Goal: Task Accomplishment & Management: Manage account settings

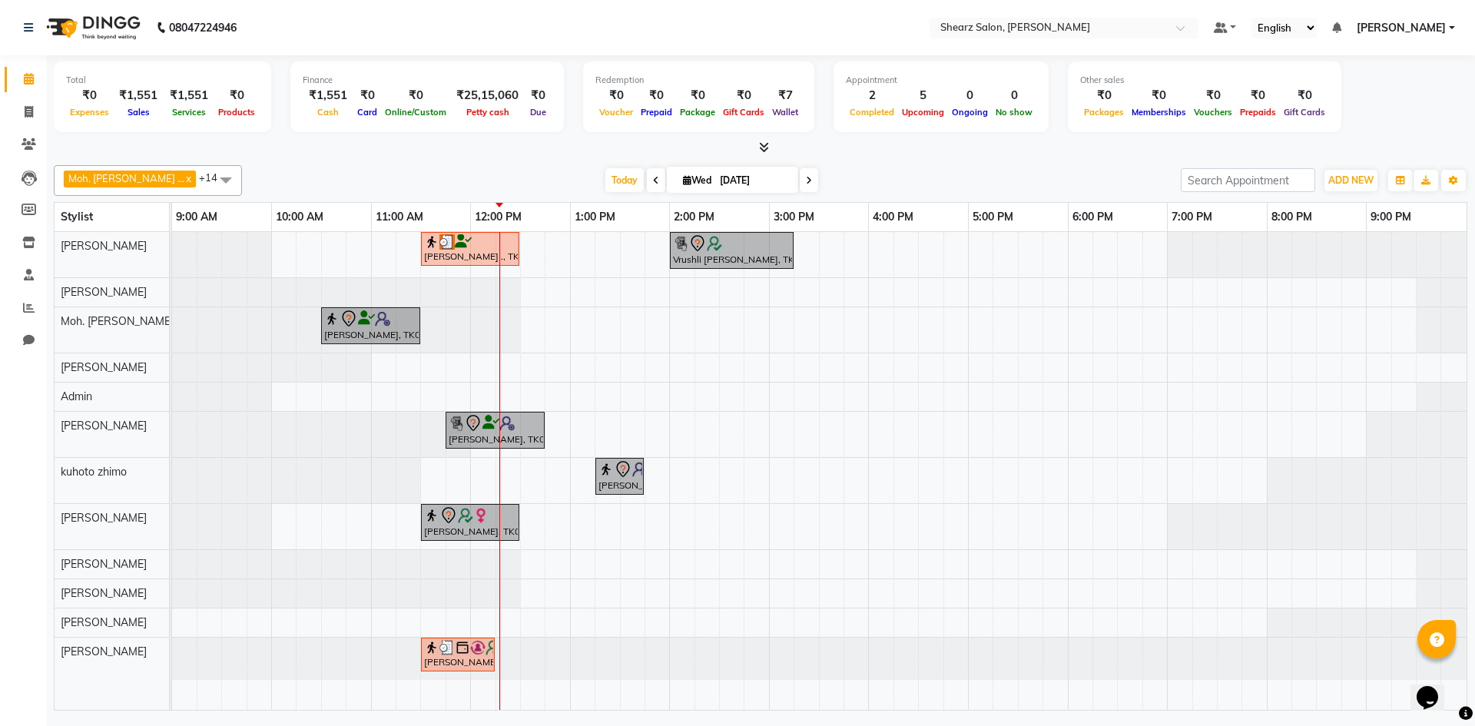
drag, startPoint x: 580, startPoint y: 22, endPoint x: 480, endPoint y: 612, distance: 598.7
click at [547, 169] on app-home "08047224946 Select Location × Shearz Salon, Shela Default Panel My Panel Englis…" at bounding box center [737, 357] width 1475 height 715
click at [1077, 489] on div "Jayesh Patil ., TK02, 11:30 AM-12:30 PM, Age lock oxygen facial Vrushli Mevada,…" at bounding box center [819, 471] width 1295 height 478
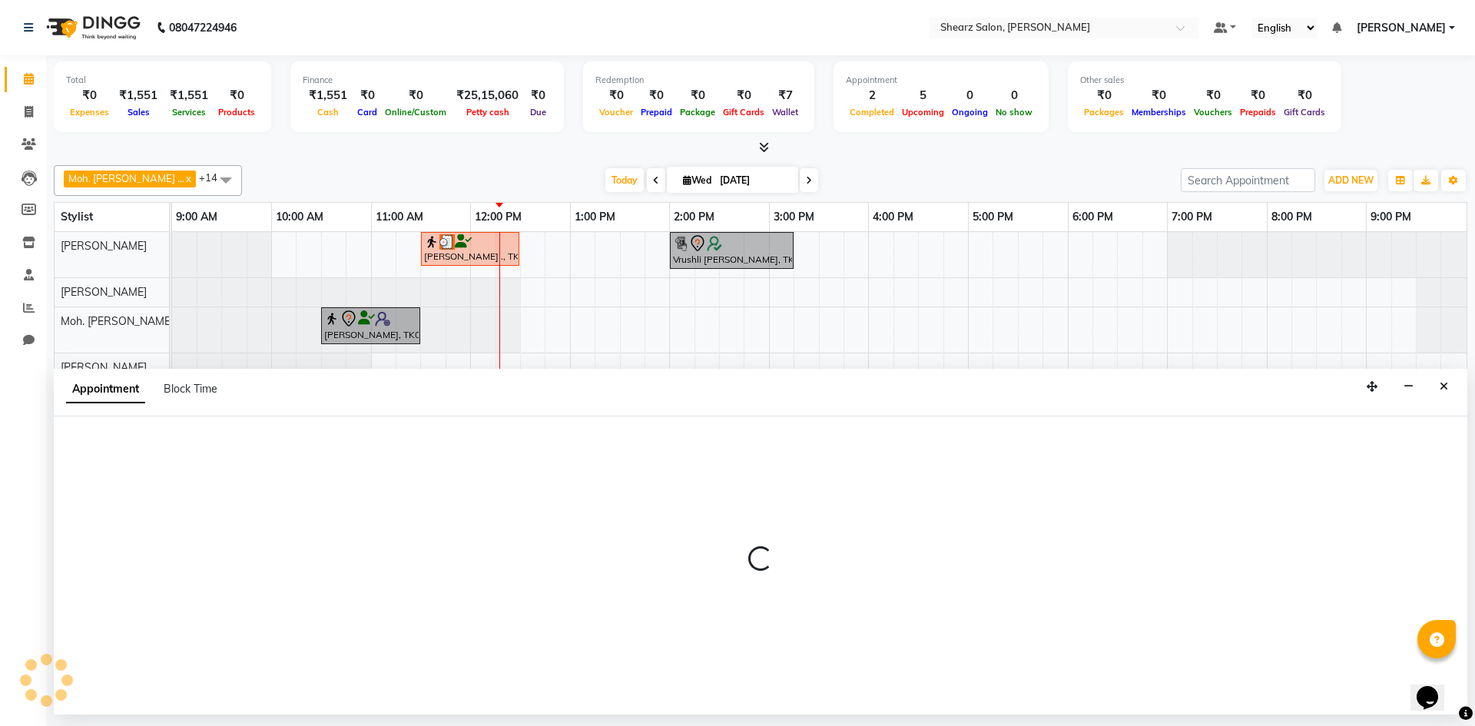
select select "77326"
select select "1080"
select select "tentative"
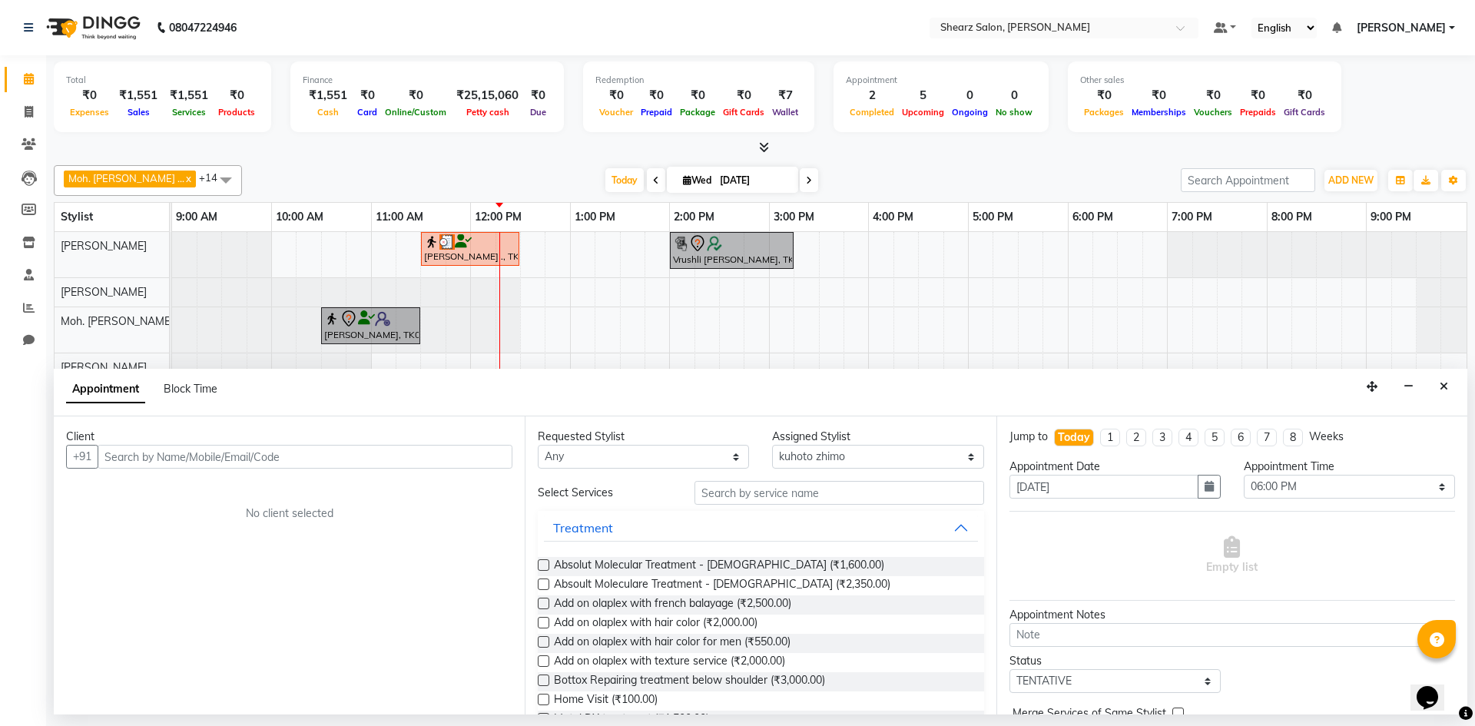
click at [626, 473] on div "Requested Stylist Any AakashKumar Nai Admin Arvind S Devda Asha Chavariya Divya…" at bounding box center [760, 566] width 471 height 298
click at [1446, 384] on icon "Close" at bounding box center [1444, 386] width 8 height 11
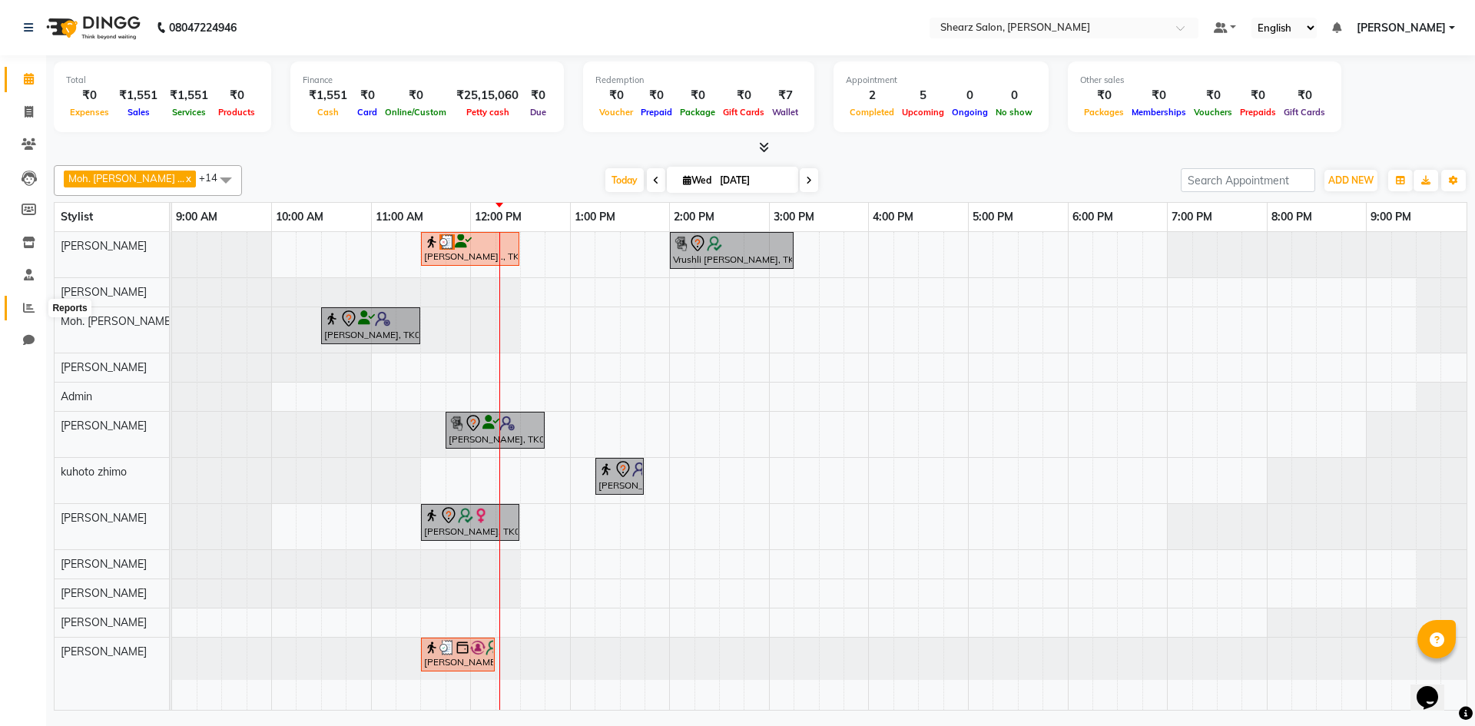
click at [23, 307] on icon at bounding box center [29, 308] width 12 height 12
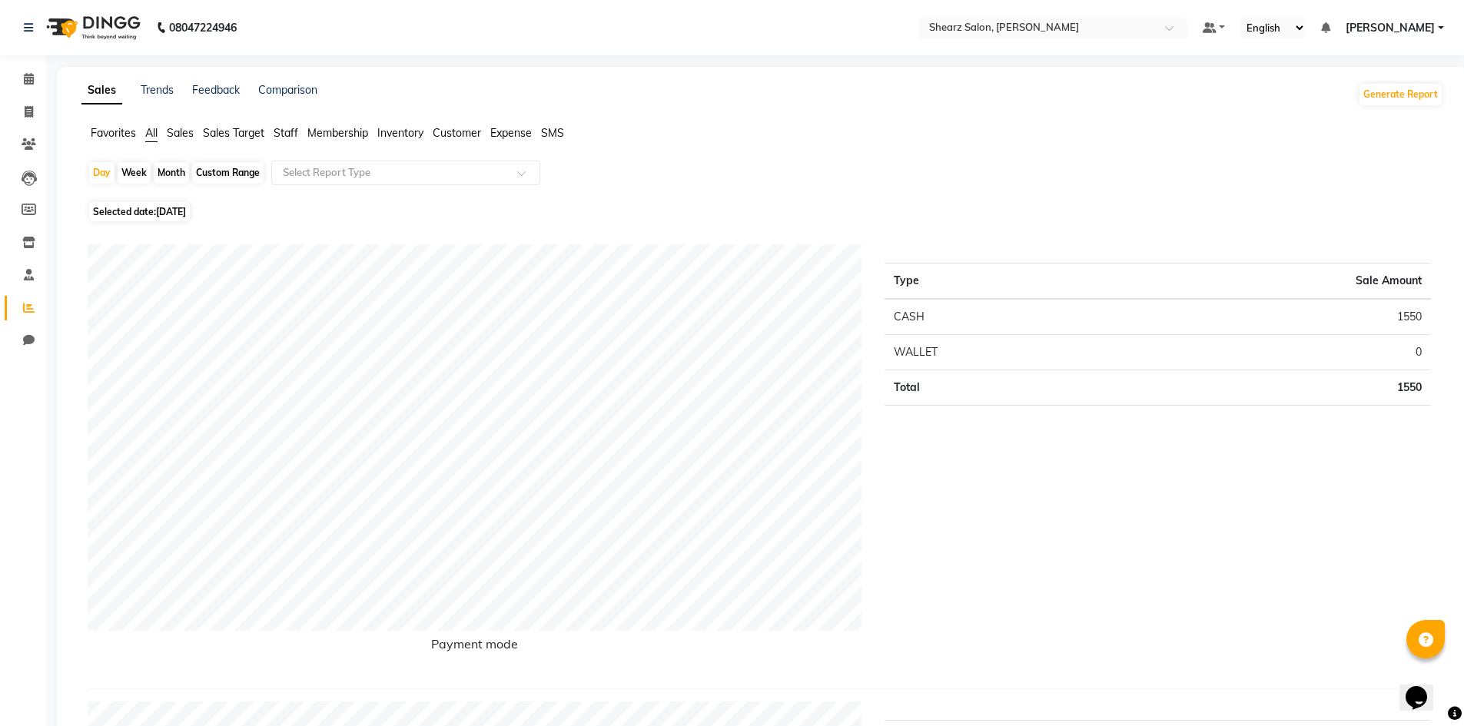
click at [286, 131] on span "Staff" at bounding box center [286, 133] width 25 height 14
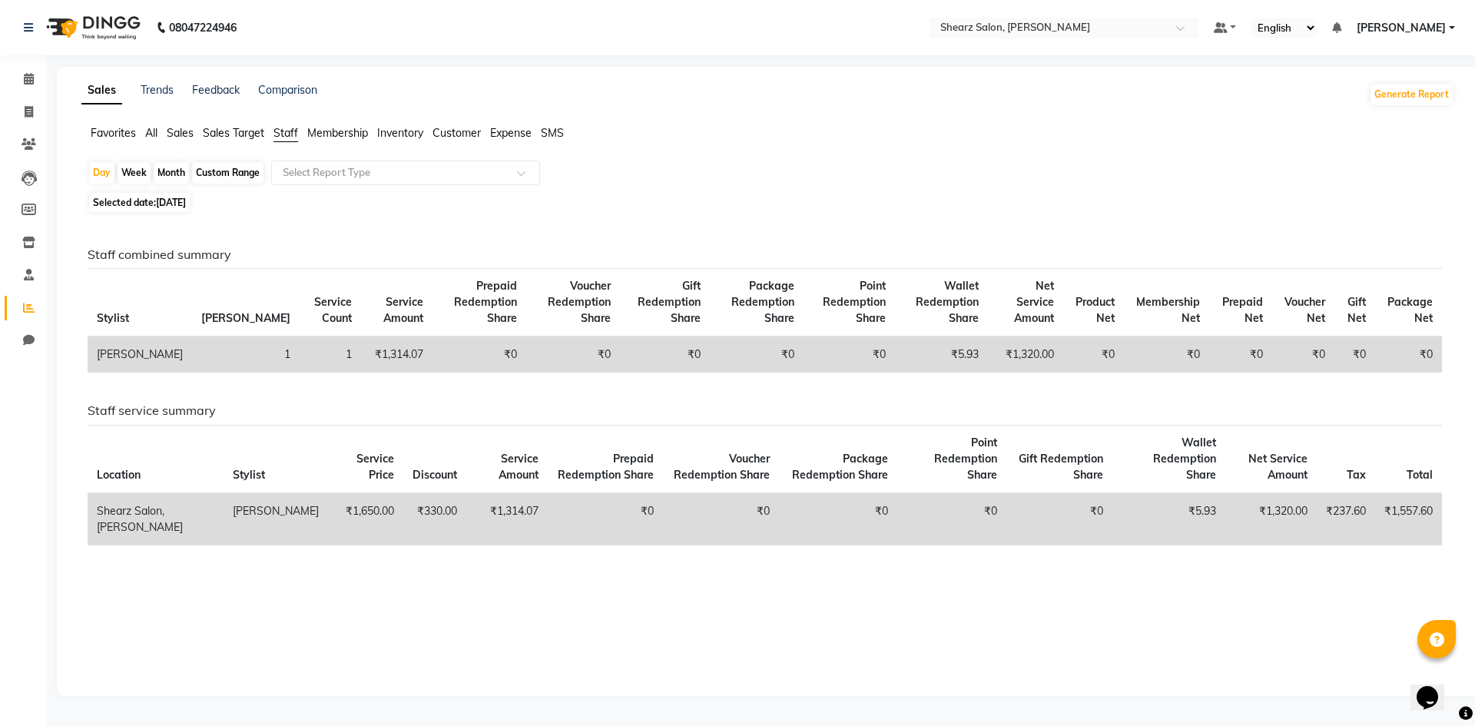
click at [171, 168] on div "Month" at bounding box center [171, 173] width 35 height 22
select select "9"
select select "2025"
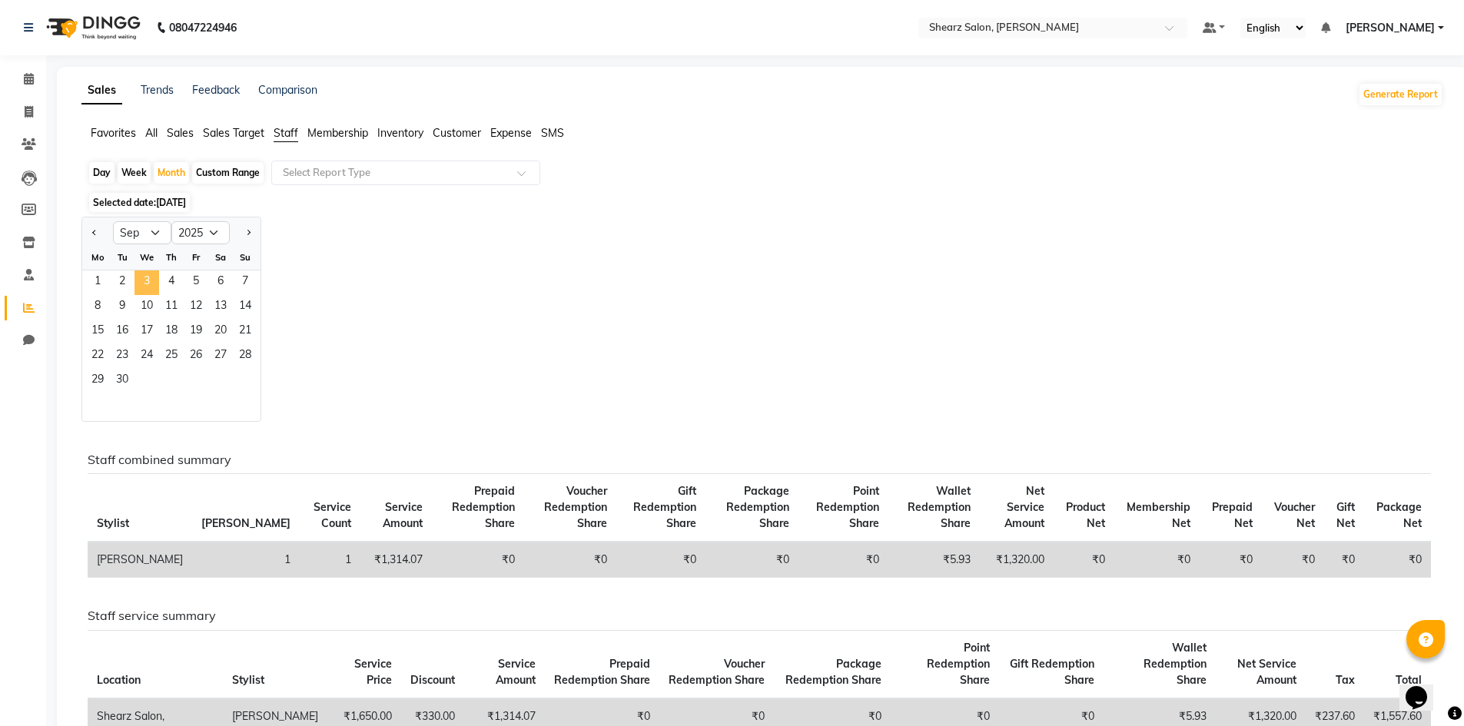
click at [152, 278] on span "3" at bounding box center [146, 283] width 25 height 25
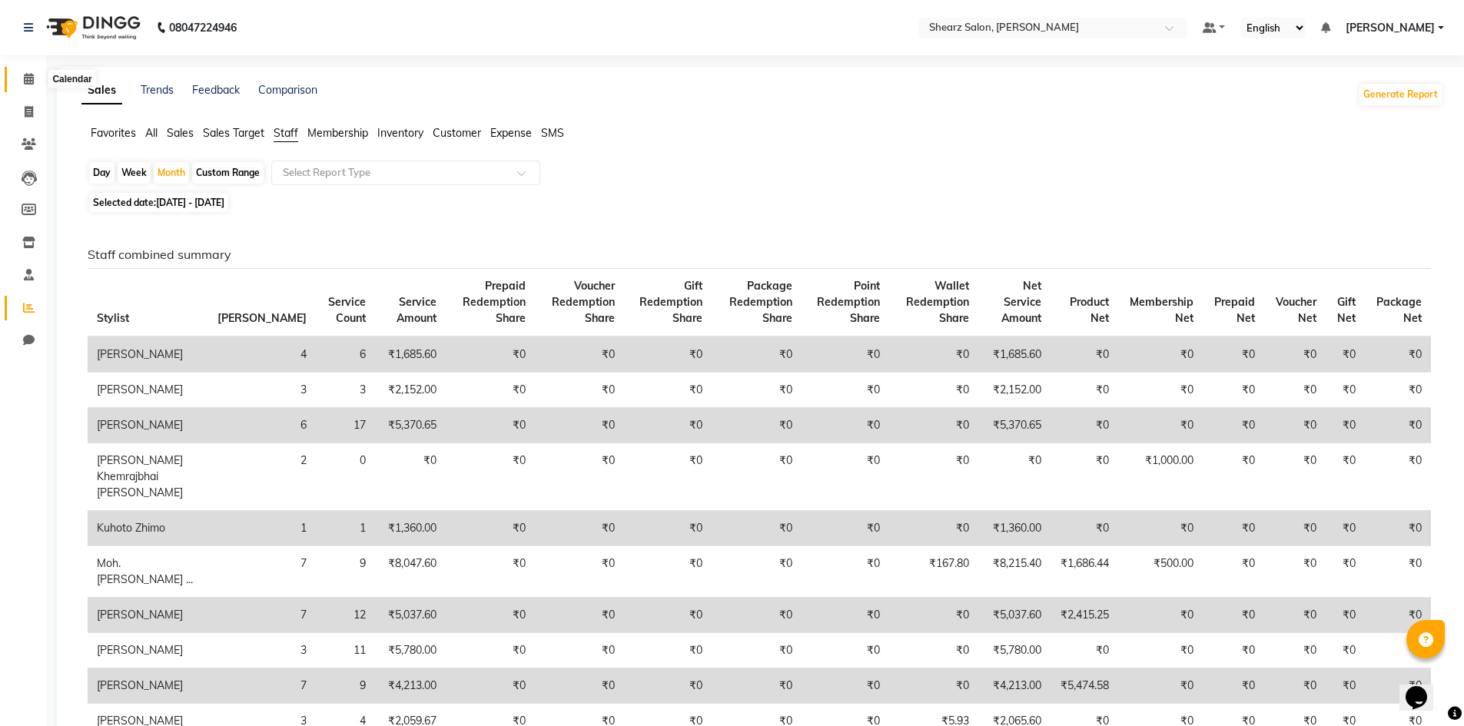
click at [28, 88] on link "Calendar" at bounding box center [23, 79] width 37 height 25
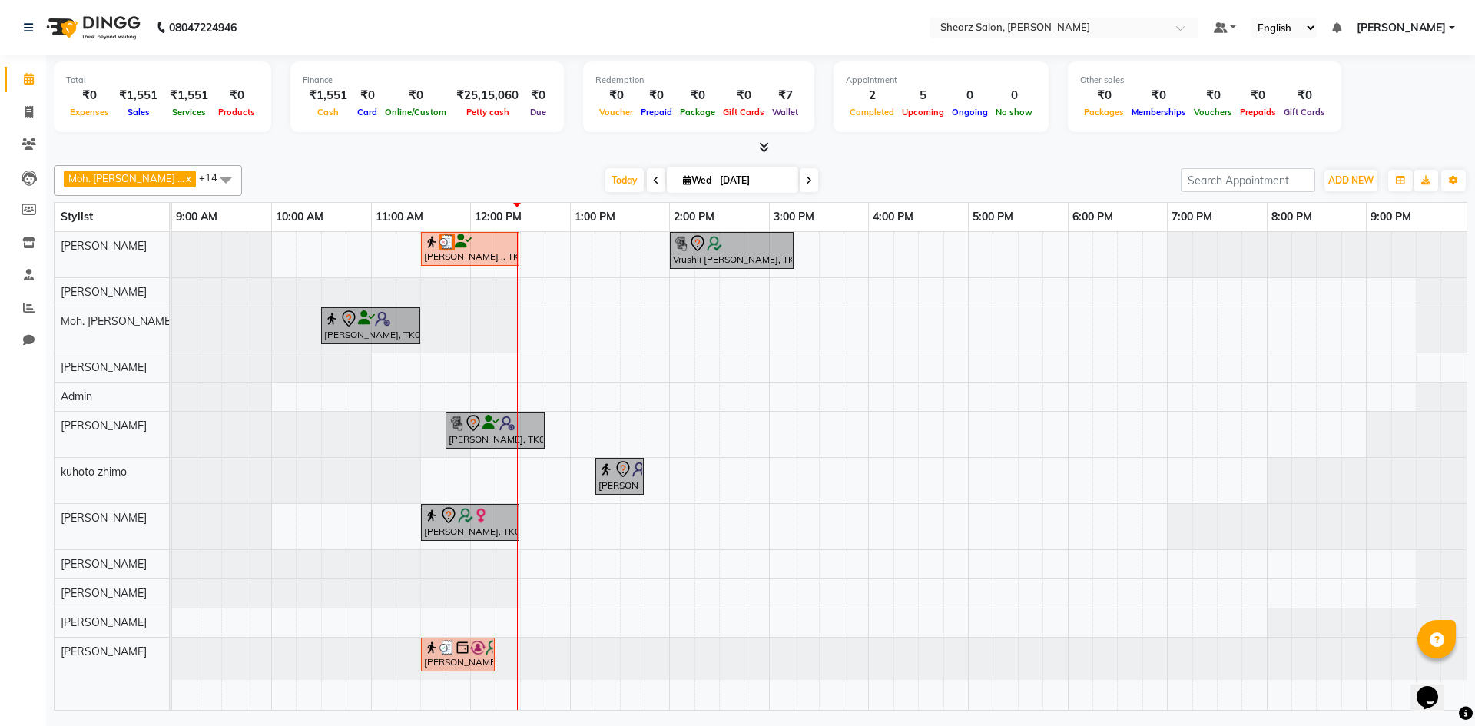
click at [586, 358] on div "Jayesh Patil ., TK02, 11:30 AM-12:30 PM, Age lock oxygen facial Vrushli Mevada,…" at bounding box center [819, 471] width 1295 height 478
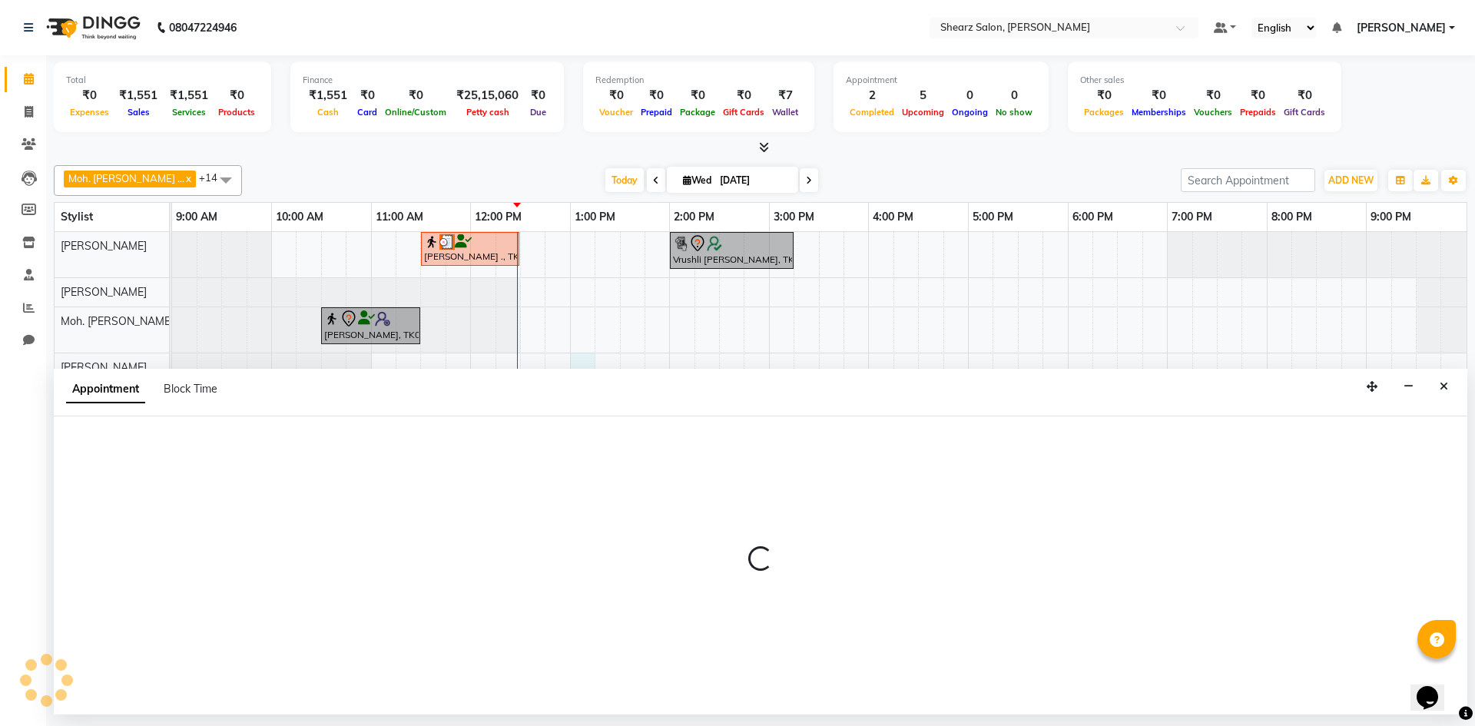
select select "77286"
select select "tentative"
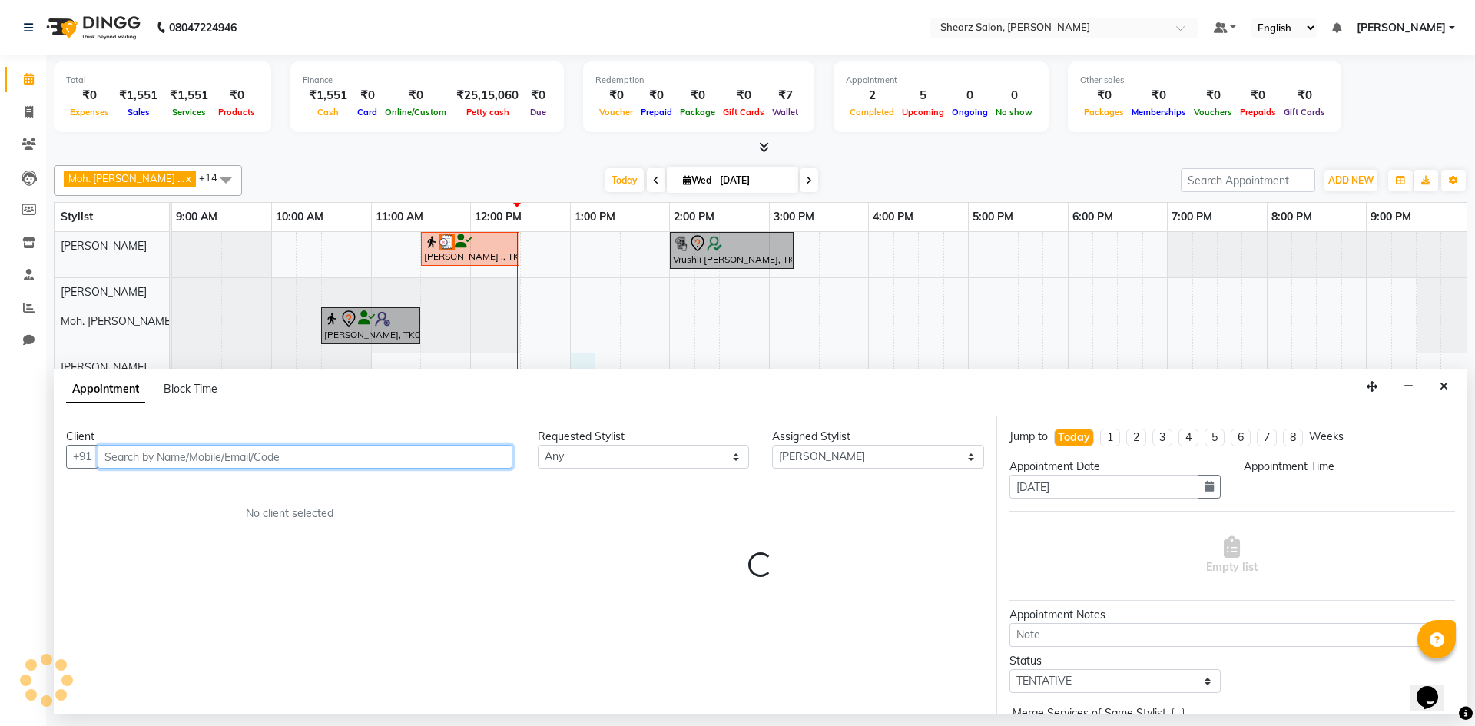
select select "780"
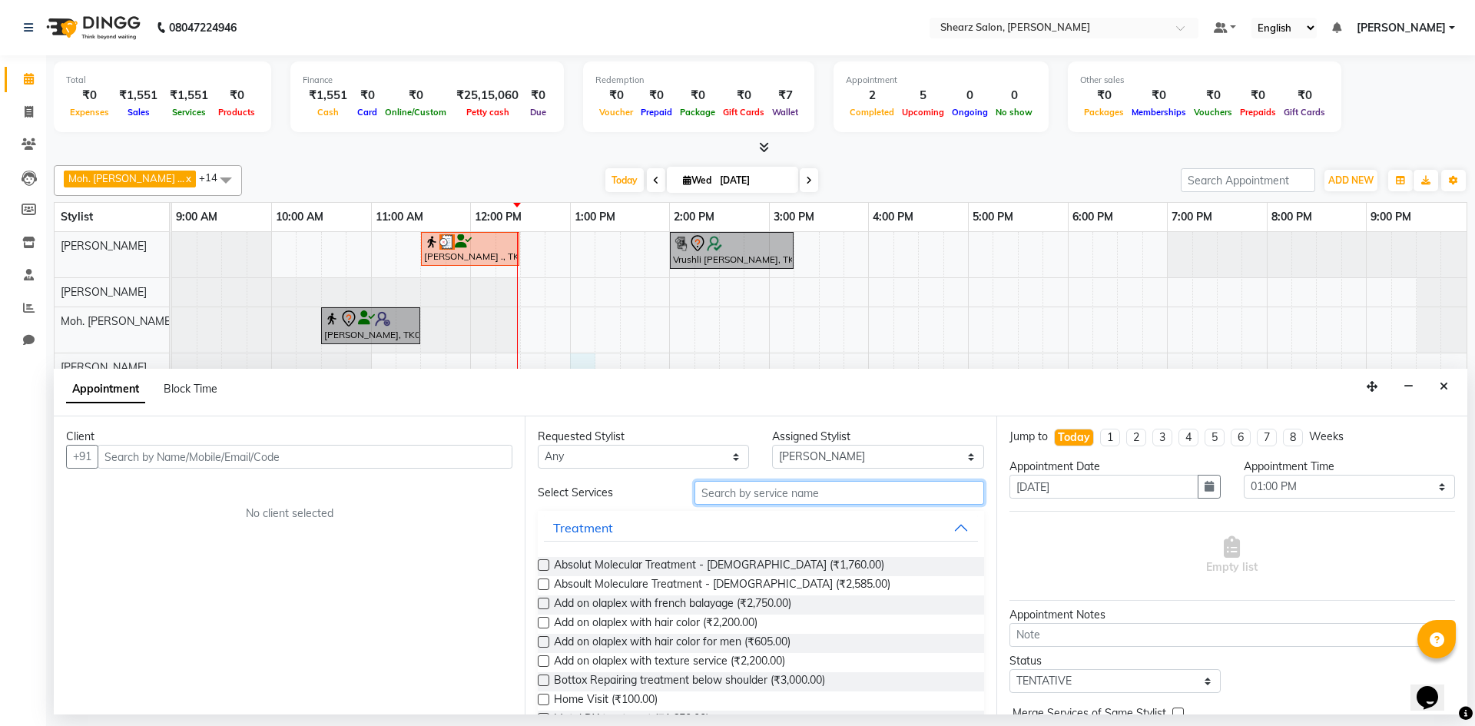
click at [730, 494] on input "text" at bounding box center [840, 493] width 290 height 24
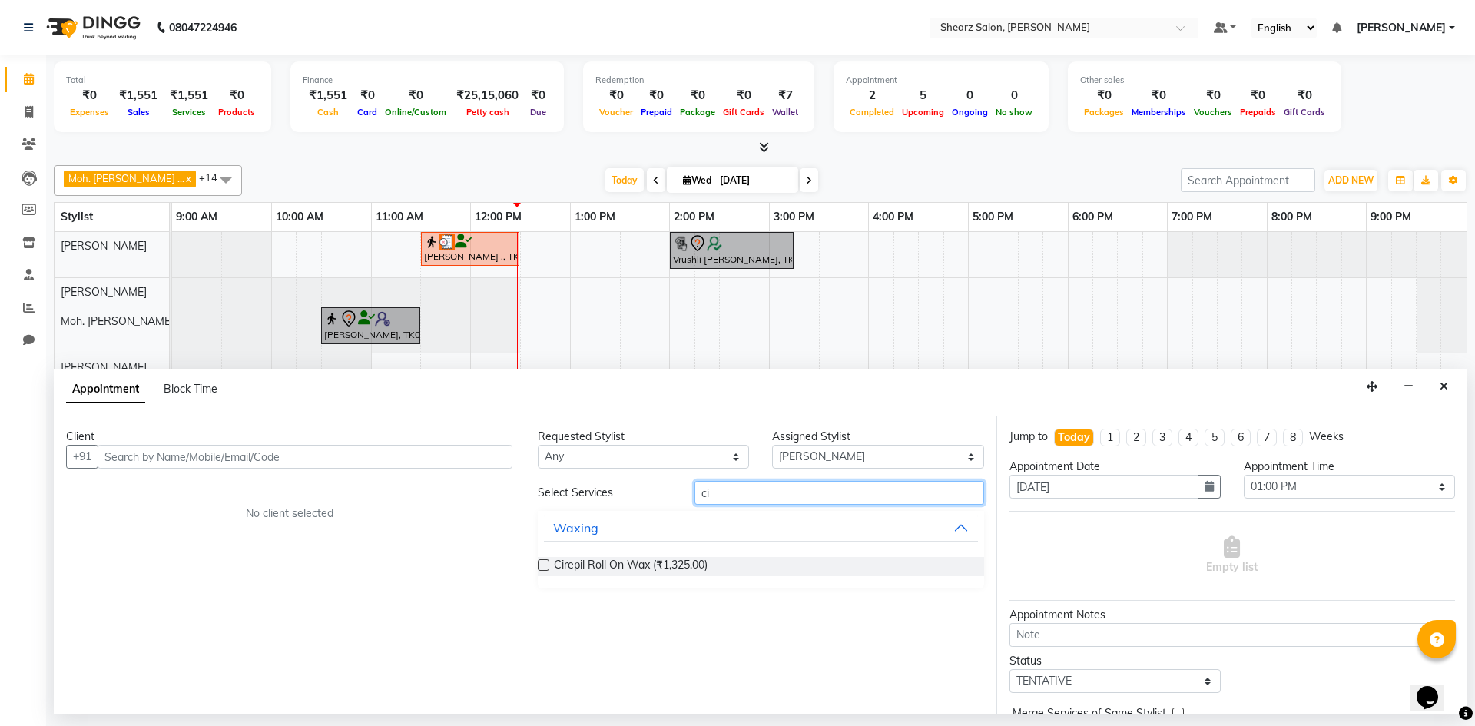
type input "c"
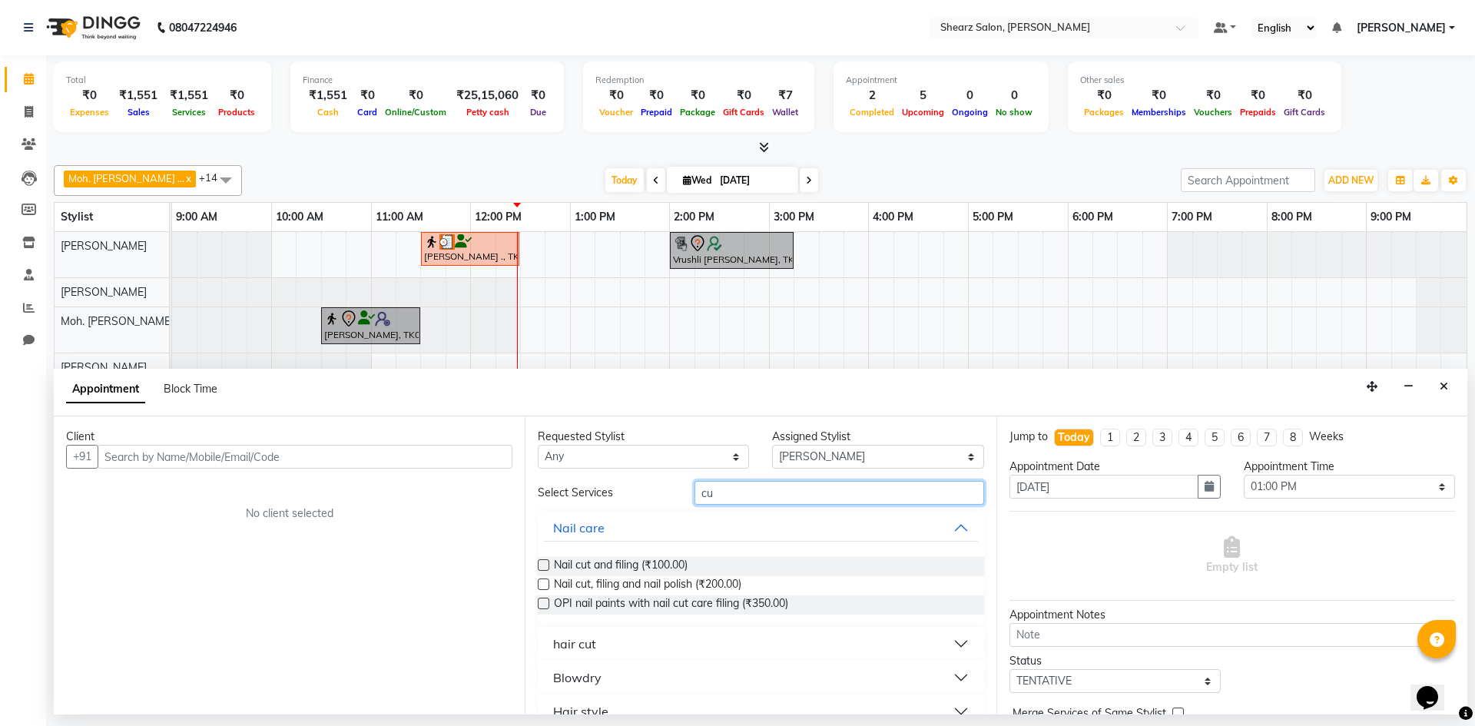
type input "c"
type input "cut"
click at [583, 656] on button "hair cut" at bounding box center [760, 644] width 433 height 28
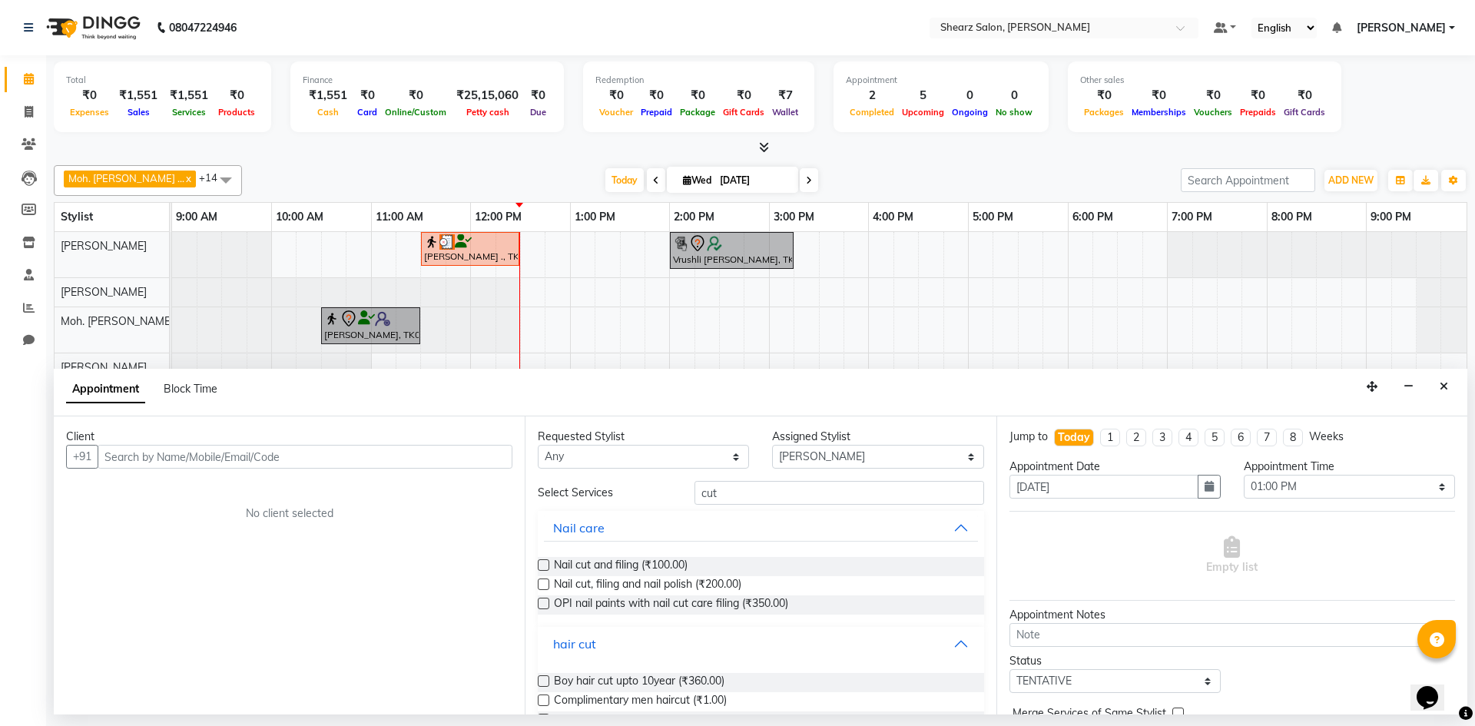
scroll to position [369, 0]
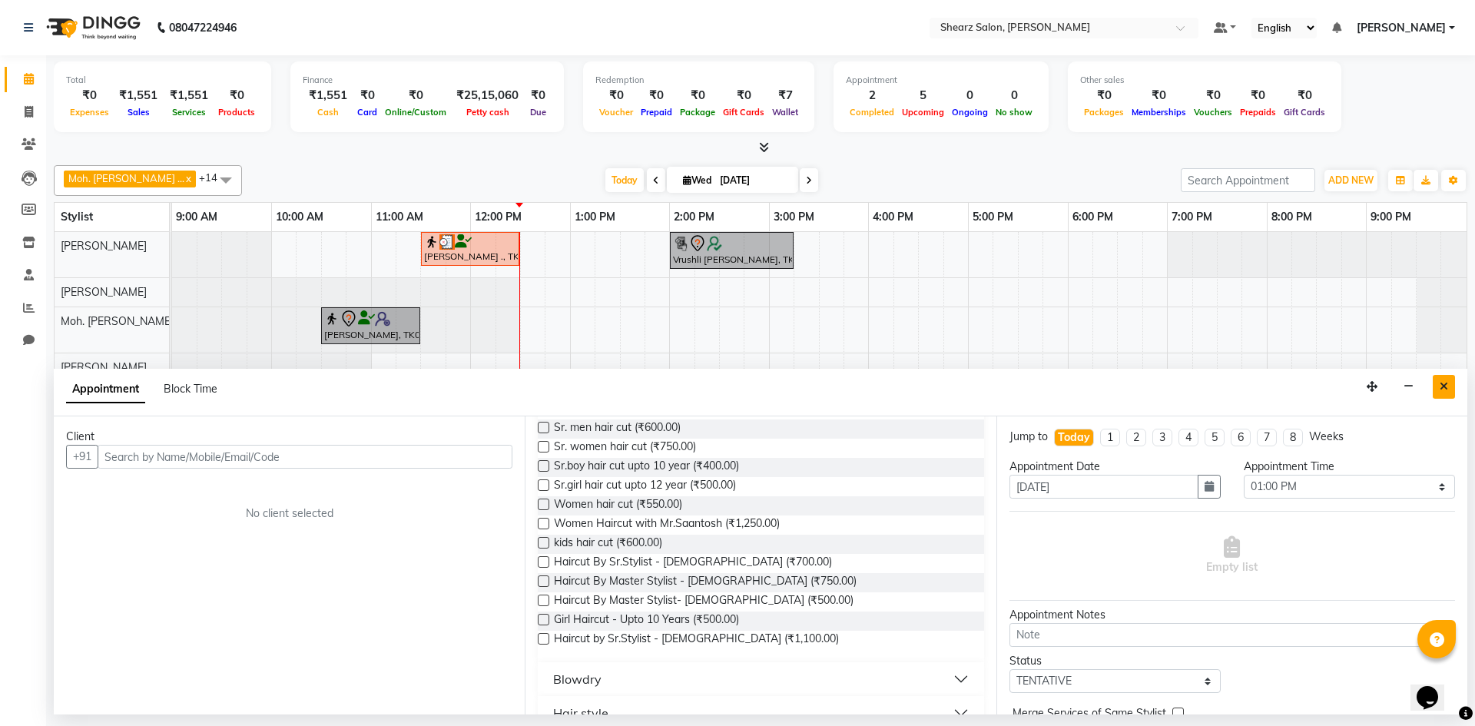
click at [1441, 380] on button "Close" at bounding box center [1444, 387] width 22 height 24
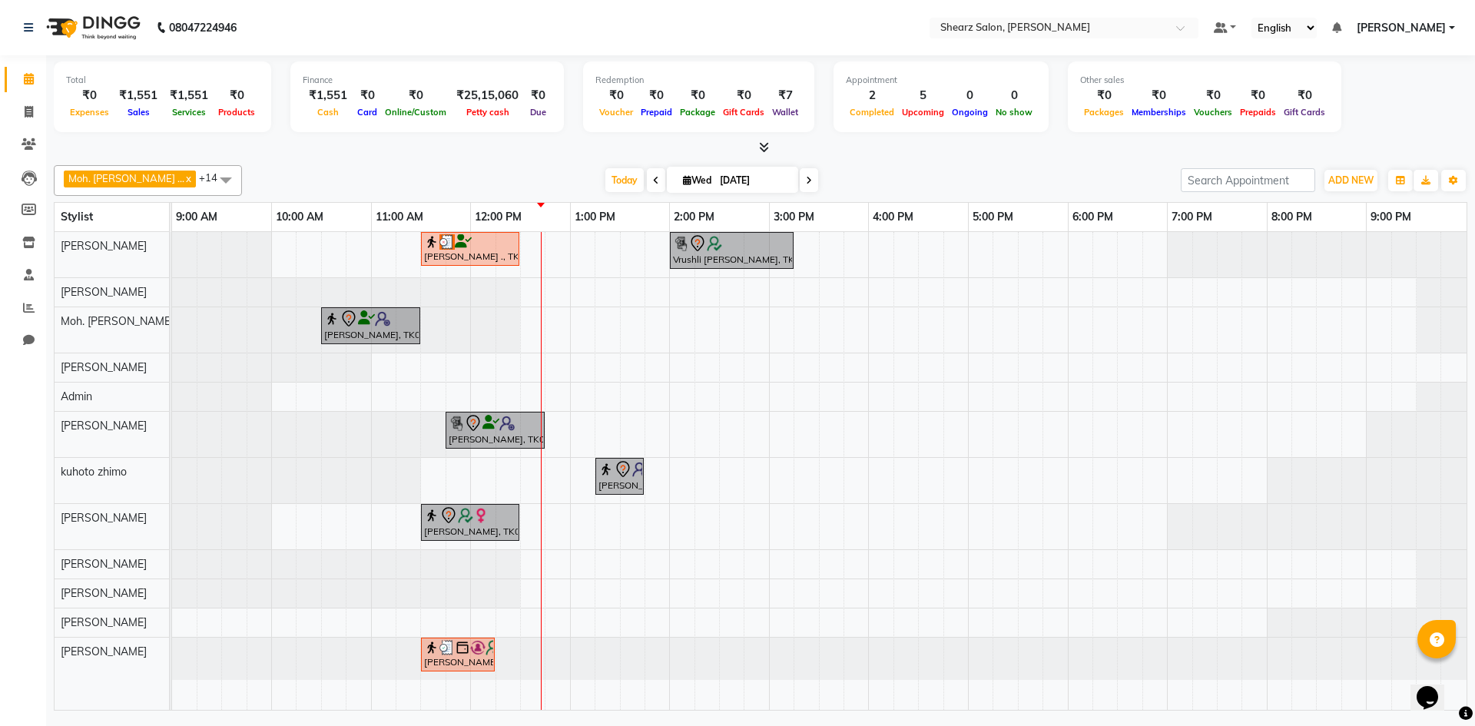
click at [647, 177] on span at bounding box center [656, 180] width 18 height 24
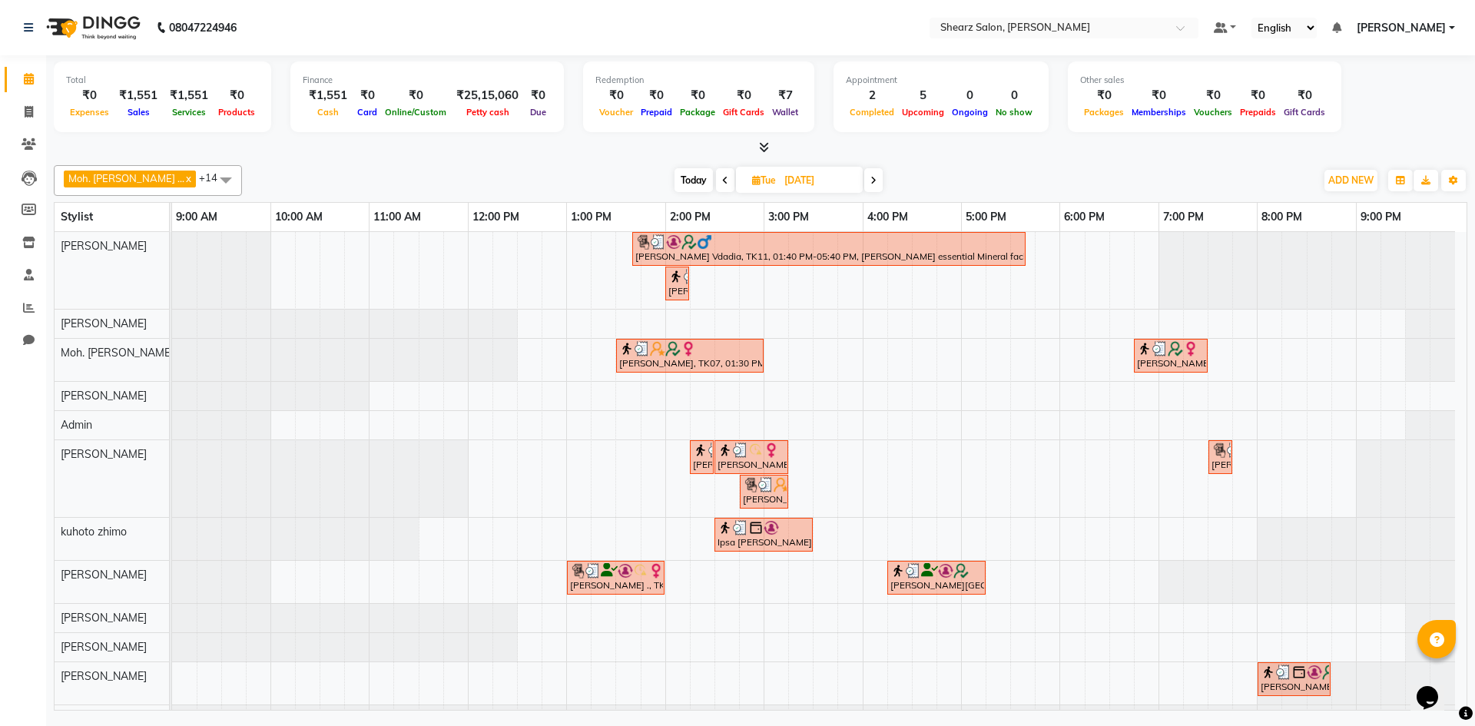
click at [871, 181] on icon at bounding box center [874, 180] width 6 height 9
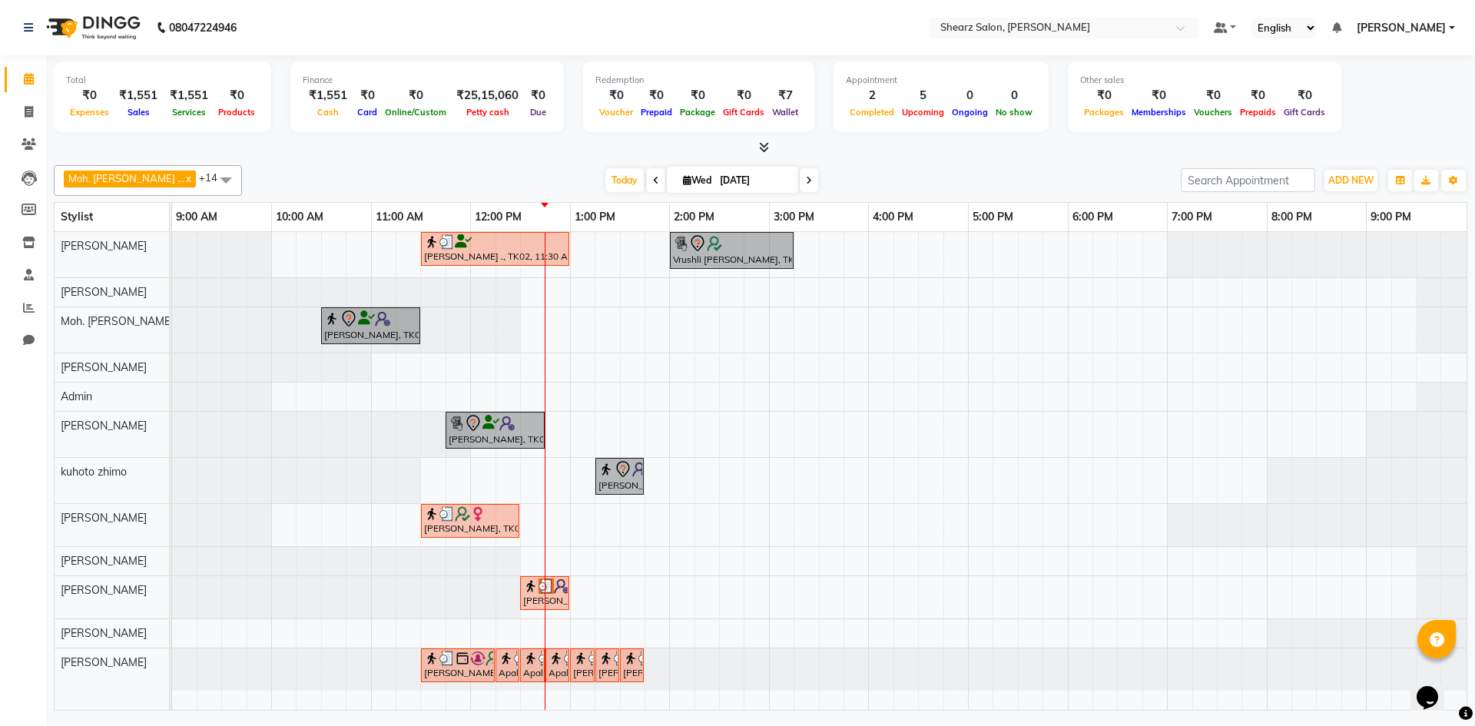
click at [806, 181] on icon at bounding box center [809, 180] width 6 height 9
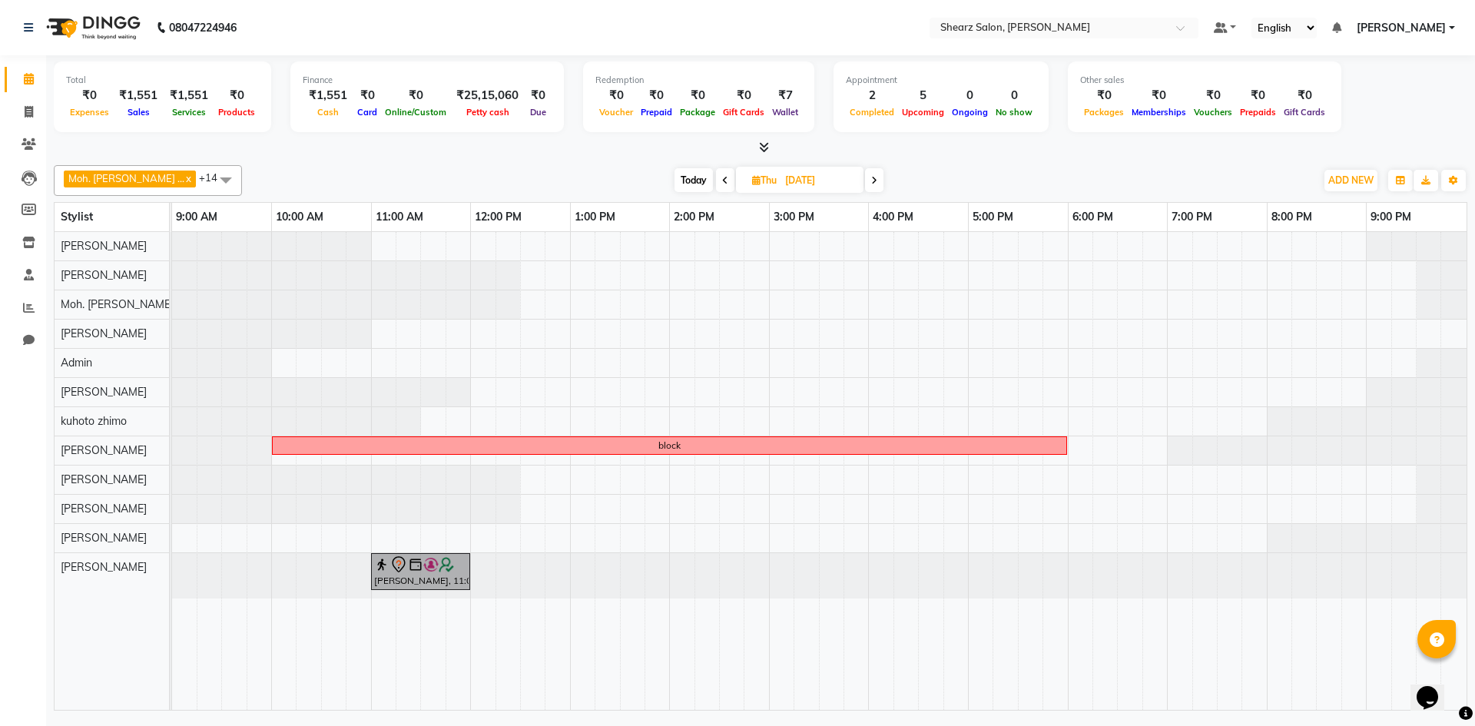
click at [871, 179] on icon at bounding box center [874, 180] width 6 height 9
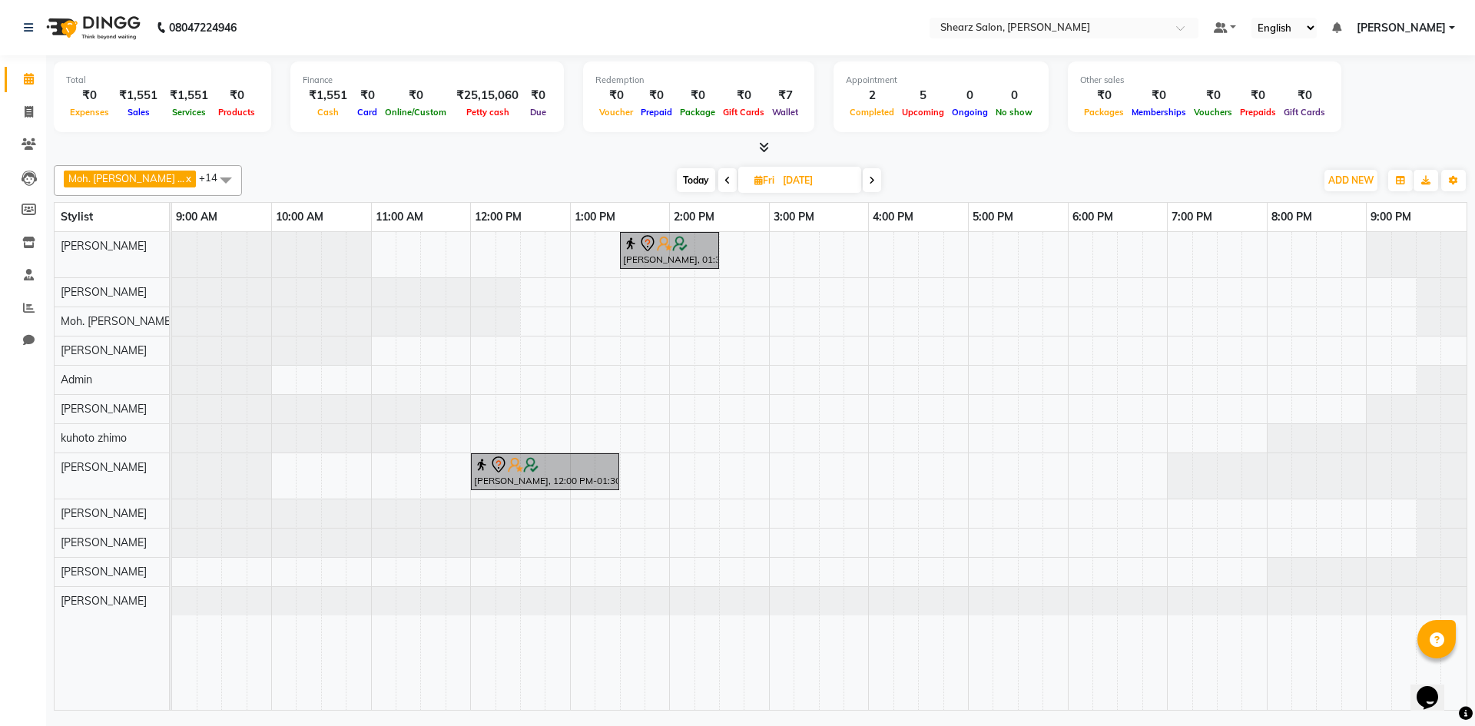
click at [725, 178] on icon at bounding box center [728, 180] width 6 height 9
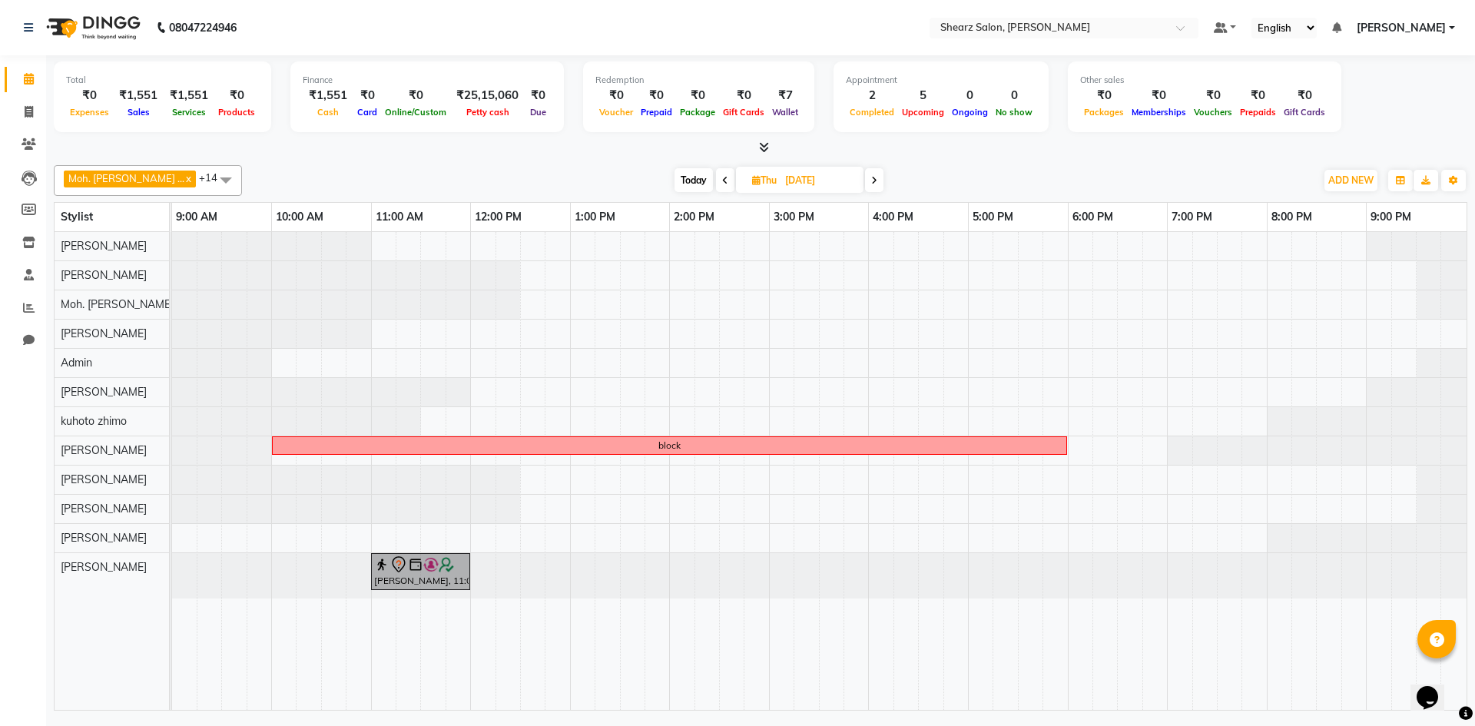
click at [716, 178] on span at bounding box center [725, 180] width 18 height 24
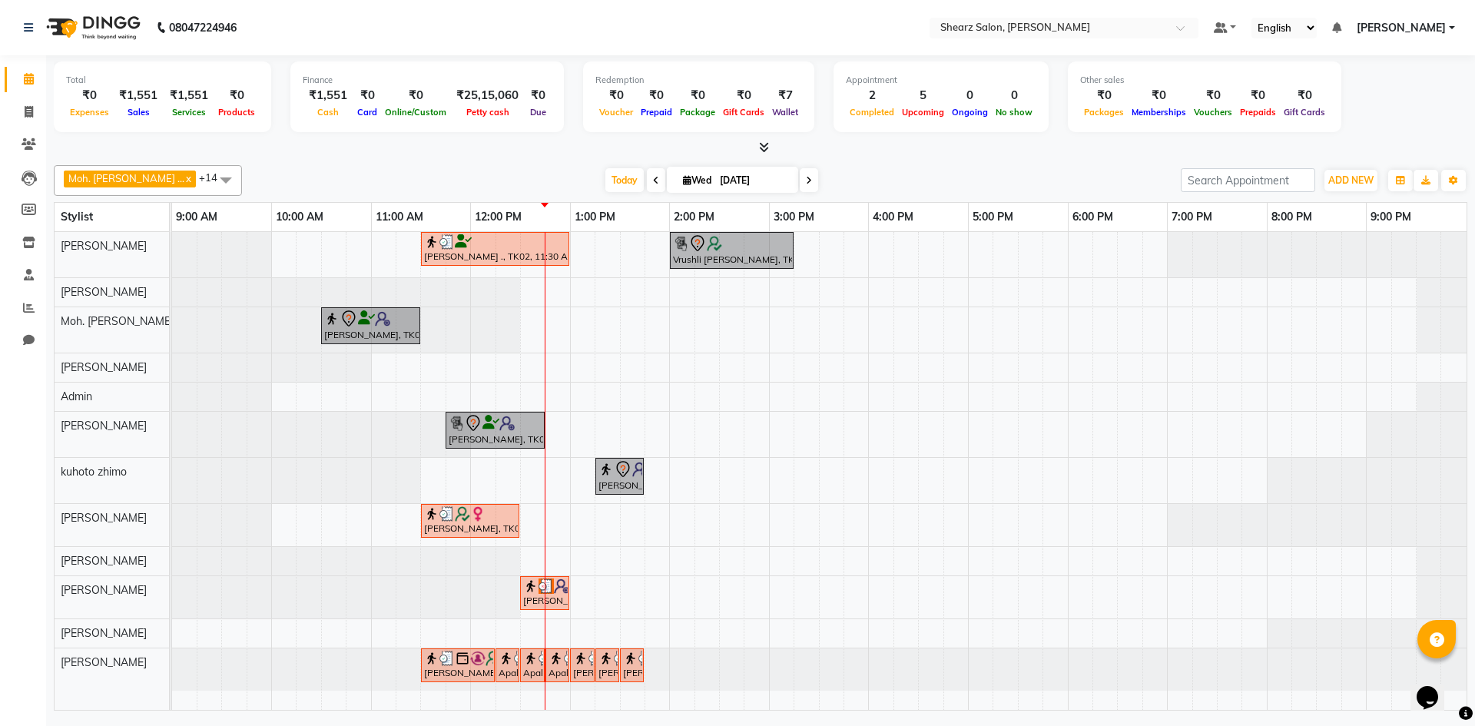
click at [800, 181] on span at bounding box center [809, 180] width 18 height 24
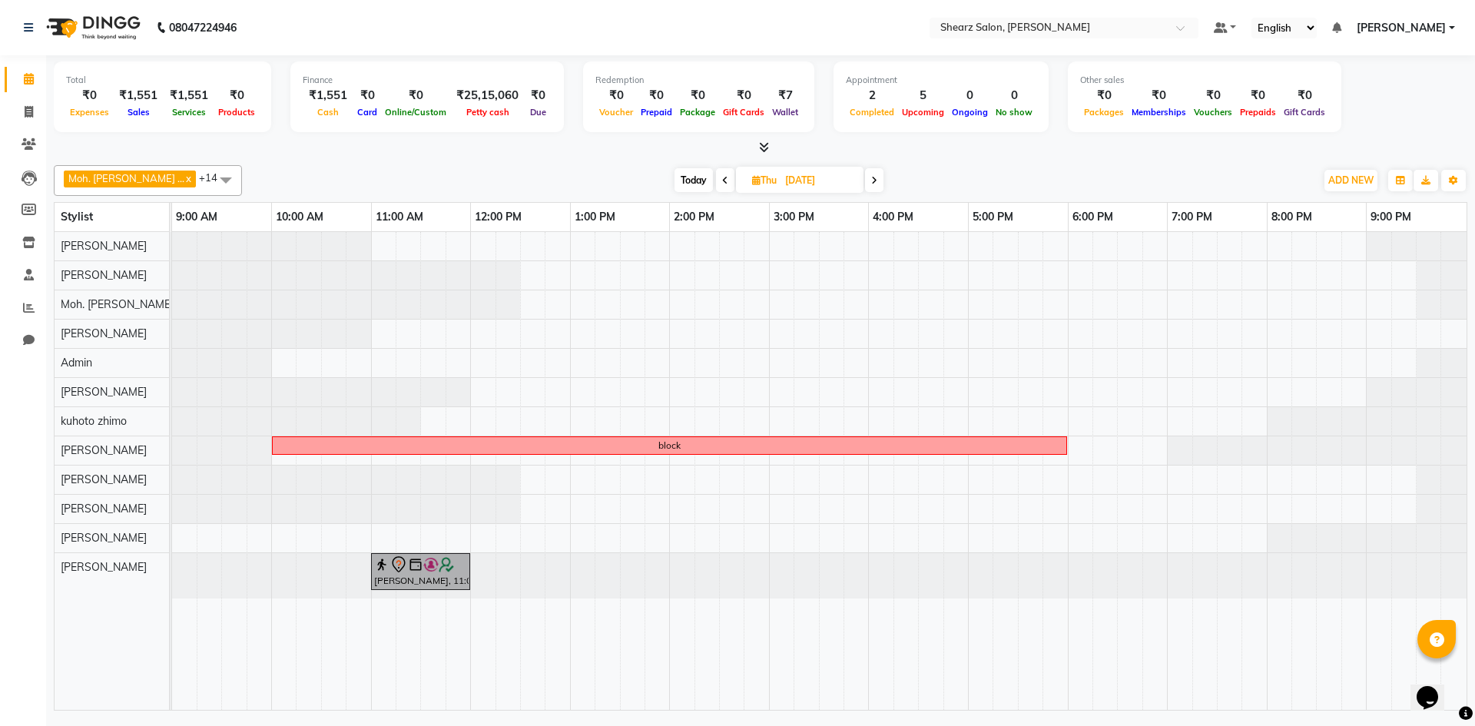
click at [716, 173] on span at bounding box center [725, 180] width 18 height 24
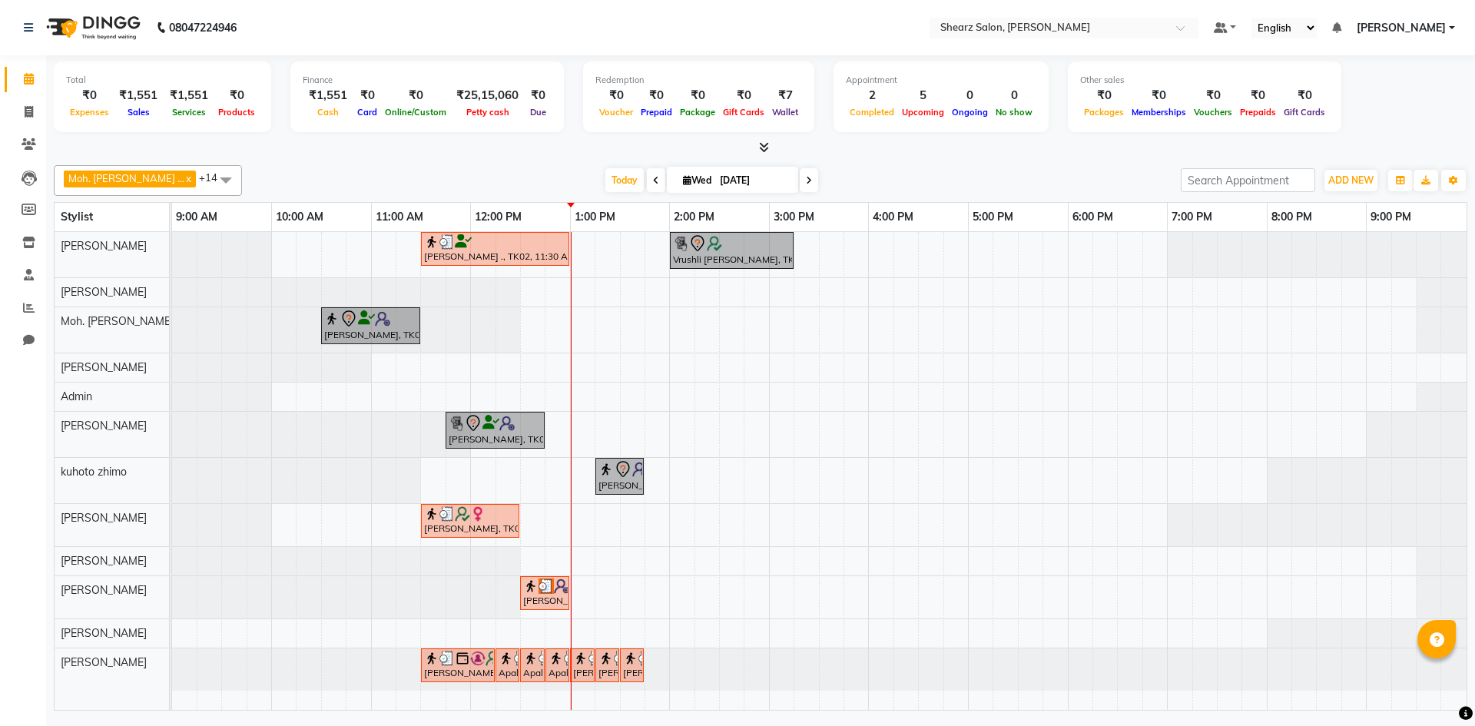
click at [806, 179] on icon at bounding box center [809, 180] width 6 height 9
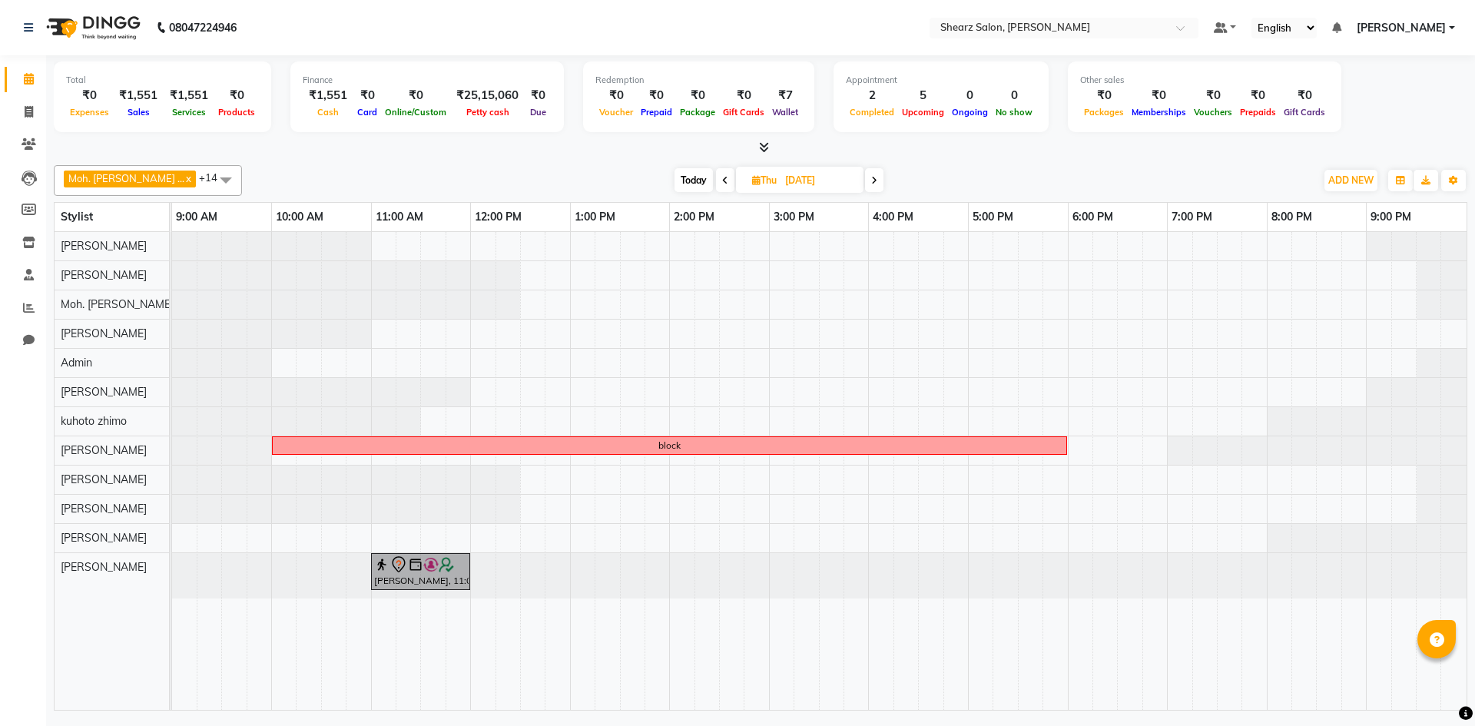
click at [722, 184] on icon at bounding box center [725, 180] width 6 height 9
type input "[DATE]"
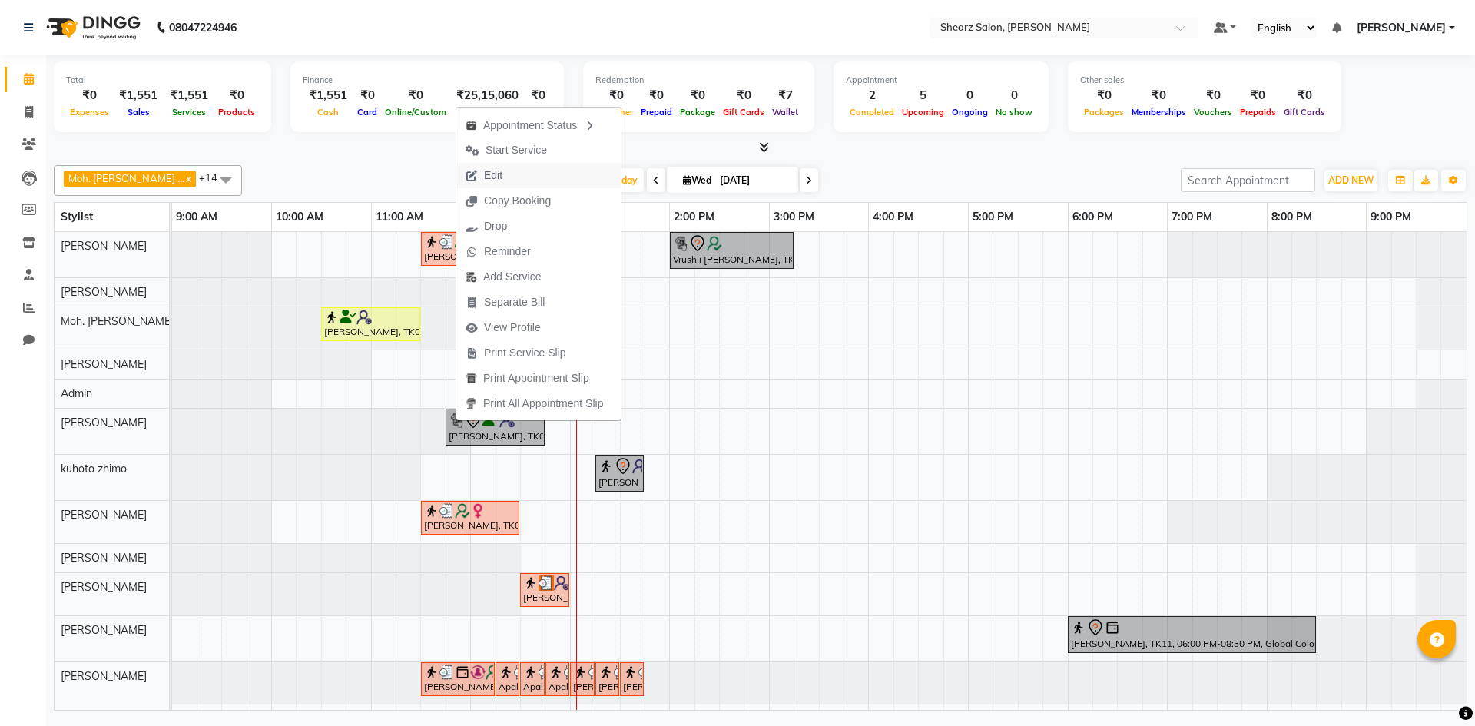
click at [526, 177] on button "Edit" at bounding box center [538, 175] width 164 height 25
select select "tentative"
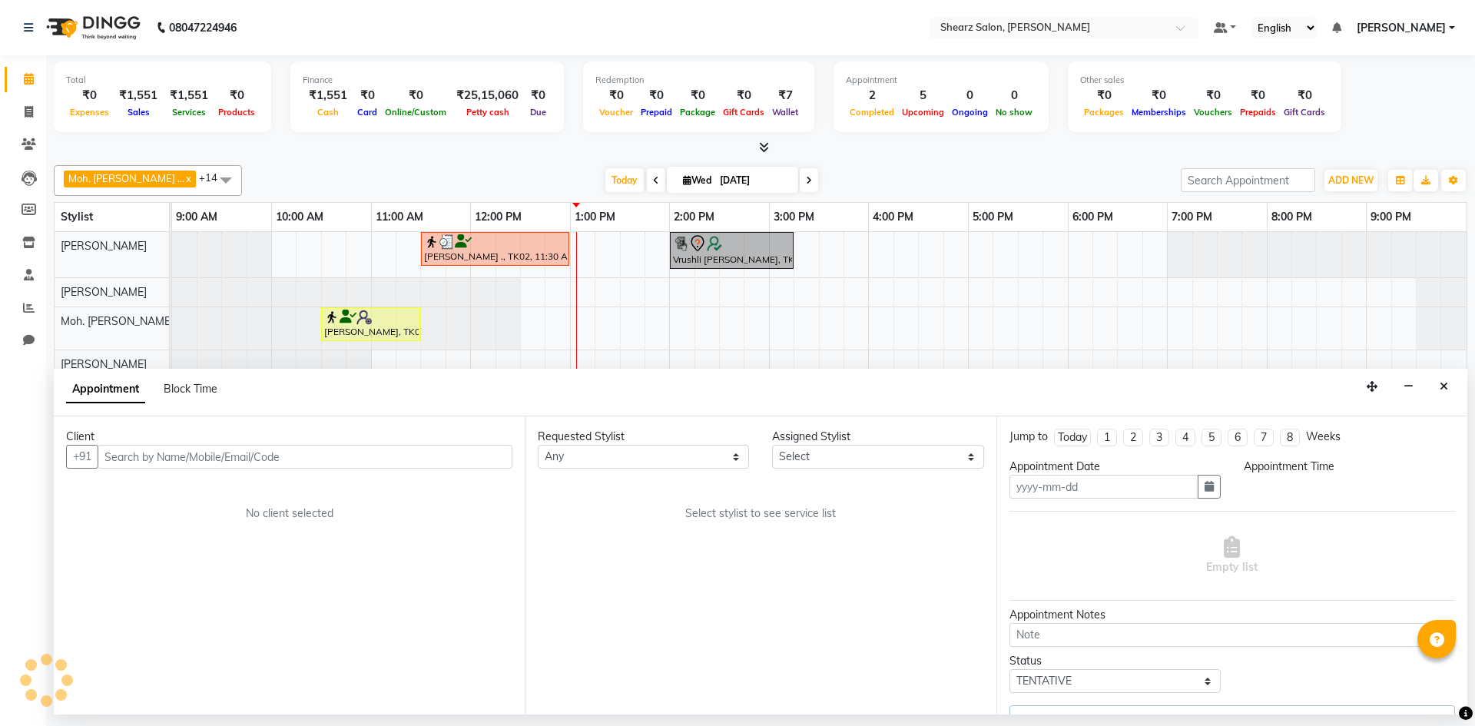
type input "[DATE]"
select select "77326"
select select "705"
select select "4125"
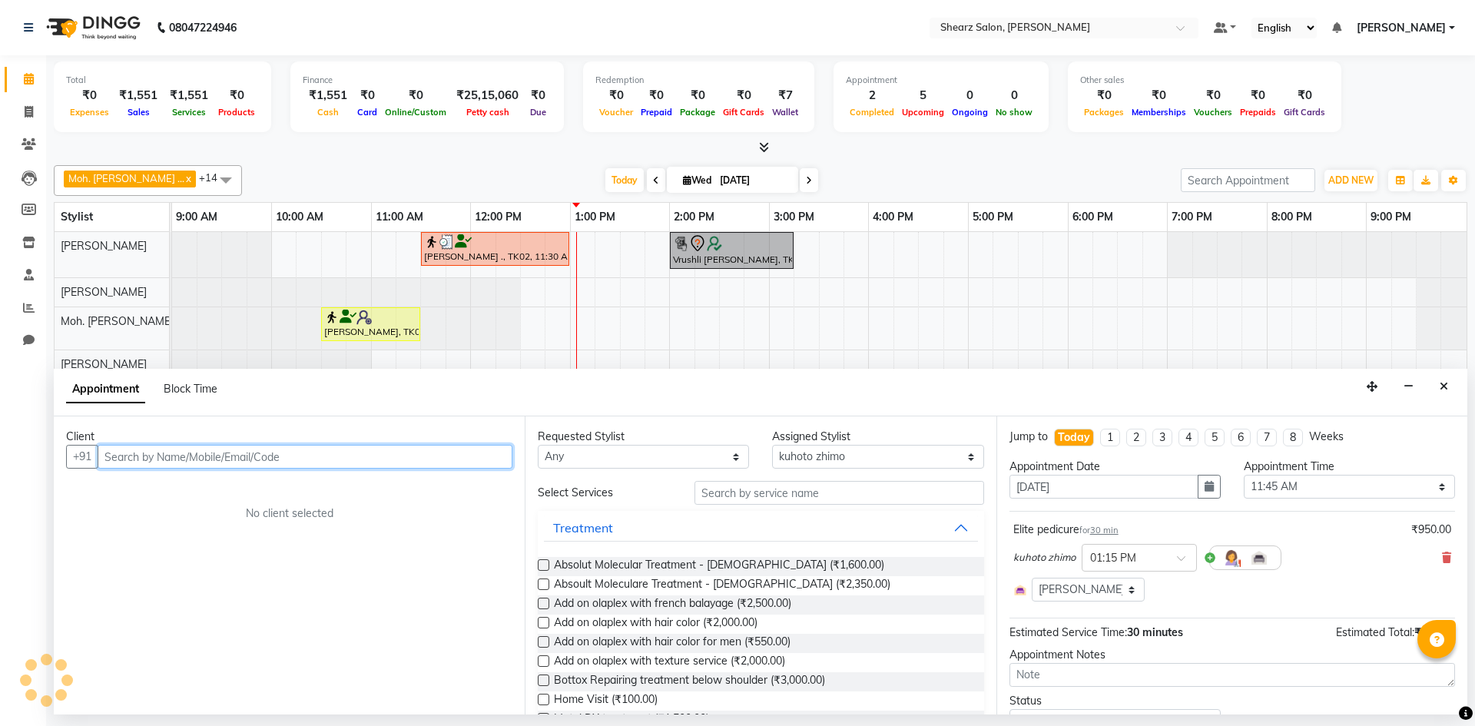
select select "4099"
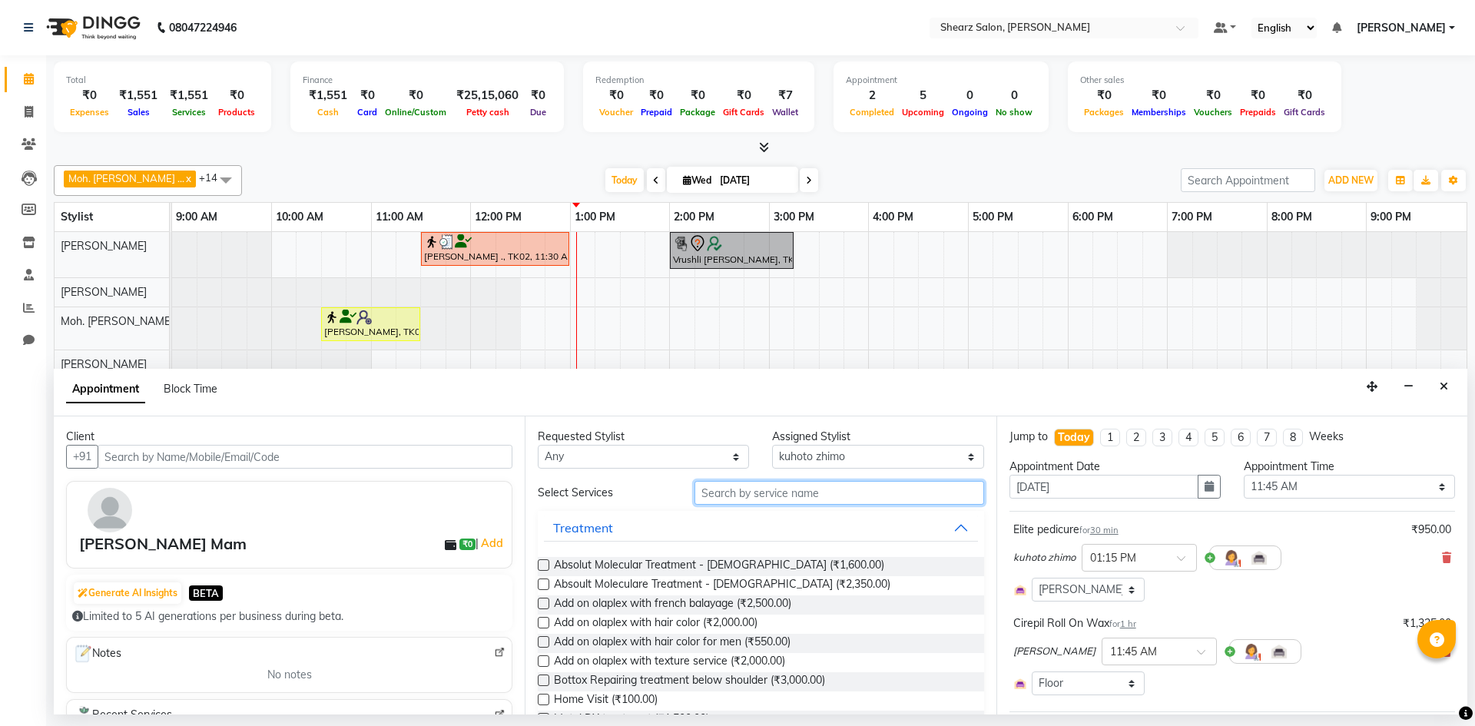
click at [729, 500] on input "text" at bounding box center [840, 493] width 290 height 24
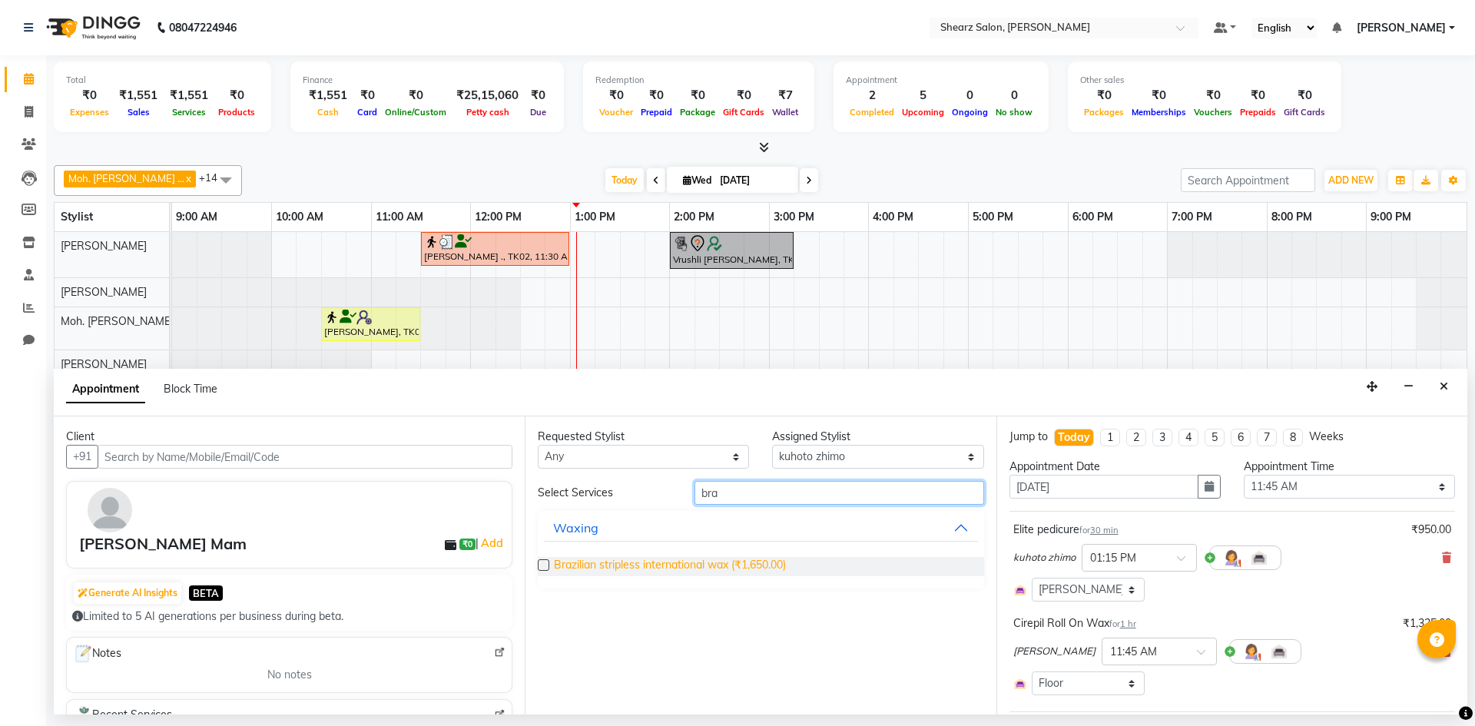
type input "bra"
click at [719, 562] on span "Brazilian stripless international wax (₹1,650.00)" at bounding box center [670, 566] width 232 height 19
checkbox input "false"
click at [765, 485] on input "bra" at bounding box center [840, 493] width 290 height 24
type input "b"
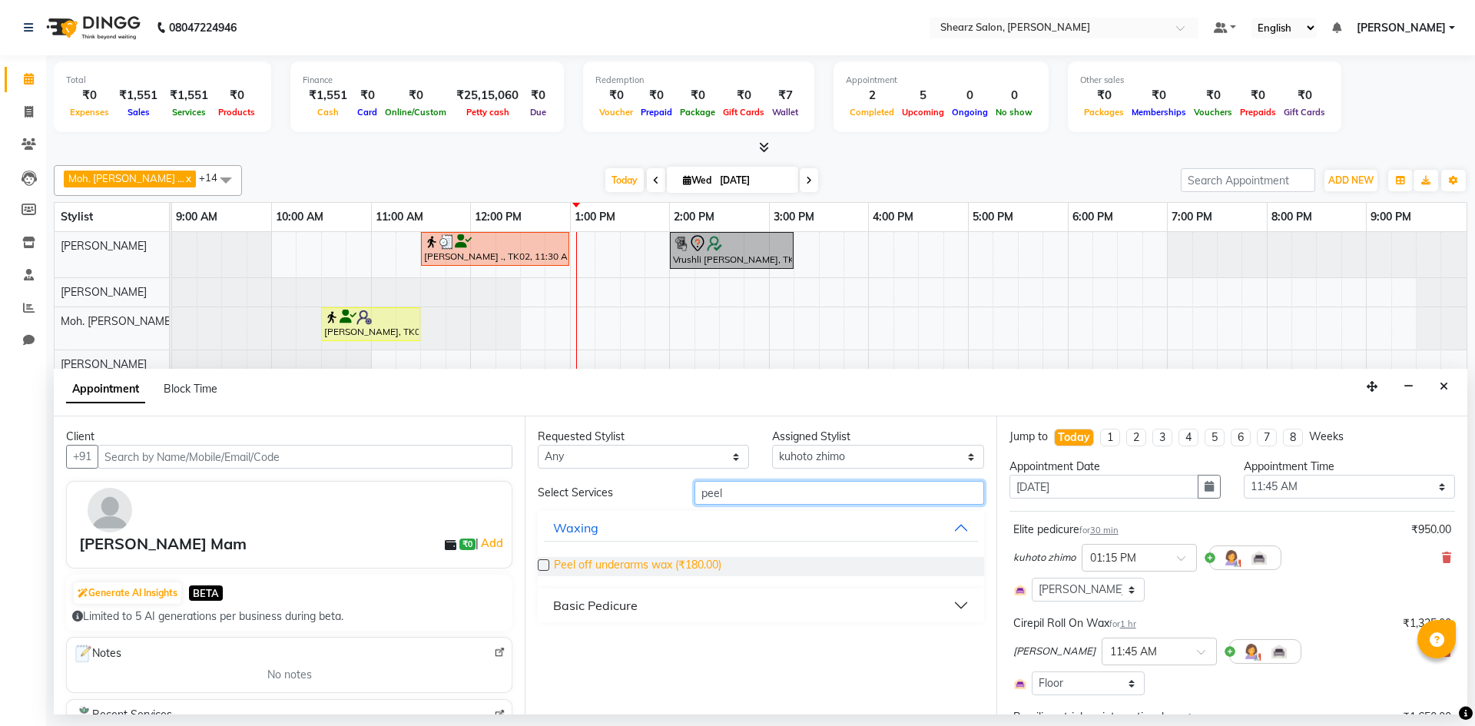
type input "peel"
click at [636, 568] on span "Peel off underarms wax (₹180.00)" at bounding box center [638, 566] width 168 height 19
checkbox input "false"
click at [766, 490] on input "peel" at bounding box center [840, 493] width 290 height 24
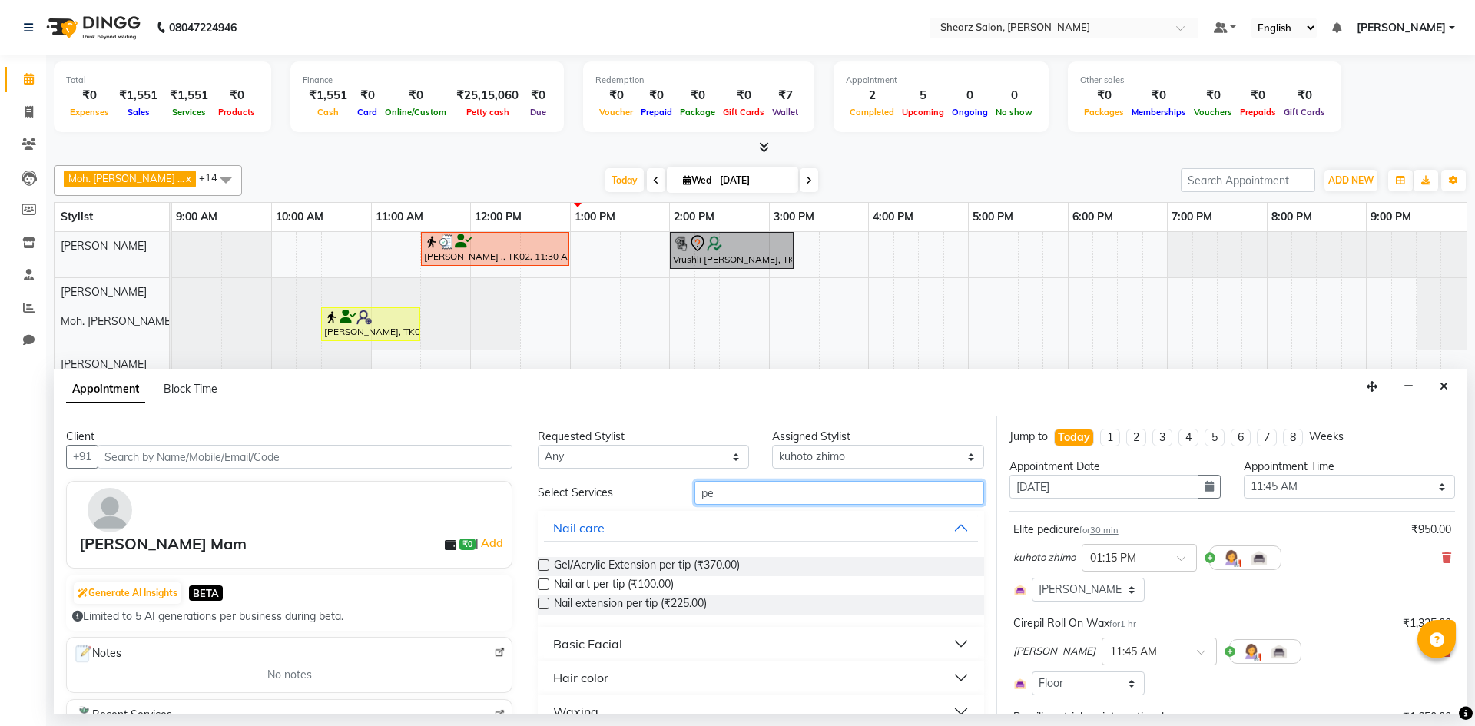
type input "p"
type input "eye"
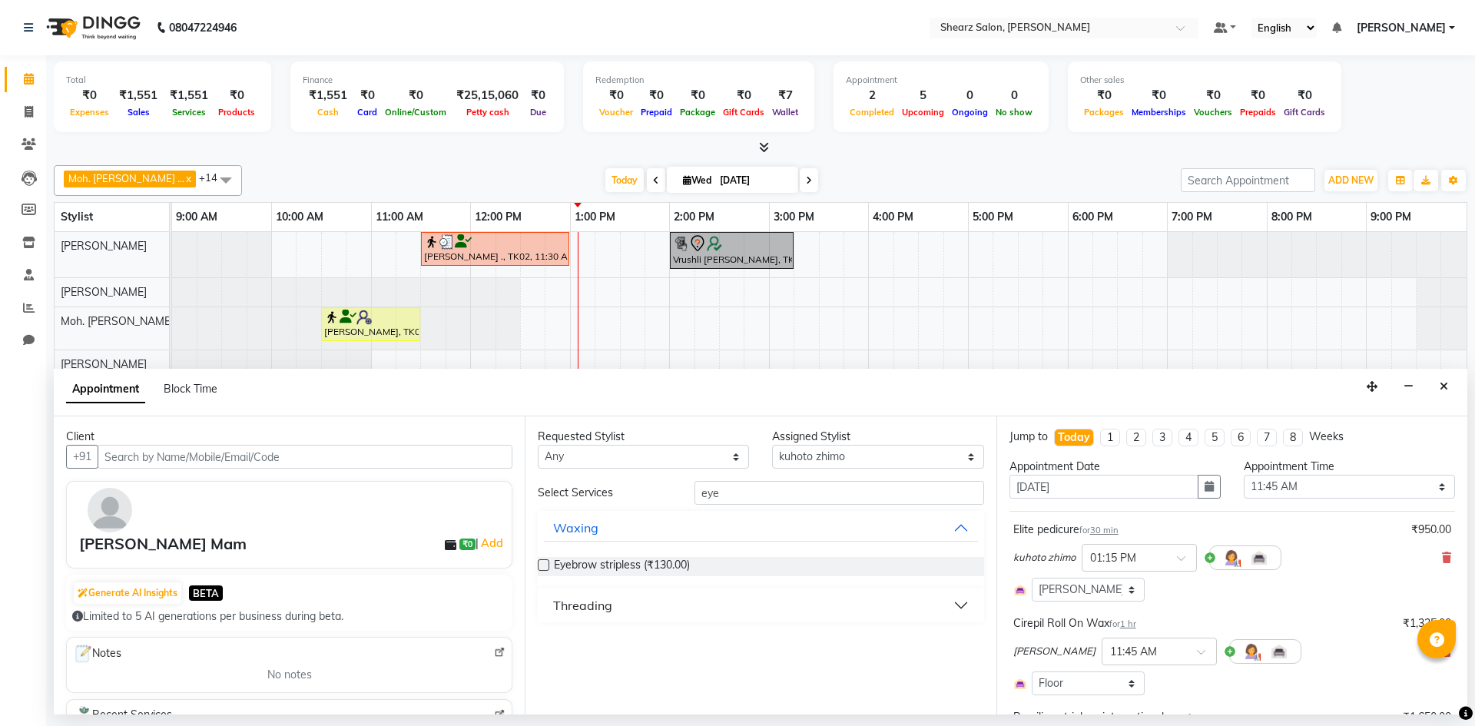
click at [710, 629] on div "Requested Stylist Any AakashKumar Nai Admin Arvind S Devda Asha Chavariya Divya…" at bounding box center [760, 566] width 471 height 298
click at [708, 612] on button "Threading" at bounding box center [760, 606] width 433 height 28
click at [636, 647] on span "Eyebrow threading (₹60.00)" at bounding box center [622, 644] width 136 height 19
checkbox input "false"
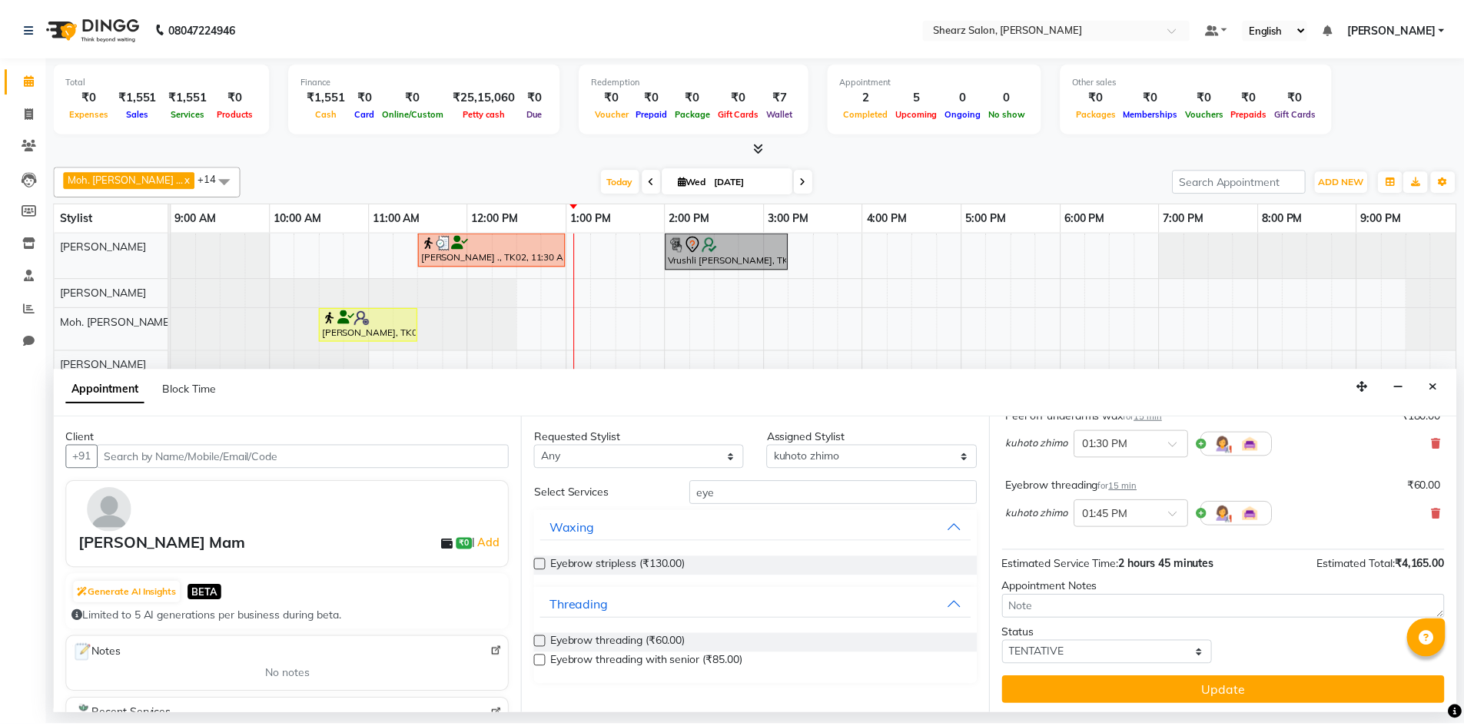
scroll to position [374, 0]
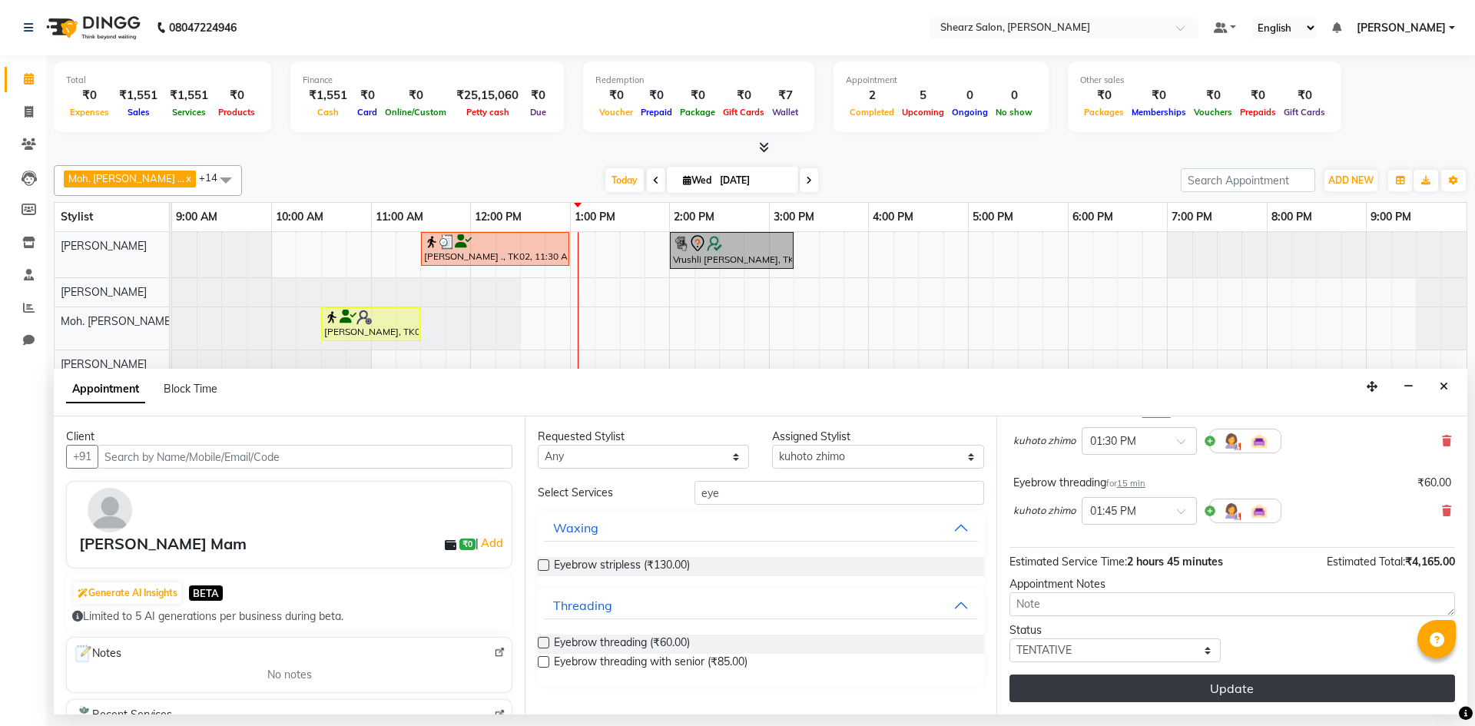
click at [1254, 692] on button "Update" at bounding box center [1233, 689] width 446 height 28
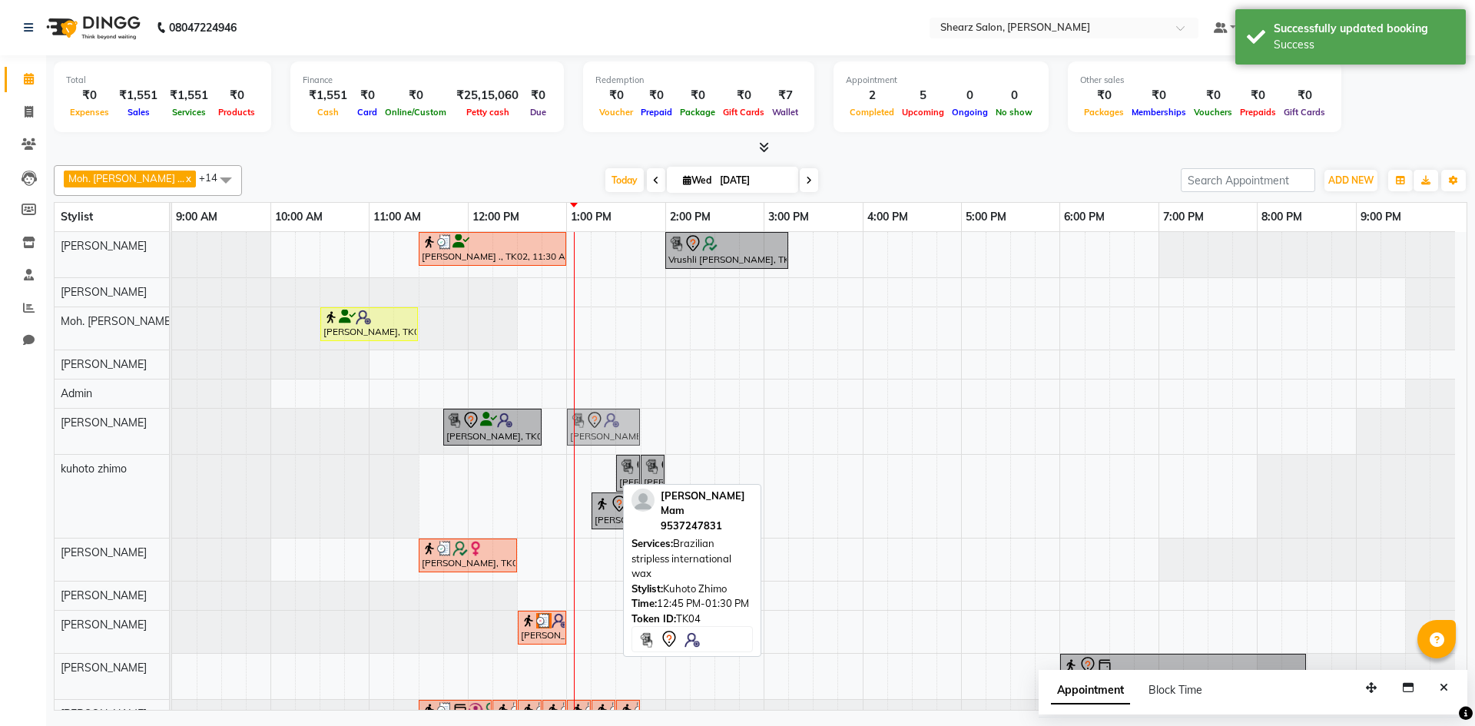
drag, startPoint x: 561, startPoint y: 485, endPoint x: 569, endPoint y: 435, distance: 50.5
click at [569, 435] on tbody "Jayesh Patil ., TK02, 11:30 AM-01:00 PM, Source marine dry & dehydrated skin fa…" at bounding box center [813, 487] width 1283 height 510
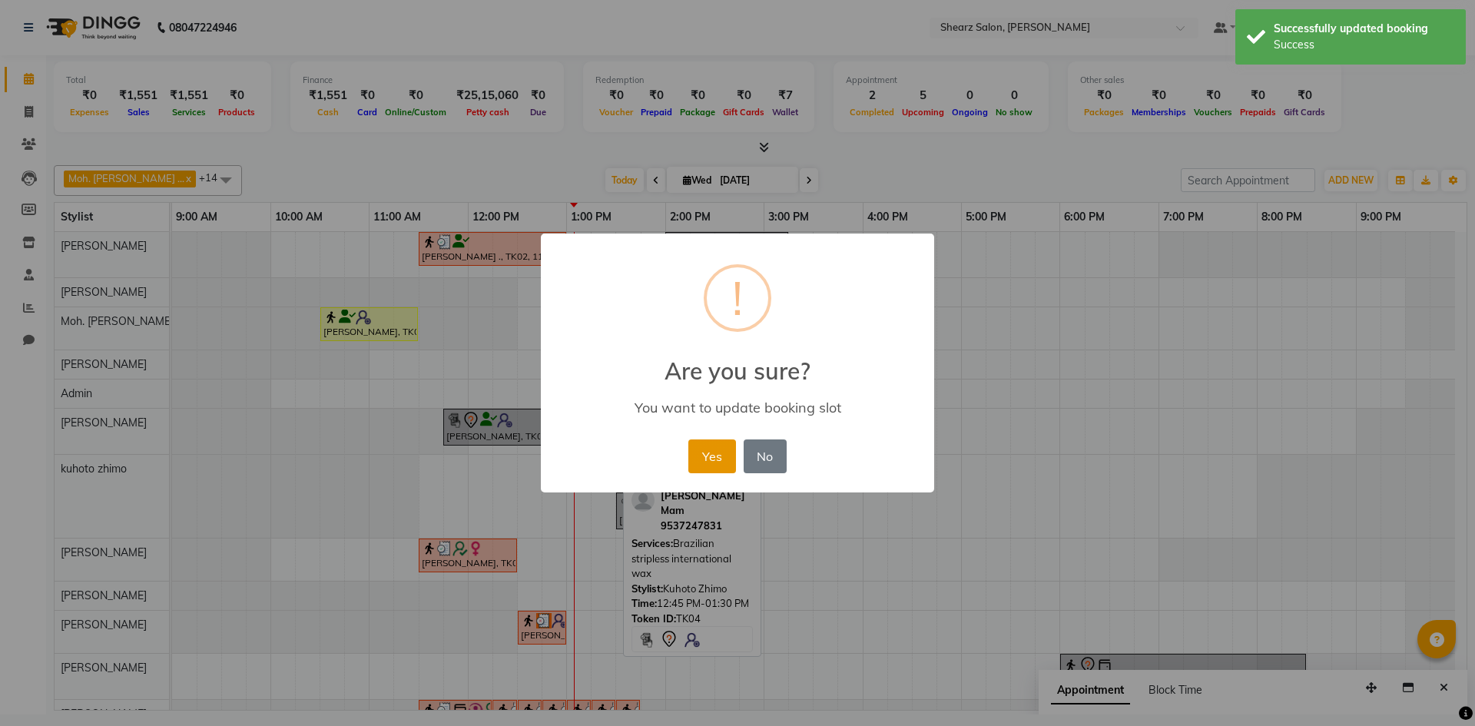
click at [731, 450] on button "Yes" at bounding box center [712, 457] width 47 height 34
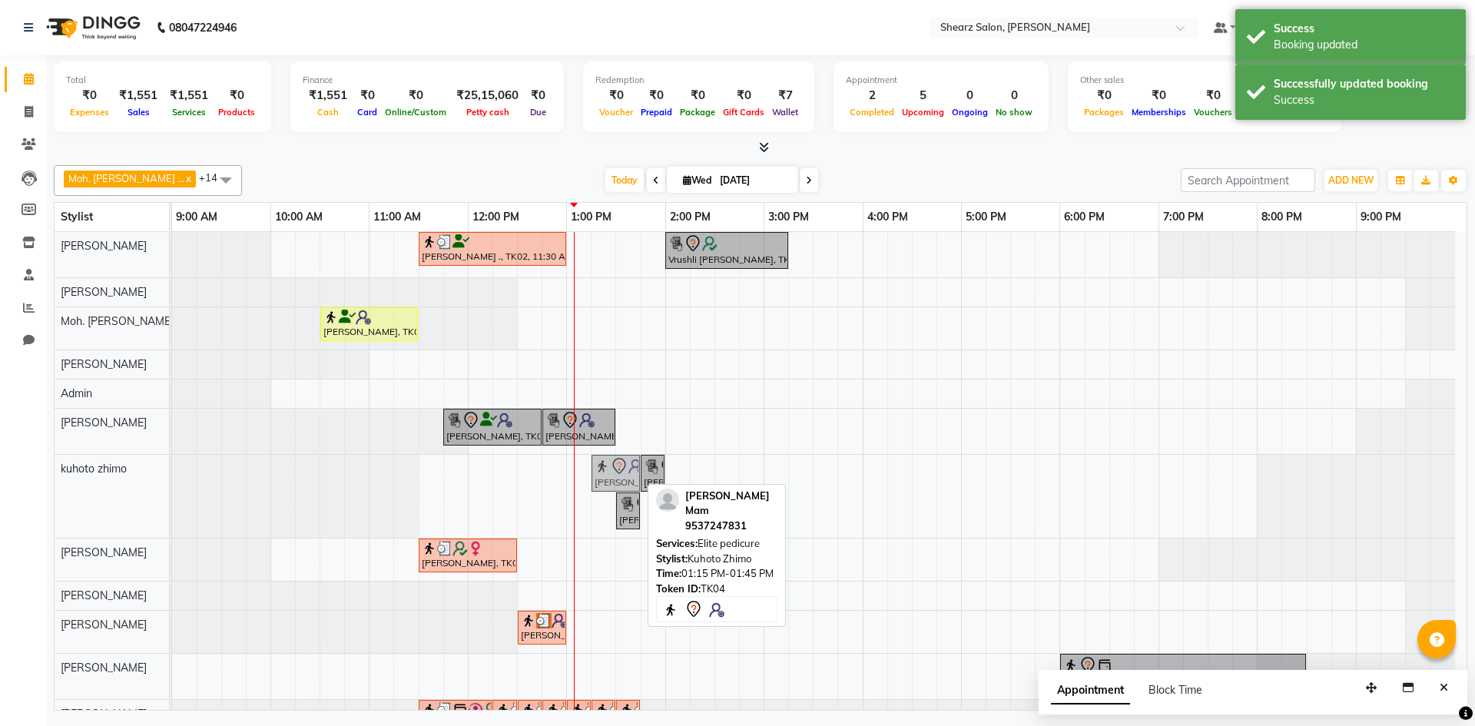
drag, startPoint x: 607, startPoint y: 472, endPoint x: 599, endPoint y: 478, distance: 10.5
click at [172, 478] on div "Akanksha Mam, TK04, 01:15 PM-01:45 PM, Elite pedicure Akanksha Mam, TK04, 01:45…" at bounding box center [172, 496] width 0 height 83
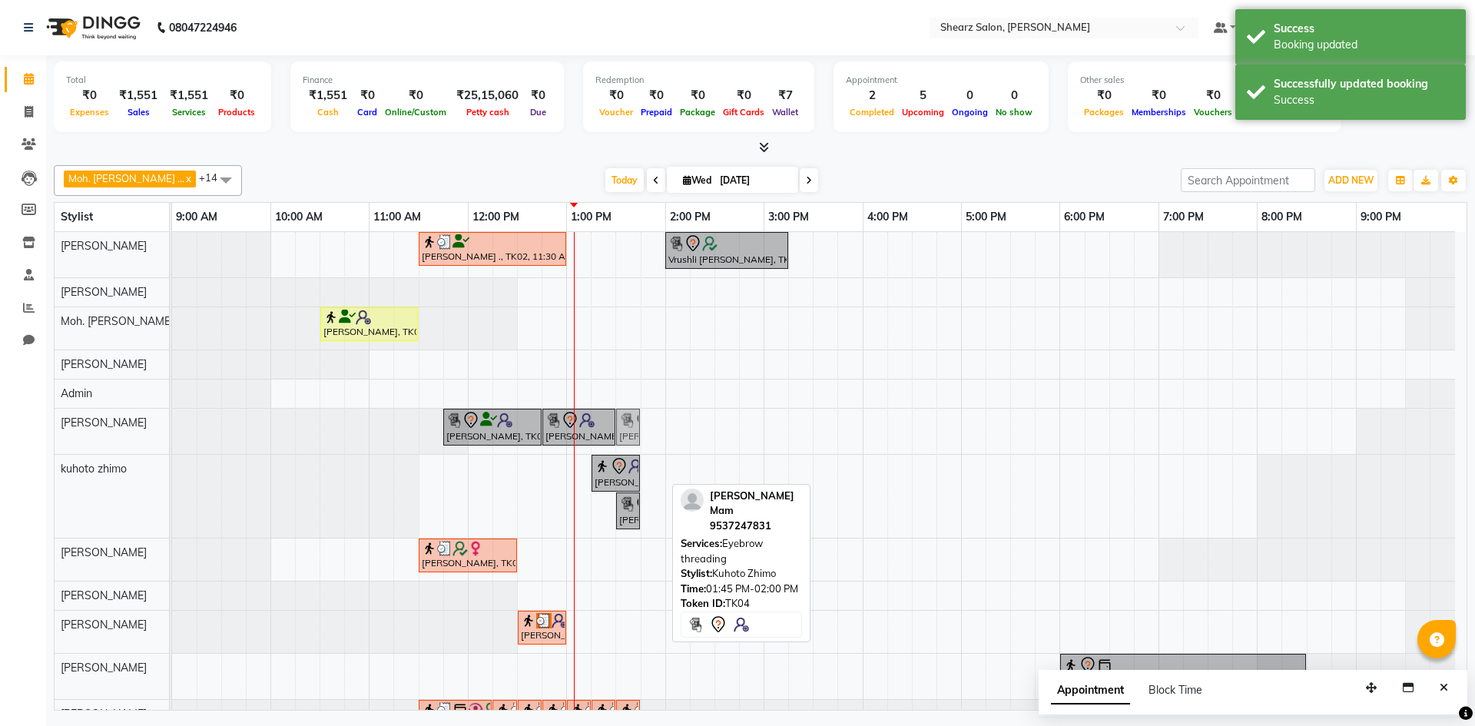
drag, startPoint x: 652, startPoint y: 475, endPoint x: 626, endPoint y: 433, distance: 49.0
click at [626, 433] on tbody "Jayesh Patil ., TK02, 11:30 AM-01:00 PM, Source marine dry & dehydrated skin fa…" at bounding box center [813, 487] width 1283 height 510
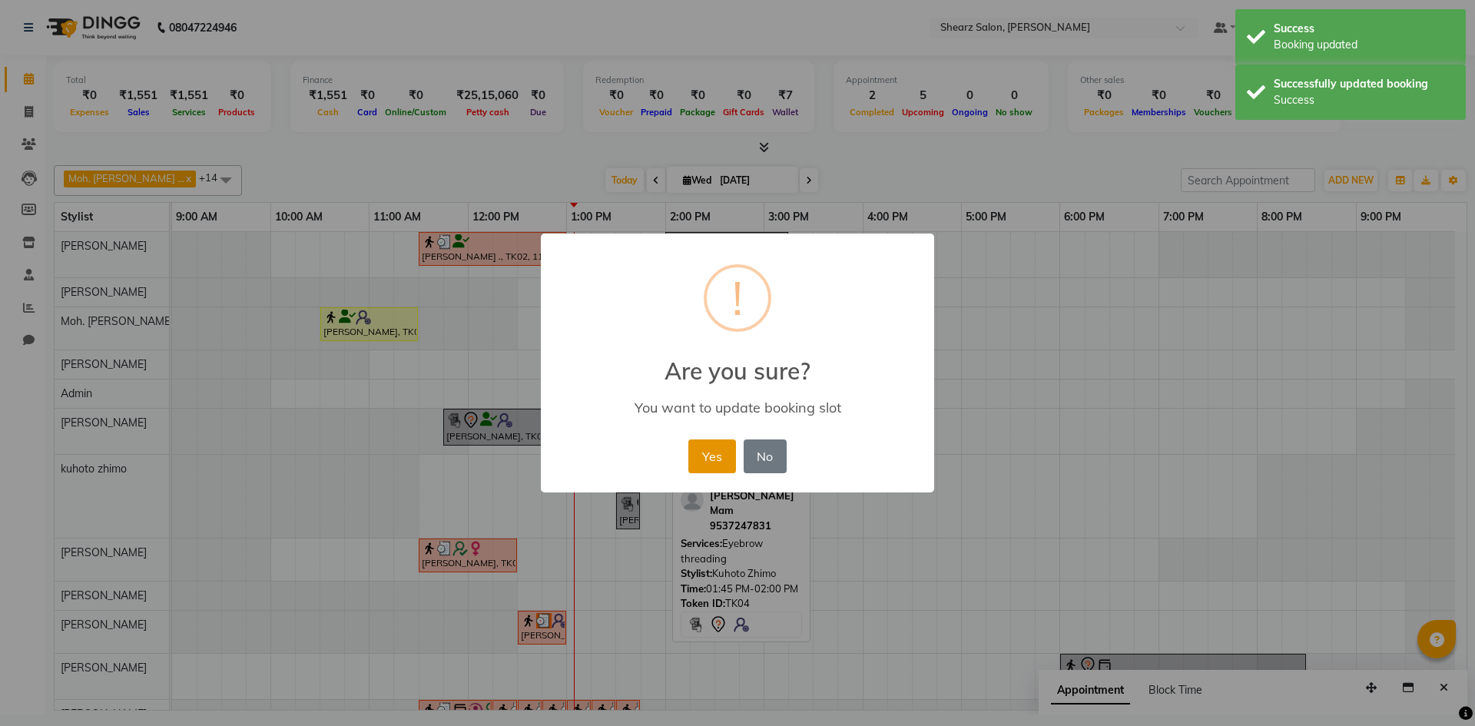
click at [695, 454] on button "Yes" at bounding box center [712, 457] width 47 height 34
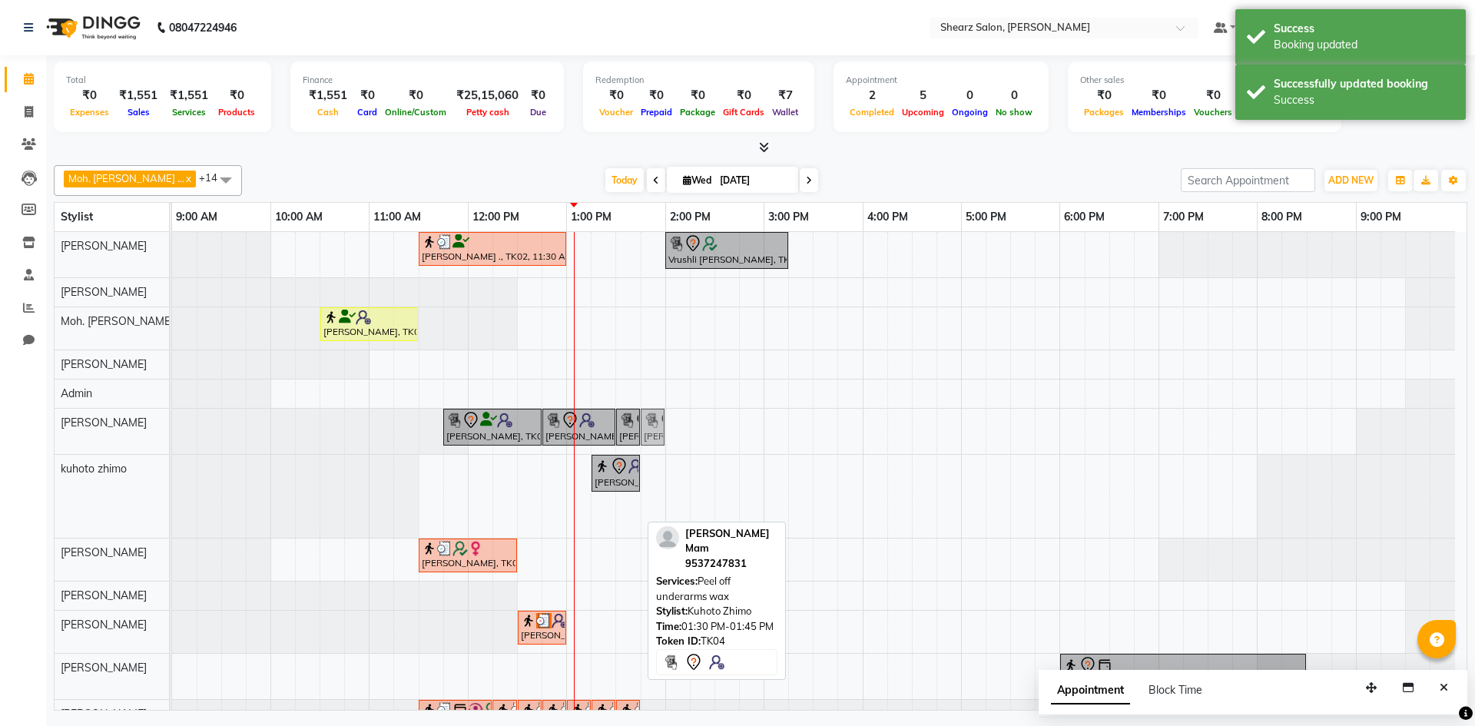
drag, startPoint x: 632, startPoint y: 518, endPoint x: 662, endPoint y: 447, distance: 76.8
click at [663, 435] on tbody "Jayesh Patil ., TK02, 11:30 AM-01:00 PM, Source marine dry & dehydrated skin fa…" at bounding box center [813, 487] width 1283 height 510
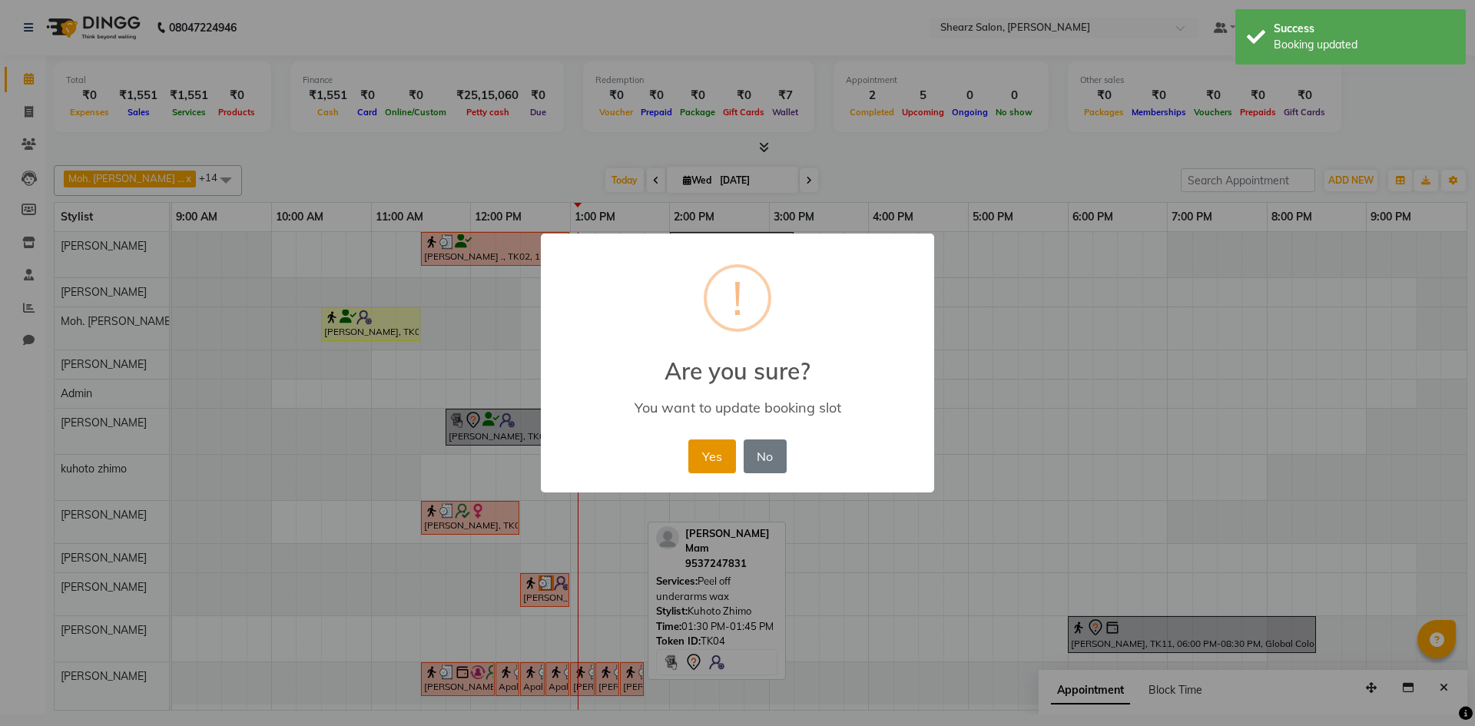
click at [707, 470] on button "Yes" at bounding box center [712, 457] width 47 height 34
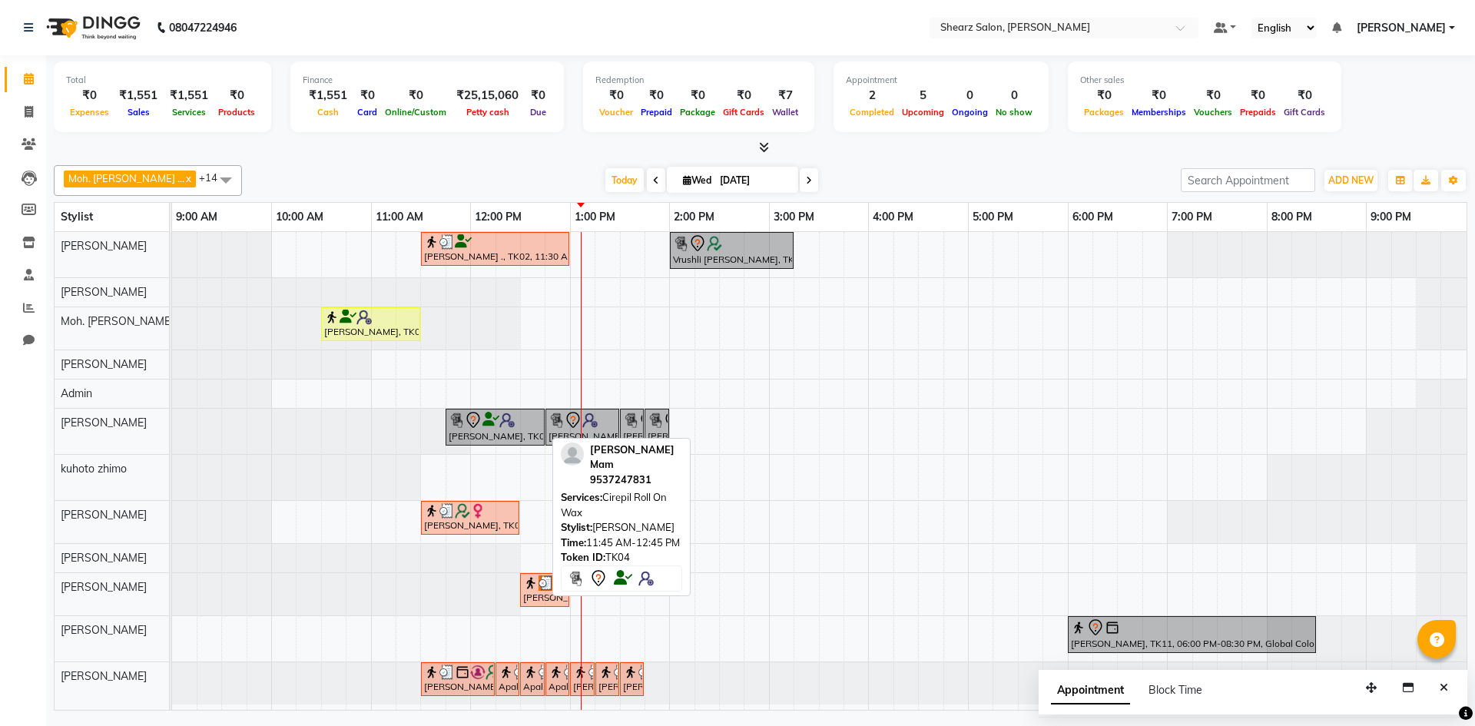
click at [503, 432] on div "[PERSON_NAME], TK04, 11:45 AM-12:45 PM, Cirepil Roll On Wax" at bounding box center [495, 427] width 96 height 32
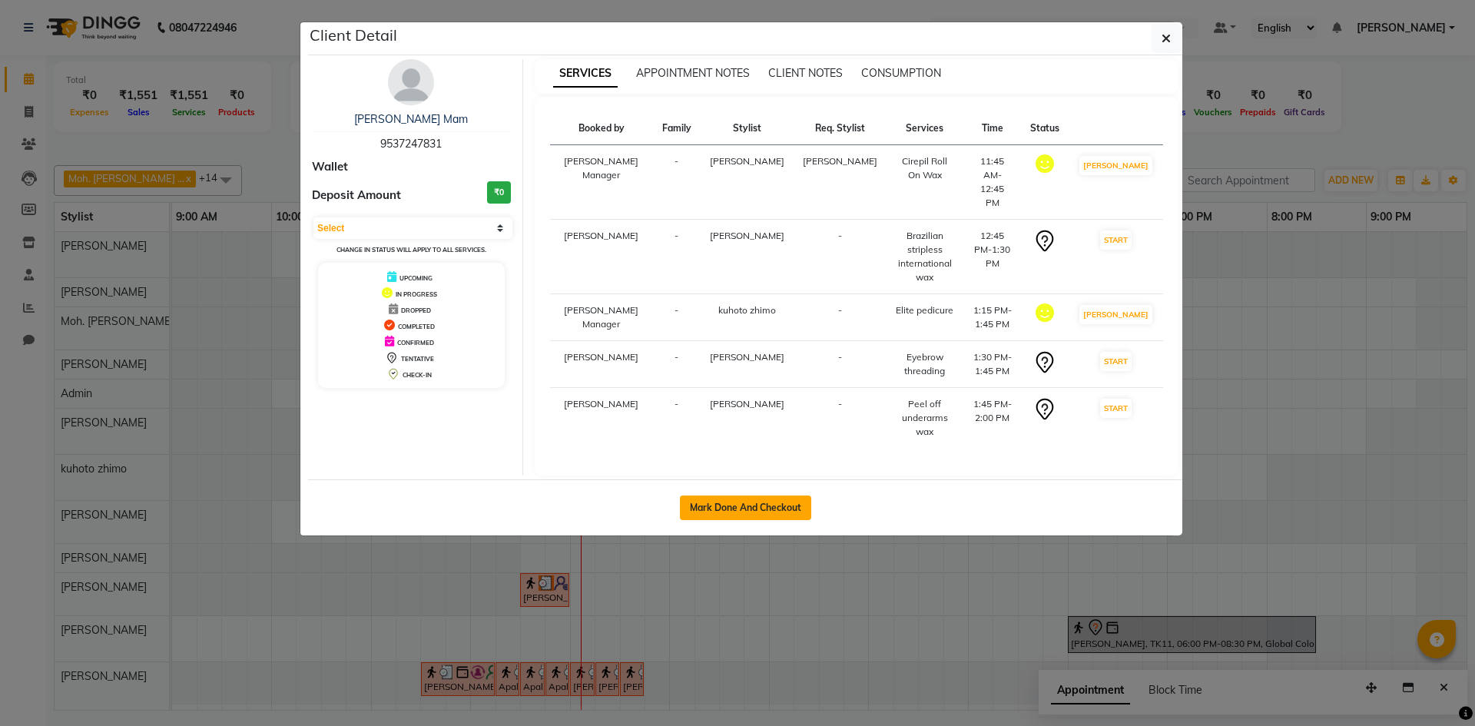
click at [742, 496] on button "Mark Done And Checkout" at bounding box center [745, 508] width 131 height 25
select select "service"
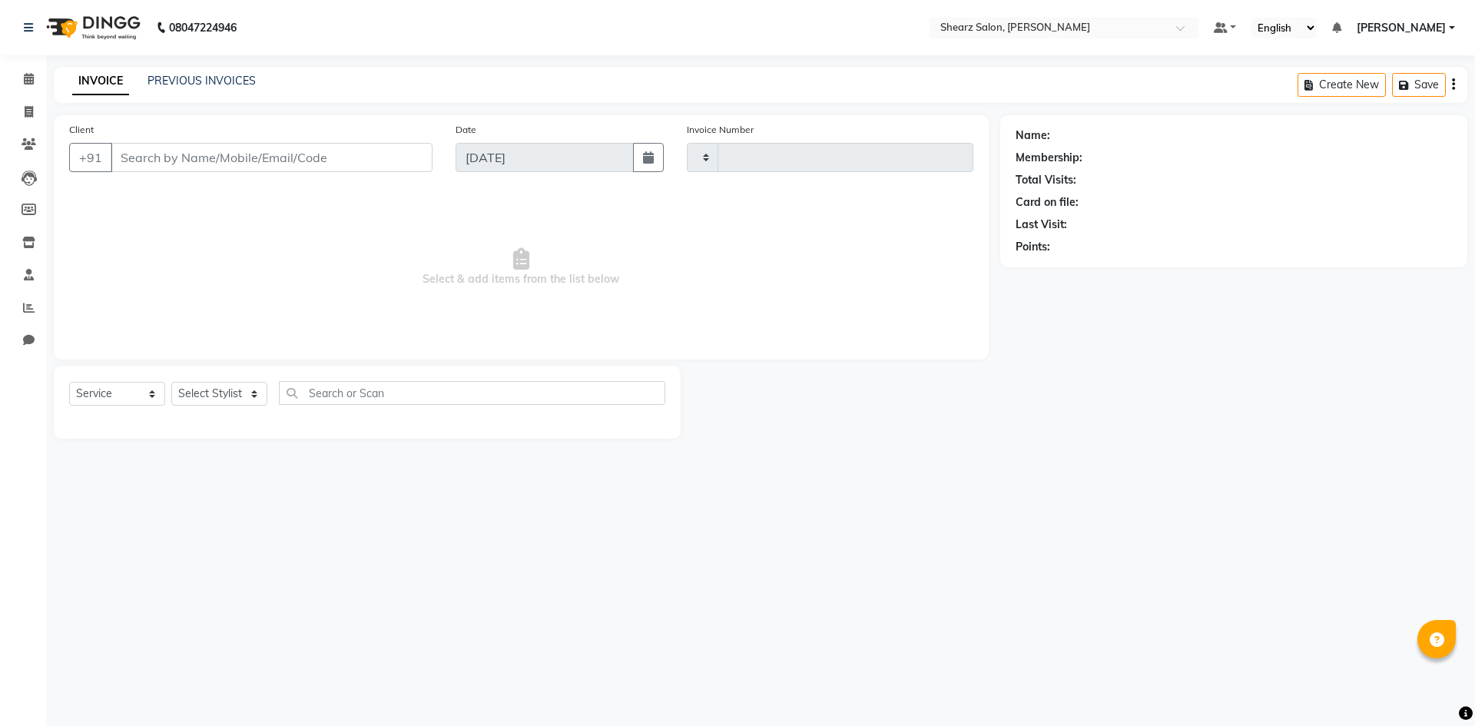
type input "5081"
select select "8159"
type input "9537247831"
select select "77331"
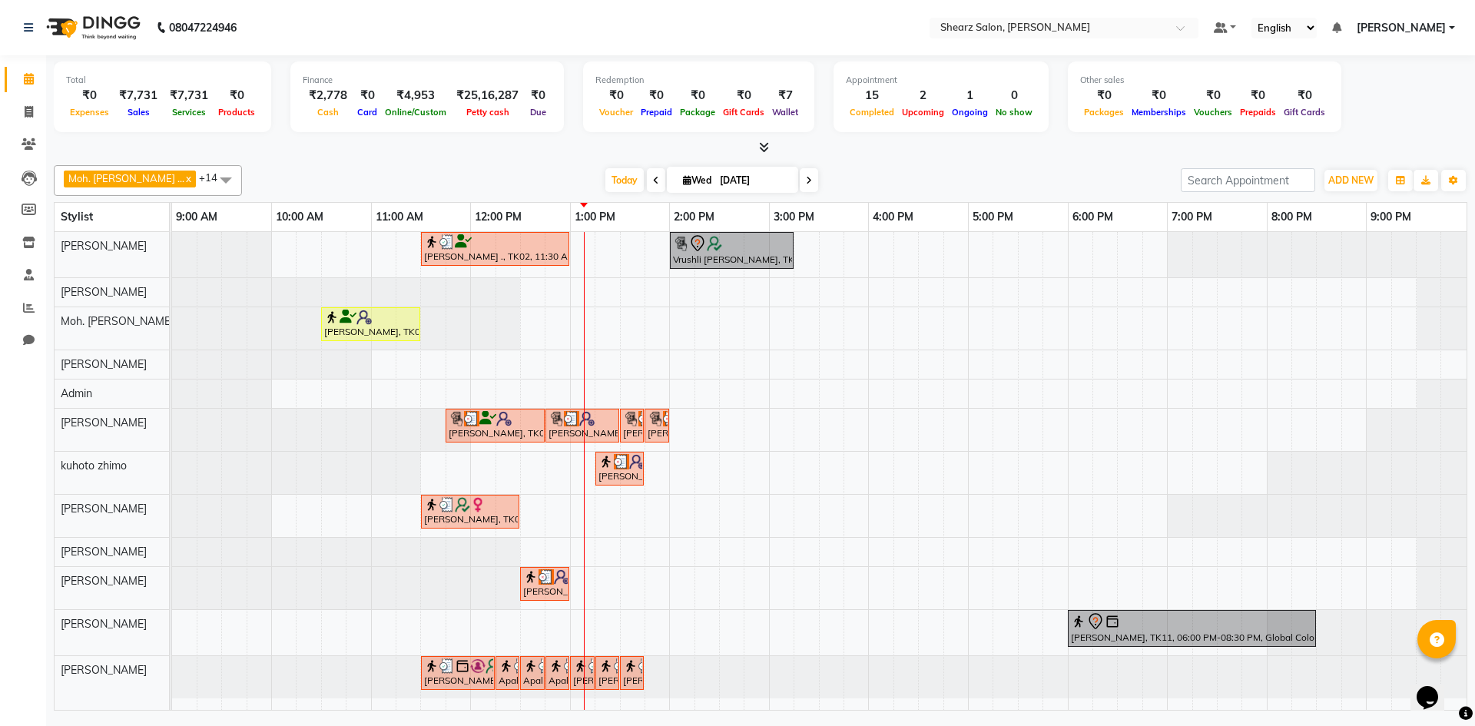
click at [597, 259] on div "Jayesh Patil ., TK02, 11:30 AM-01:00 PM, Source marine dry & dehydrated skin fa…" at bounding box center [819, 471] width 1295 height 478
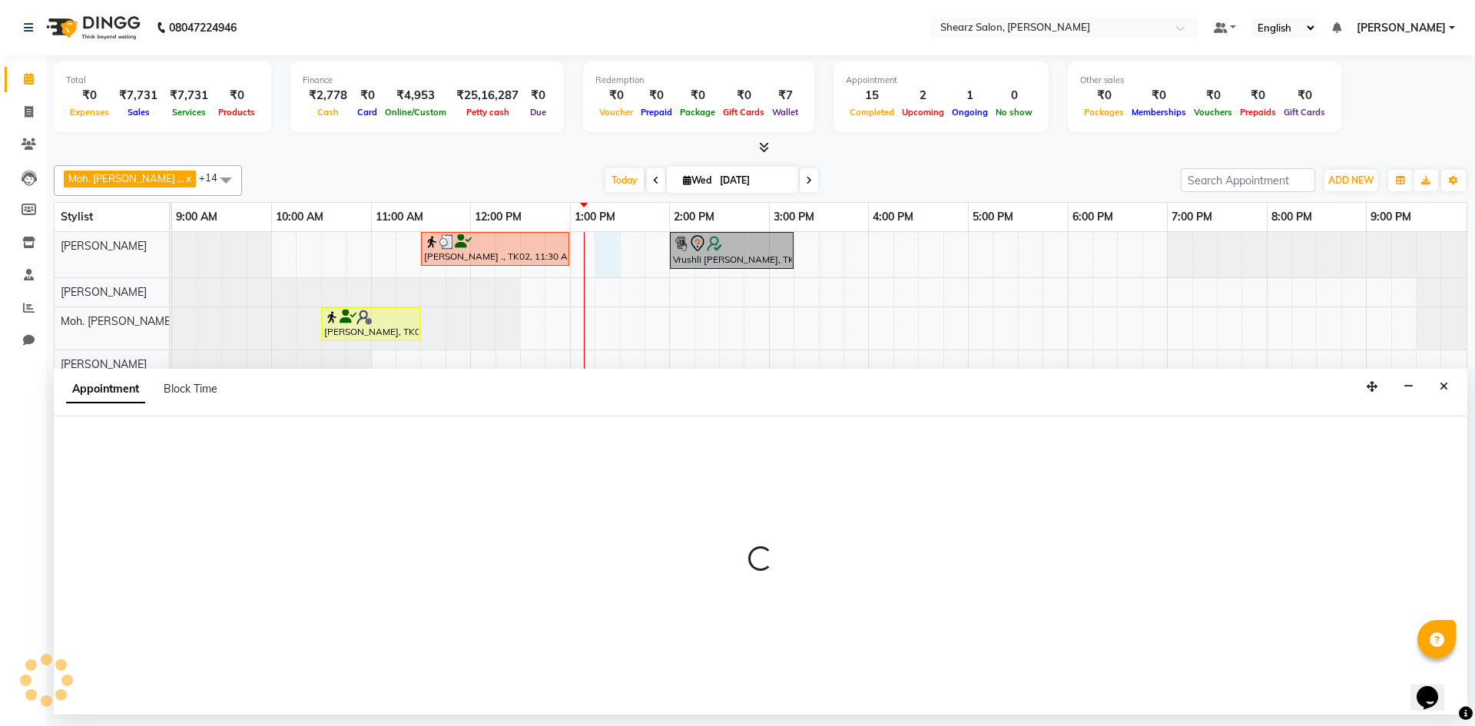
select select "77322"
select select "795"
select select "tentative"
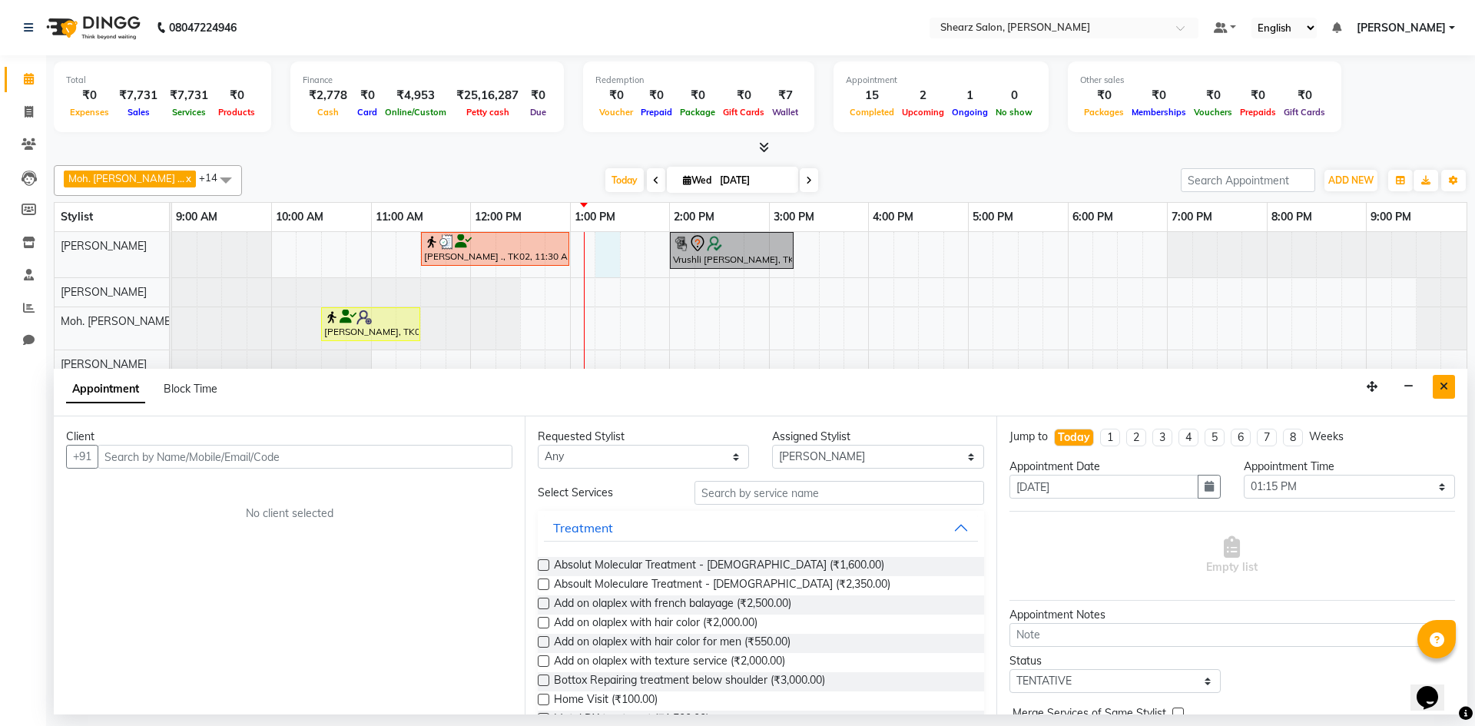
click at [1446, 386] on icon "Close" at bounding box center [1444, 386] width 8 height 11
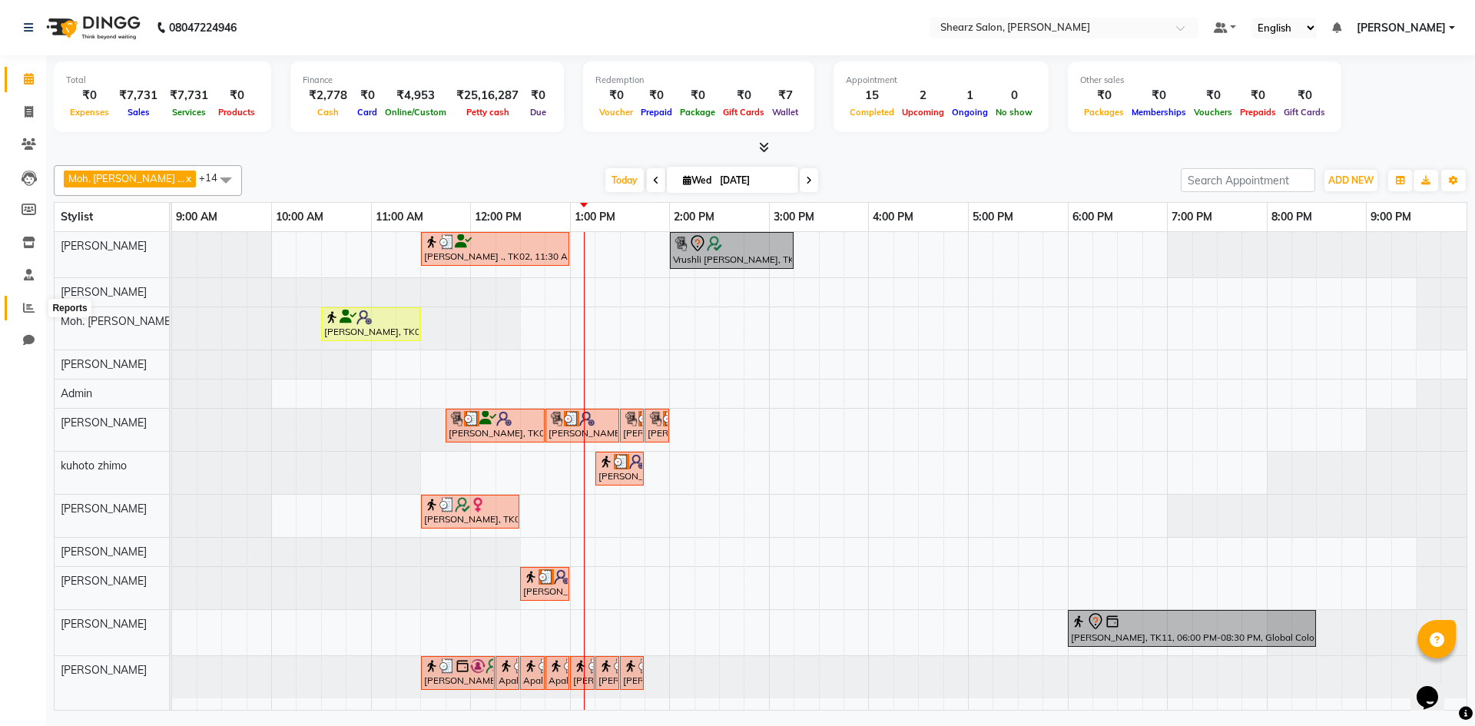
click at [16, 303] on span at bounding box center [28, 309] width 27 height 18
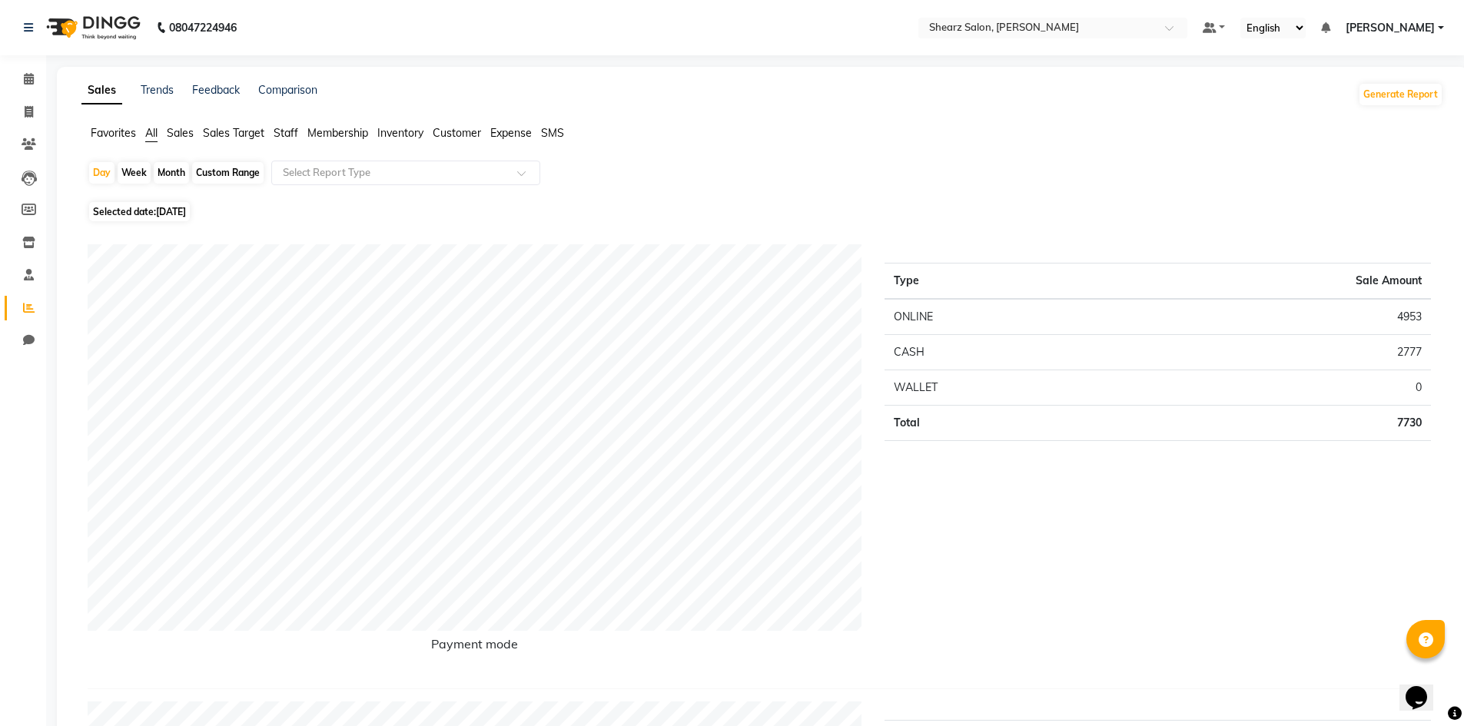
click at [281, 136] on span "Staff" at bounding box center [286, 133] width 25 height 14
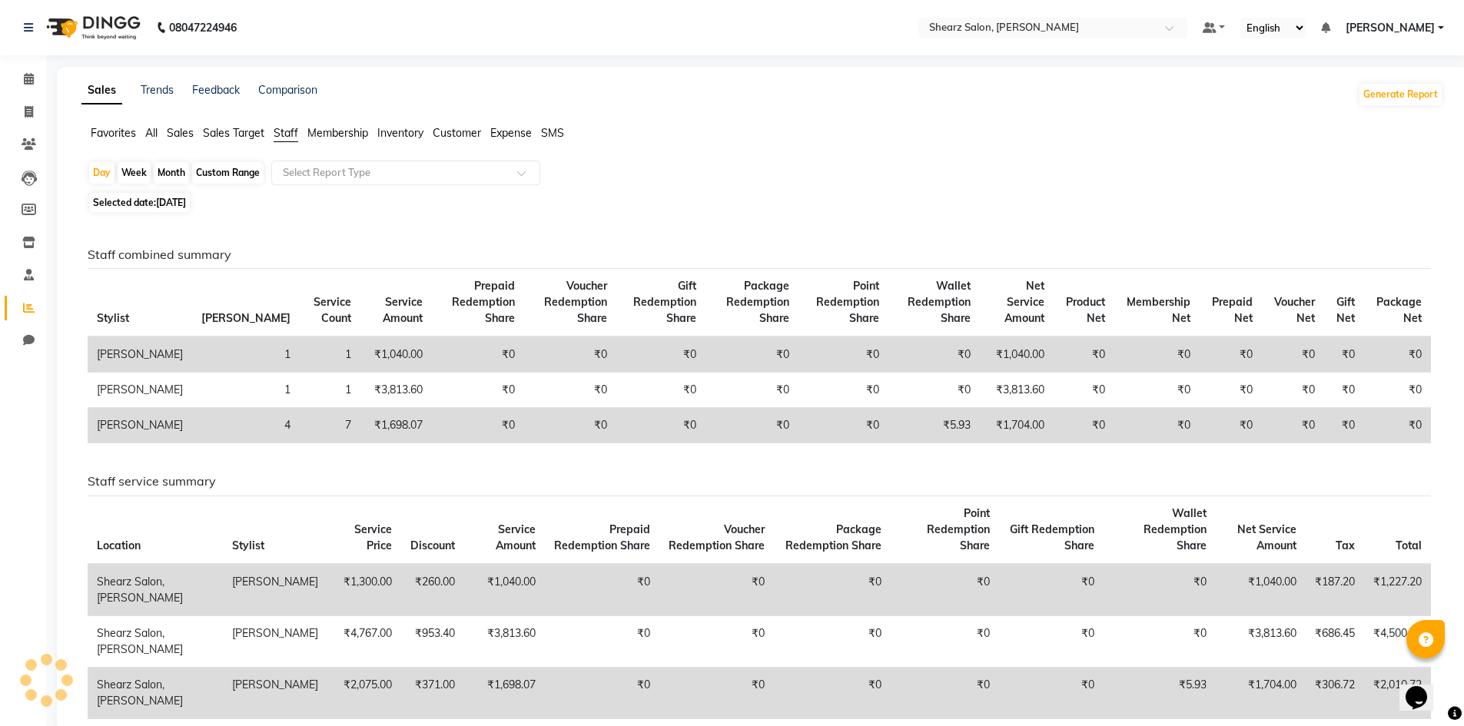
click at [225, 174] on div "Custom Range" at bounding box center [227, 173] width 71 height 22
select select "9"
select select "2025"
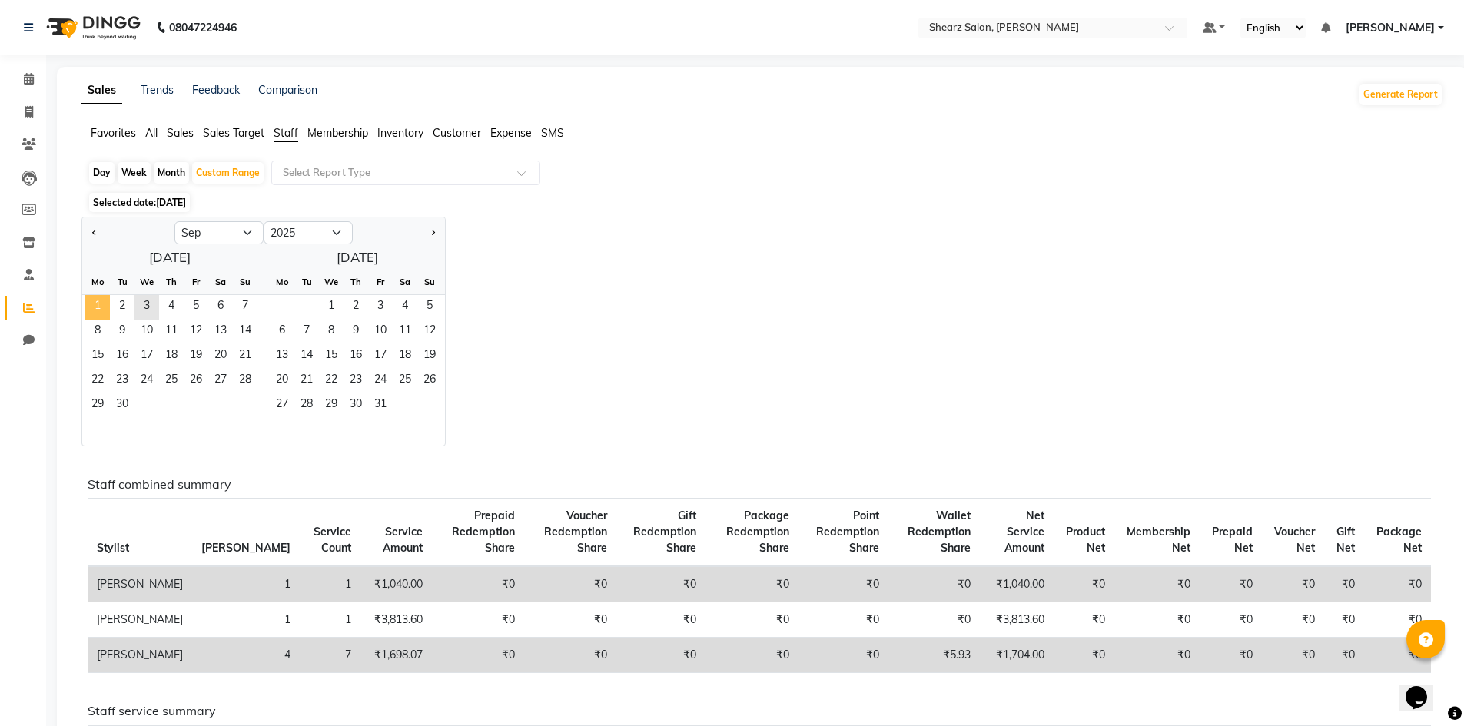
click at [105, 302] on span "1" at bounding box center [97, 307] width 25 height 25
click at [145, 304] on span "3" at bounding box center [146, 307] width 25 height 25
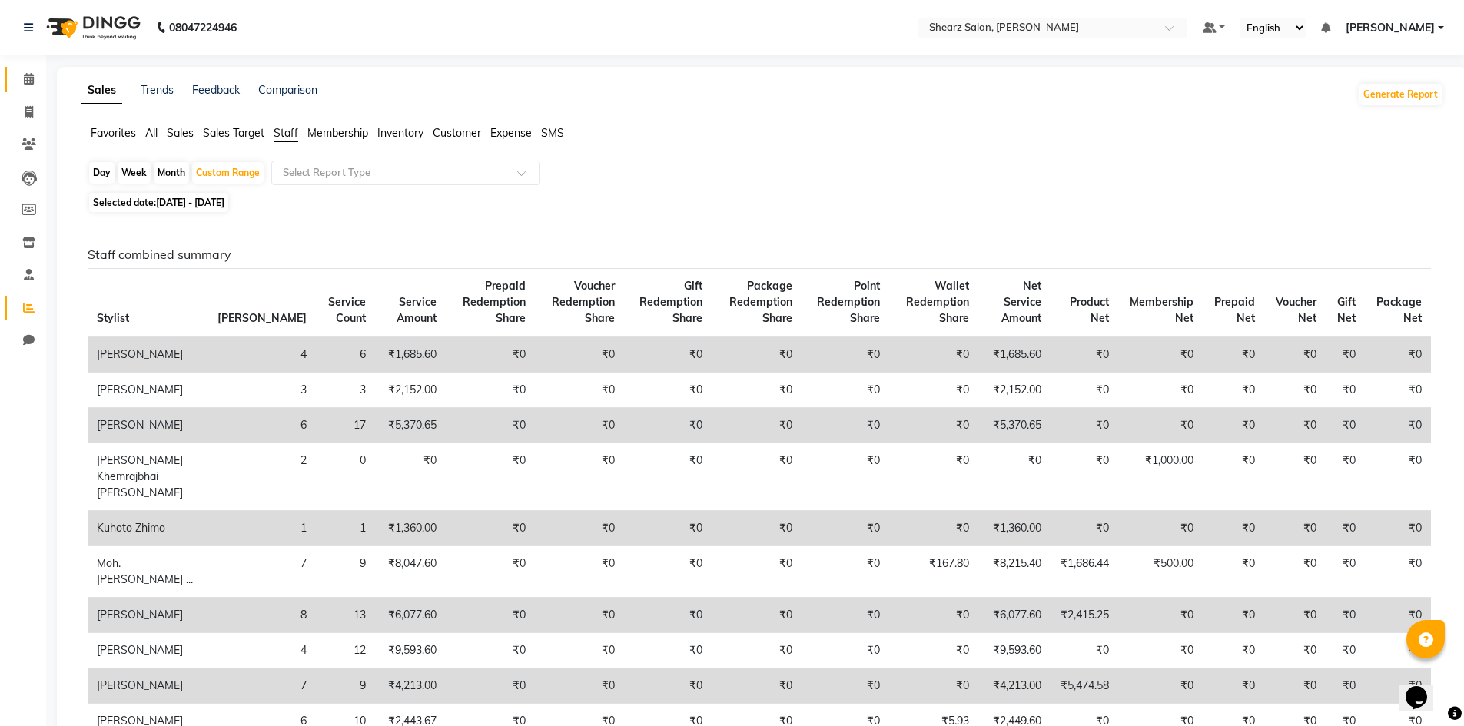
click at [9, 75] on link "Calendar" at bounding box center [23, 79] width 37 height 25
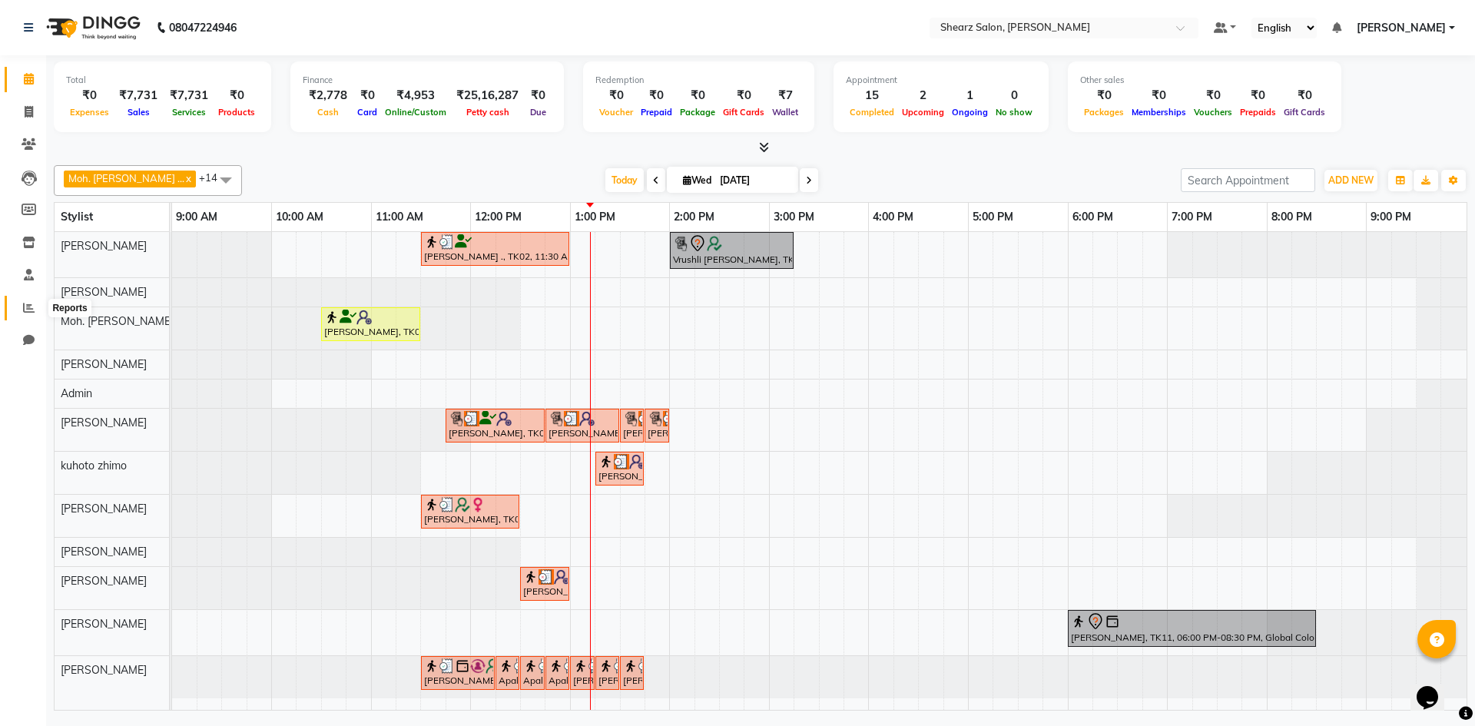
click at [20, 312] on span at bounding box center [28, 309] width 27 height 18
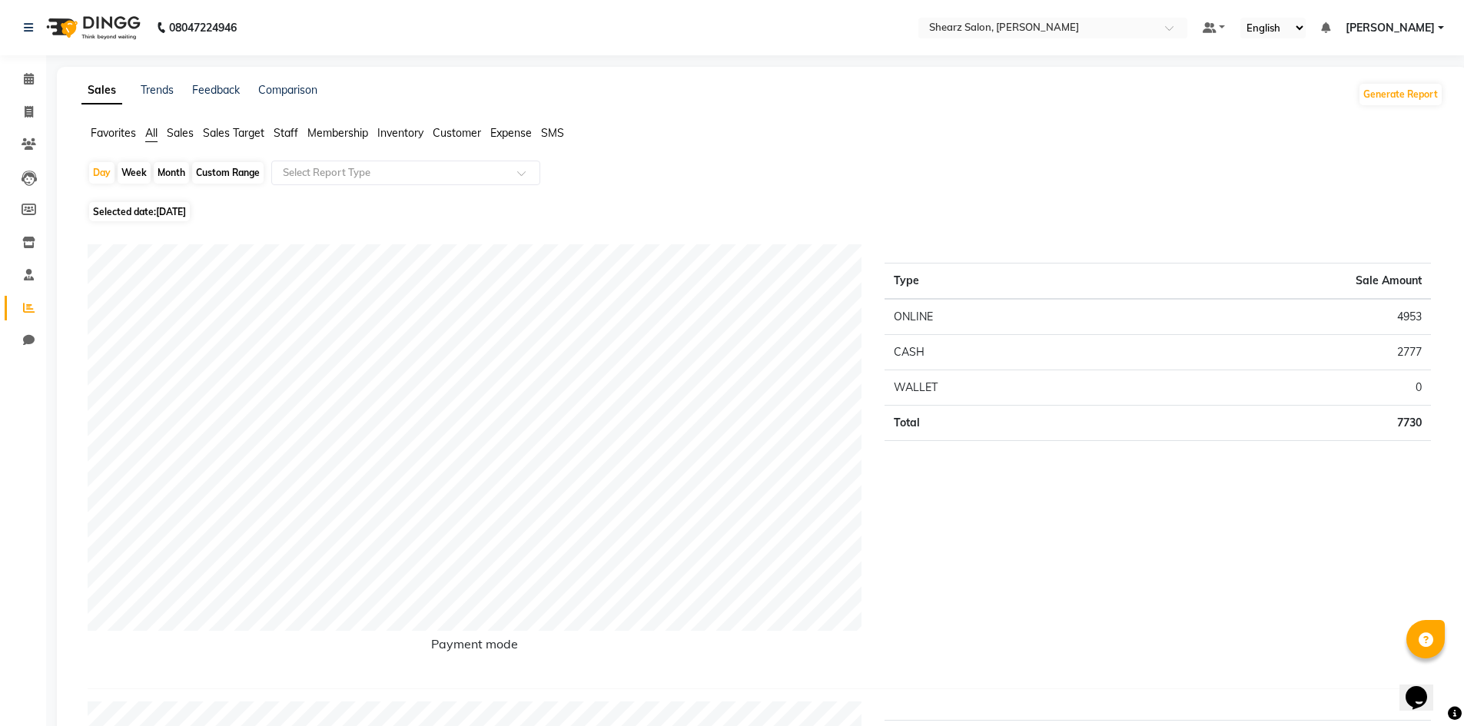
click at [289, 128] on span "Staff" at bounding box center [286, 133] width 25 height 14
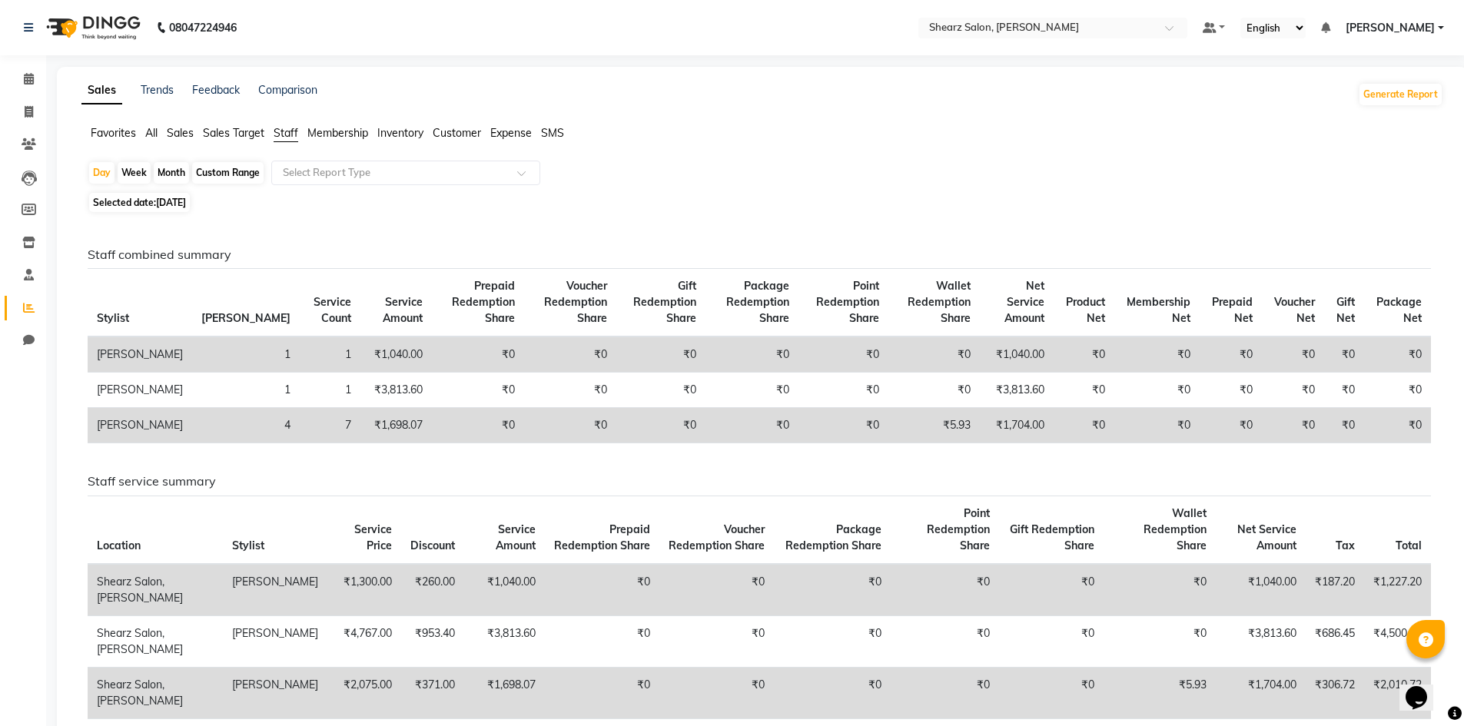
click at [186, 197] on span "[DATE]" at bounding box center [171, 203] width 30 height 12
select select "9"
select select "2025"
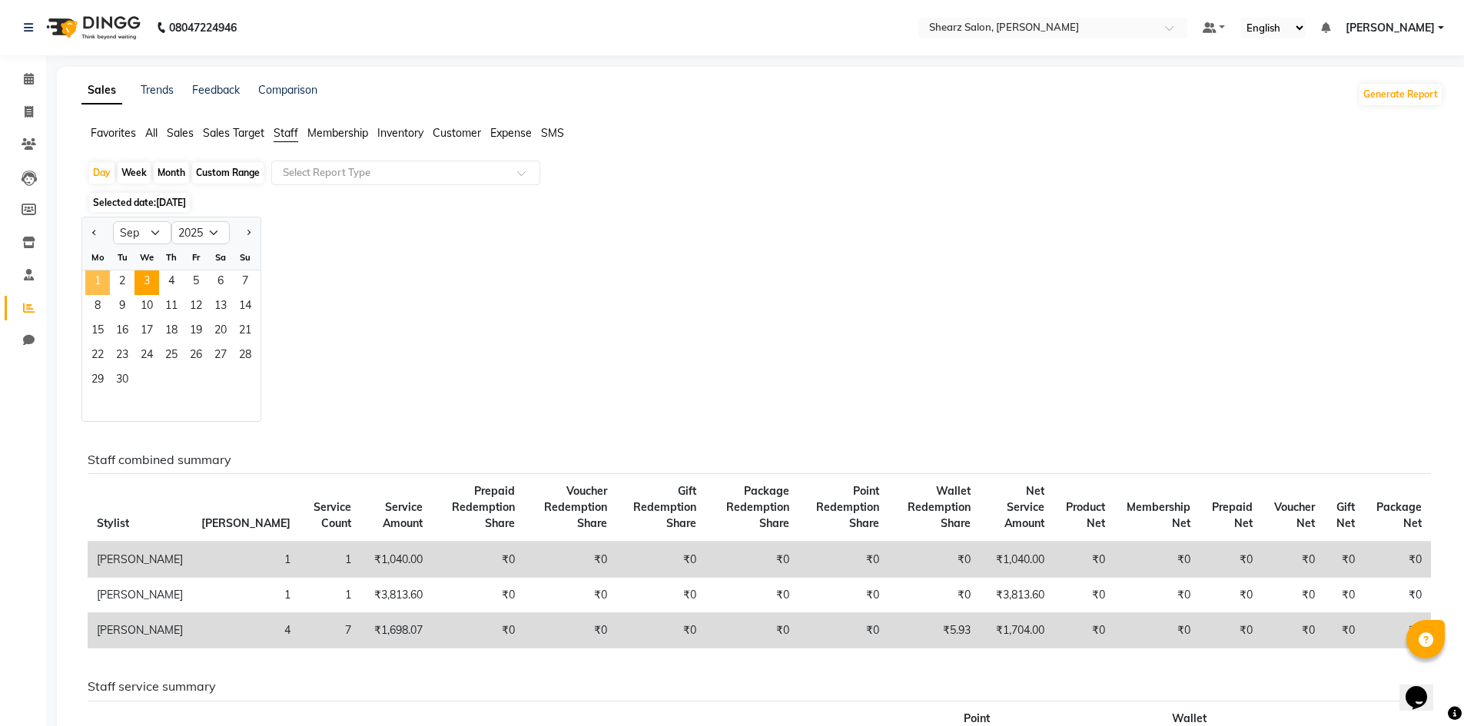
click at [98, 281] on span "1" at bounding box center [97, 283] width 25 height 25
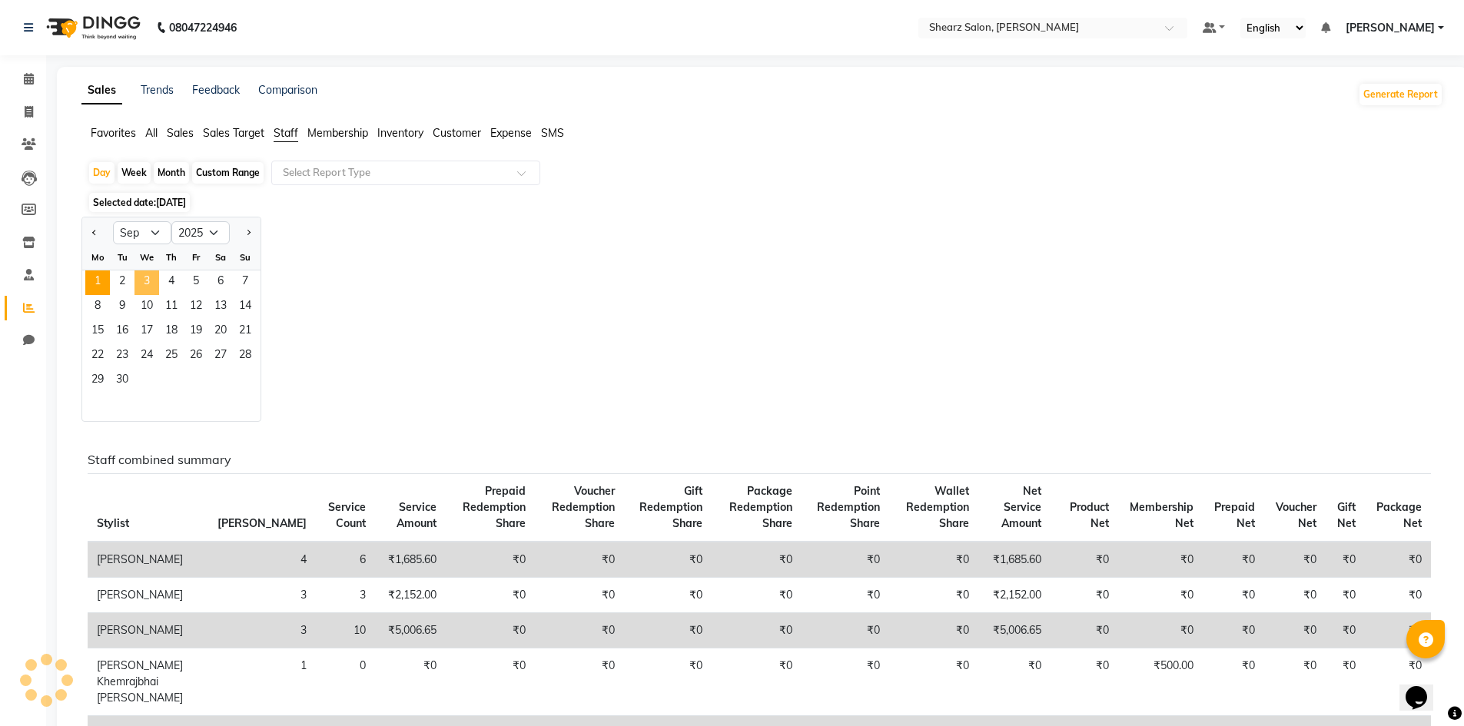
click at [154, 287] on span "3" at bounding box center [146, 283] width 25 height 25
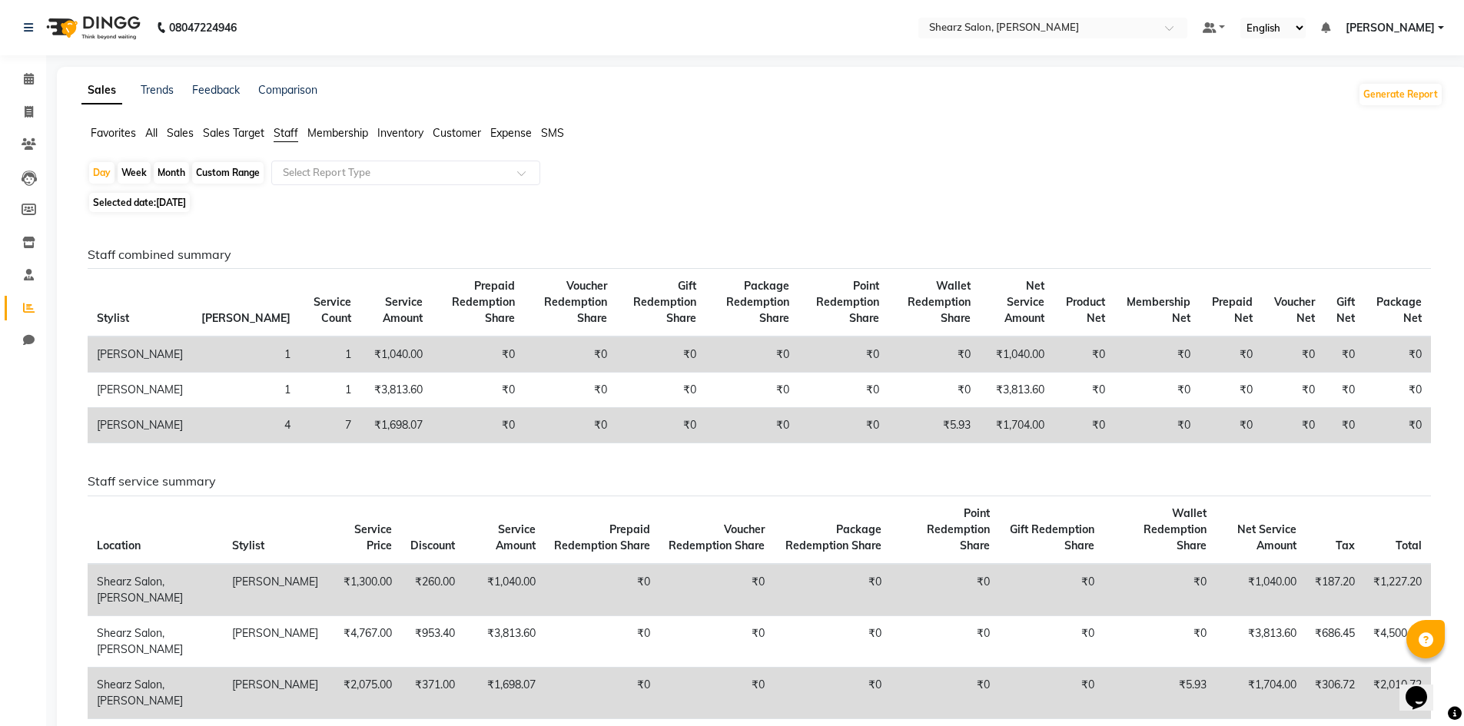
click at [222, 175] on div "Custom Range" at bounding box center [227, 173] width 71 height 22
select select "9"
select select "2025"
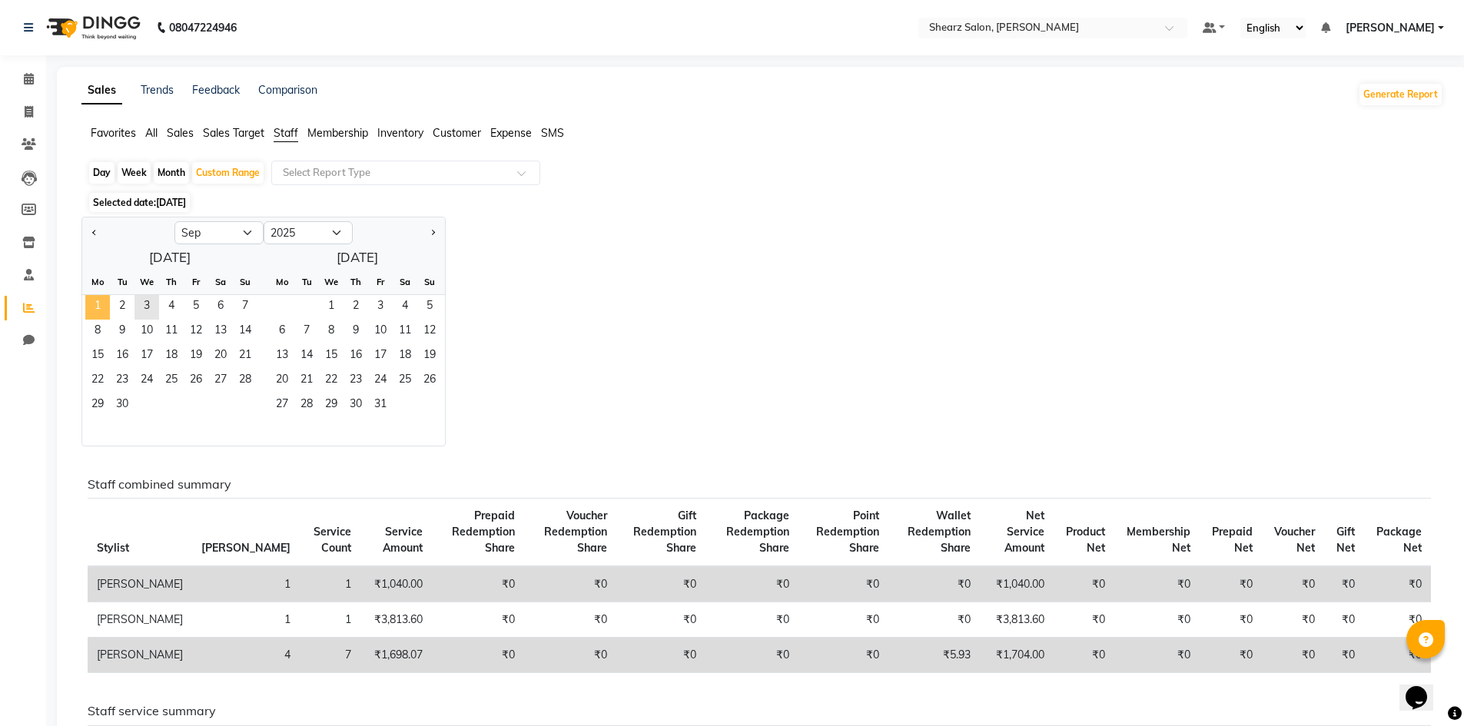
click at [94, 302] on span "1" at bounding box center [97, 307] width 25 height 25
click at [142, 308] on span "3" at bounding box center [146, 307] width 25 height 25
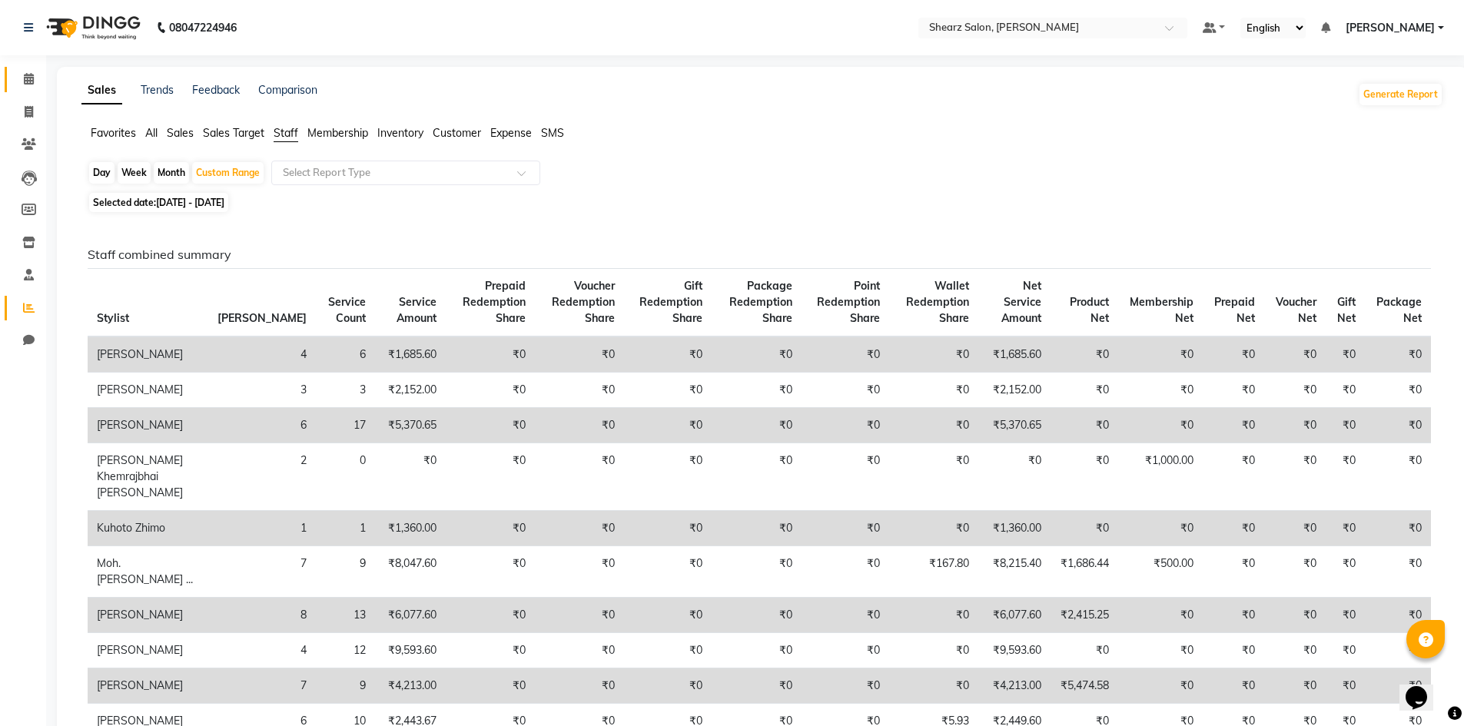
click at [7, 82] on link "Calendar" at bounding box center [23, 79] width 37 height 25
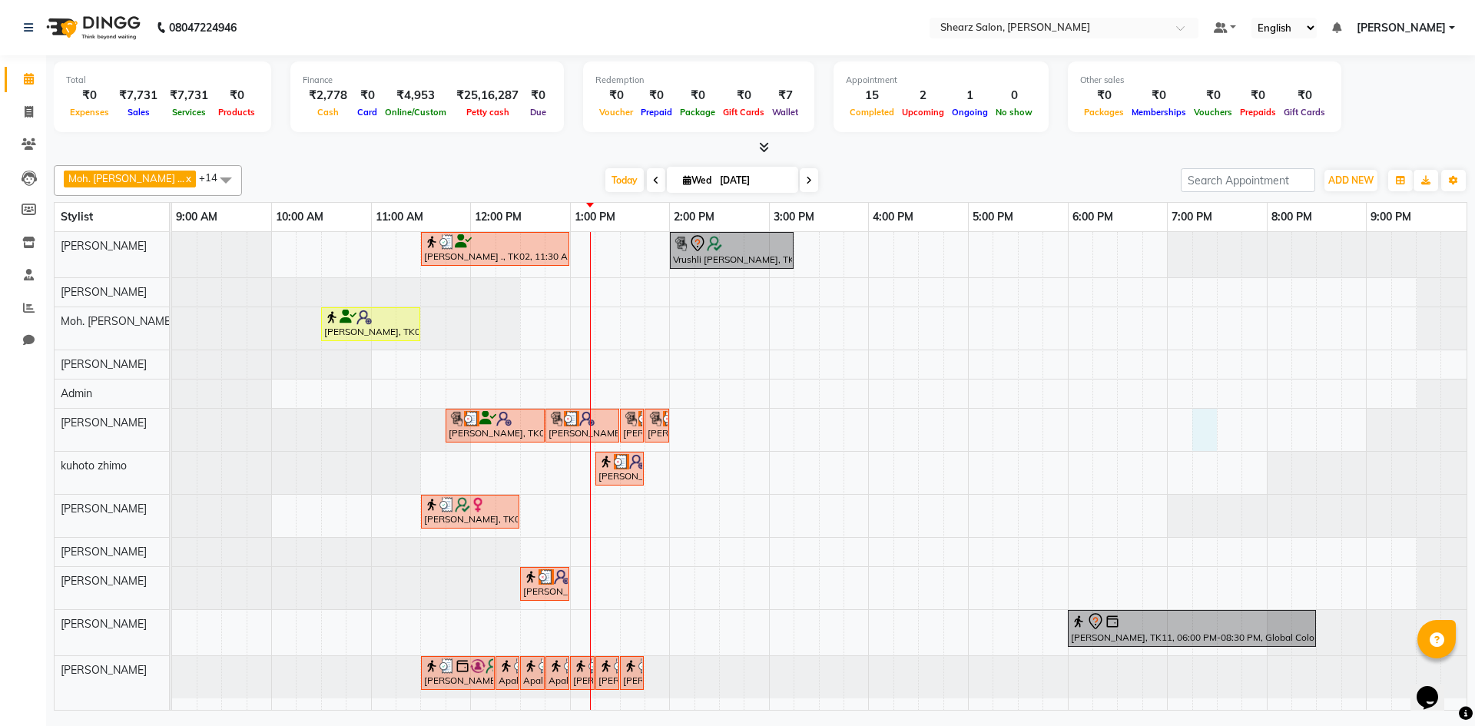
click at [1209, 432] on div "Jayesh Patil ., TK02, 11:30 AM-01:00 PM, Source marine dry & dehydrated skin fa…" at bounding box center [819, 471] width 1295 height 478
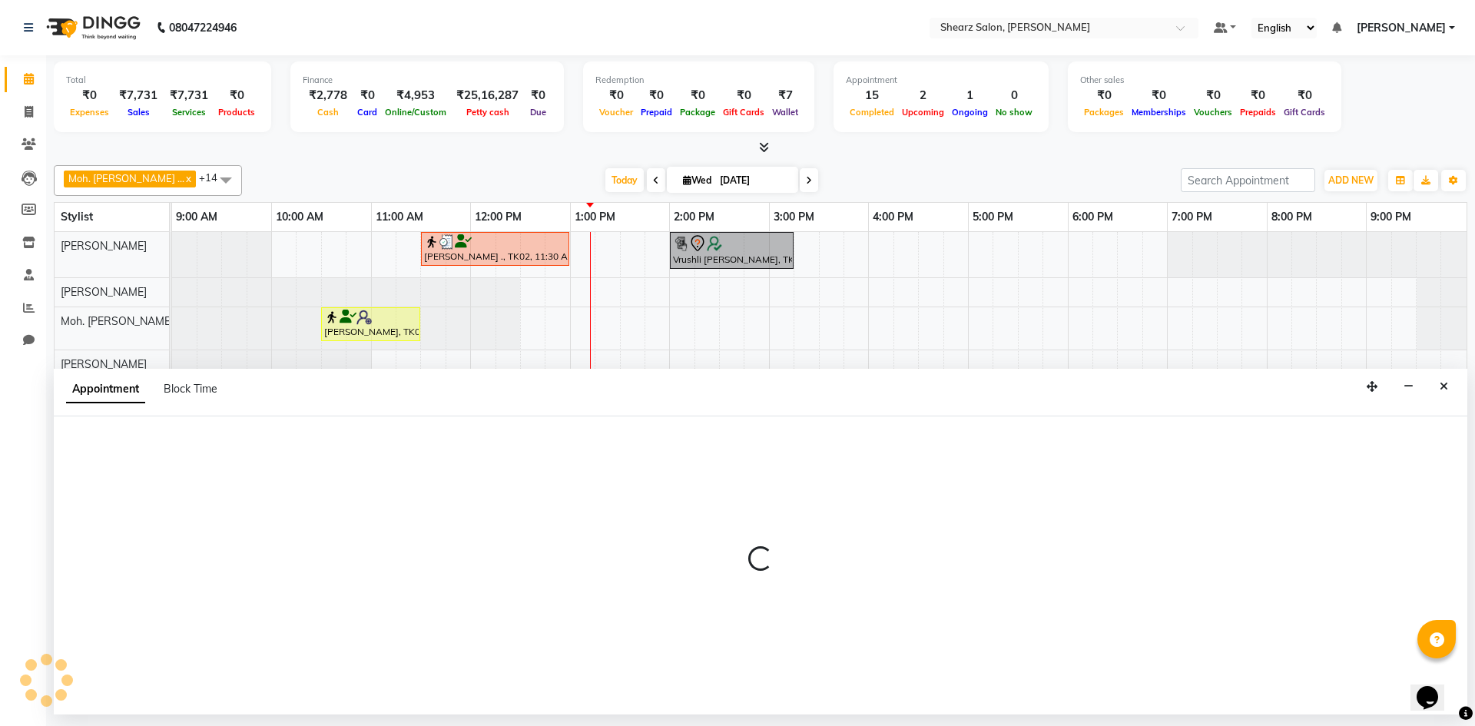
select select "77331"
select select "1155"
select select "tentative"
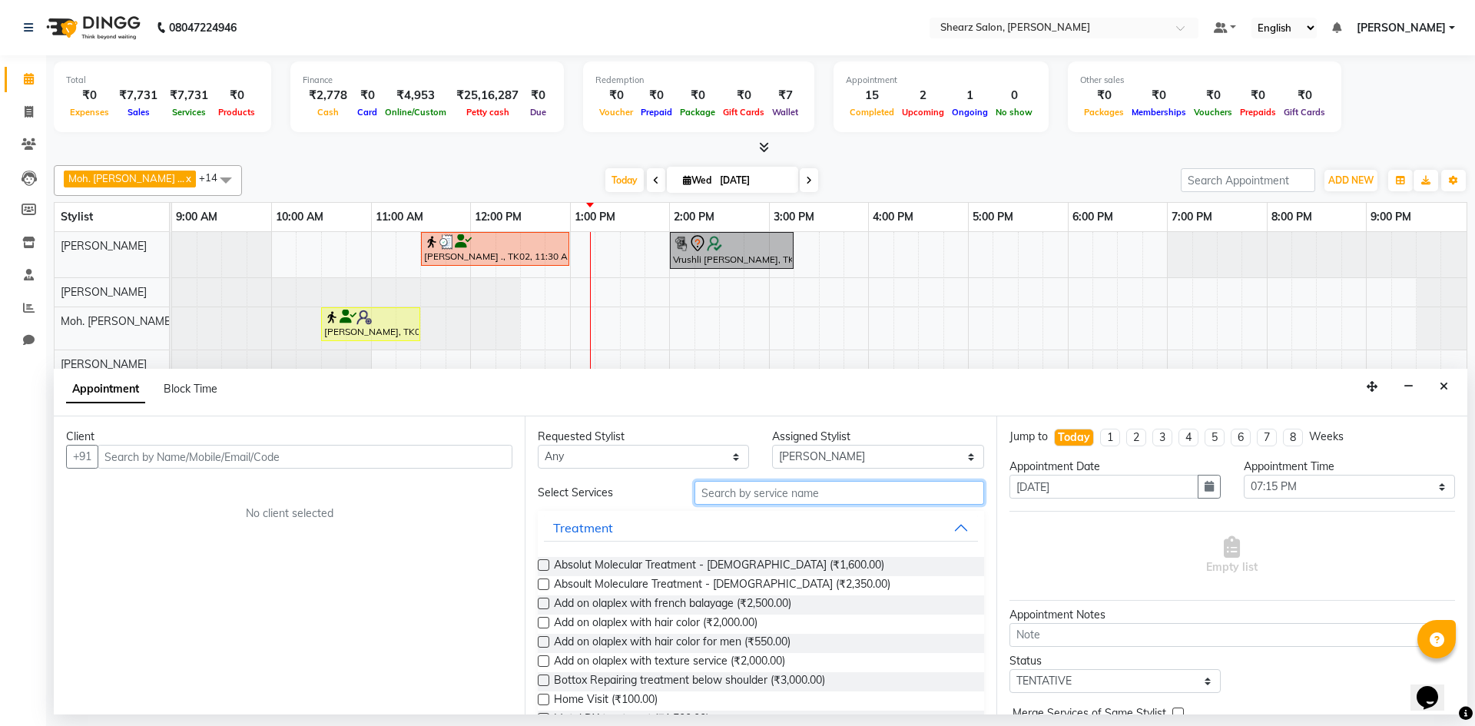
click at [766, 485] on input "text" at bounding box center [840, 493] width 290 height 24
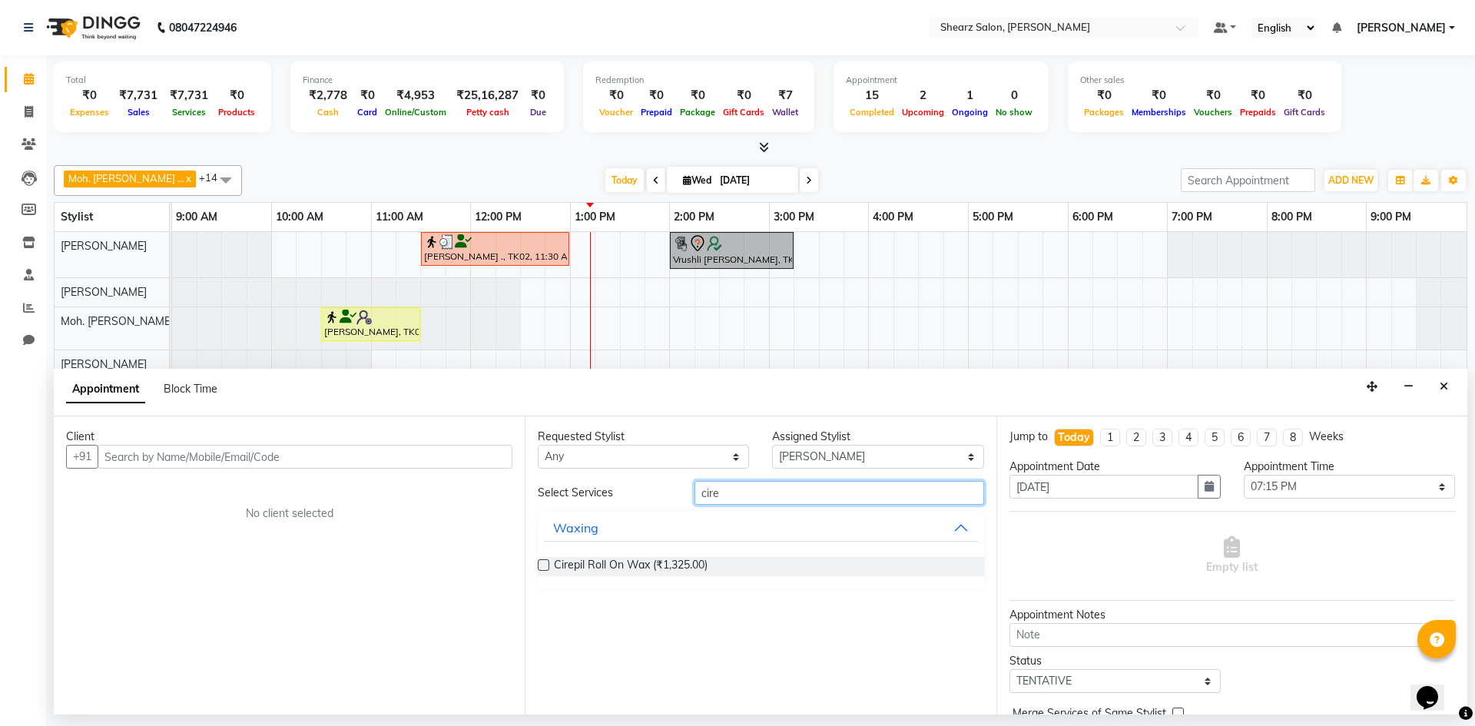
type input "cire"
click at [543, 565] on label at bounding box center [544, 565] width 12 height 12
click at [543, 565] on input "checkbox" at bounding box center [543, 567] width 10 height 10
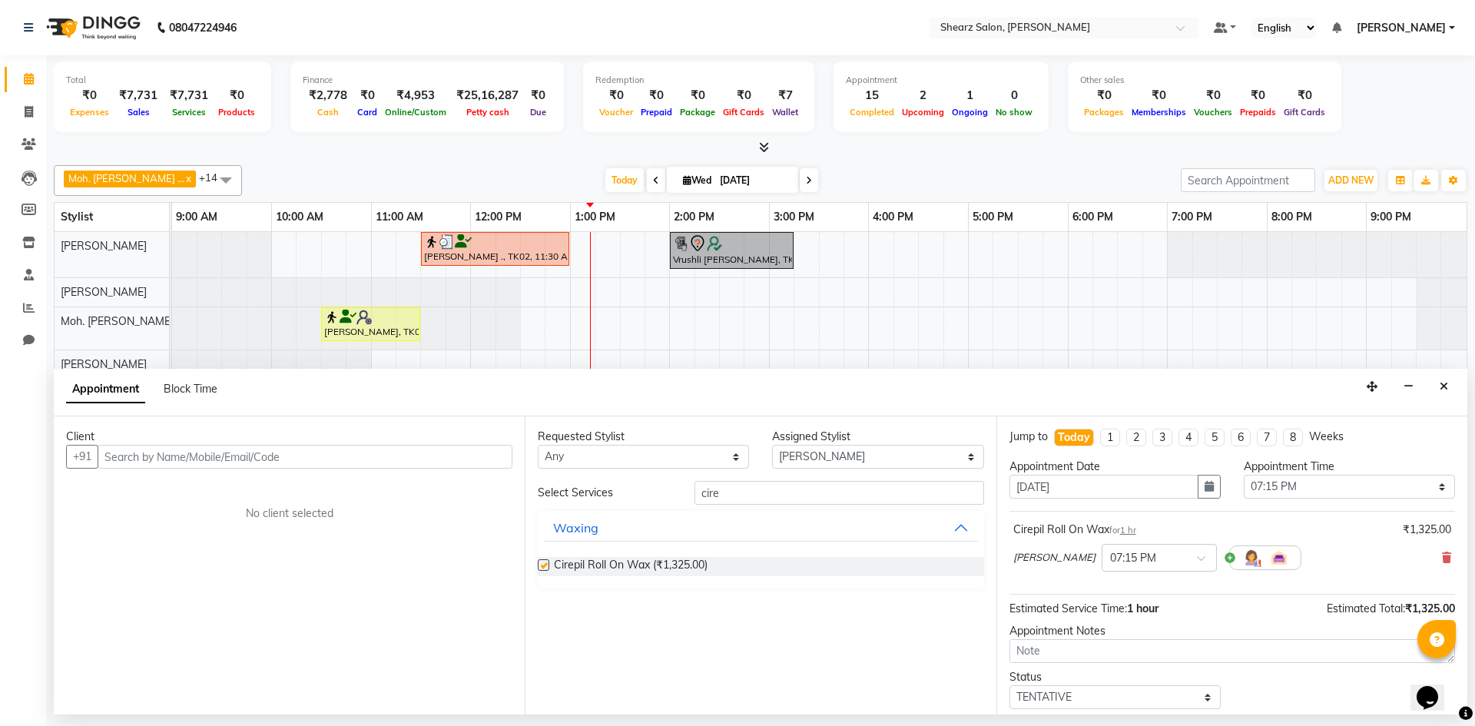
checkbox input "false"
click at [423, 448] on input "text" at bounding box center [305, 457] width 415 height 24
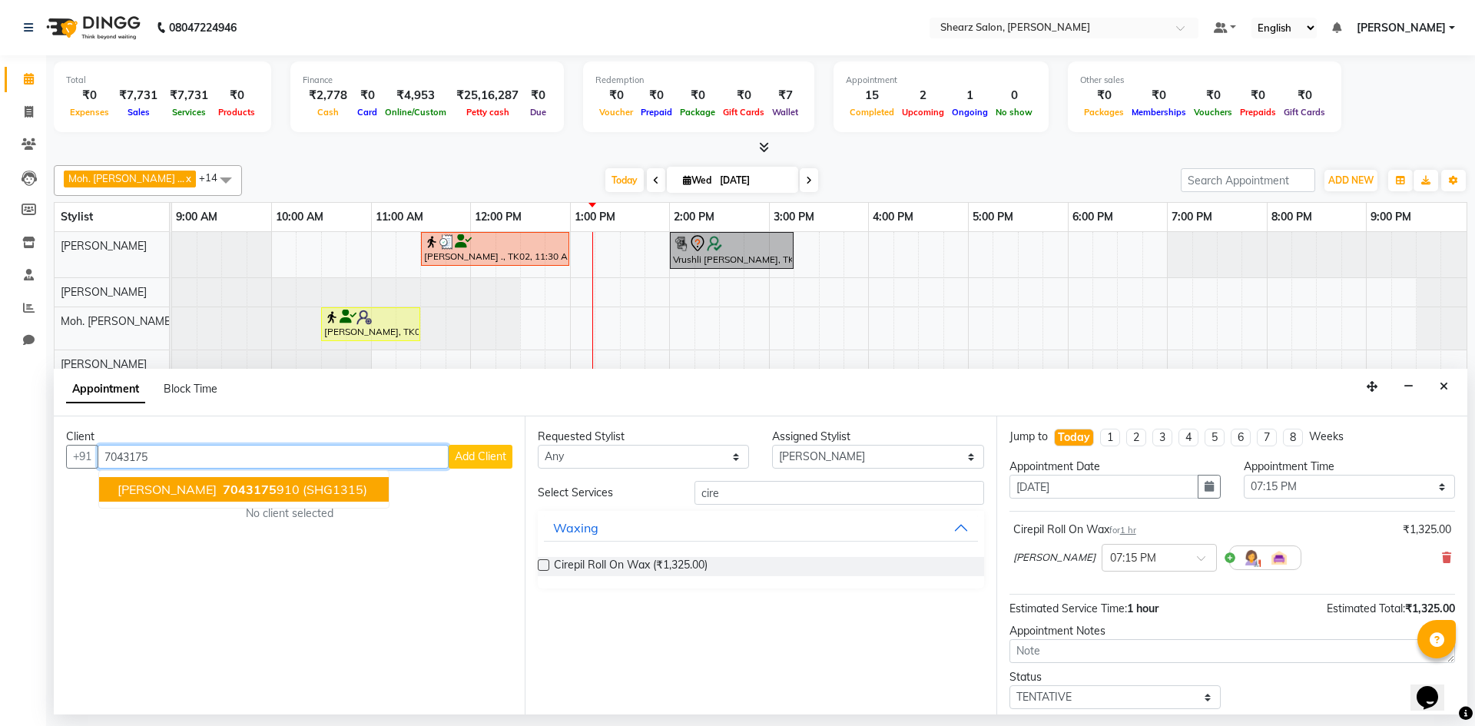
click at [188, 491] on span "[PERSON_NAME]" at bounding box center [167, 489] width 99 height 15
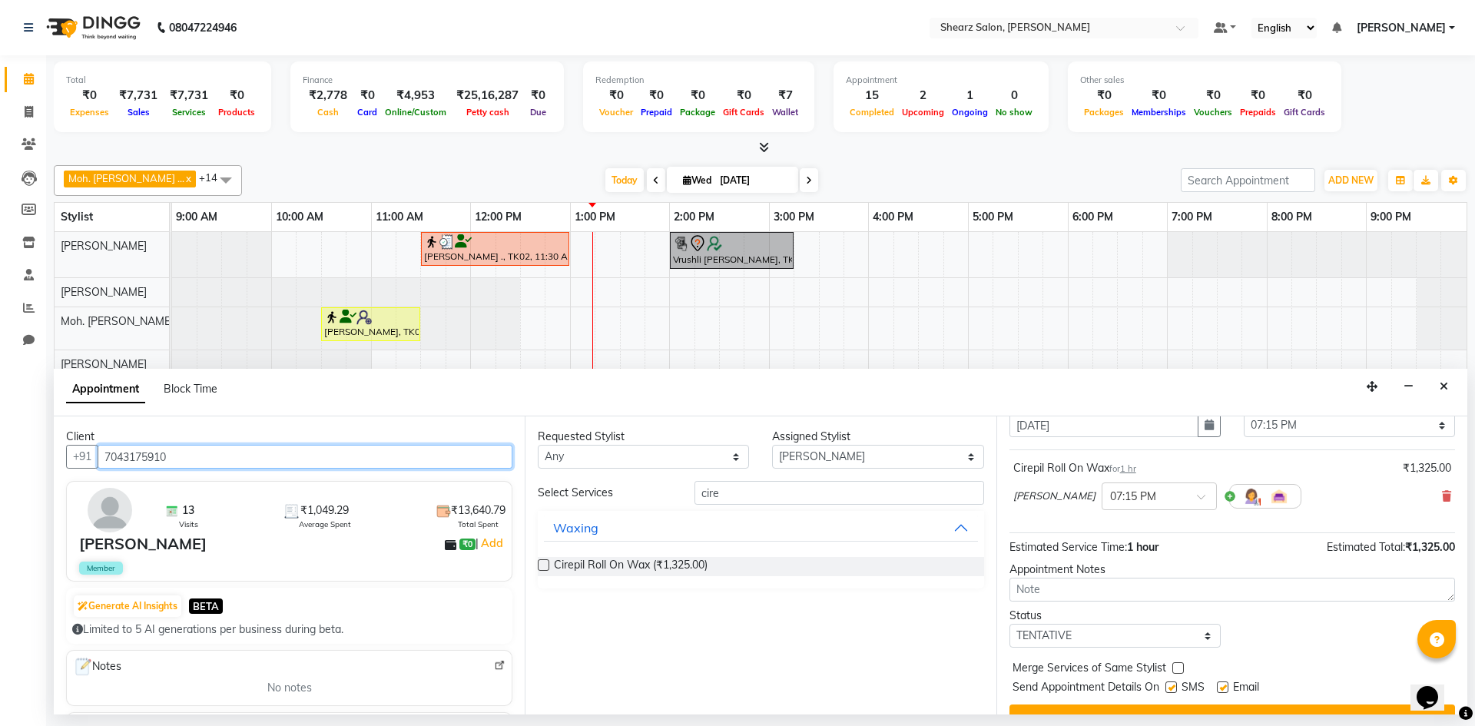
scroll to position [91, 0]
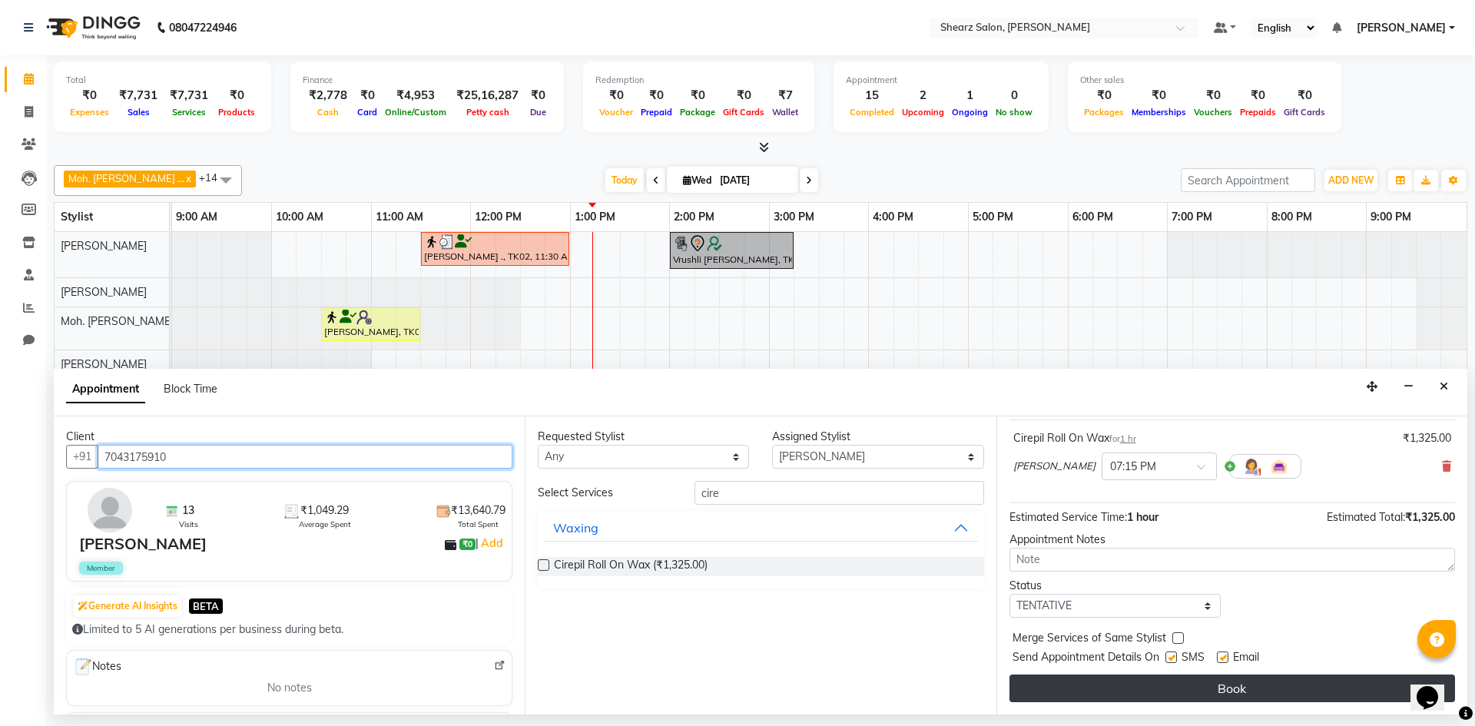
type input "7043175910"
click at [1053, 677] on button "Book" at bounding box center [1233, 689] width 446 height 28
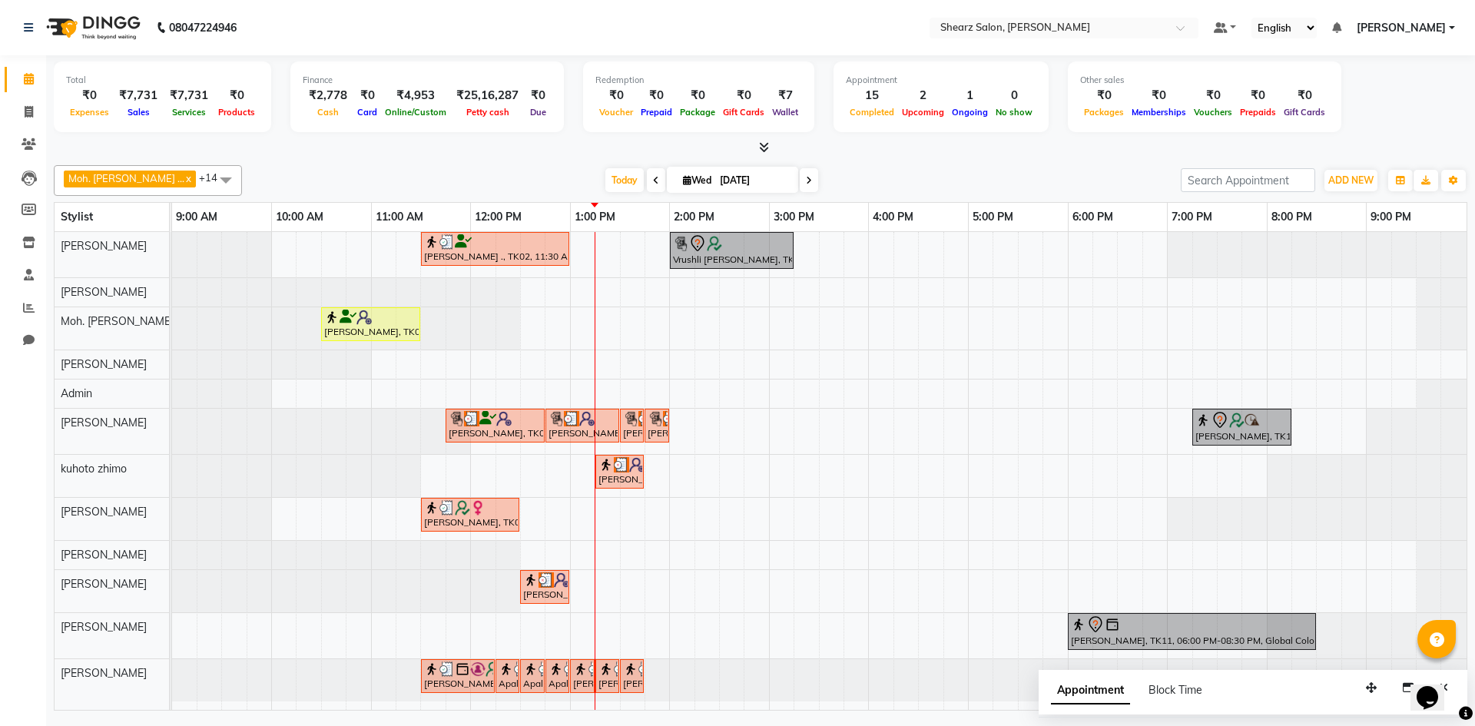
click at [872, 160] on div "Moh. SAifli ... x Rohan Valand x Arvind S Devda x Nitin Rajpara x pooja patil x…" at bounding box center [761, 435] width 1414 height 552
click at [19, 111] on span at bounding box center [28, 113] width 27 height 18
select select "service"
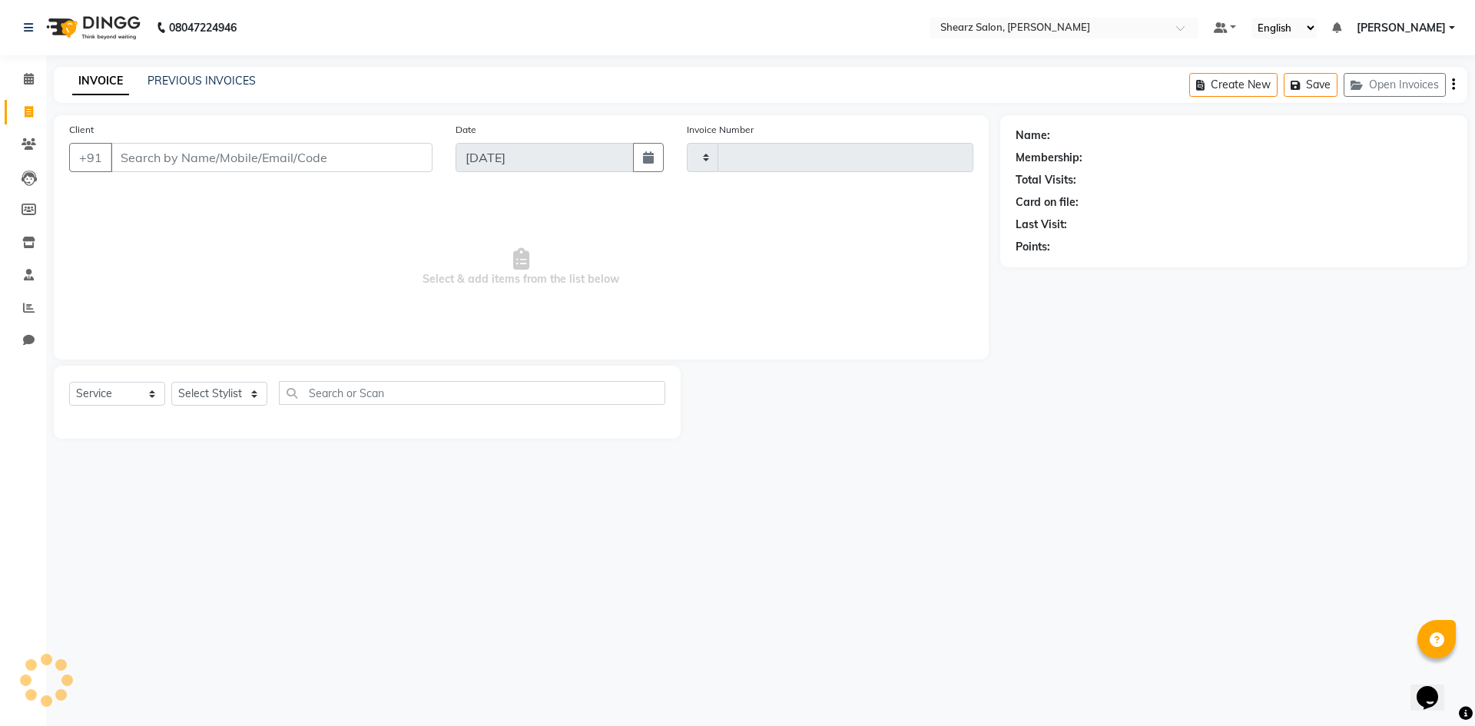
type input "5081"
select select "8159"
click at [214, 397] on select "Select Stylist AakashKumar Nai Admin A General [PERSON_NAME] Asha Chavariya [PE…" at bounding box center [245, 394] width 149 height 24
select select "77322"
click at [171, 382] on select "Select Stylist AakashKumar Nai Admin A General [PERSON_NAME] Asha Chavariya [PE…" at bounding box center [245, 394] width 149 height 24
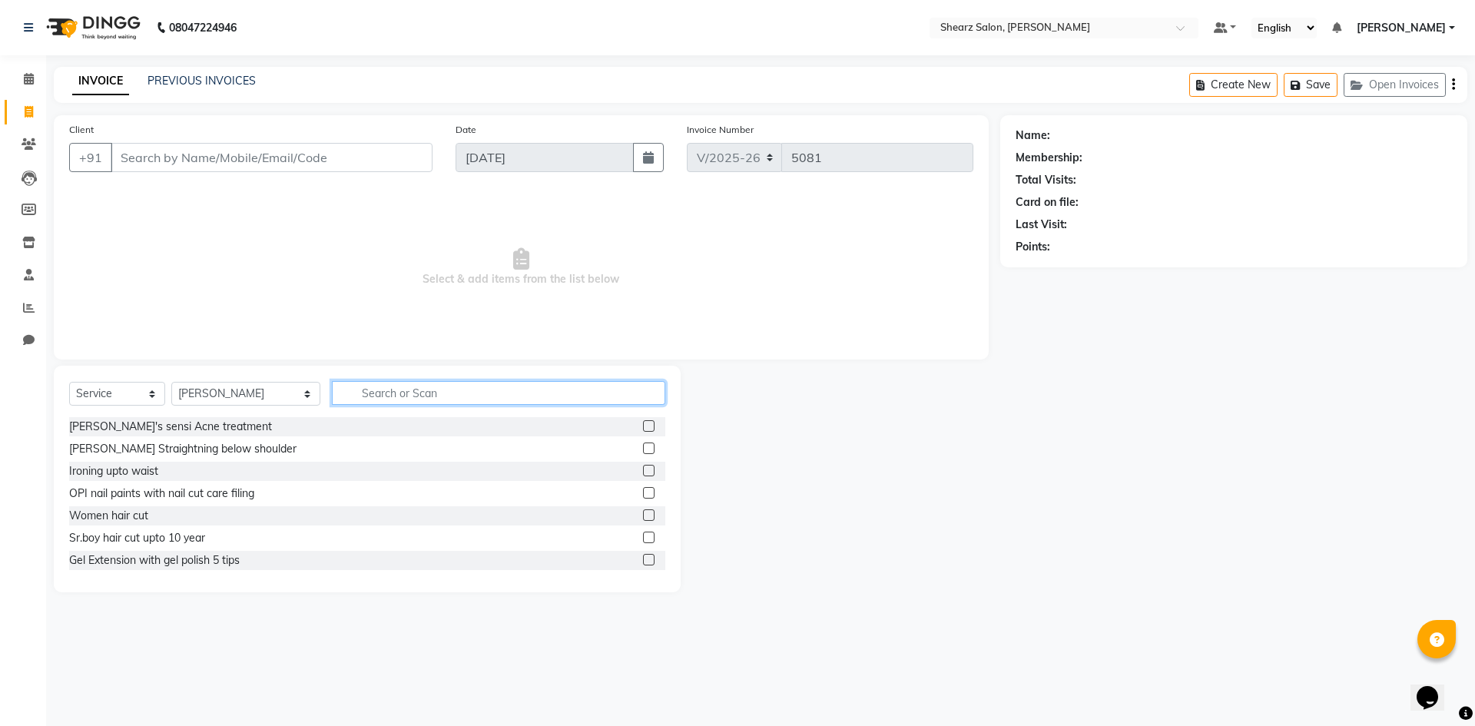
click at [449, 398] on input "text" at bounding box center [499, 393] width 334 height 24
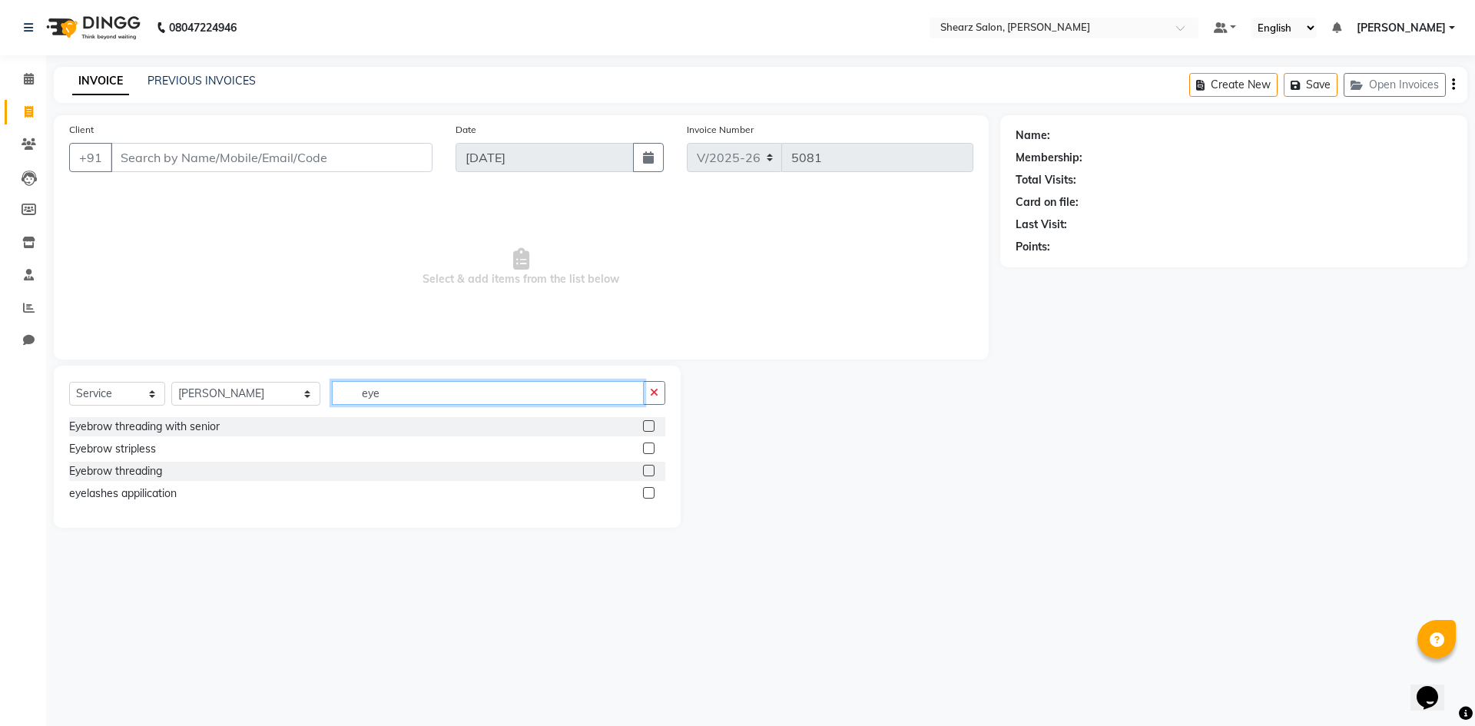
type input "eye"
click at [652, 466] on label at bounding box center [649, 471] width 12 height 12
click at [652, 466] on input "checkbox" at bounding box center [648, 471] width 10 height 10
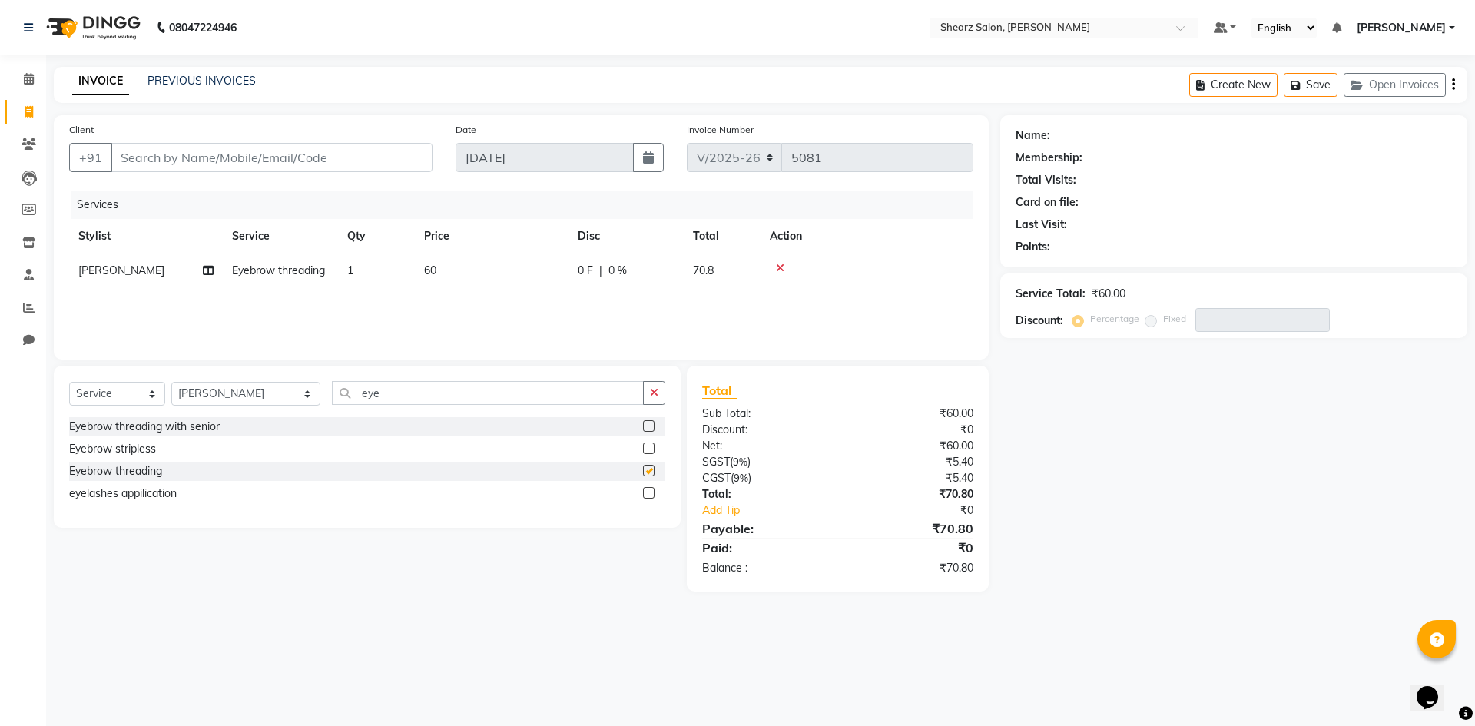
checkbox input "false"
click at [512, 401] on input "eye" at bounding box center [488, 393] width 312 height 24
type input "e"
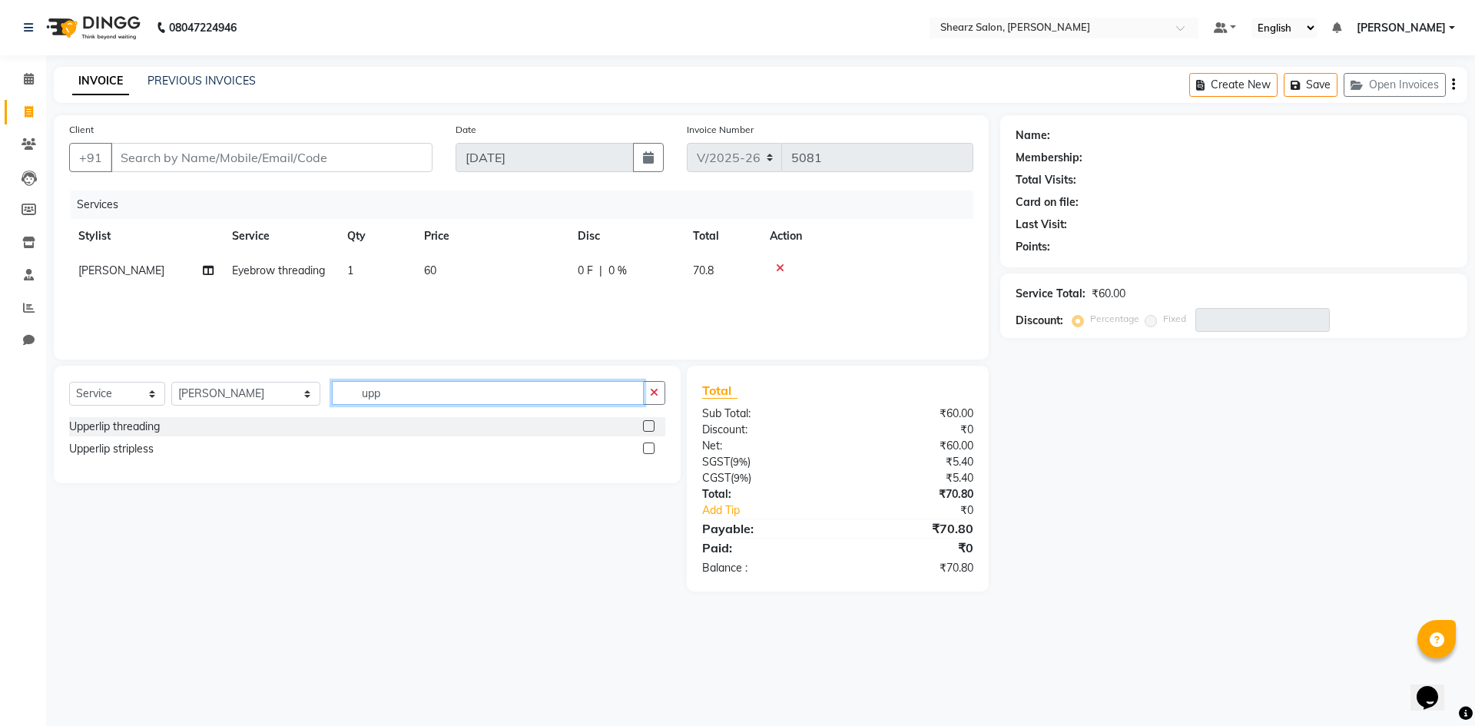
type input "upp"
click at [652, 423] on label at bounding box center [649, 426] width 12 height 12
click at [652, 423] on input "checkbox" at bounding box center [648, 427] width 10 height 10
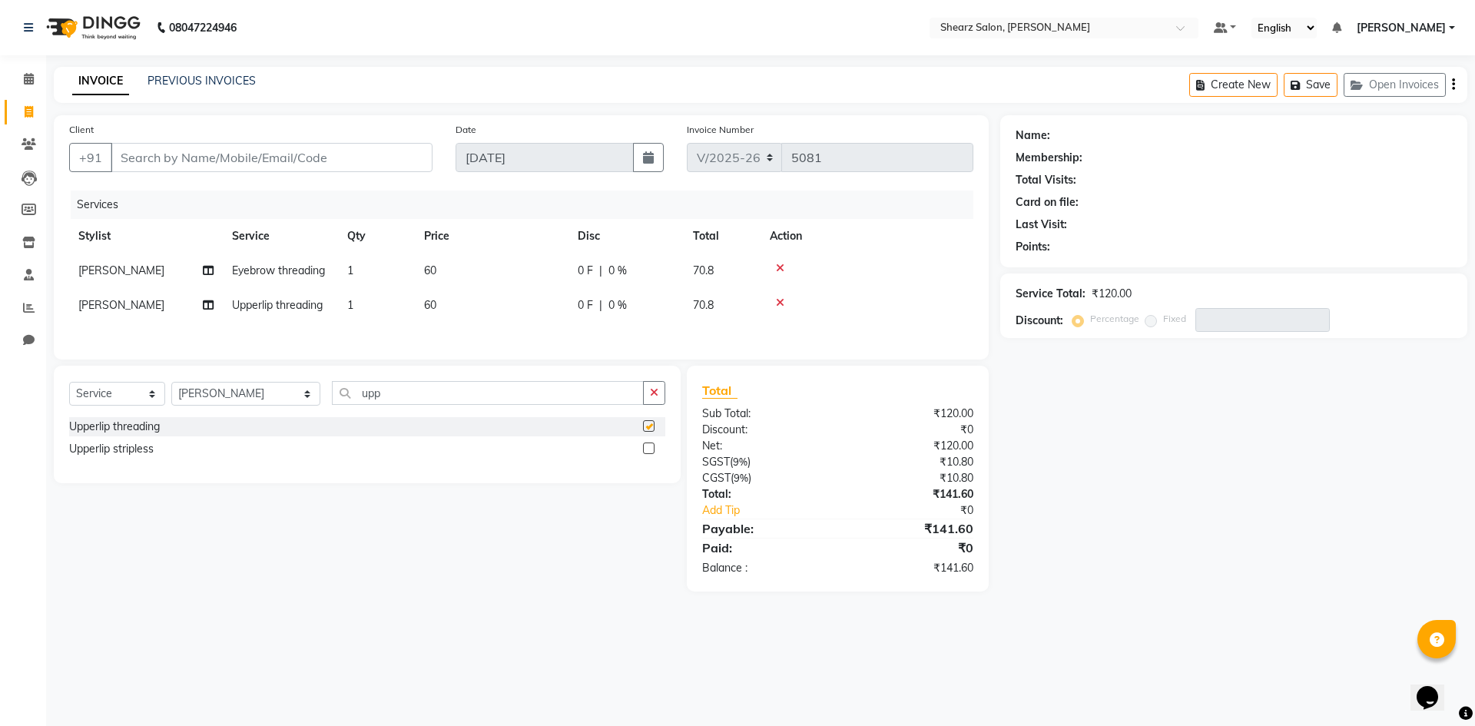
checkbox input "false"
click at [136, 148] on input "Client" at bounding box center [272, 157] width 322 height 29
type input "9"
type input "0"
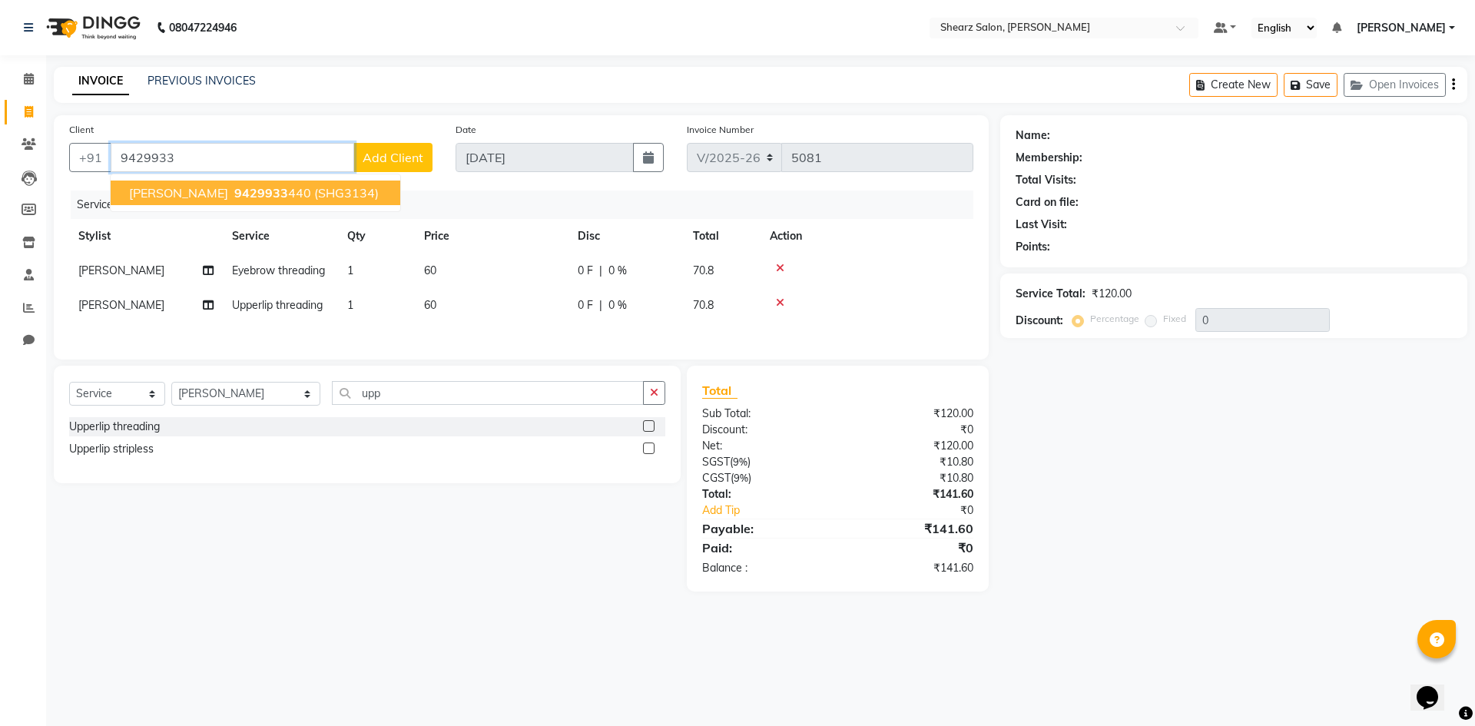
click at [176, 195] on span "[PERSON_NAME]" at bounding box center [178, 192] width 99 height 15
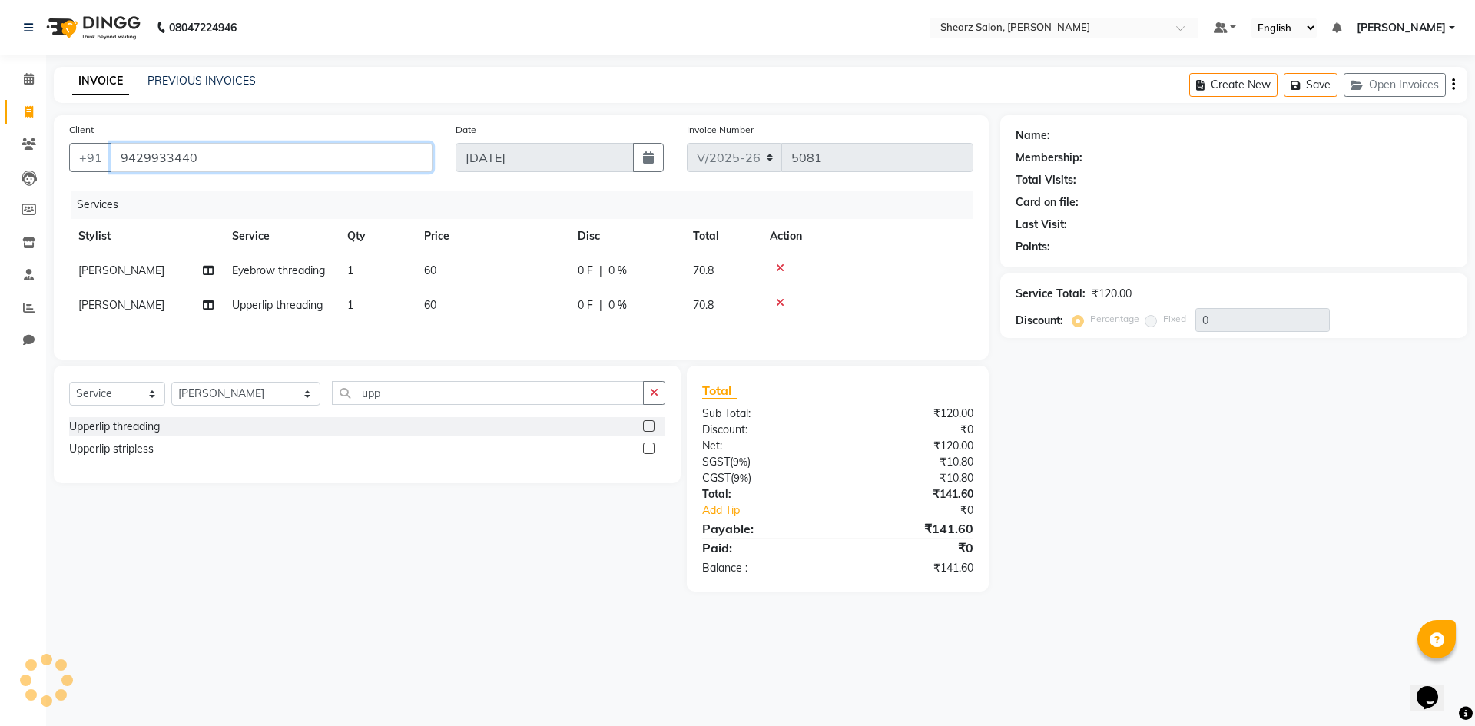
type input "9429933440"
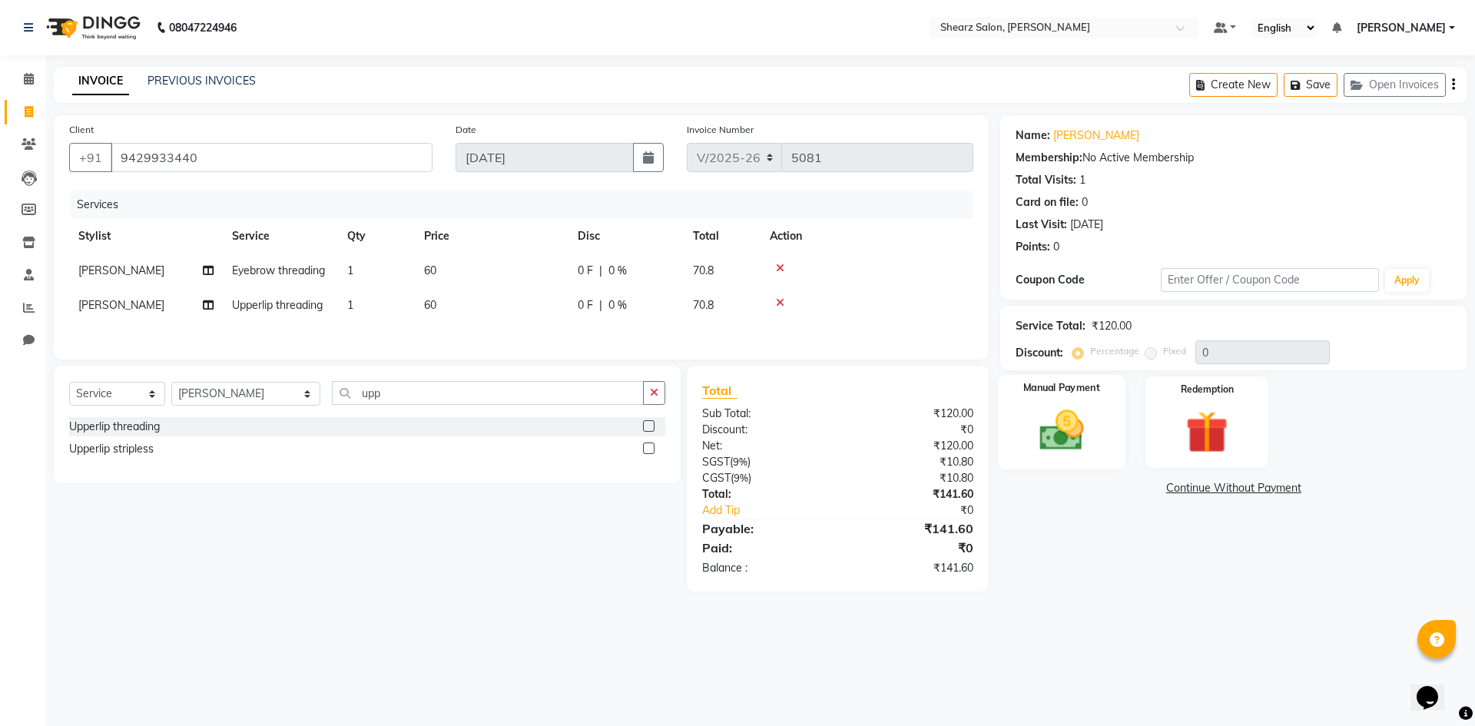
click at [1053, 431] on img at bounding box center [1061, 430] width 71 height 51
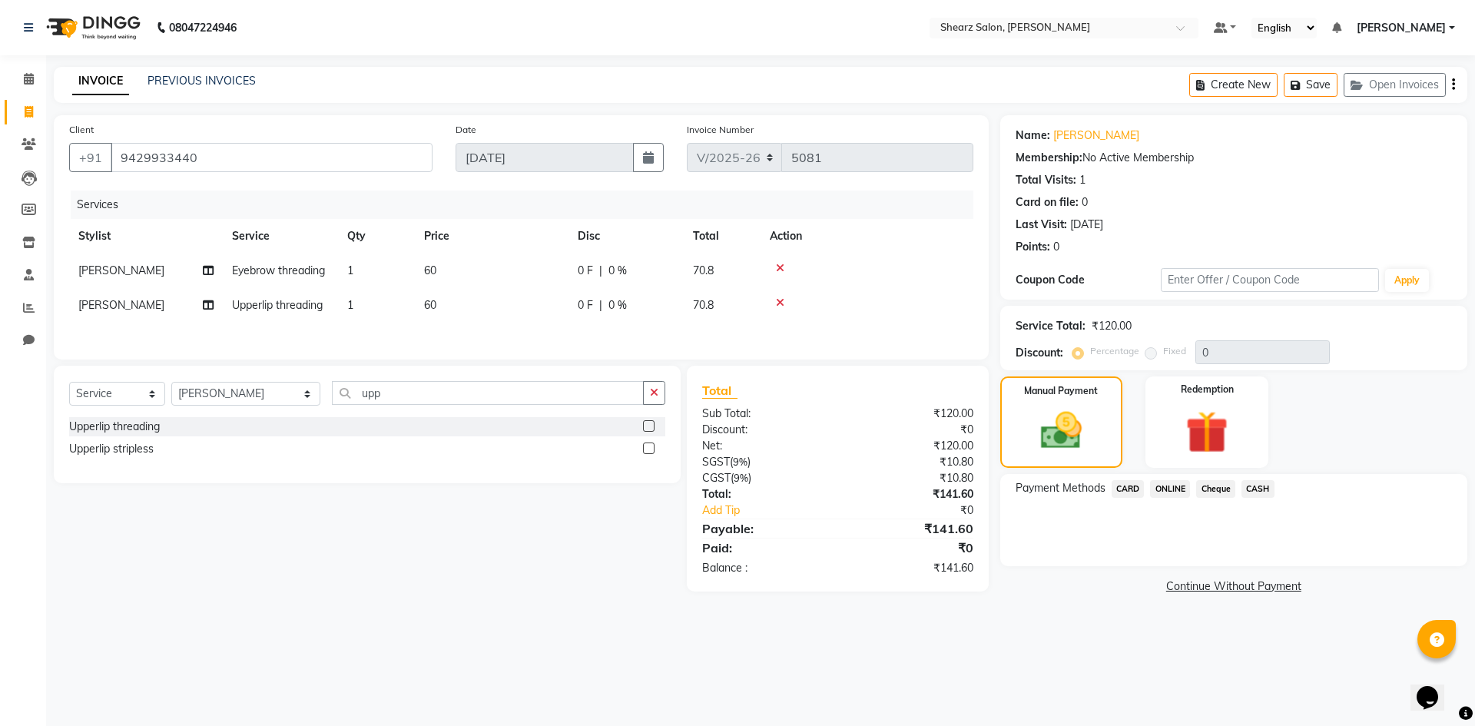
click at [1172, 488] on span "ONLINE" at bounding box center [1170, 489] width 40 height 18
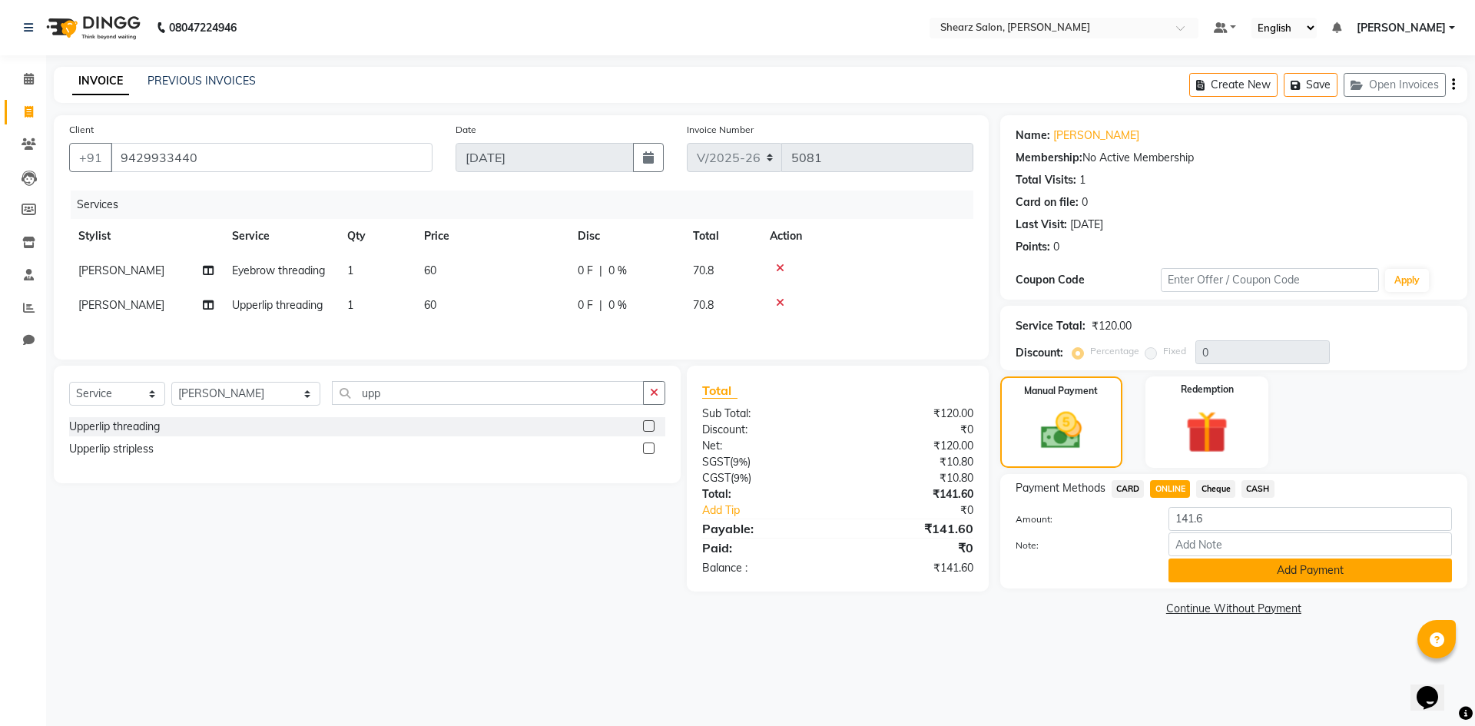
click at [1227, 570] on button "Add Payment" at bounding box center [1311, 571] width 284 height 24
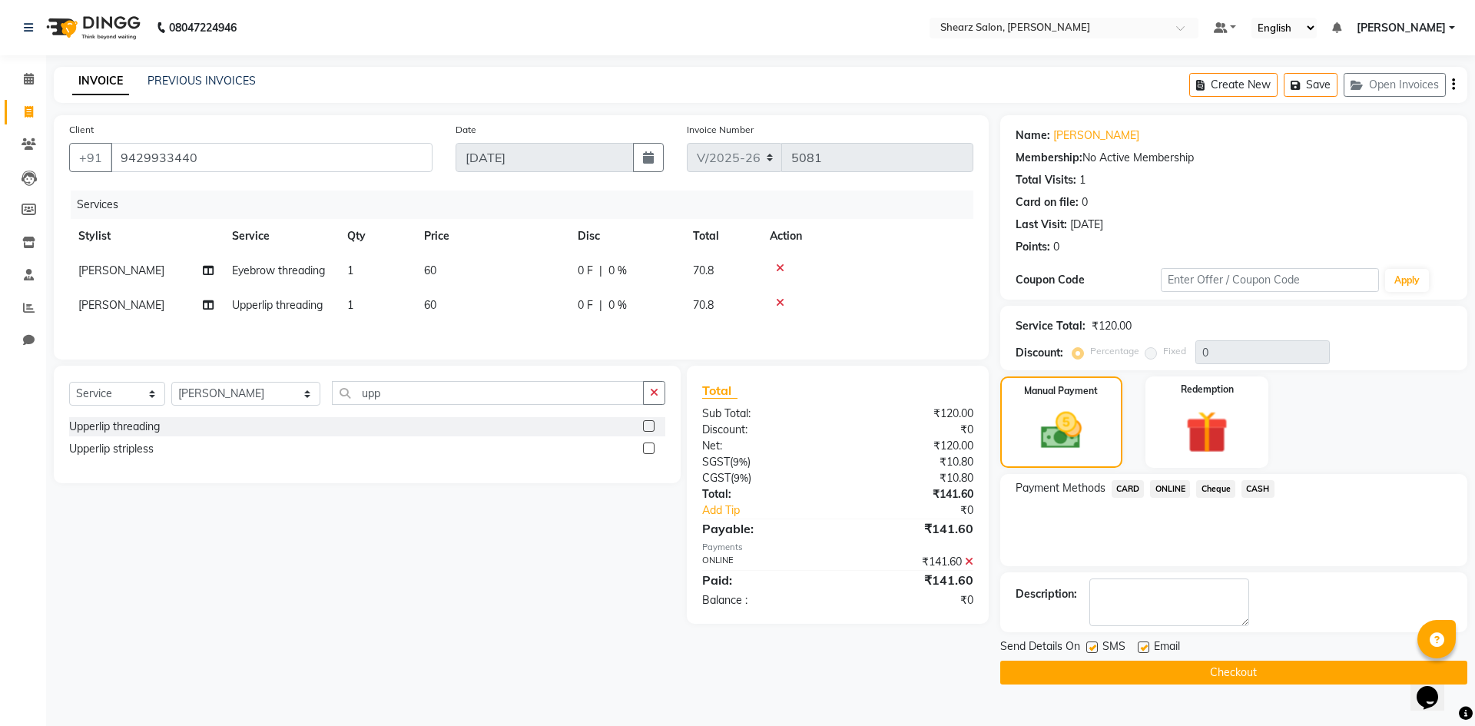
click at [1172, 664] on button "Checkout" at bounding box center [1234, 673] width 467 height 24
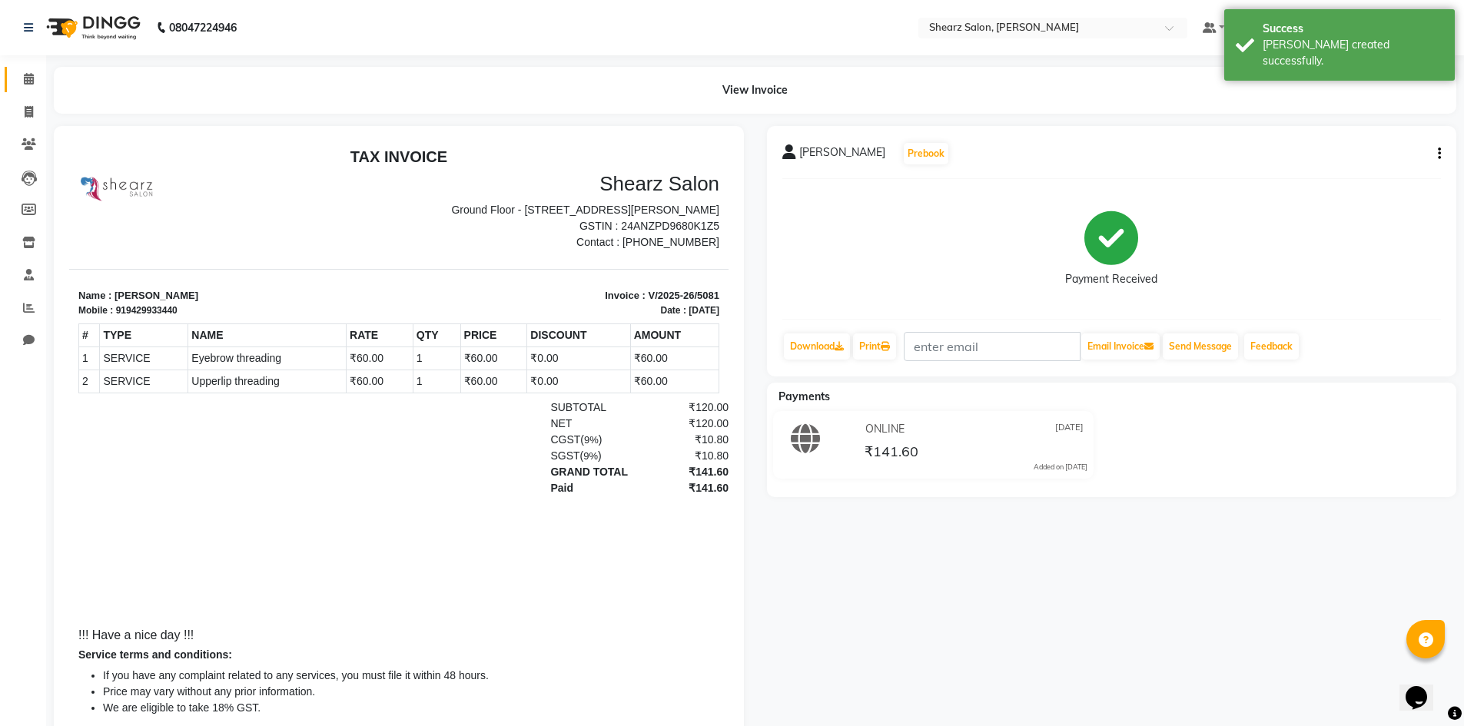
click at [15, 82] on link "Calendar" at bounding box center [23, 79] width 37 height 25
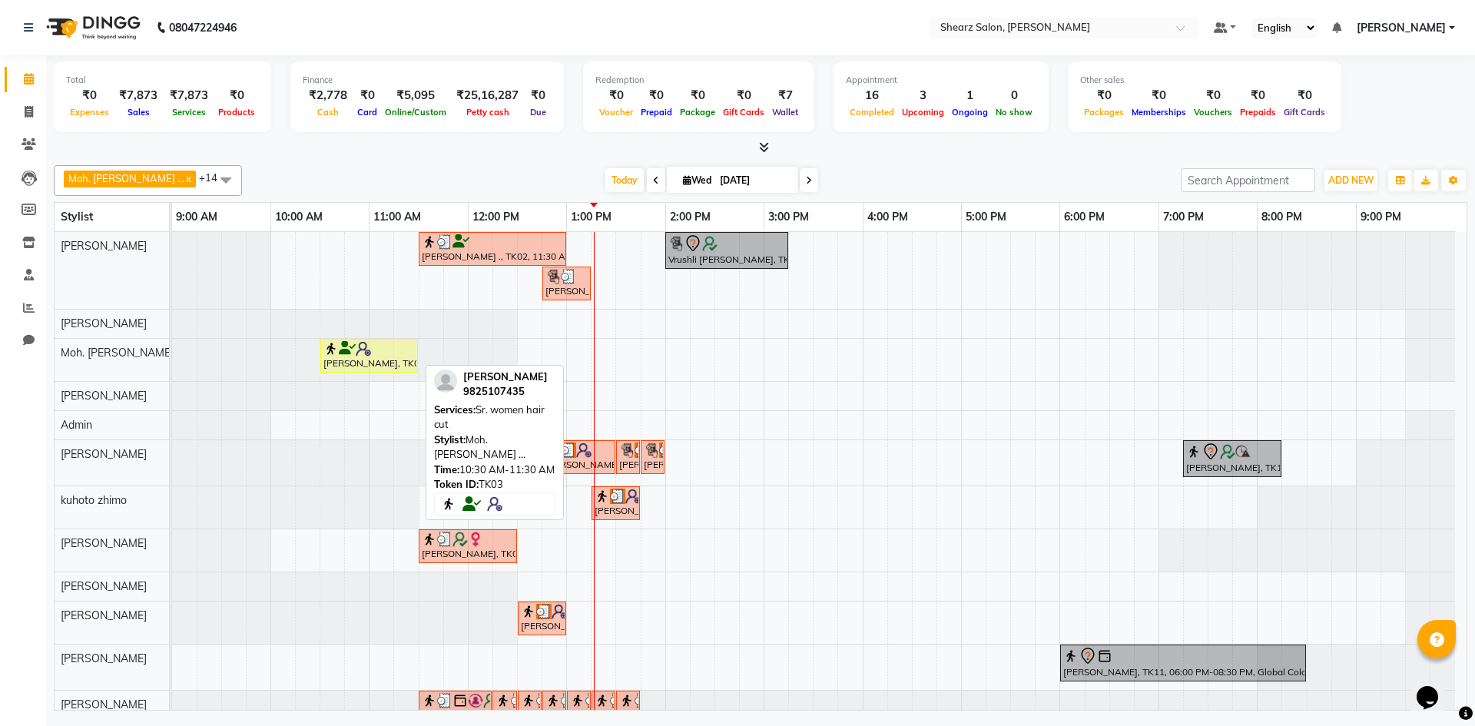
click at [360, 361] on div "anita patil, TK03, 10:30 AM-11:30 AM, Sr. women hair cut" at bounding box center [369, 355] width 95 height 29
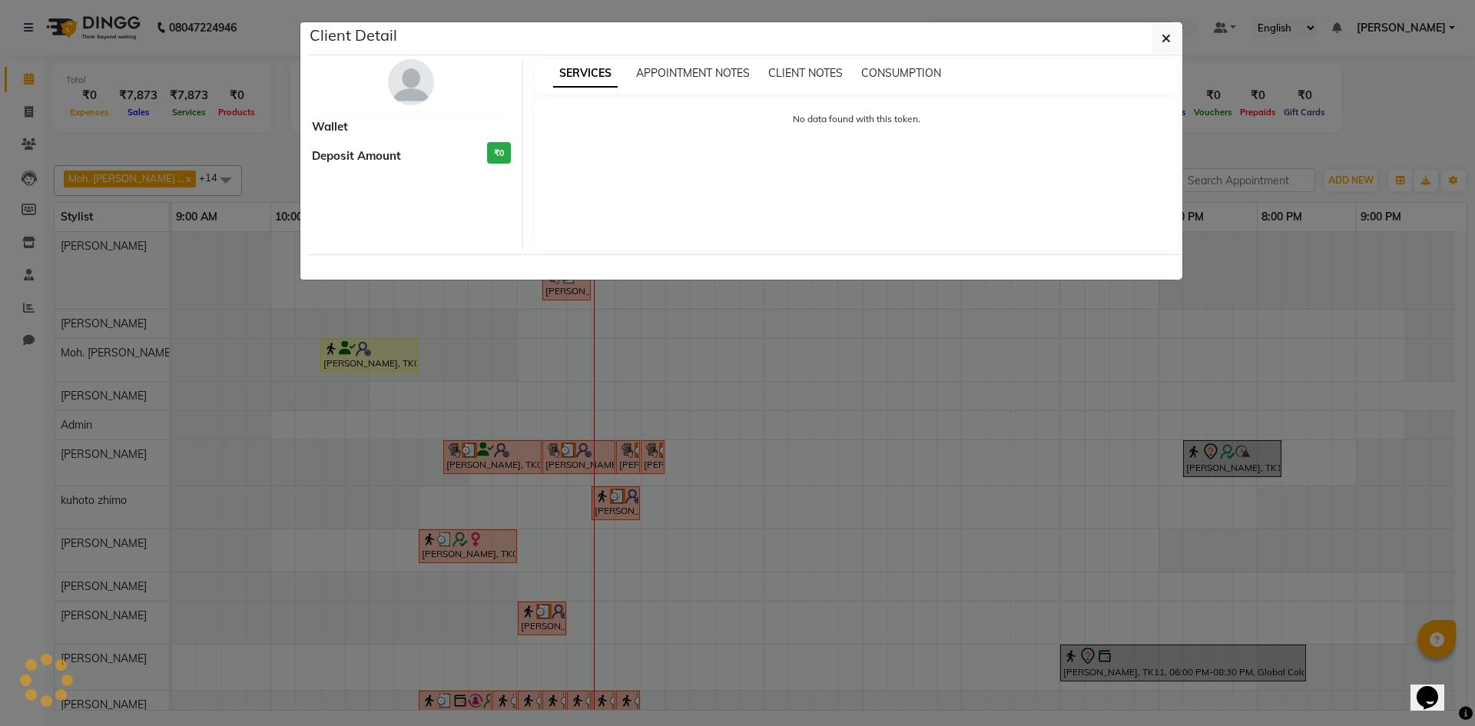
select select "1"
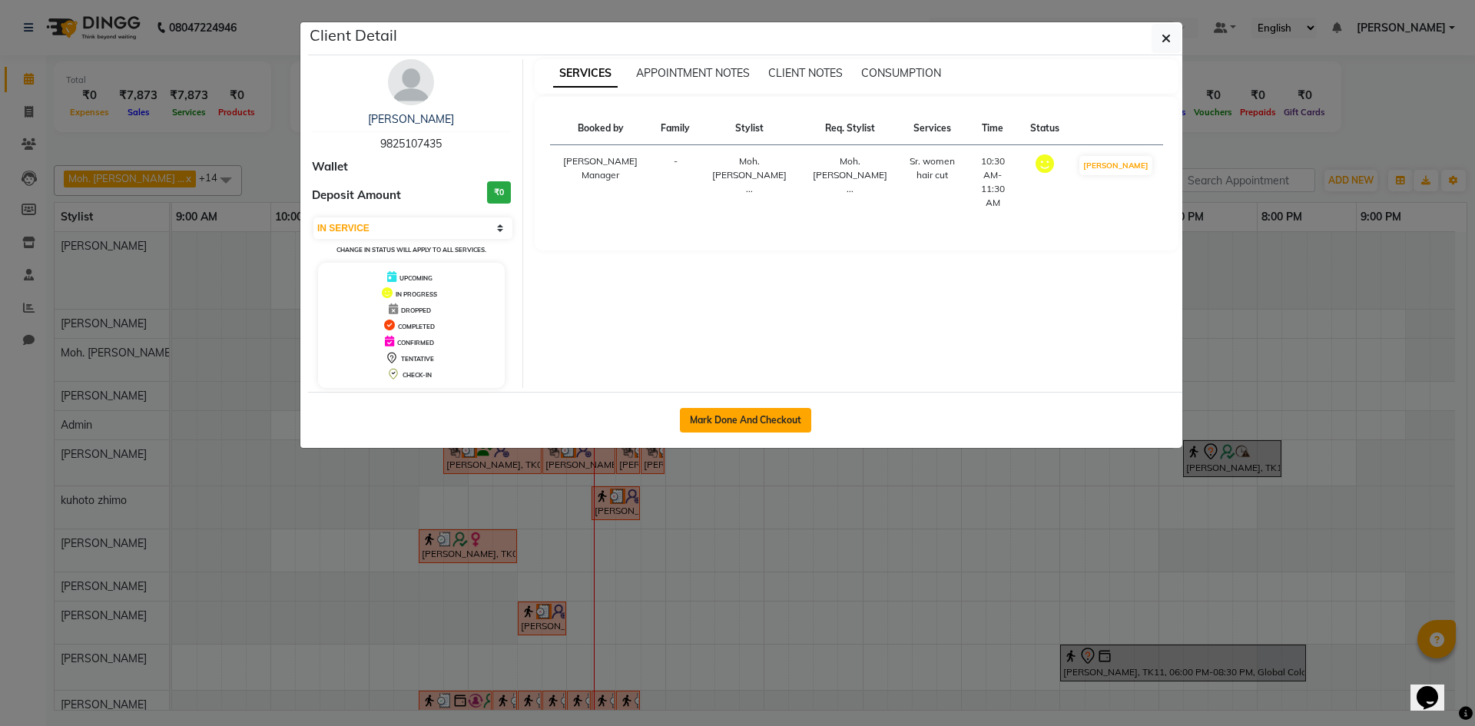
click at [755, 415] on button "Mark Done And Checkout" at bounding box center [745, 420] width 131 height 25
select select "8159"
select select "service"
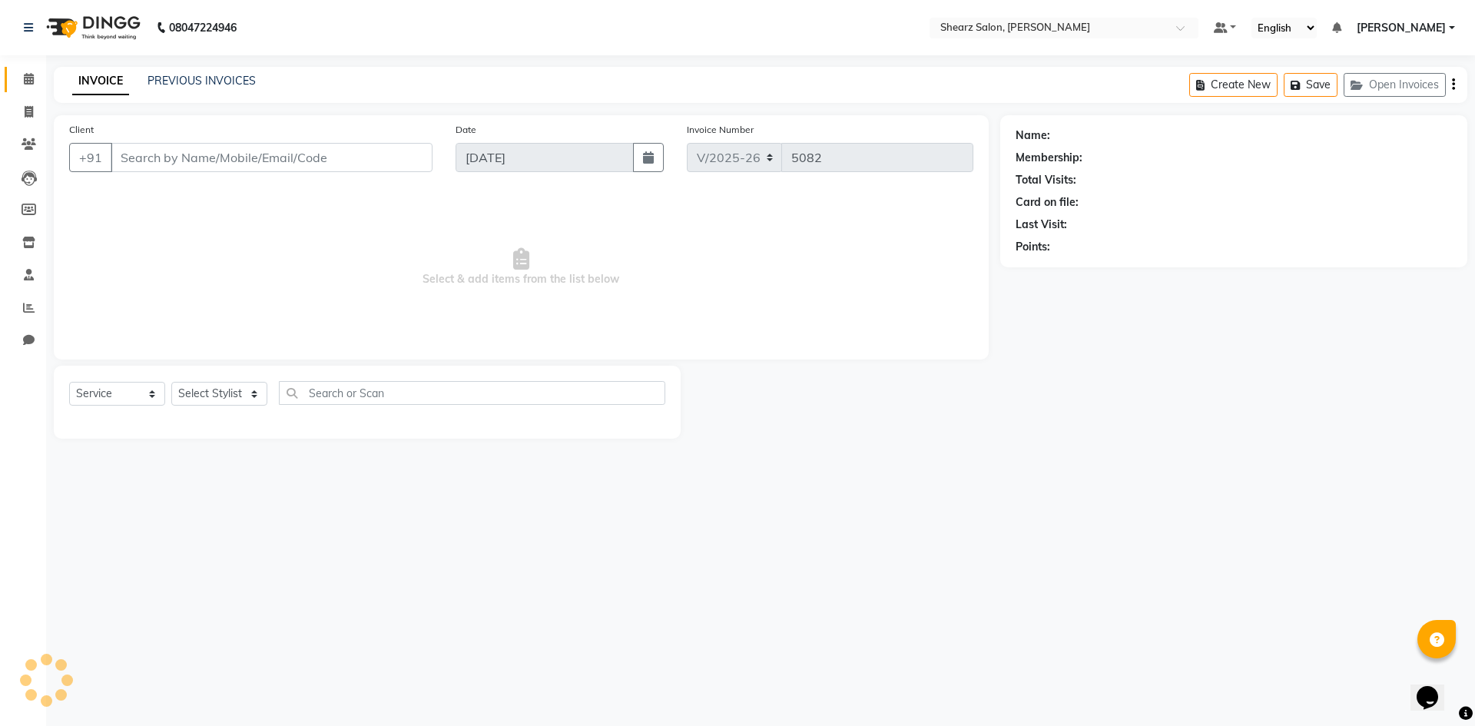
type input "9825107435"
select select "77335"
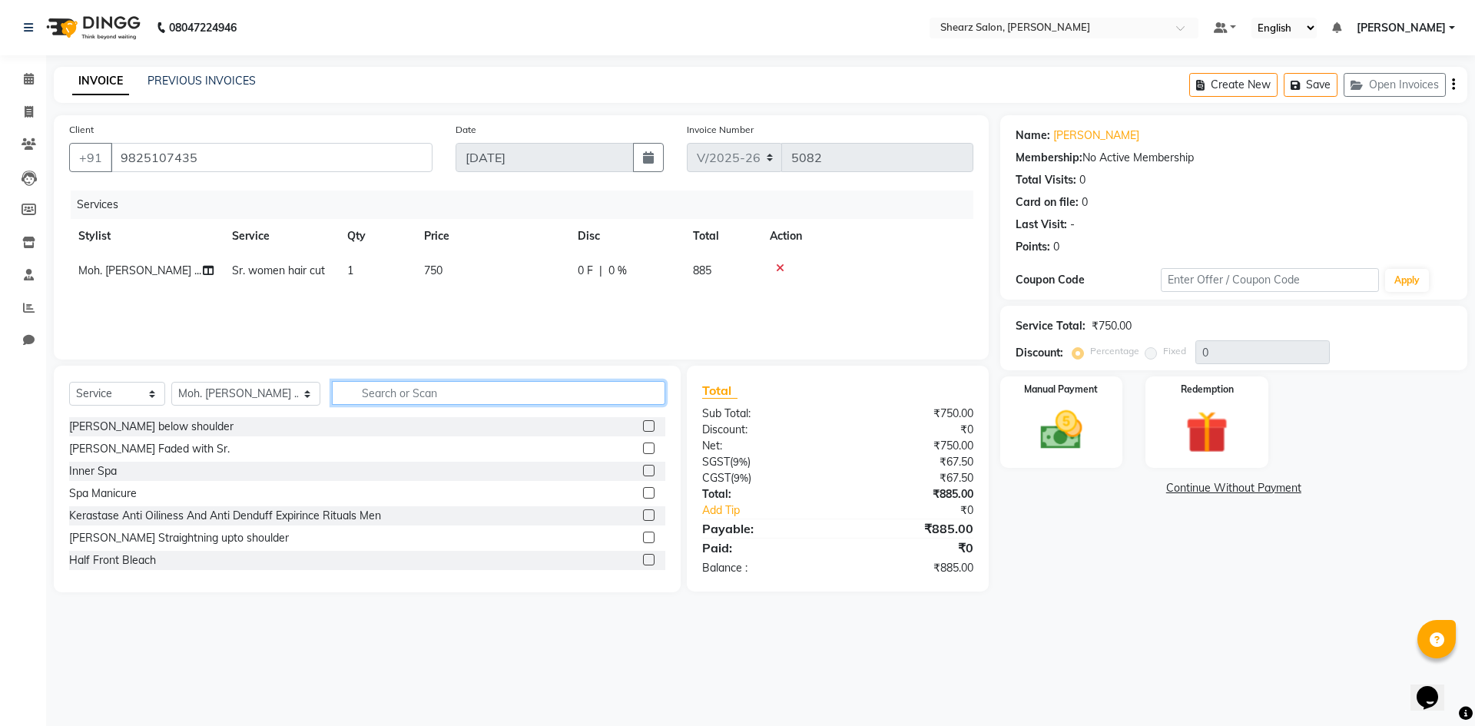
click at [585, 387] on input "text" at bounding box center [499, 393] width 334 height 24
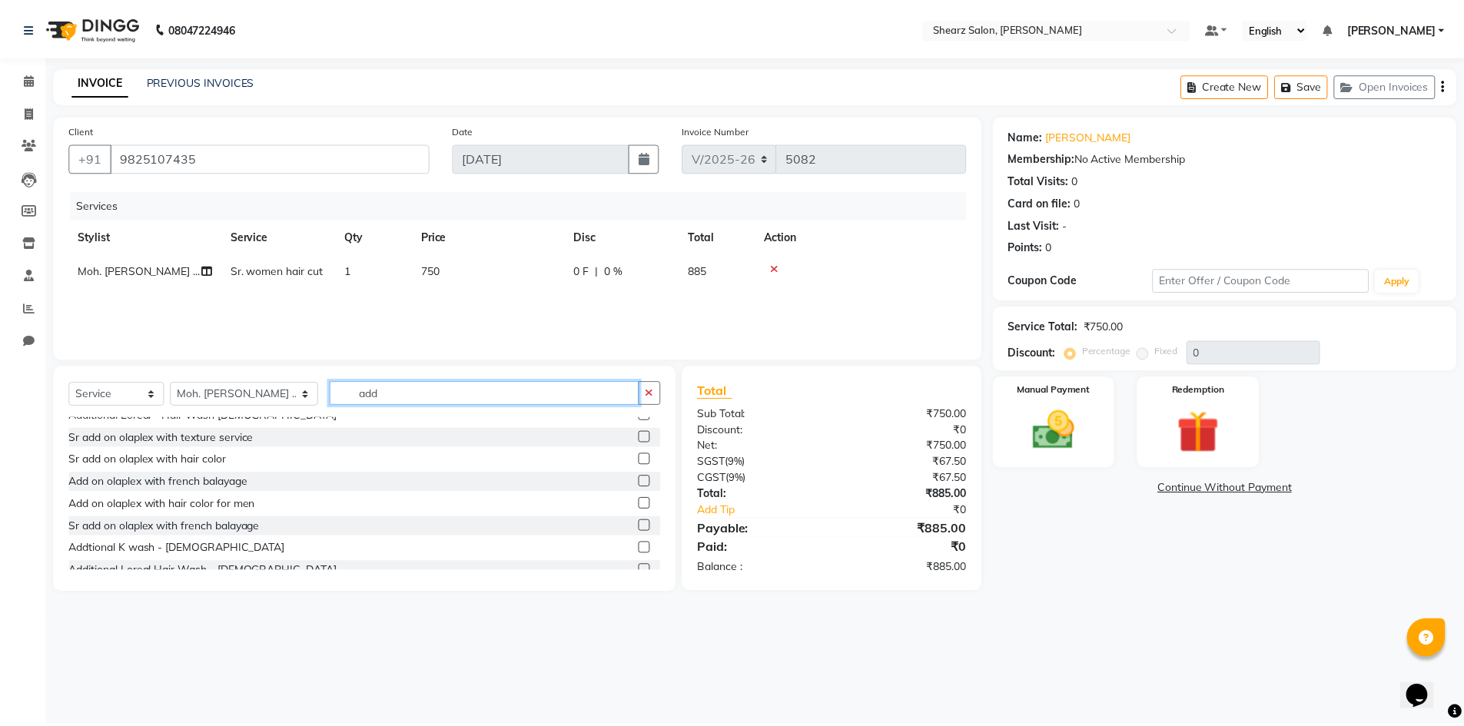
scroll to position [181, 0]
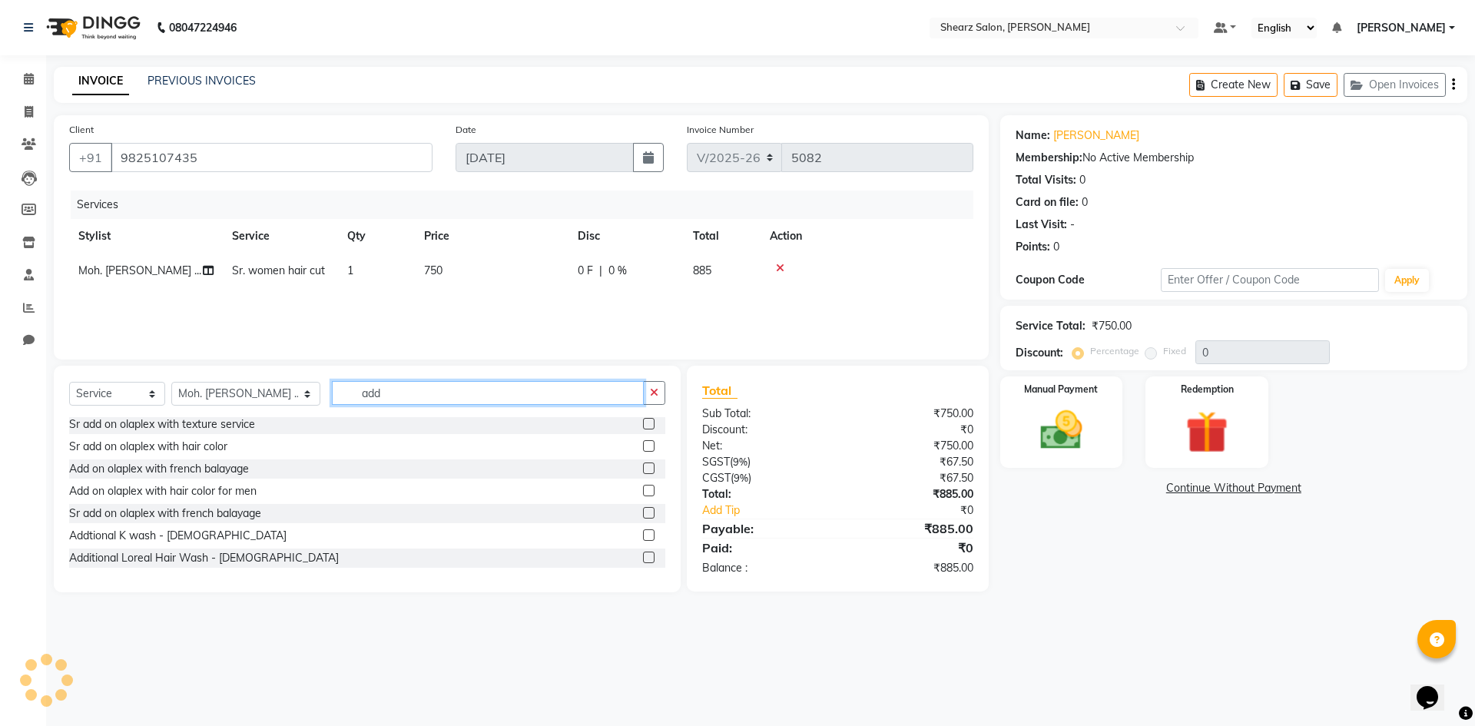
type input "add"
click at [643, 558] on label at bounding box center [649, 558] width 12 height 12
click at [643, 558] on input "checkbox" at bounding box center [648, 558] width 10 height 10
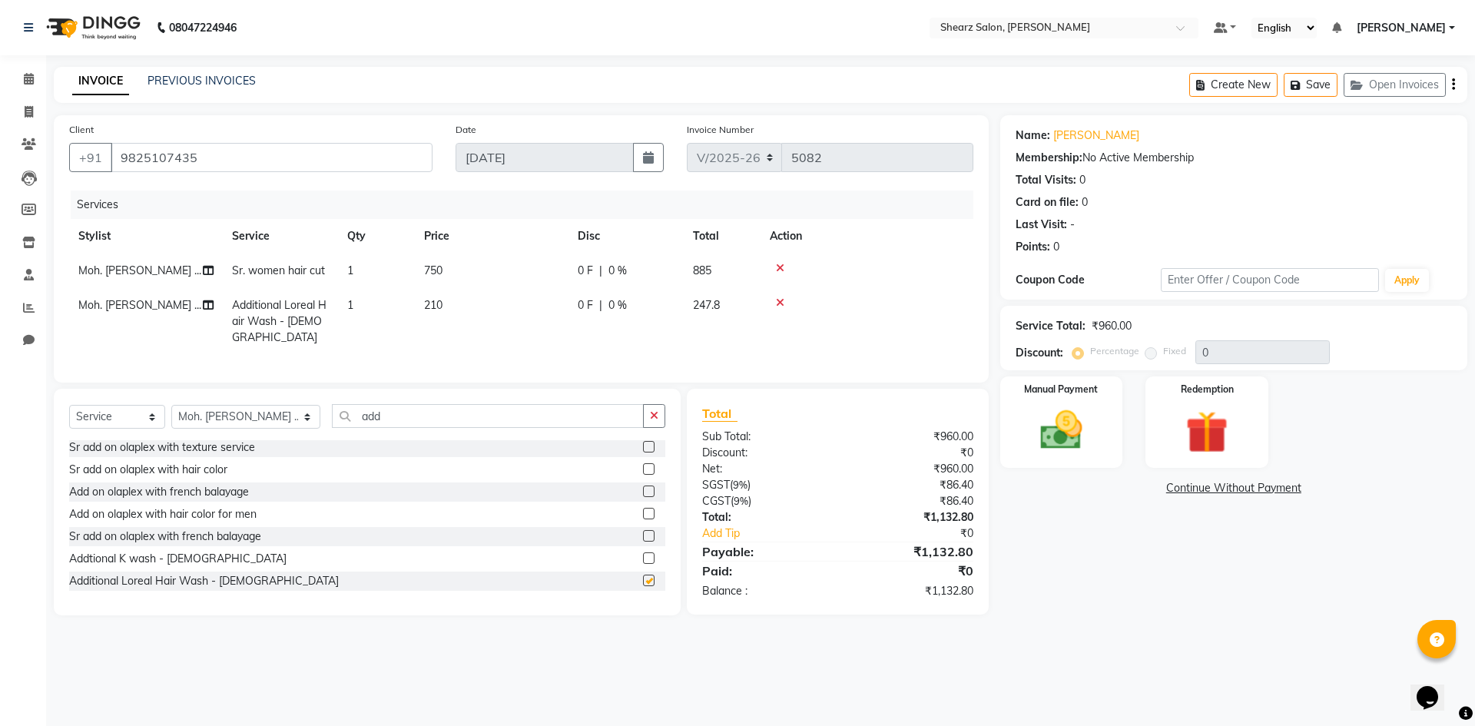
checkbox input "false"
click at [1077, 405] on img at bounding box center [1061, 430] width 71 height 51
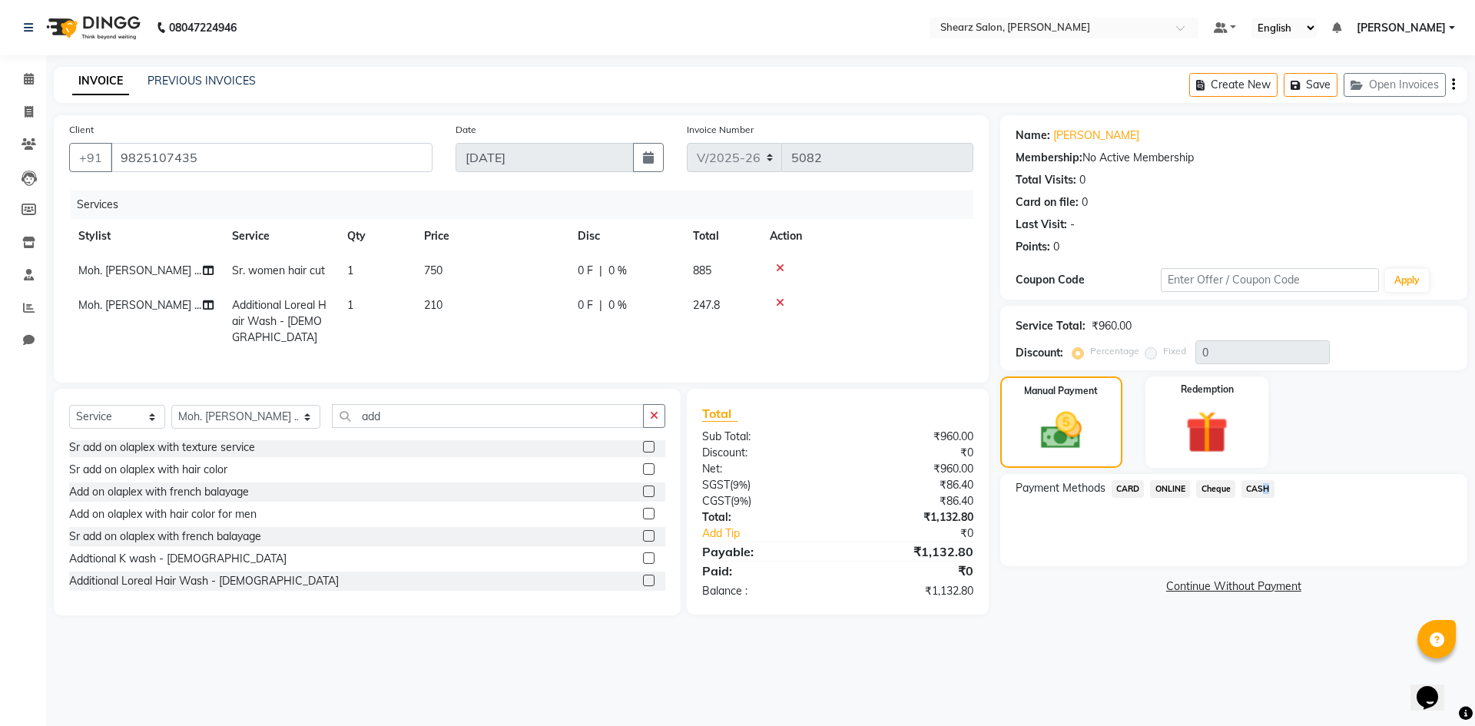
click at [1262, 484] on span "CASH" at bounding box center [1258, 489] width 33 height 18
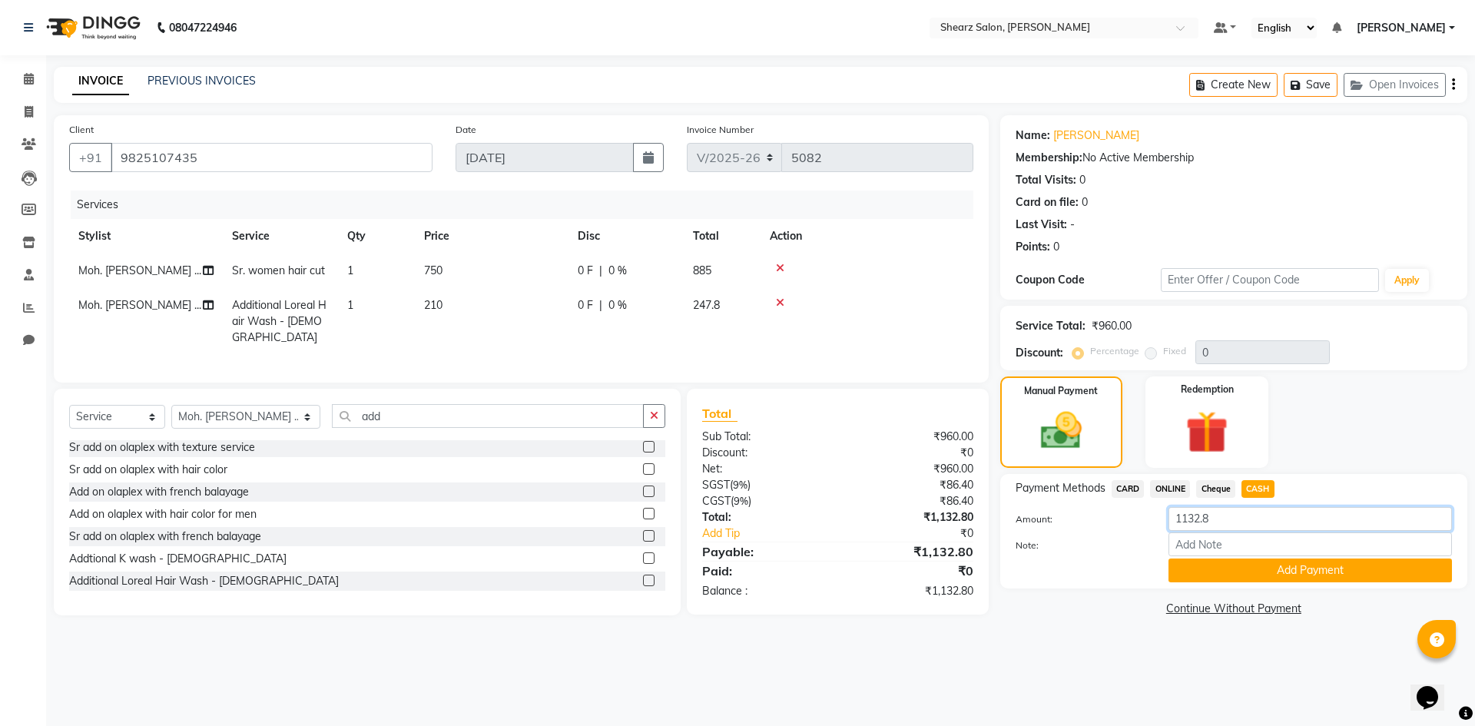
click at [1226, 523] on input "1132.8" at bounding box center [1311, 519] width 284 height 24
type input "1"
type input "1100"
click at [1217, 569] on button "Add Payment" at bounding box center [1311, 571] width 284 height 24
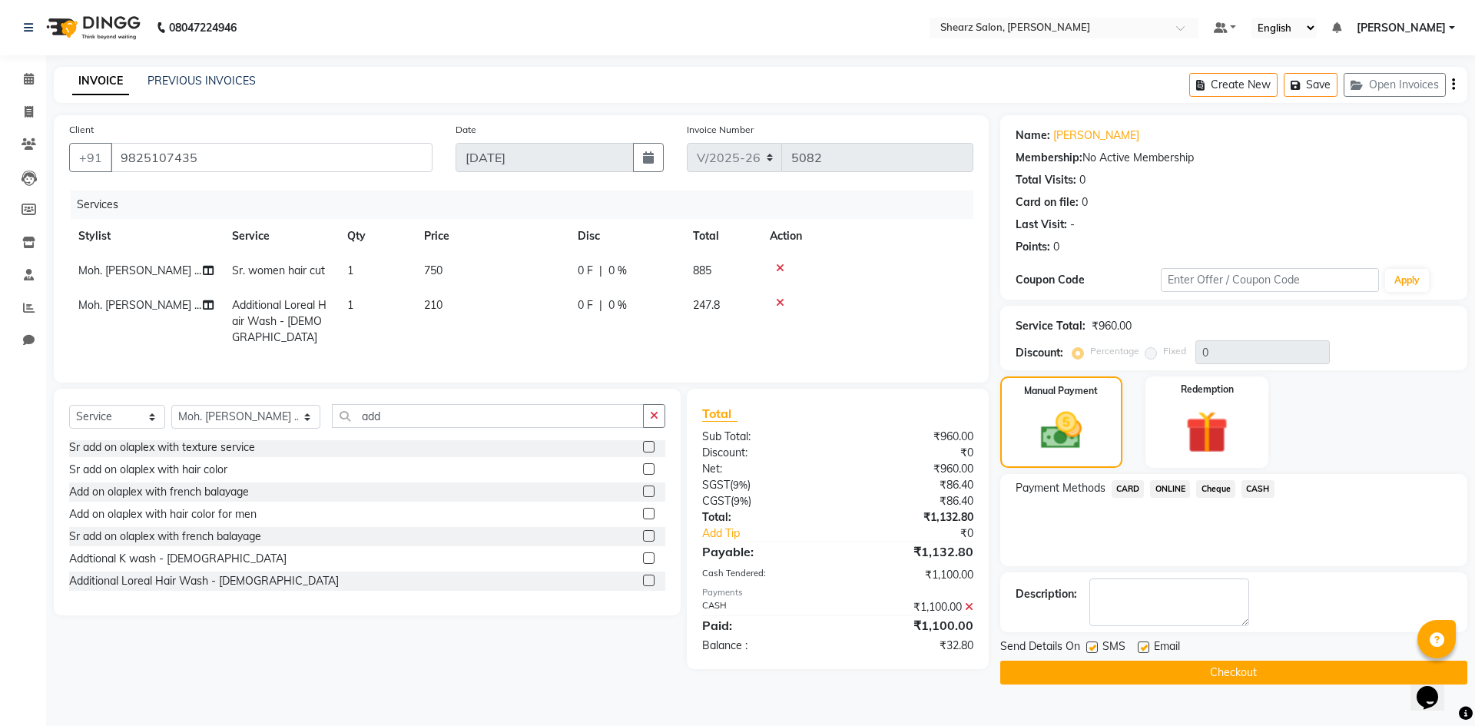
click at [1167, 489] on span "ONLINE" at bounding box center [1170, 489] width 40 height 18
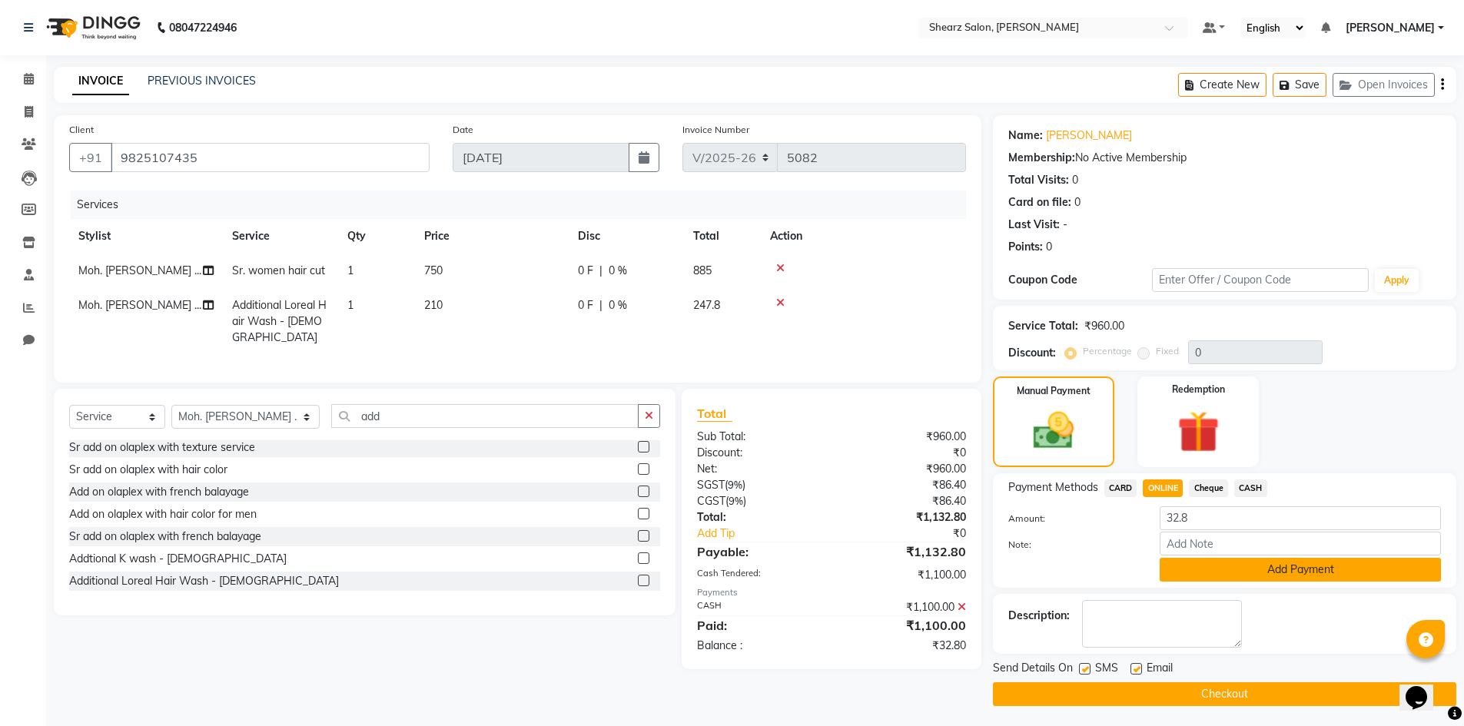
click at [1278, 568] on button "Add Payment" at bounding box center [1300, 570] width 281 height 24
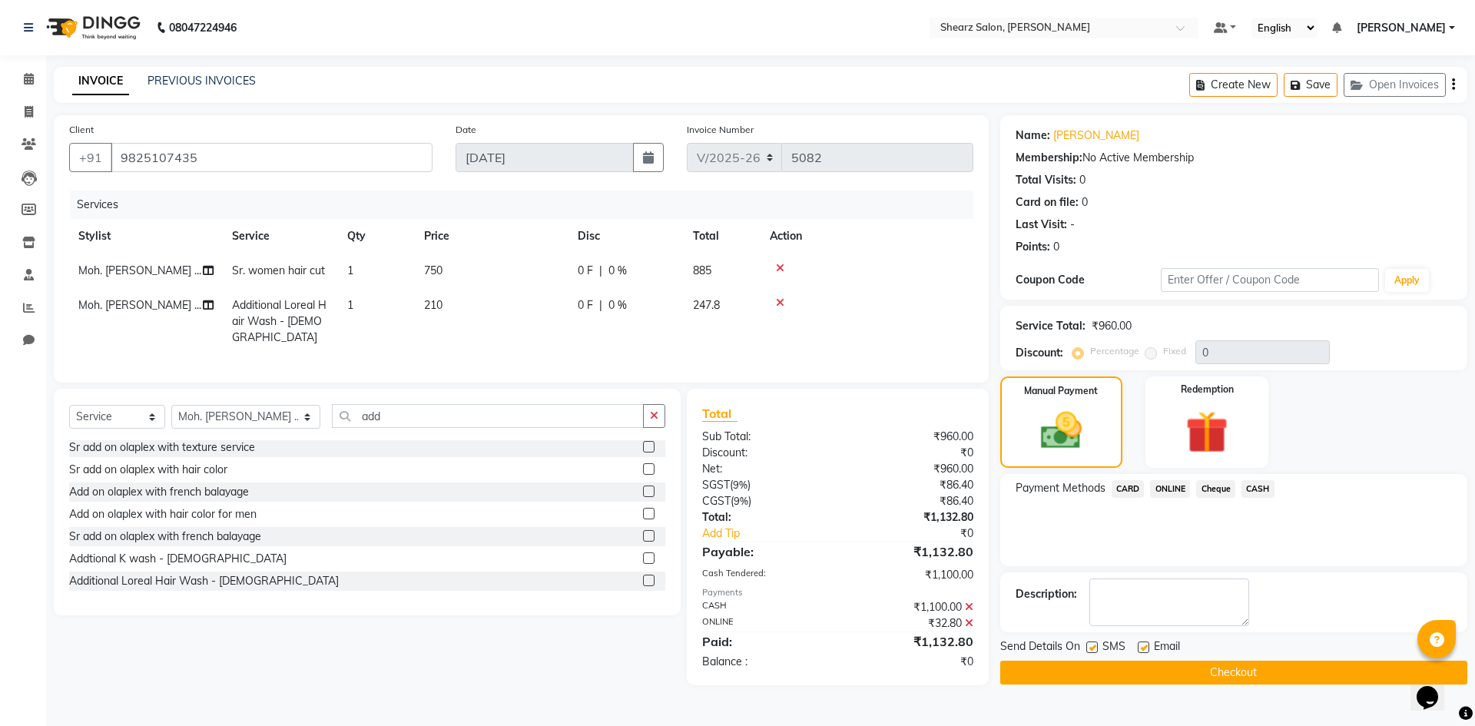
click at [1213, 673] on button "Checkout" at bounding box center [1234, 673] width 467 height 24
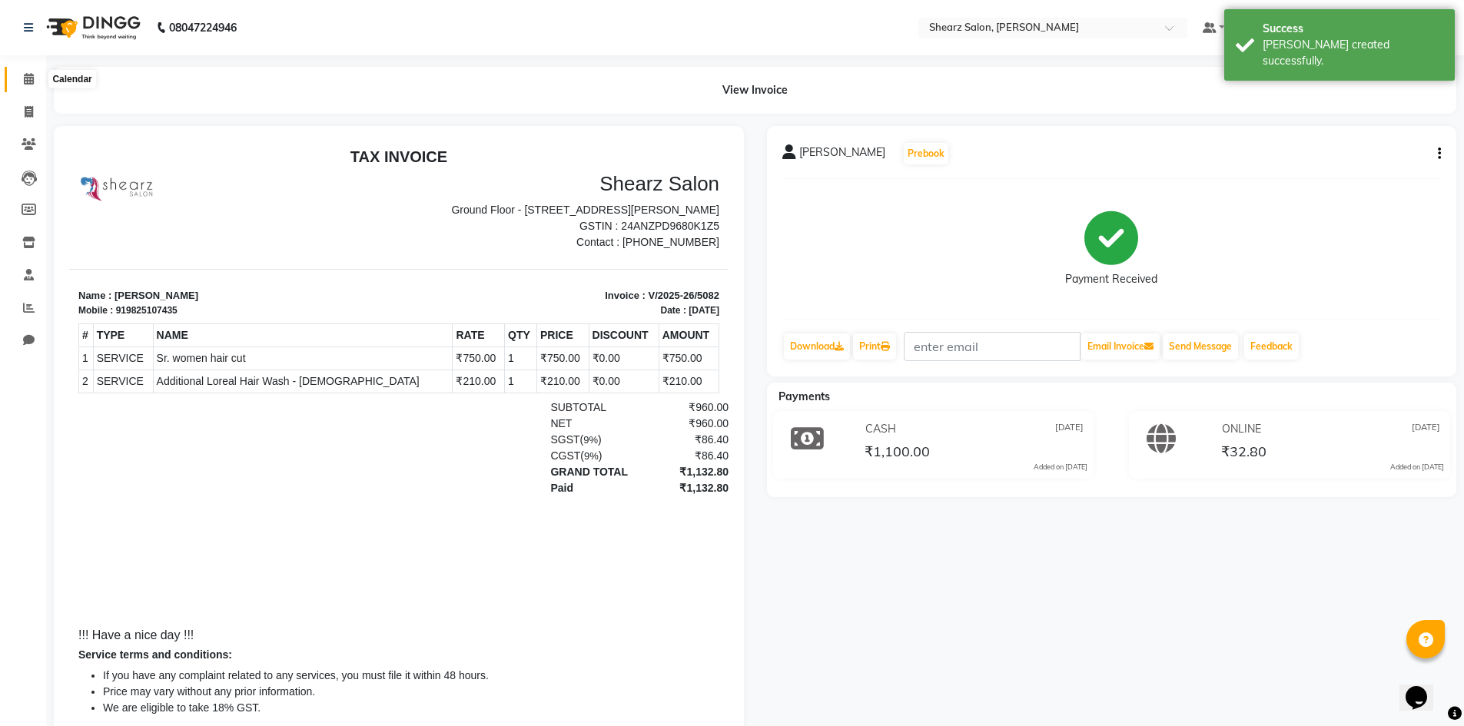
click at [29, 76] on icon at bounding box center [29, 79] width 10 height 12
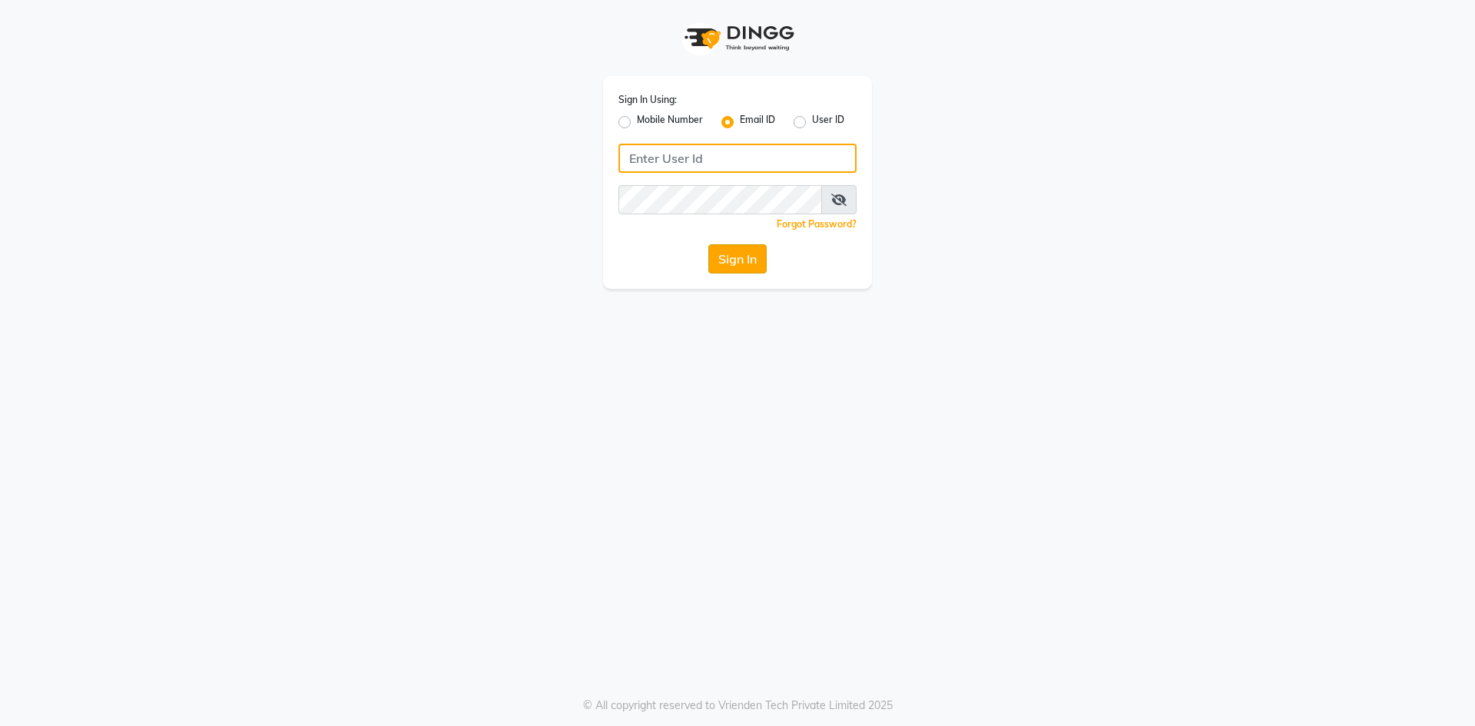
type input "[EMAIL_ADDRESS][DOMAIN_NAME]"
click at [744, 256] on button "Sign In" at bounding box center [738, 258] width 58 height 29
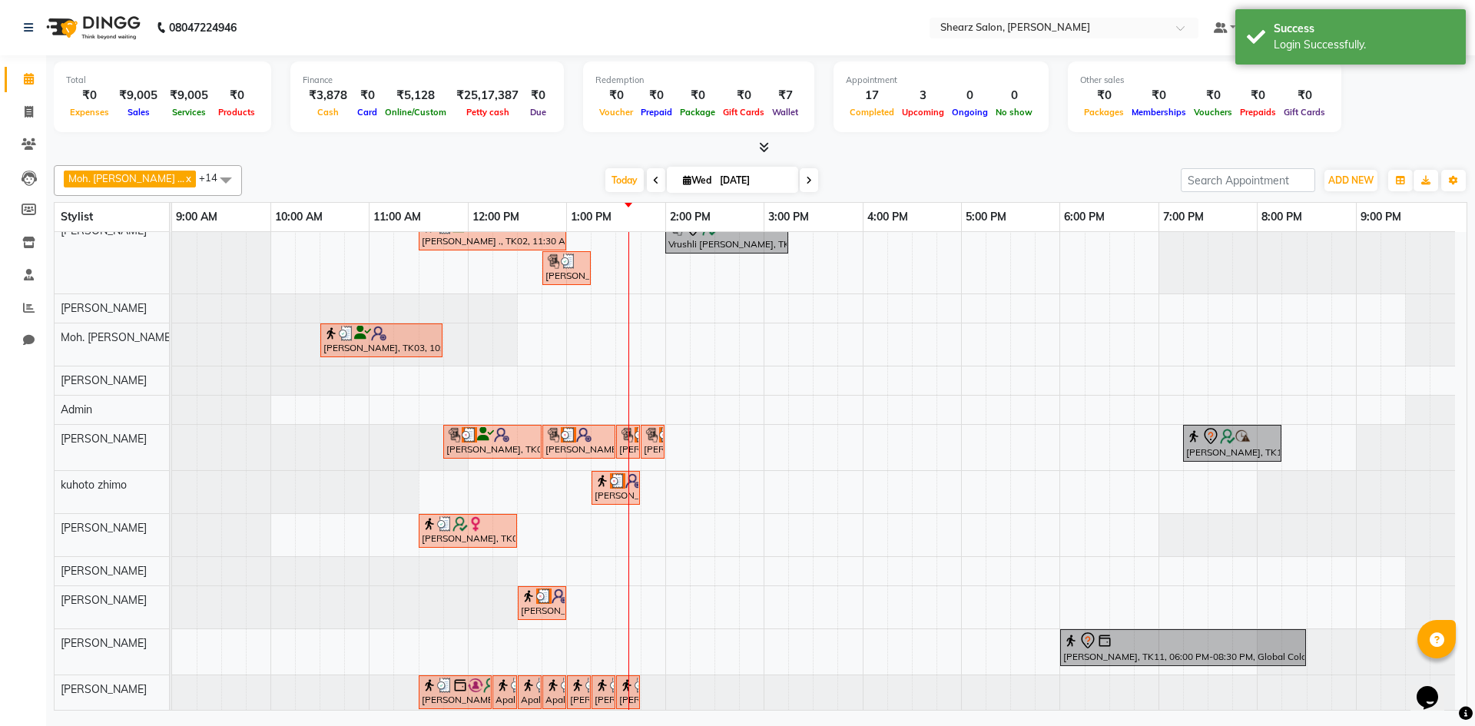
scroll to position [23, 0]
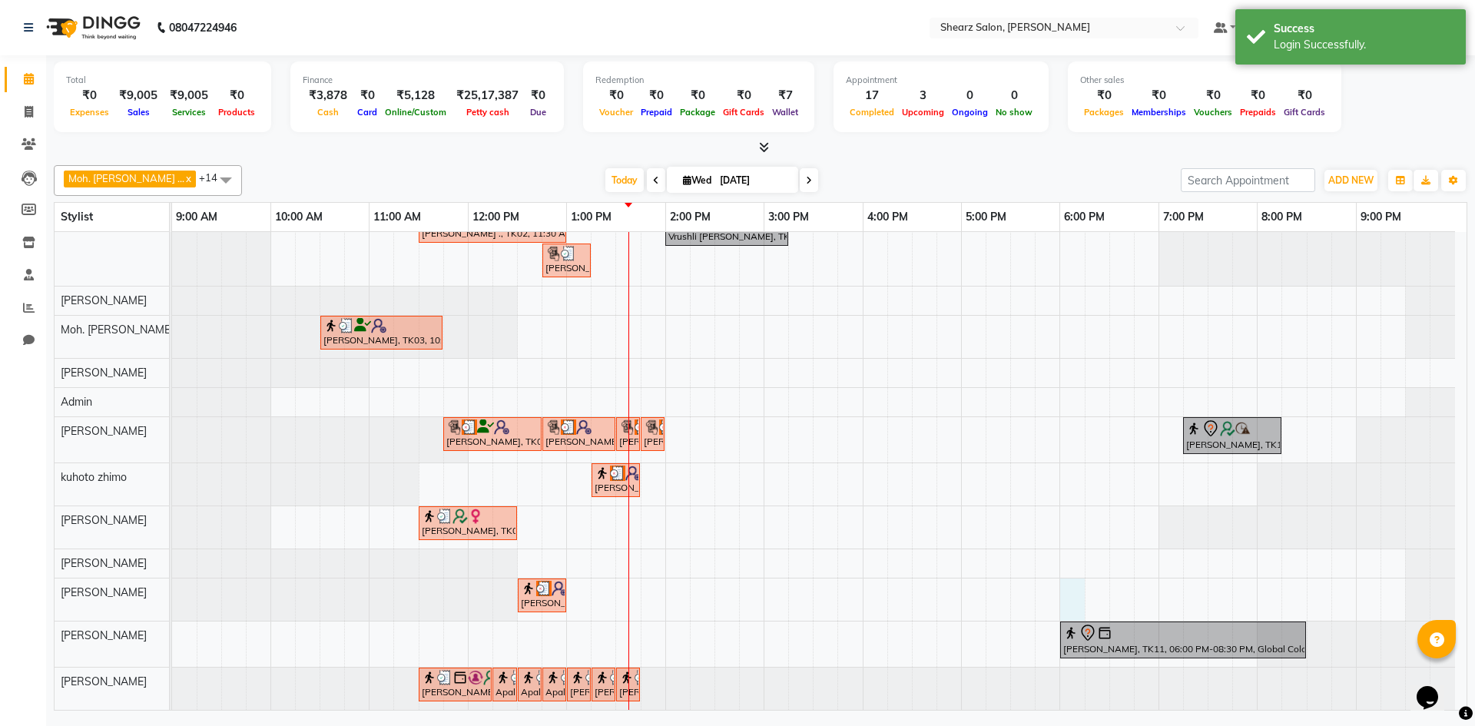
click at [1073, 596] on div "[PERSON_NAME] ., TK02, 11:30 AM-01:00 PM, Source marine dry & dehydrated skin f…" at bounding box center [819, 459] width 1295 height 501
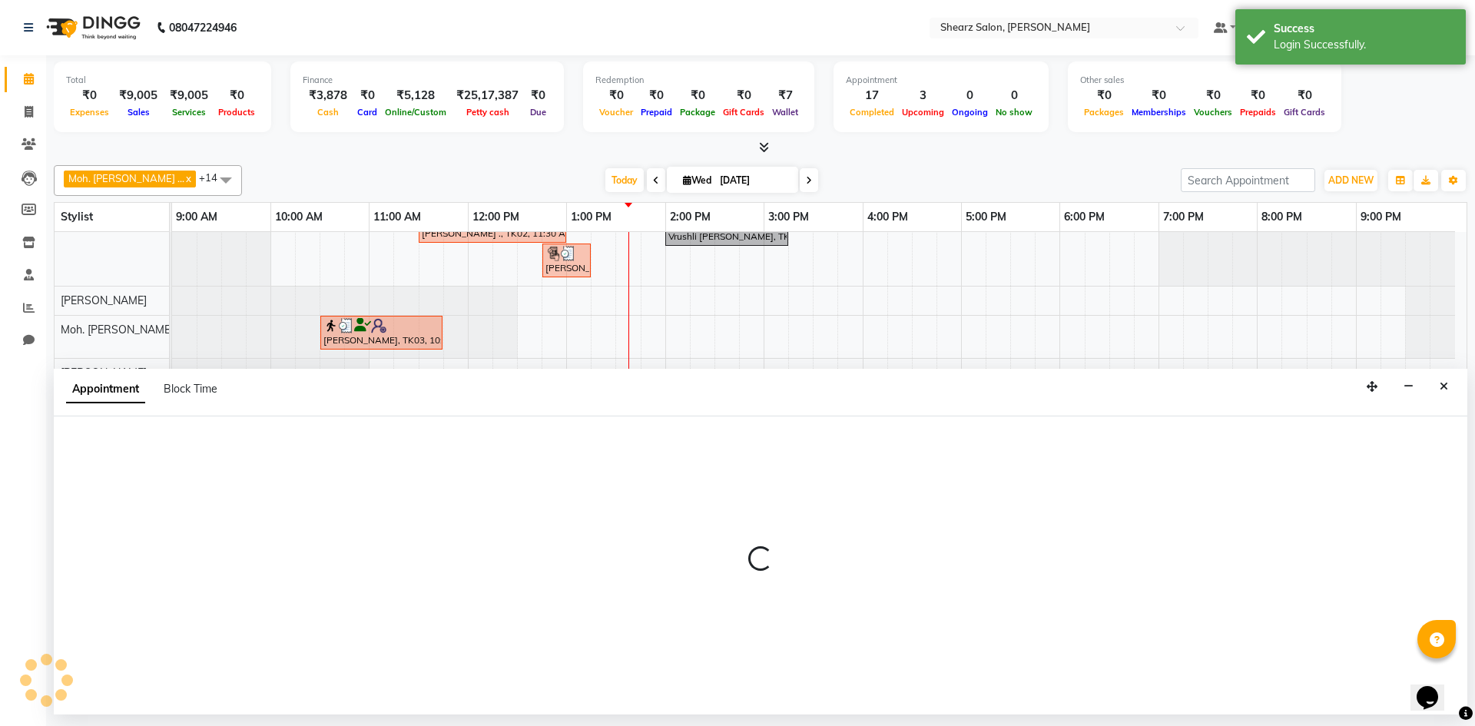
select select "87136"
select select "1080"
select select "tentative"
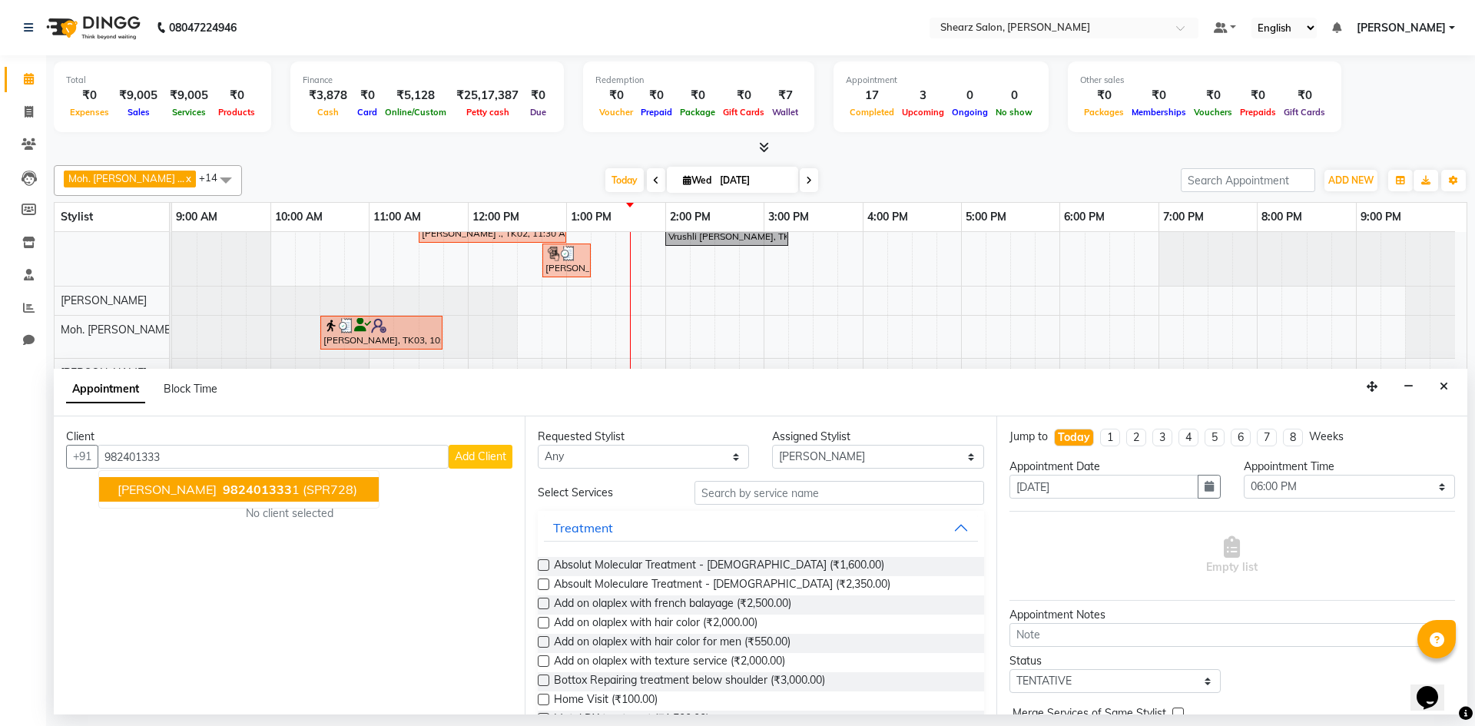
click at [303, 488] on span "(SPR728)" at bounding box center [330, 489] width 55 height 15
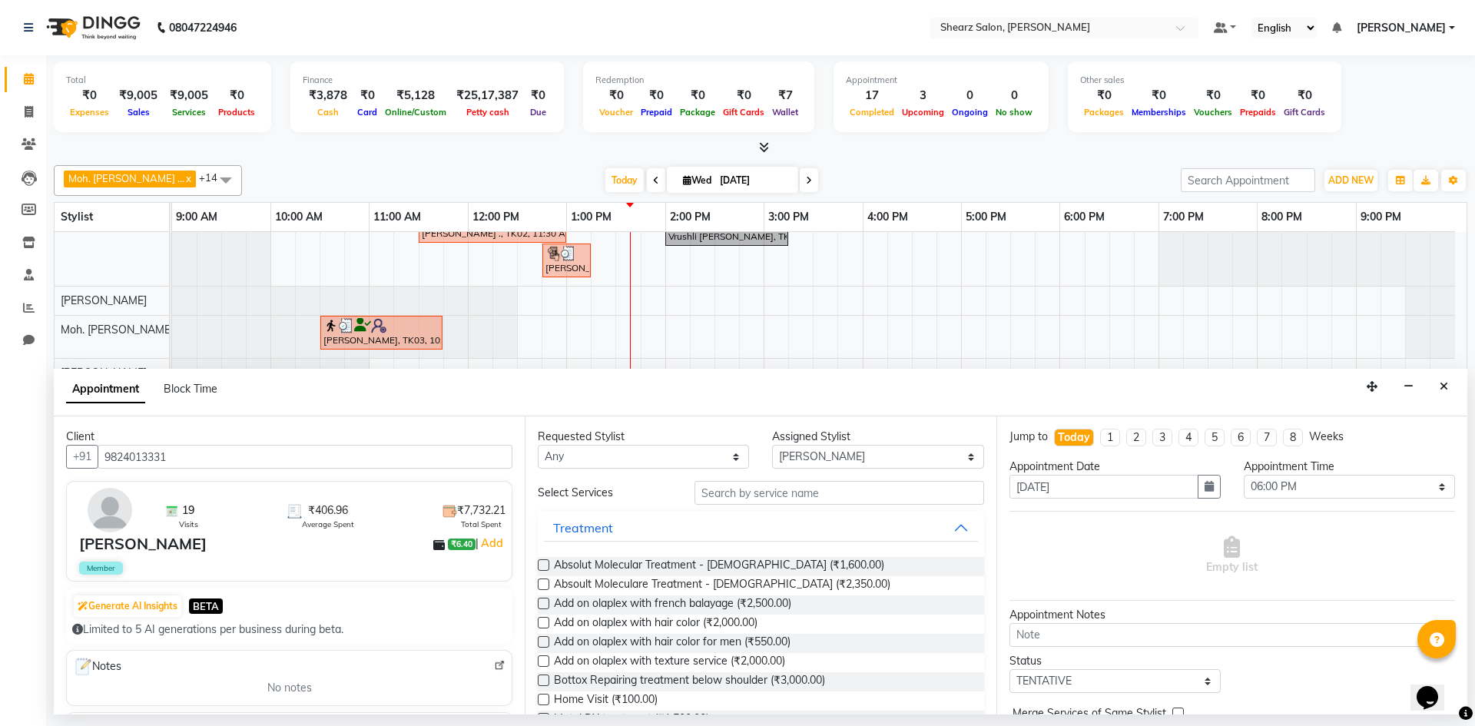
type input "9824013331"
click at [752, 493] on input "text" at bounding box center [840, 493] width 290 height 24
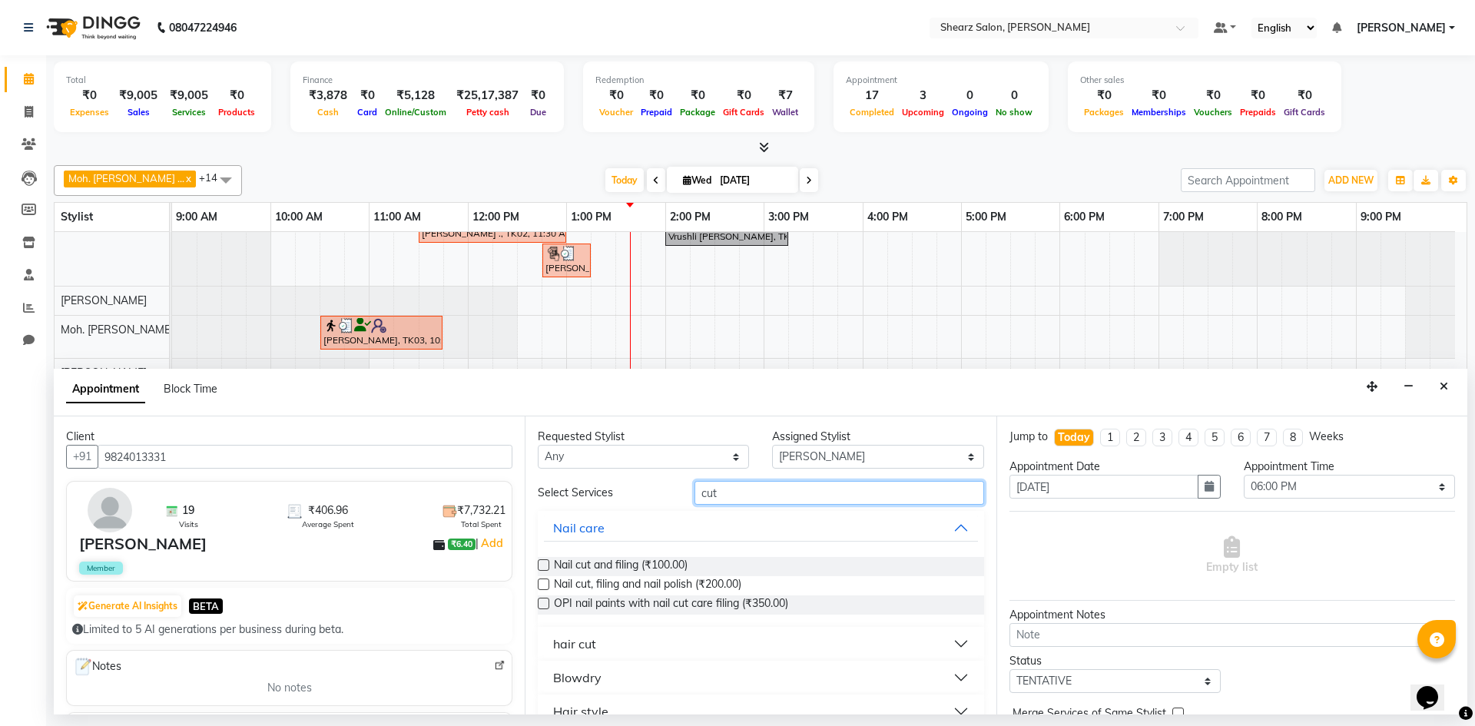
type input "cut"
click at [616, 636] on button "hair cut" at bounding box center [760, 644] width 433 height 28
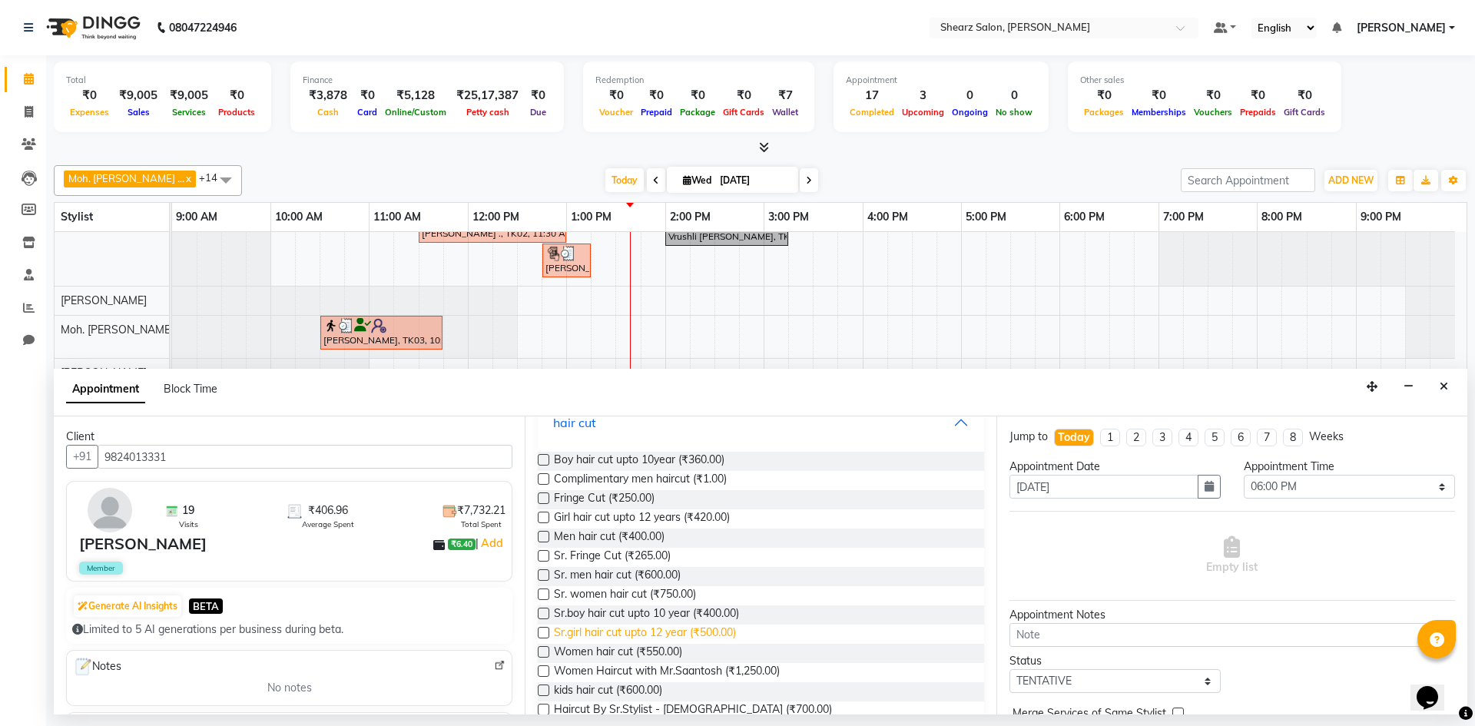
scroll to position [231, 0]
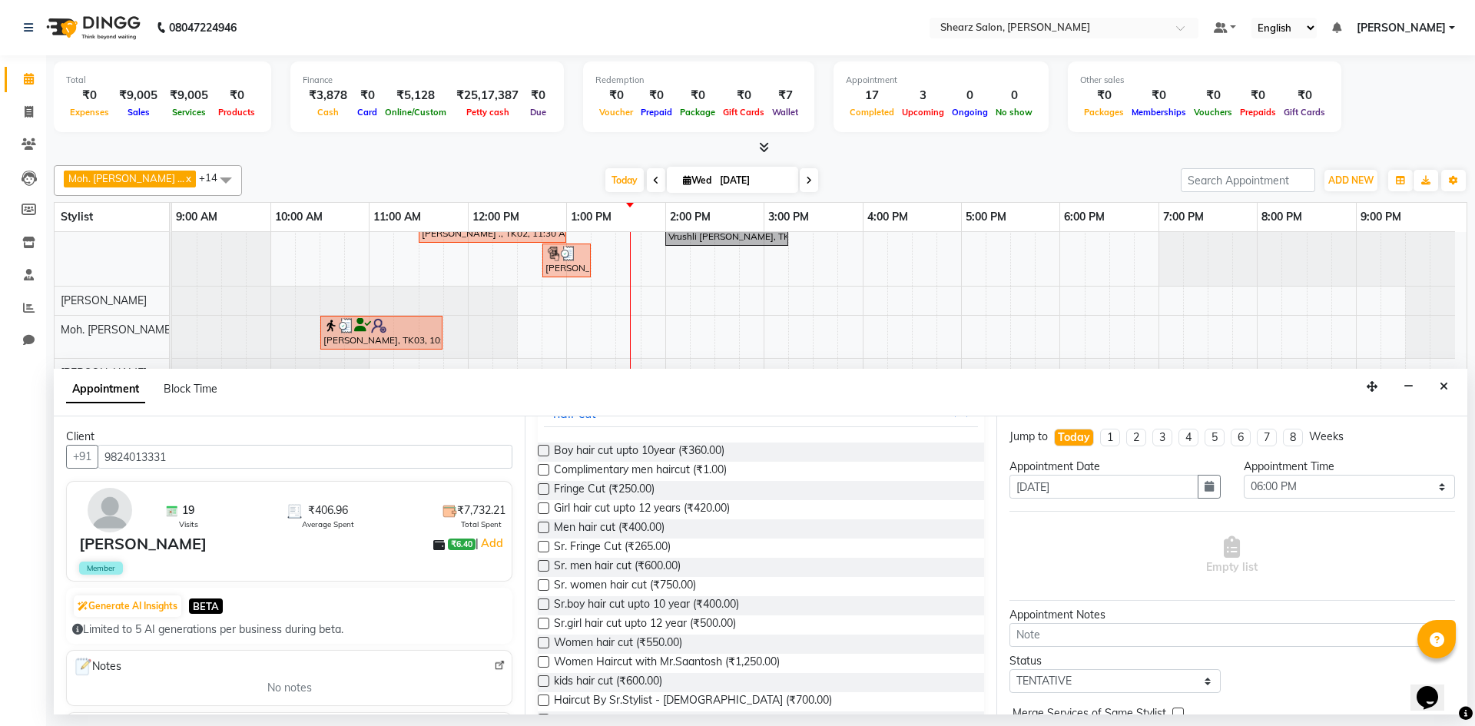
click at [543, 526] on label at bounding box center [544, 528] width 12 height 12
click at [543, 526] on input "checkbox" at bounding box center [543, 529] width 10 height 10
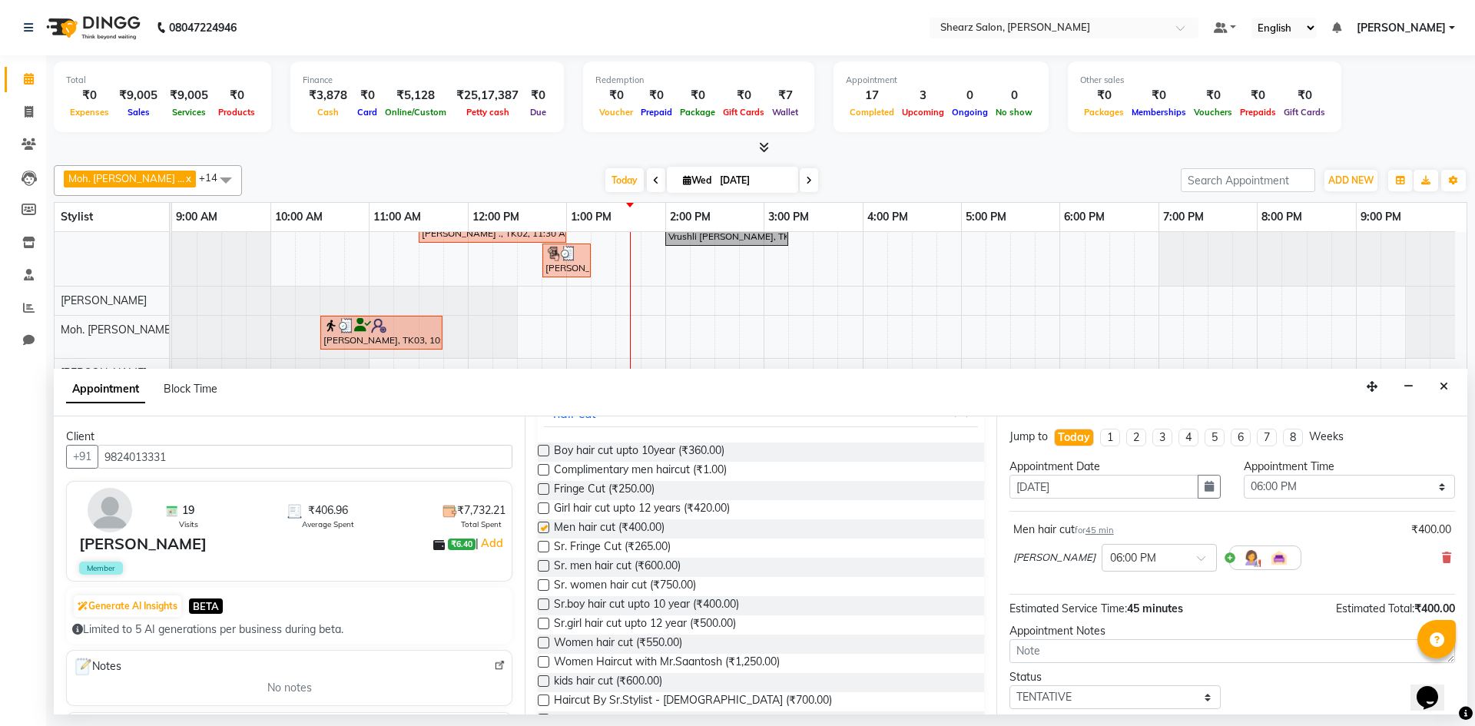
checkbox input "false"
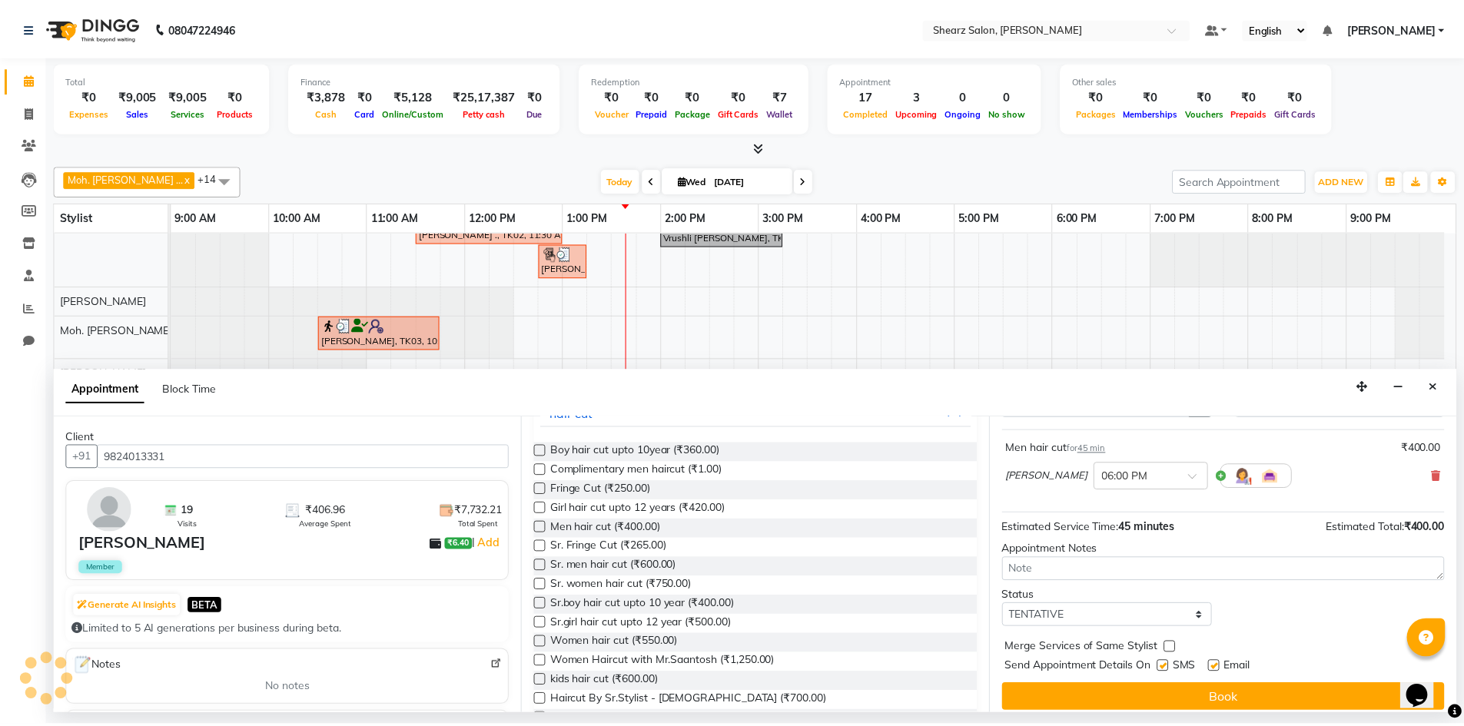
scroll to position [91, 0]
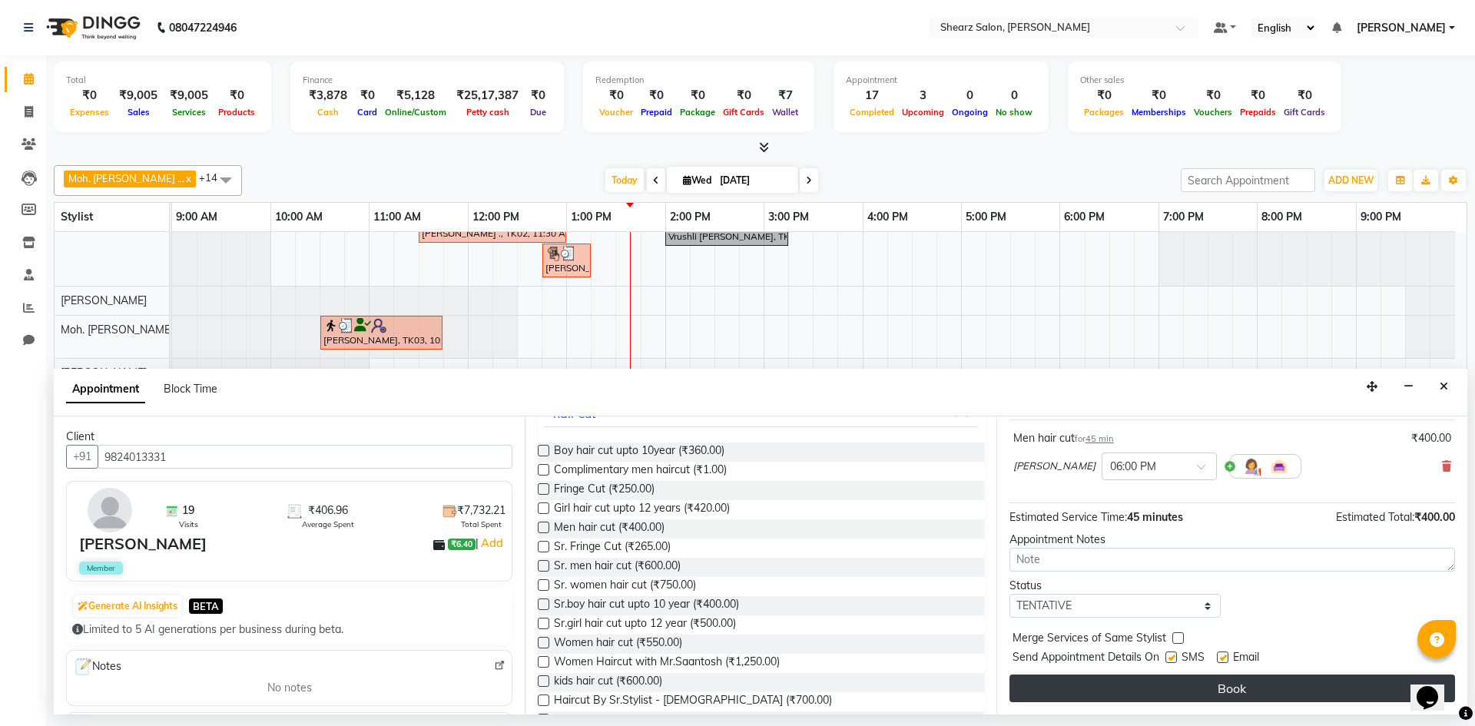
drag, startPoint x: 1107, startPoint y: 678, endPoint x: 1077, endPoint y: 674, distance: 30.2
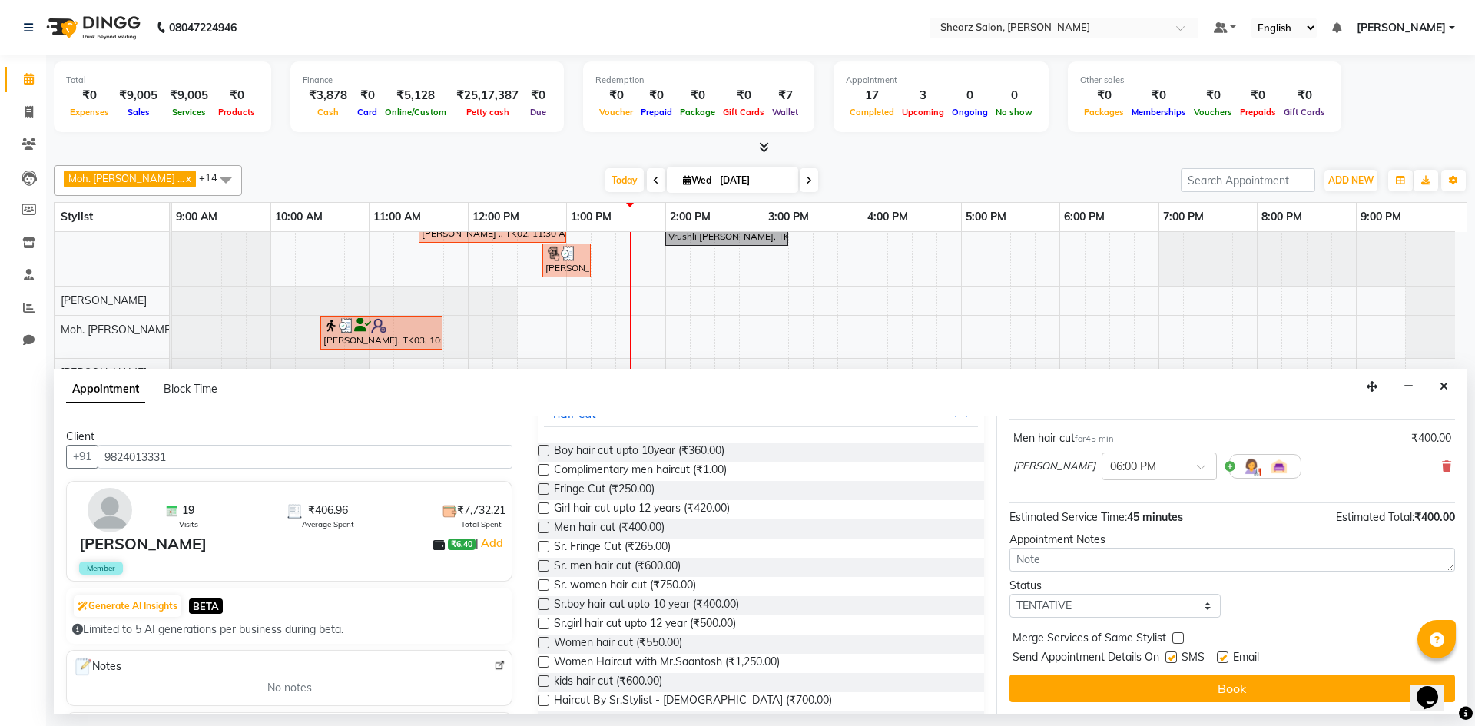
click at [1099, 672] on div "Jump to [DATE] 1 2 3 4 5 6 7 8 Weeks Appointment Date [DATE] Appointment Time S…" at bounding box center [1232, 566] width 471 height 298
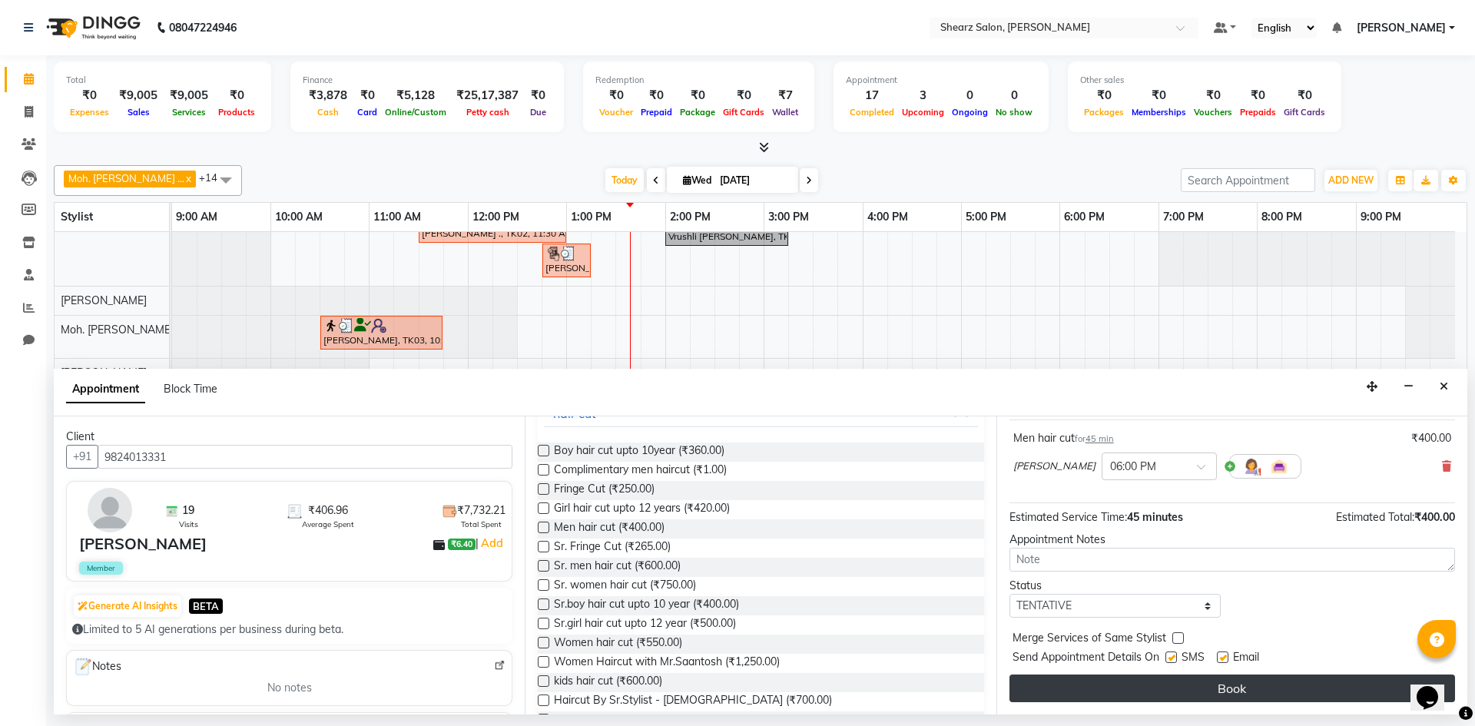
click at [1080, 675] on button "Book" at bounding box center [1233, 689] width 446 height 28
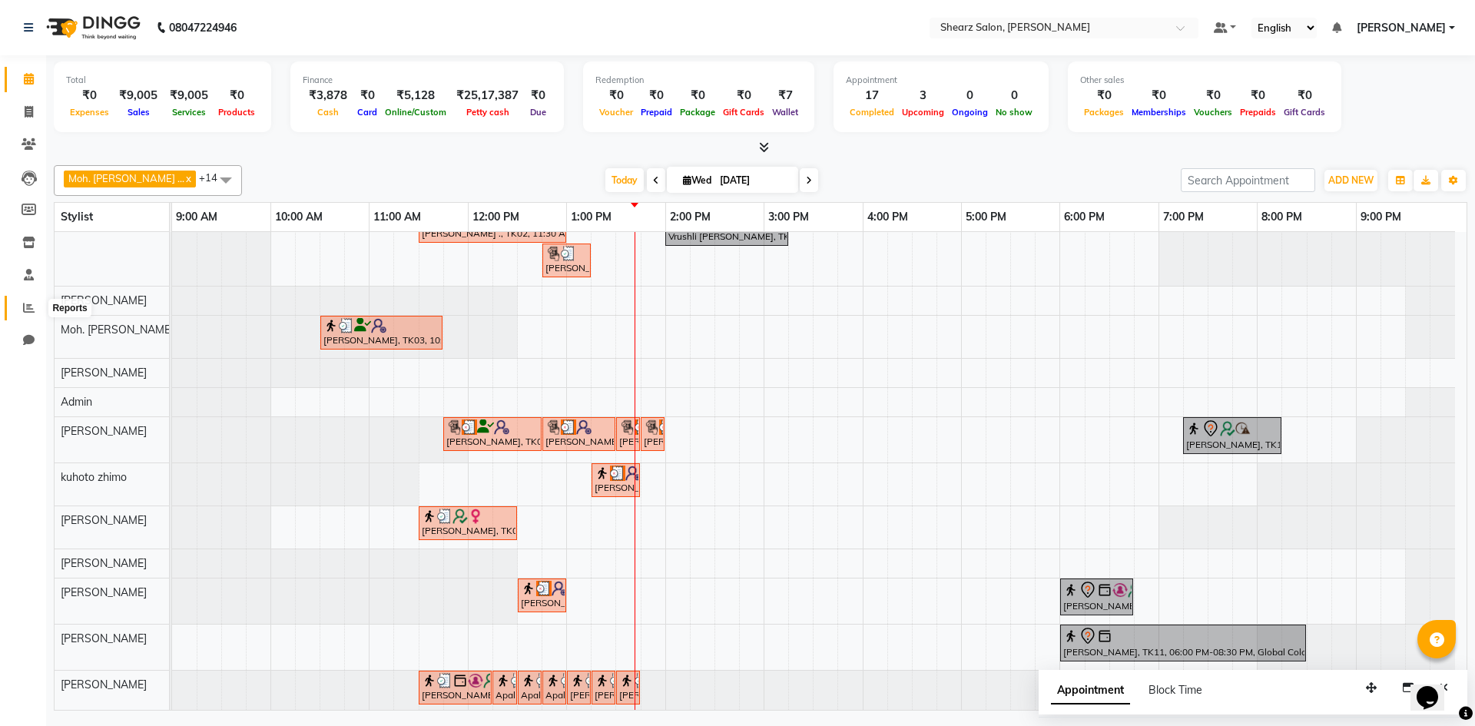
click at [24, 300] on span at bounding box center [28, 309] width 27 height 18
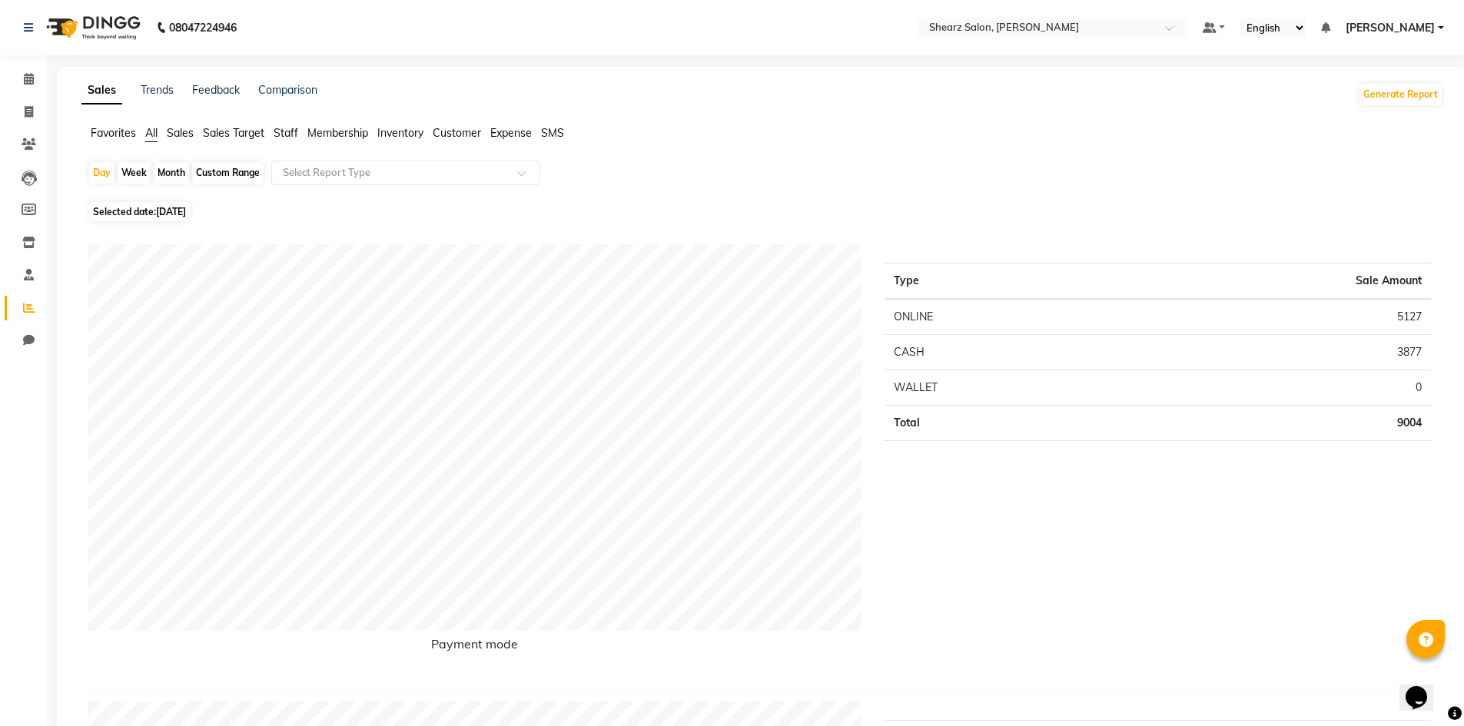
click at [236, 170] on div "Custom Range" at bounding box center [227, 173] width 71 height 22
select select "9"
select select "2025"
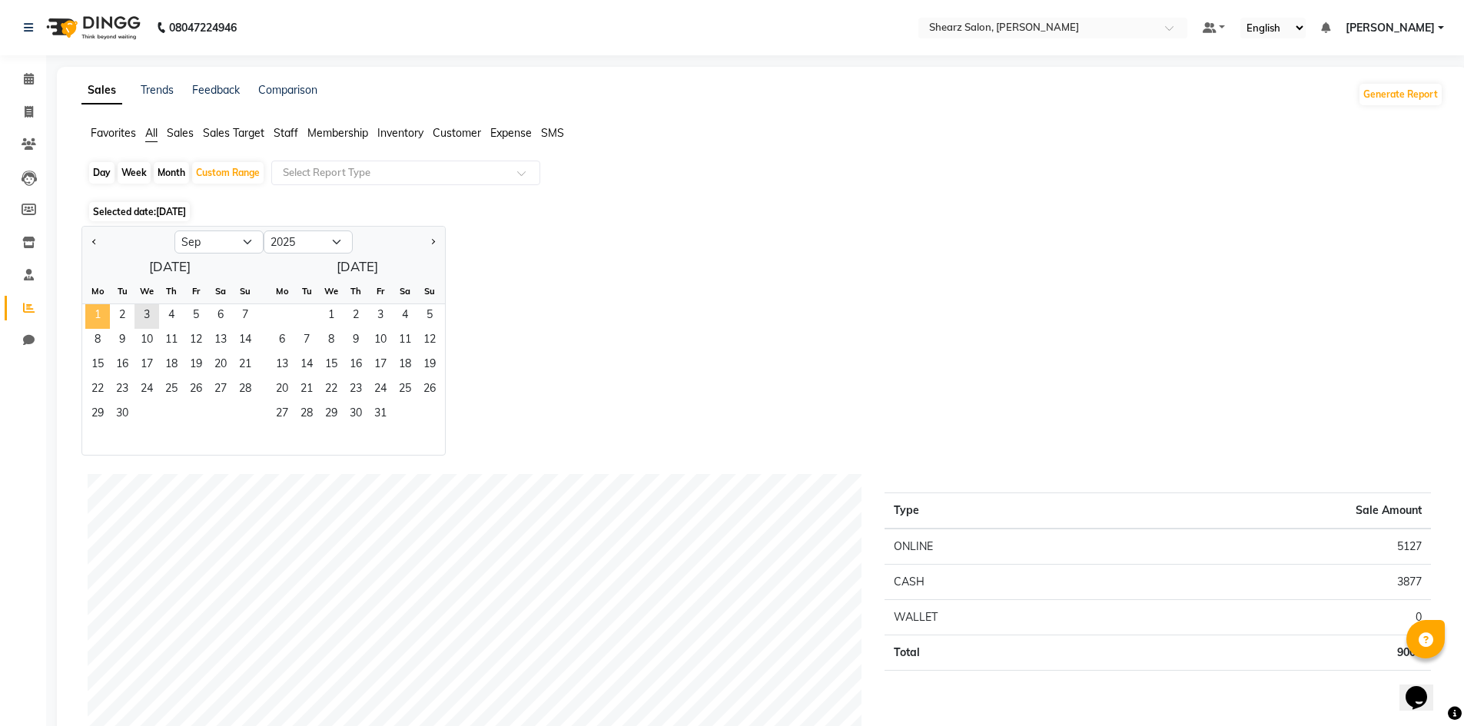
click at [107, 309] on span "1" at bounding box center [97, 316] width 25 height 25
click at [145, 307] on span "3" at bounding box center [146, 316] width 25 height 25
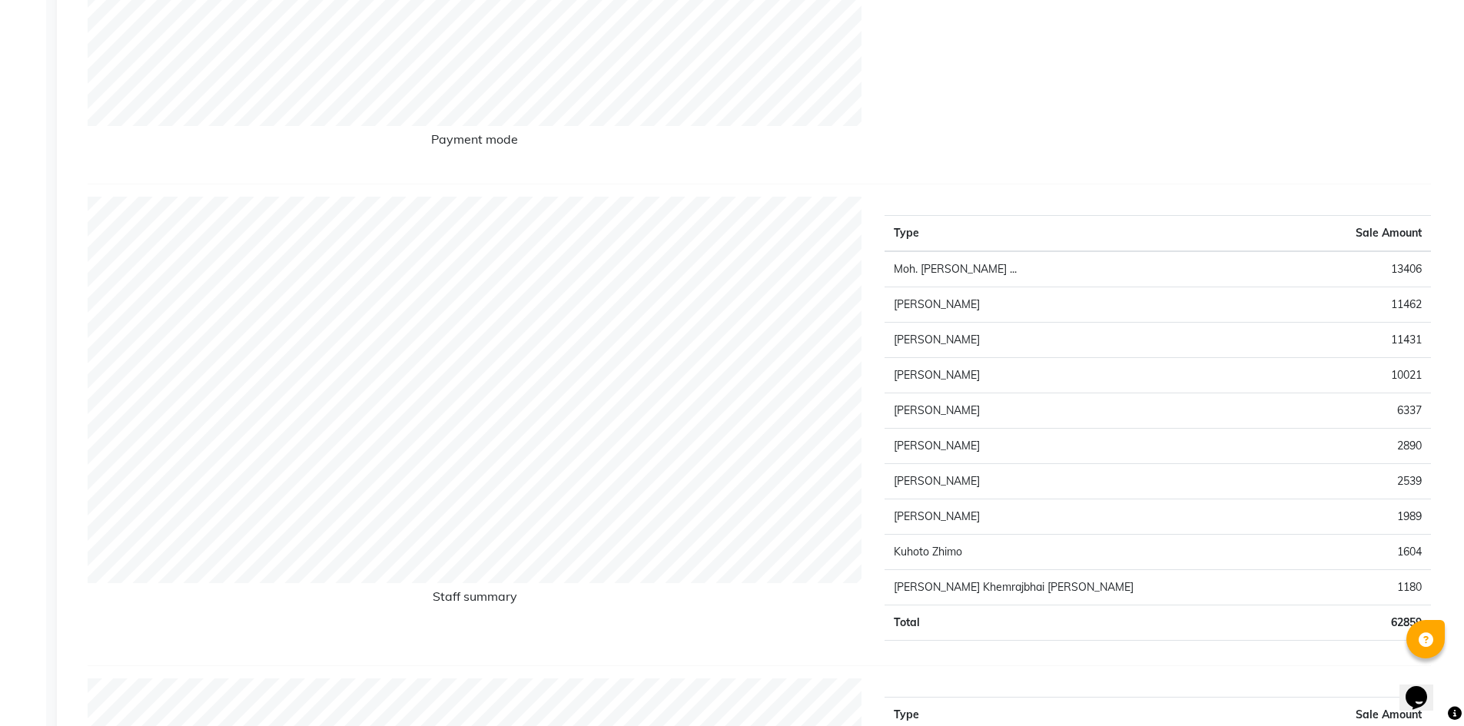
scroll to position [538, 0]
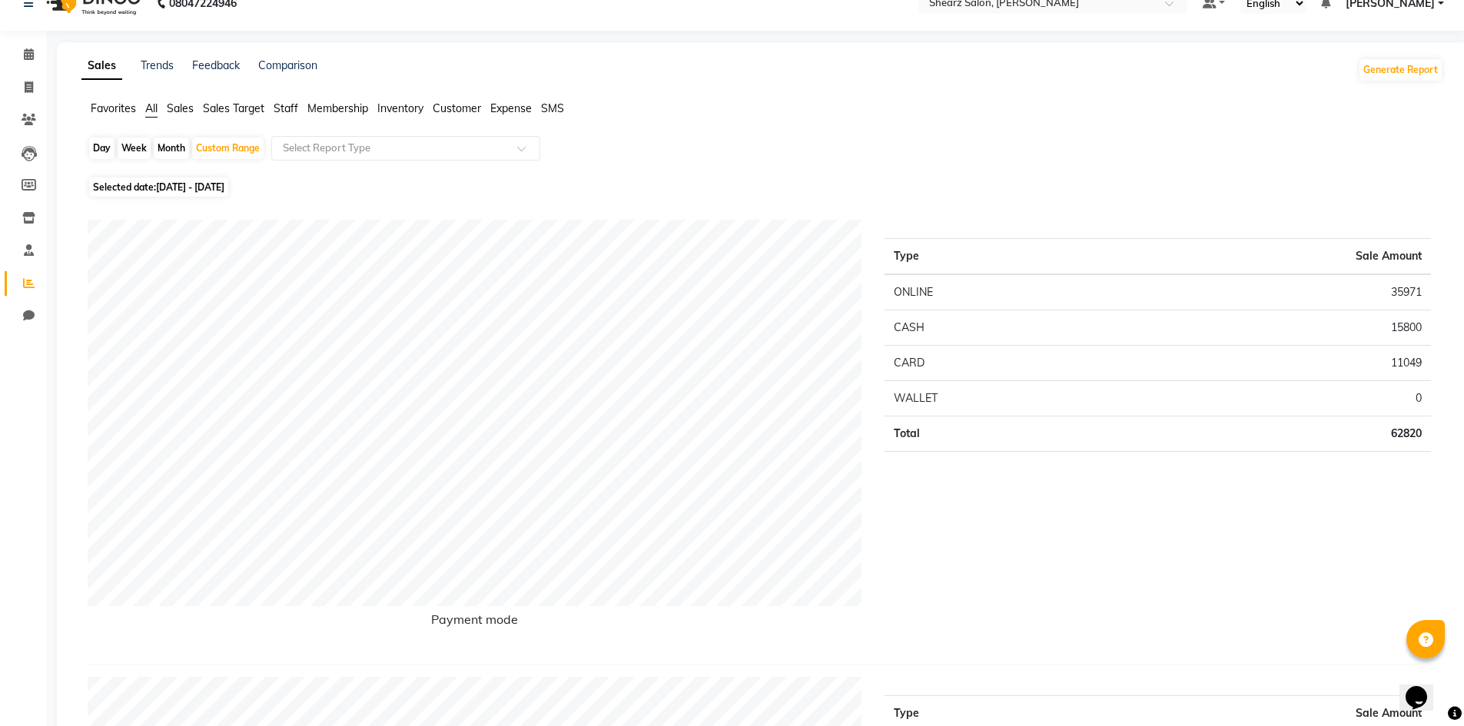
scroll to position [0, 0]
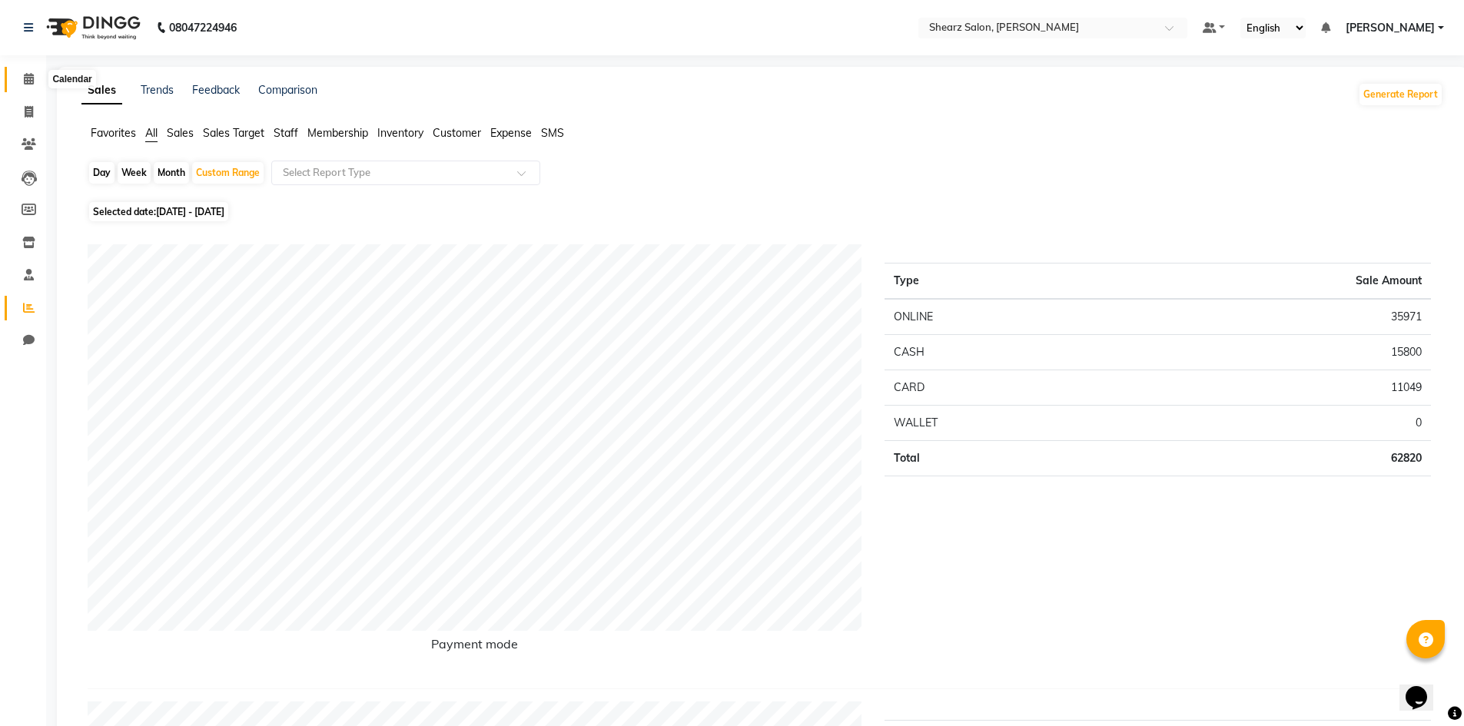
click at [18, 85] on span at bounding box center [28, 80] width 27 height 18
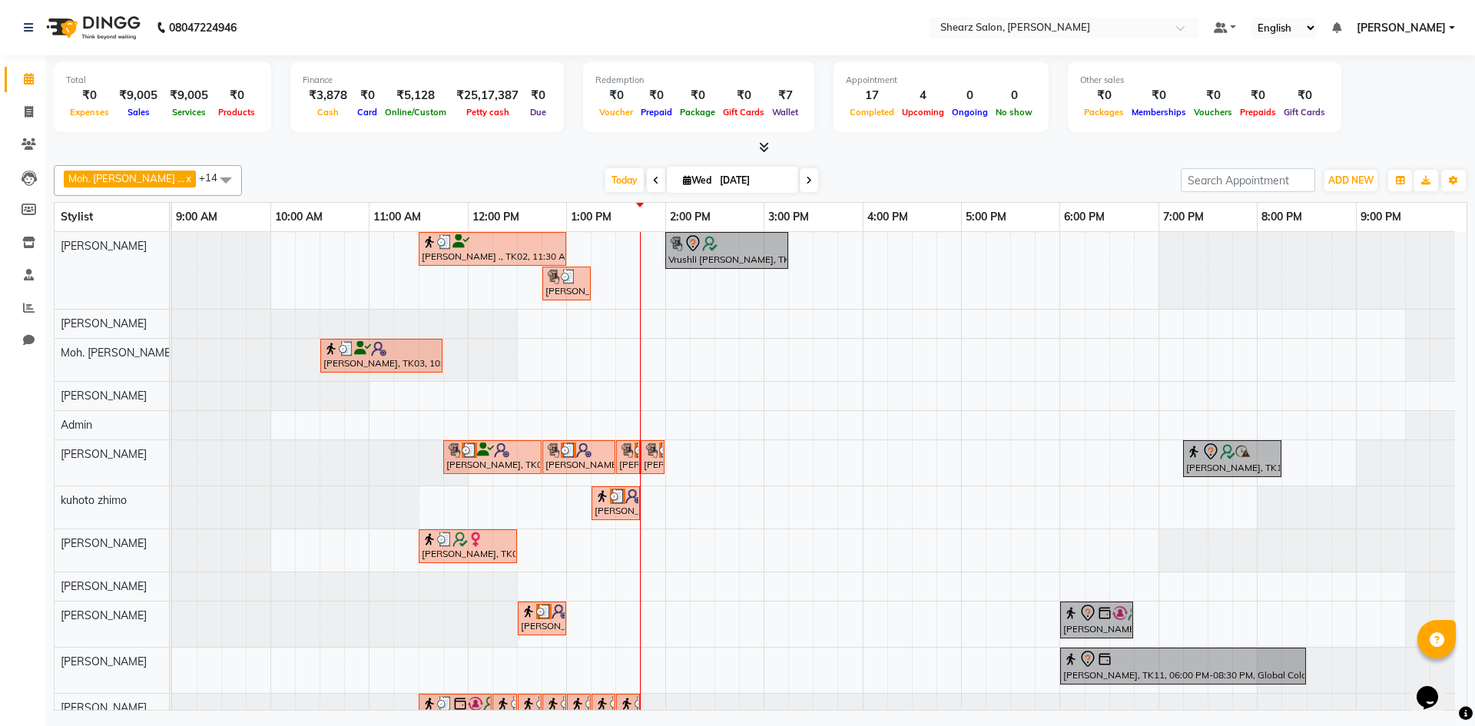
click at [679, 177] on span "Wed" at bounding box center [697, 180] width 36 height 12
select select "9"
select select "2025"
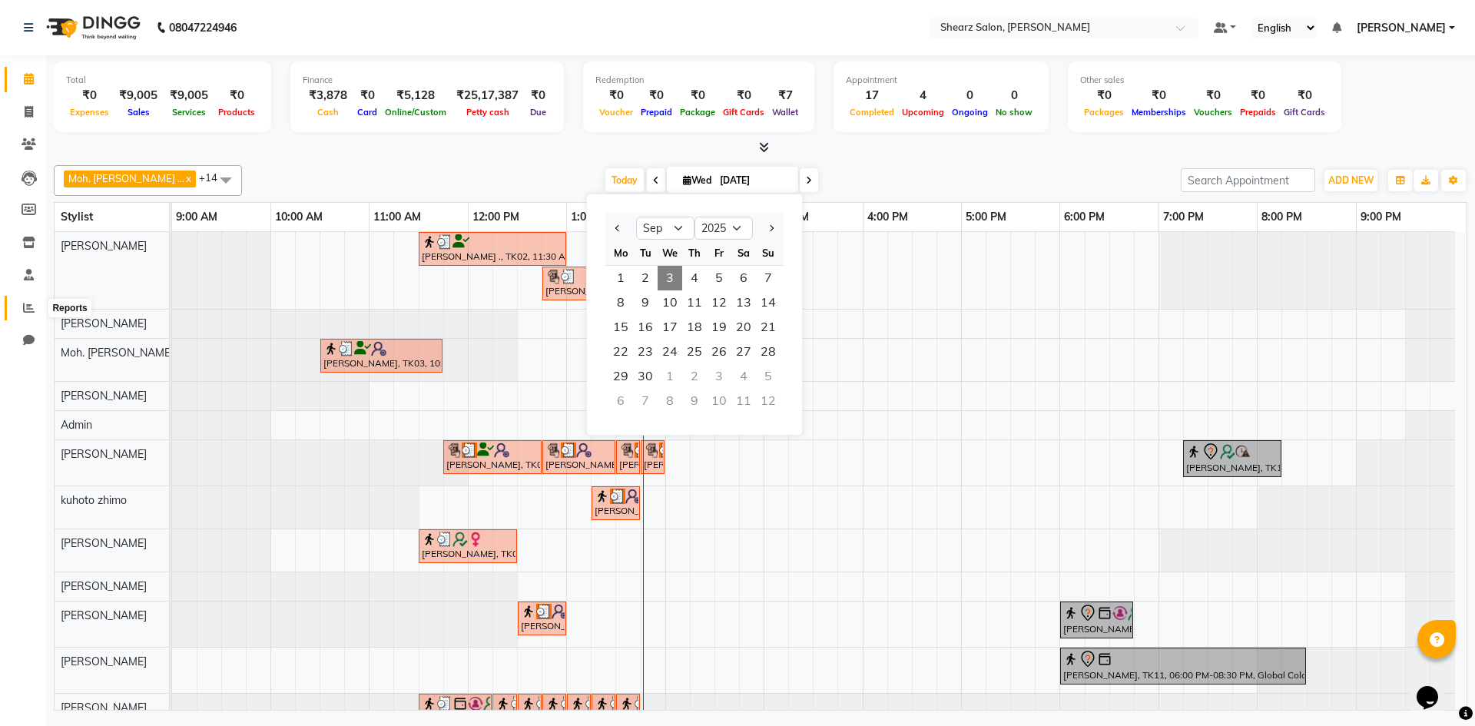
click at [23, 308] on icon at bounding box center [29, 308] width 12 height 12
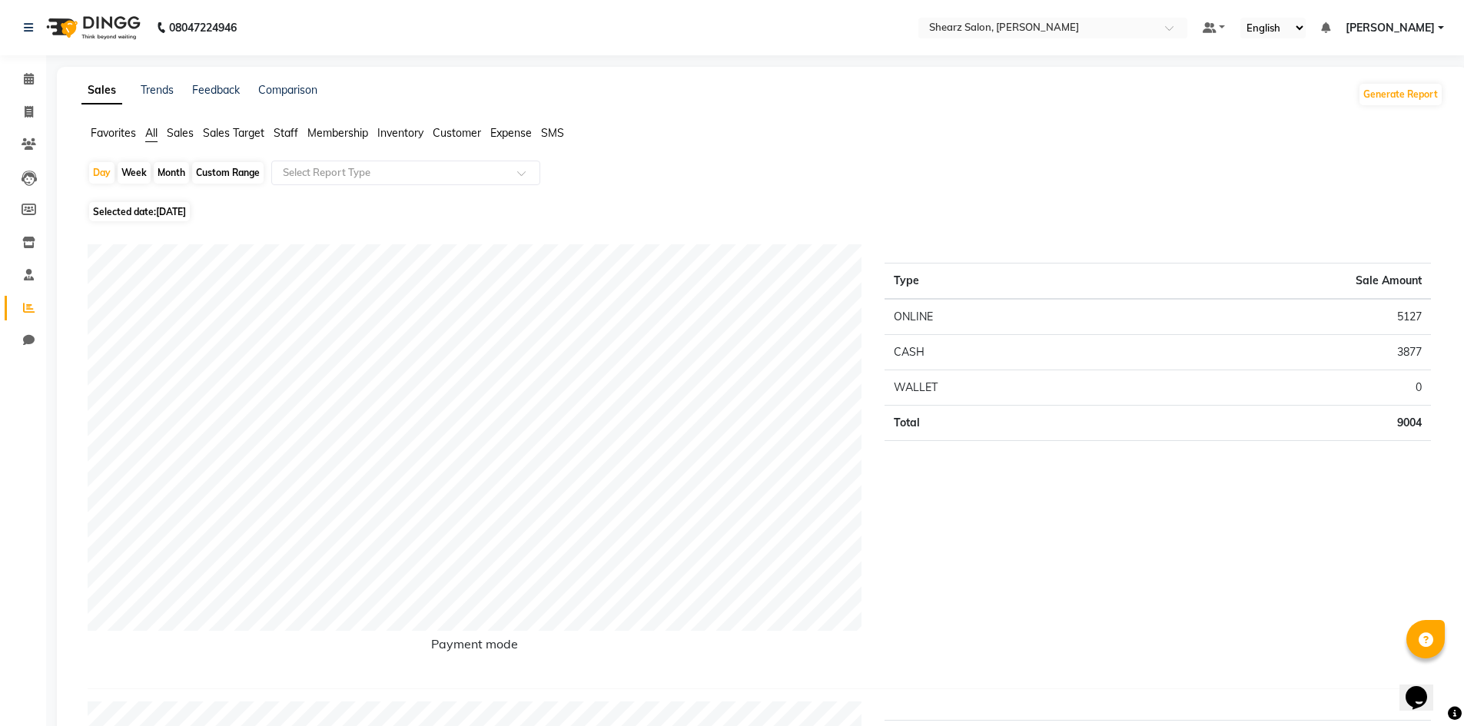
click at [241, 171] on div "Custom Range" at bounding box center [227, 173] width 71 height 22
select select "9"
select select "2025"
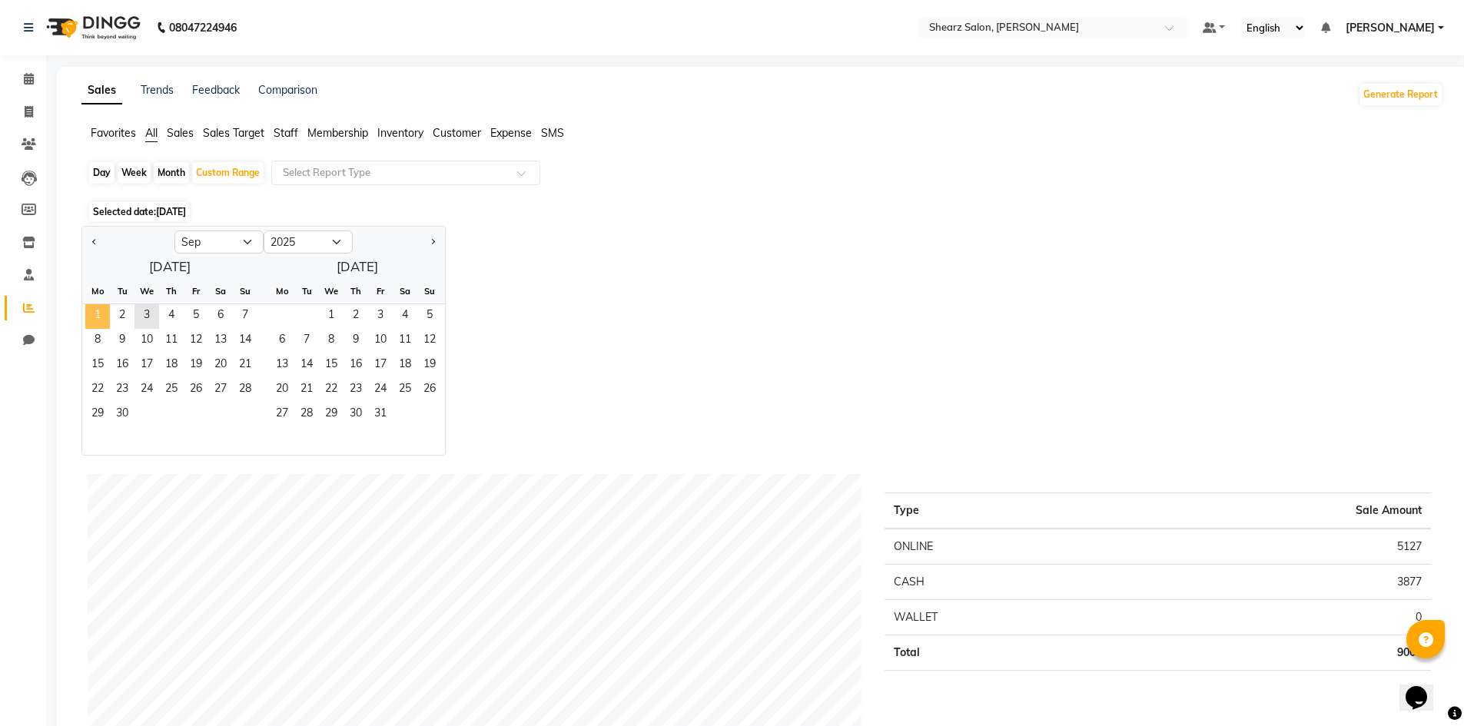
click at [105, 311] on span "1" at bounding box center [97, 316] width 25 height 25
click at [150, 316] on span "3" at bounding box center [146, 316] width 25 height 25
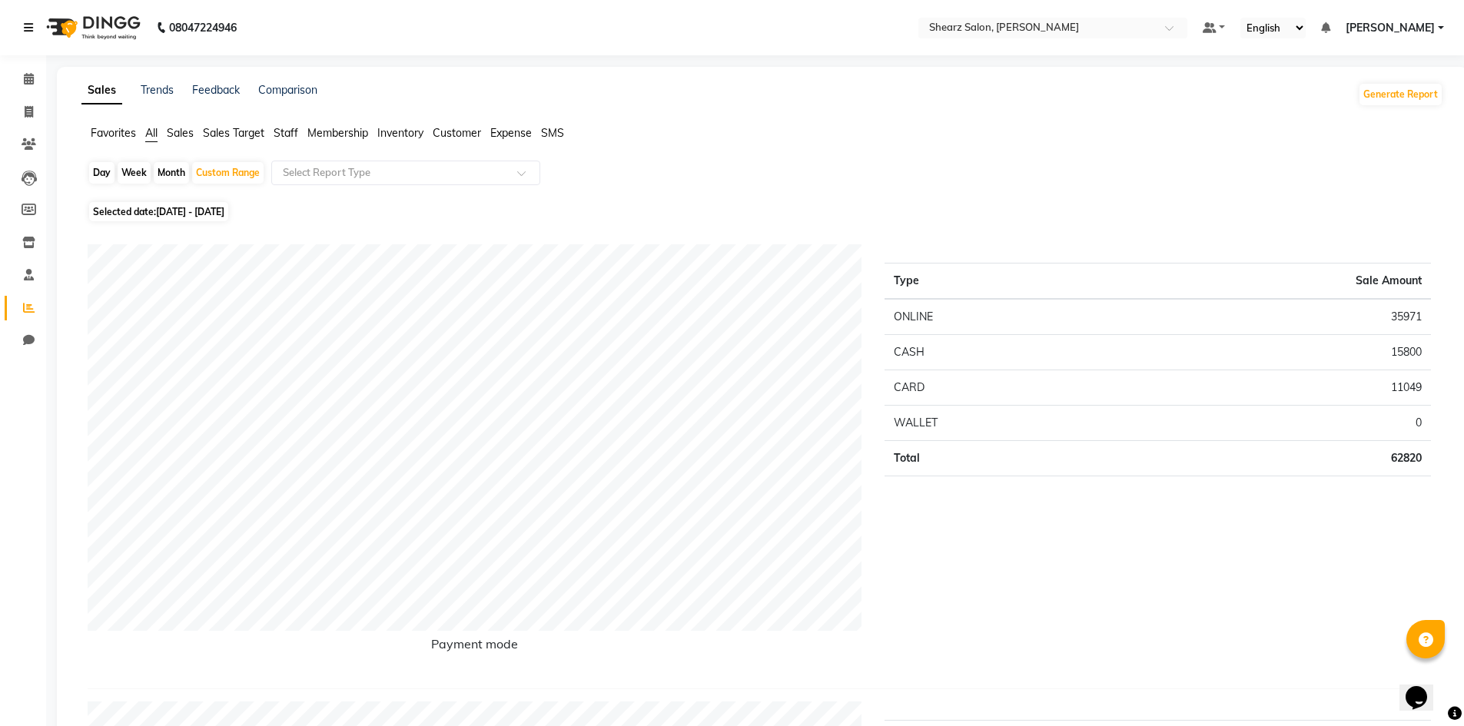
click at [25, 26] on icon at bounding box center [28, 27] width 9 height 11
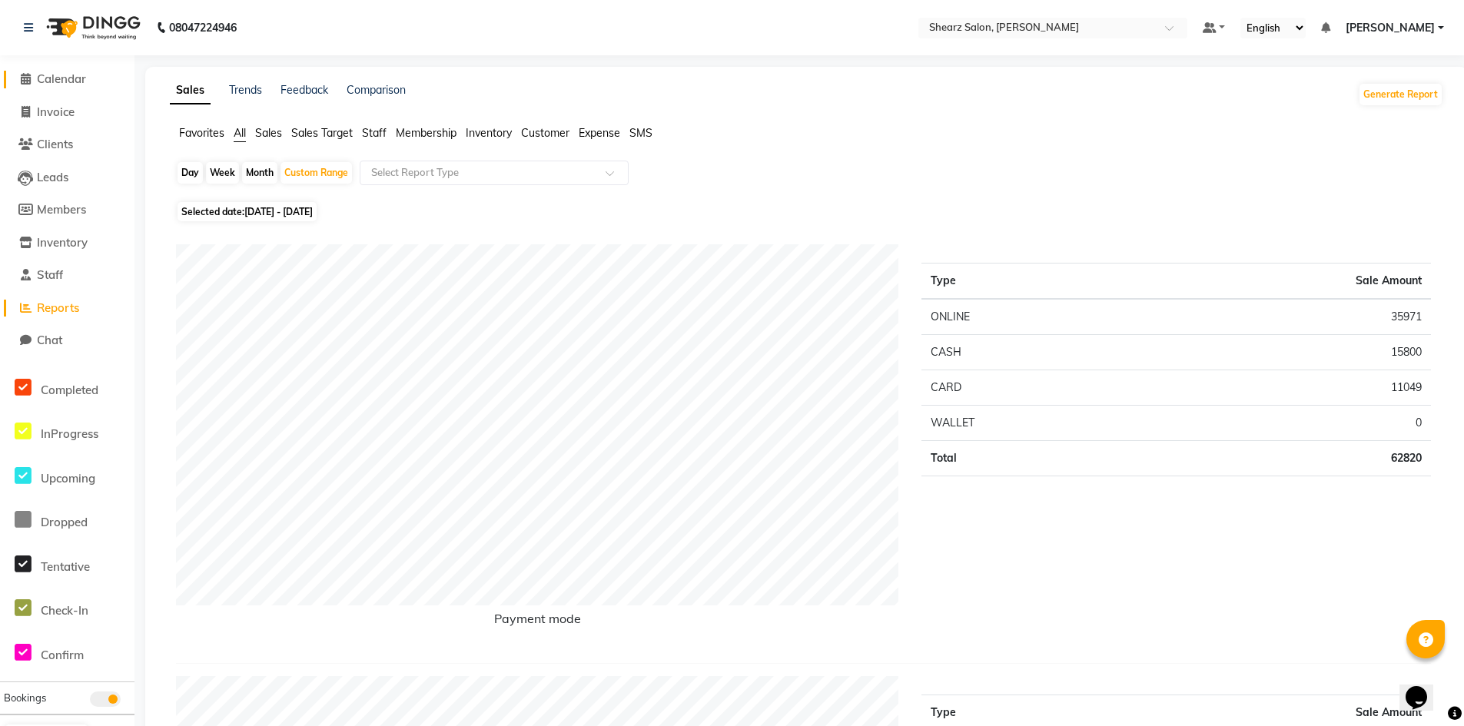
click at [71, 83] on span "Calendar" at bounding box center [61, 78] width 49 height 15
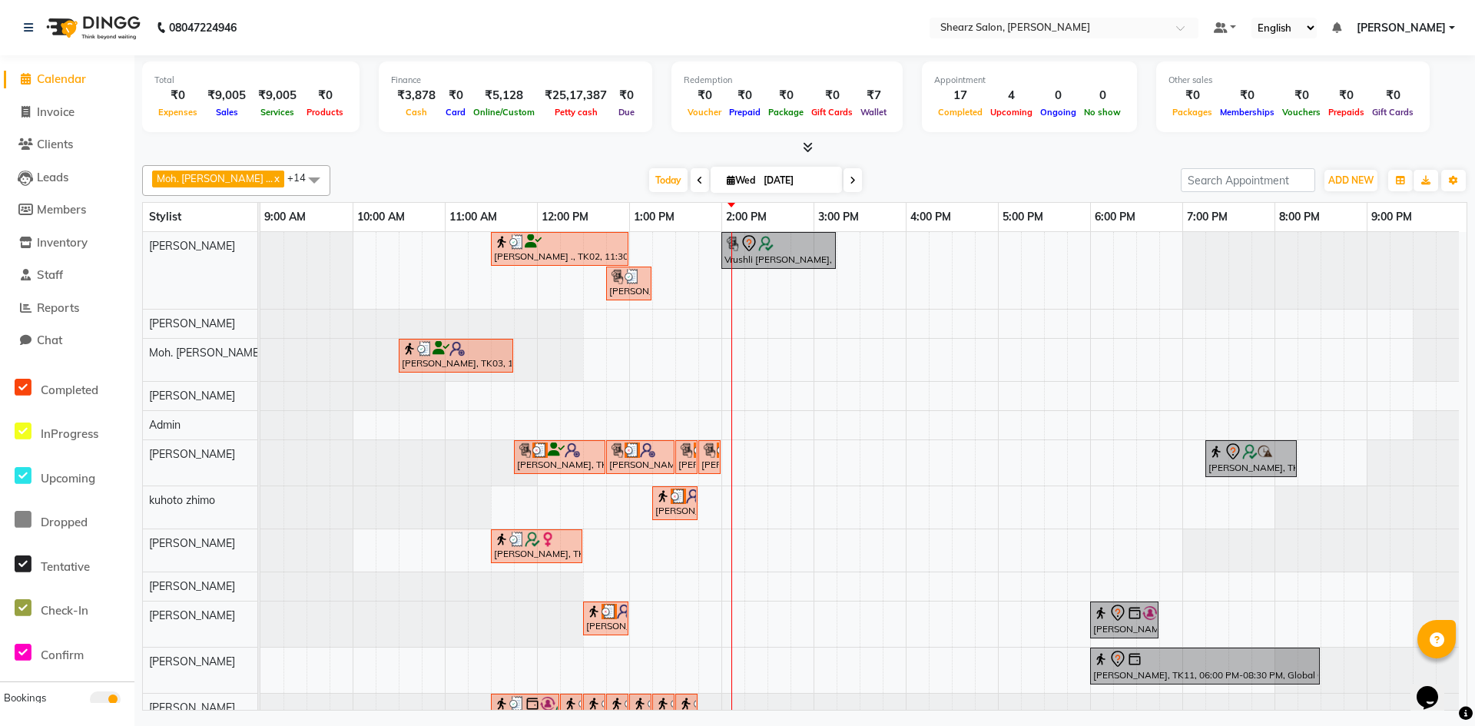
click at [850, 184] on icon at bounding box center [853, 180] width 6 height 9
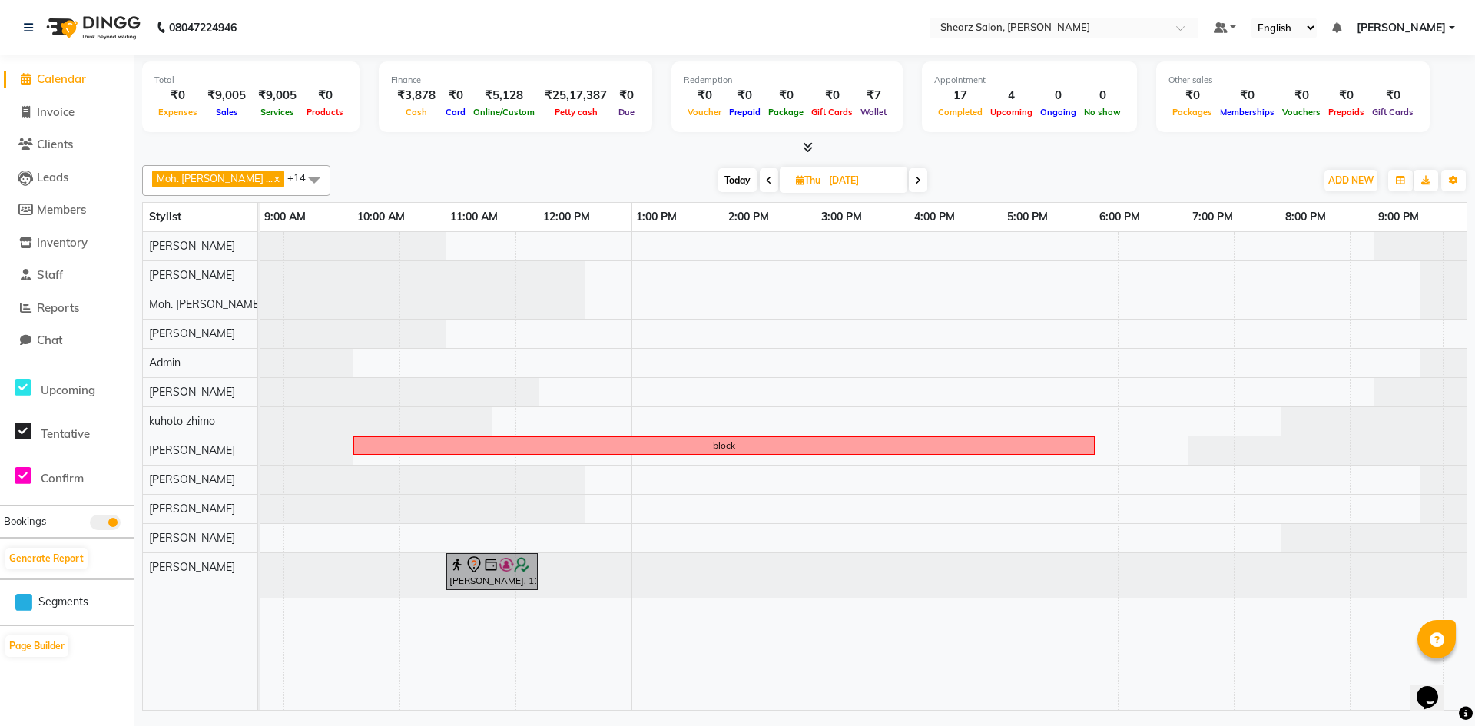
click at [719, 172] on span "Today" at bounding box center [738, 180] width 38 height 24
type input "[DATE]"
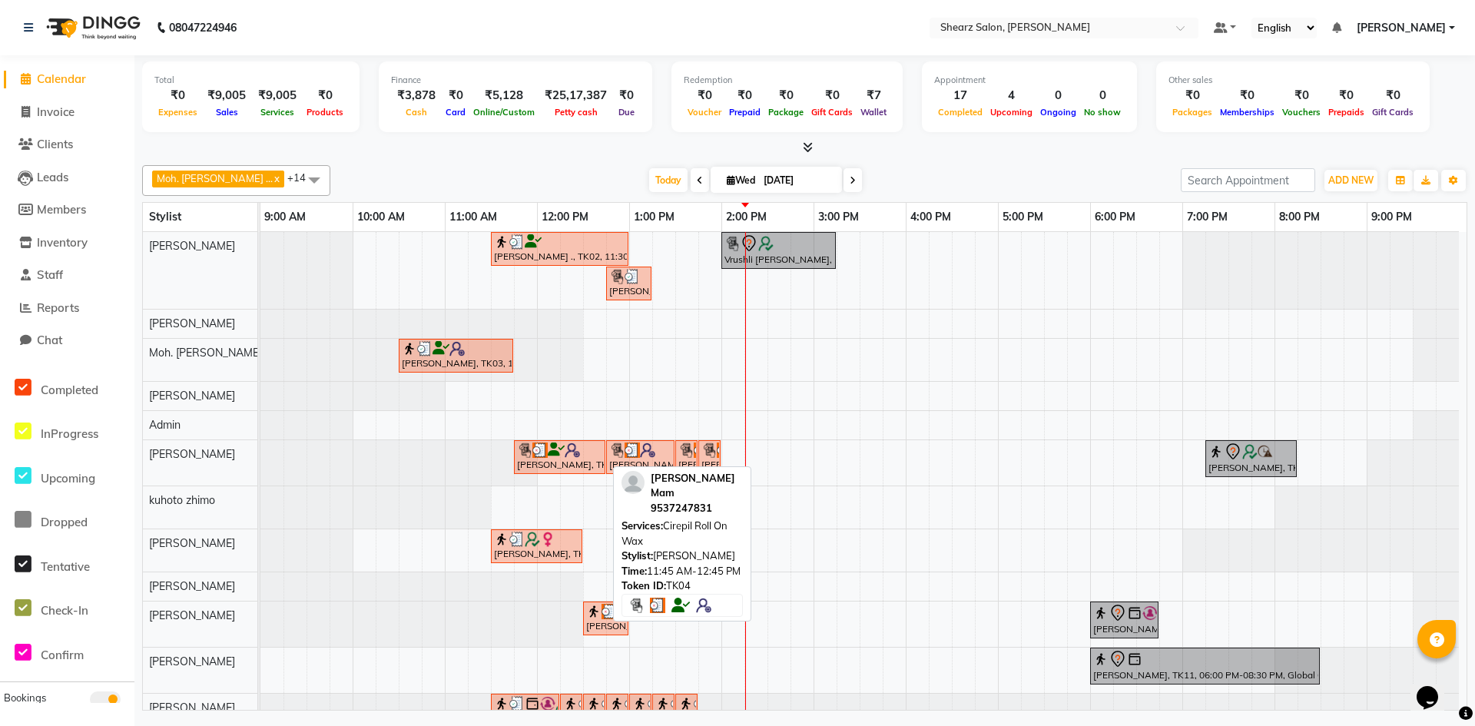
click at [545, 450] on img at bounding box center [540, 450] width 15 height 15
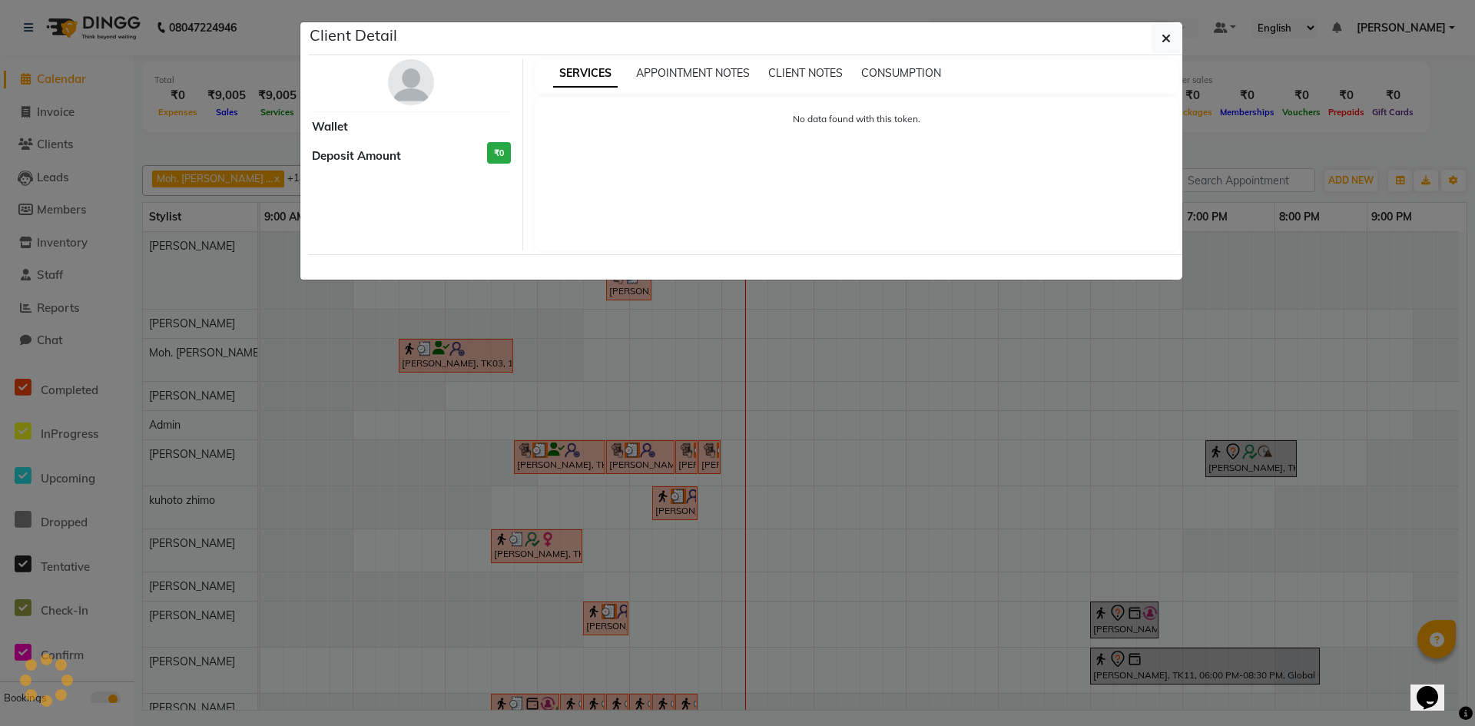
select select "3"
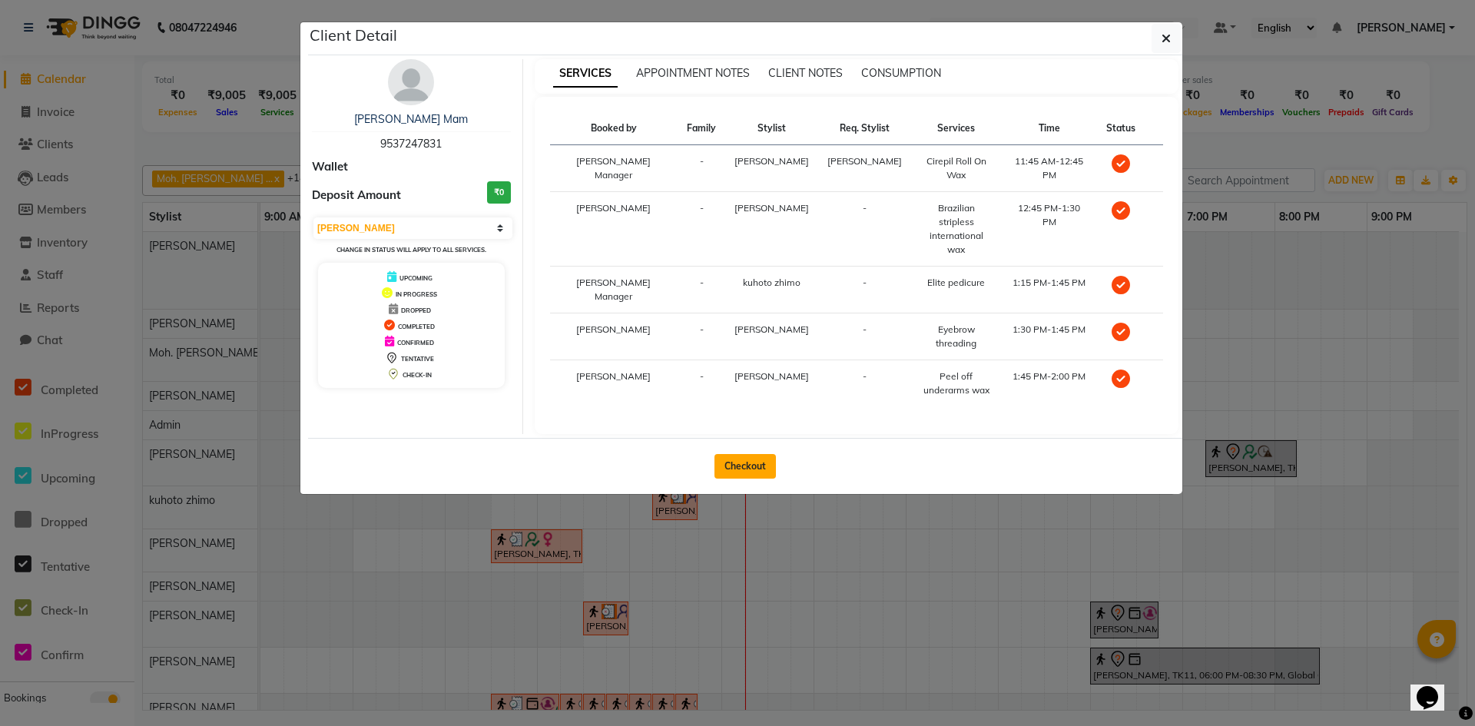
click at [762, 454] on button "Checkout" at bounding box center [745, 466] width 61 height 25
select select "8159"
select select "service"
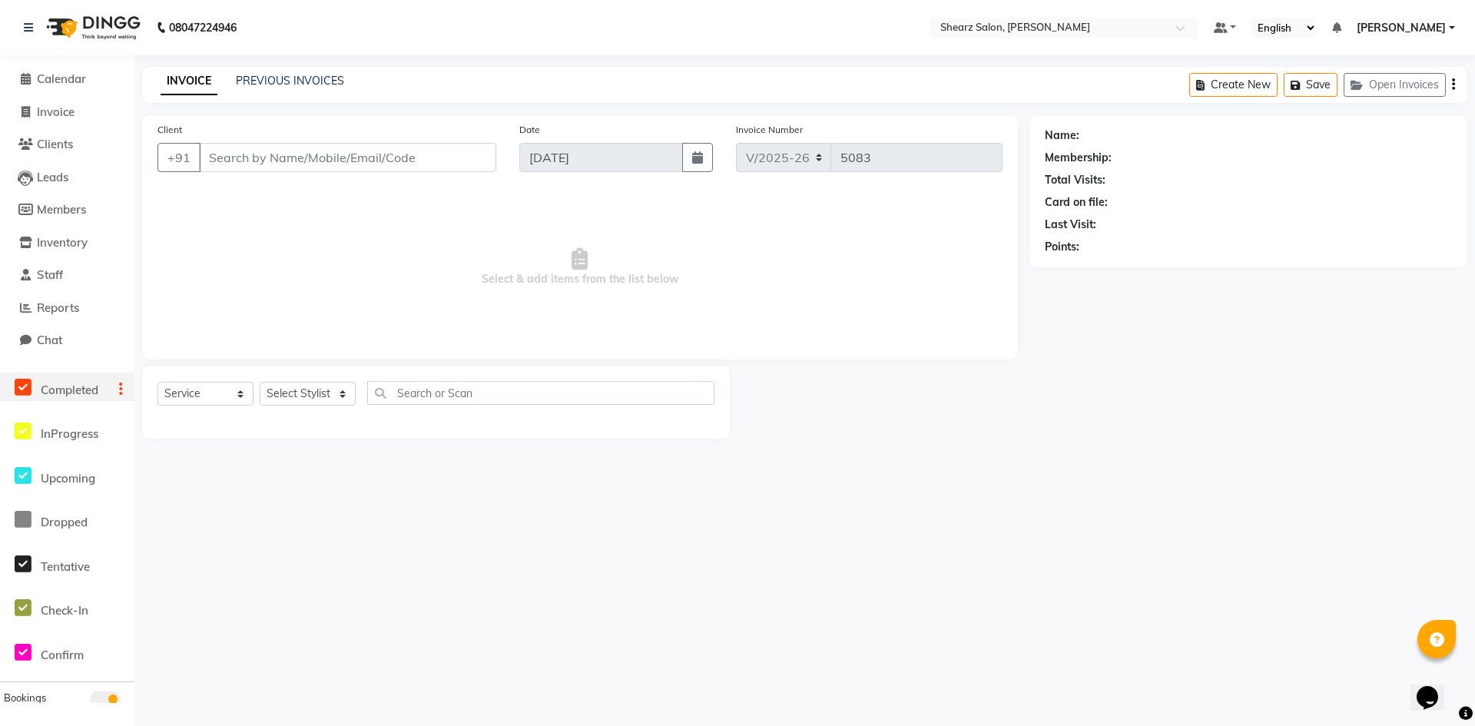
type input "9537247831"
select select "77331"
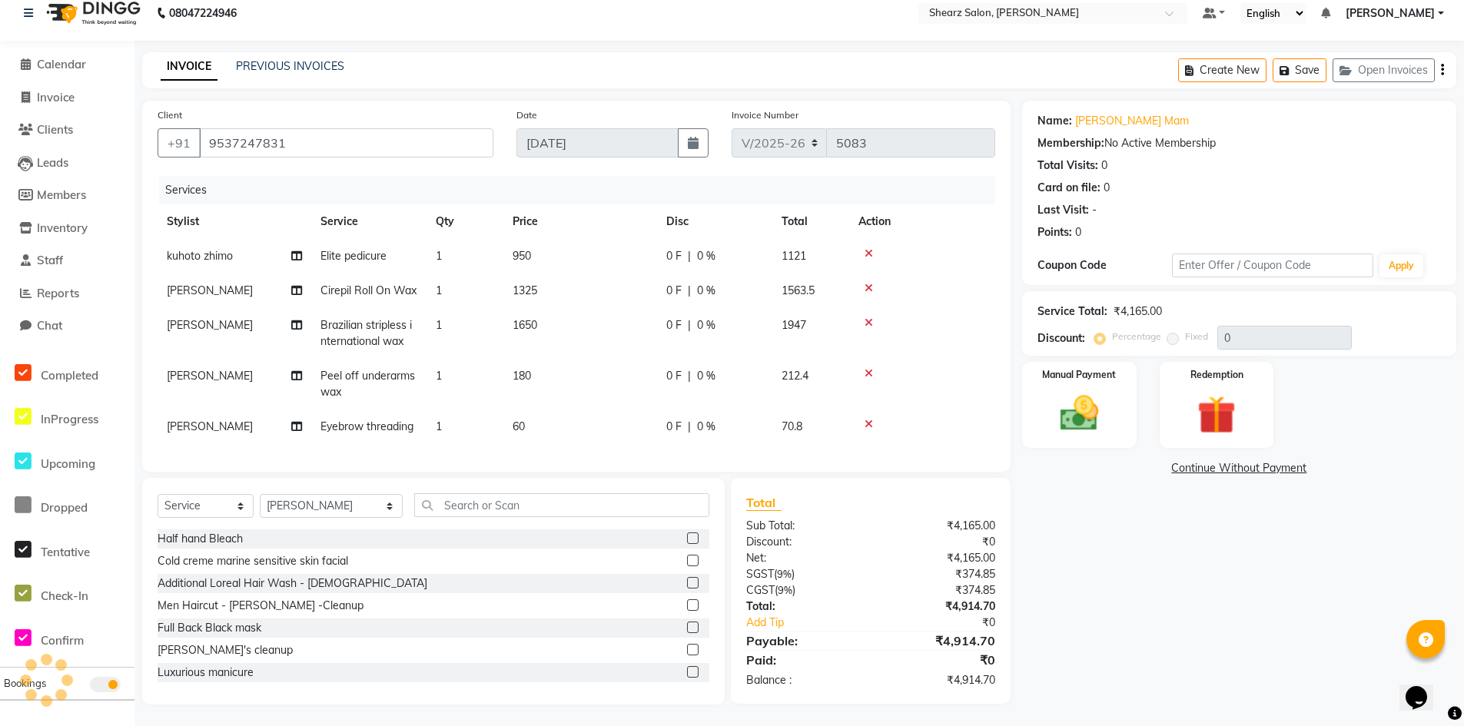
scroll to position [28, 0]
click at [868, 247] on icon at bounding box center [869, 252] width 8 height 11
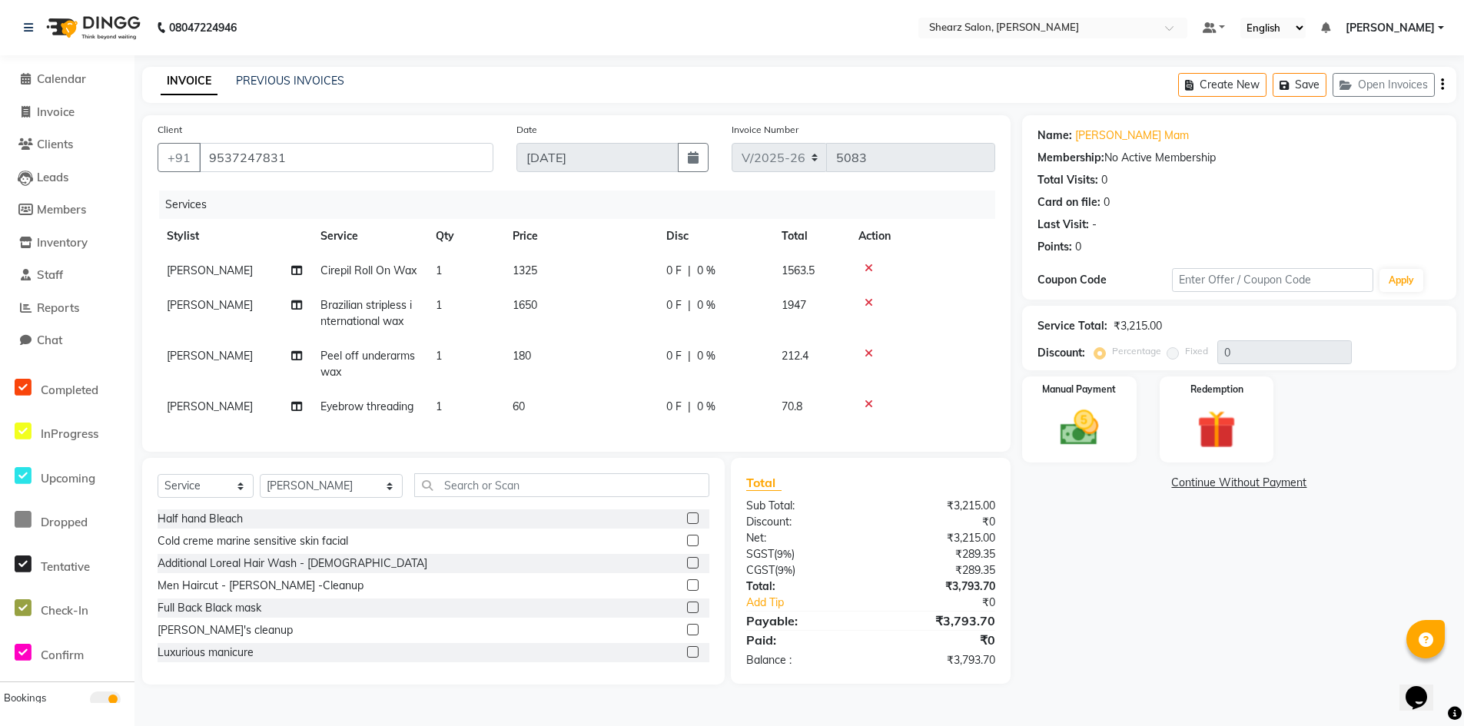
scroll to position [0, 0]
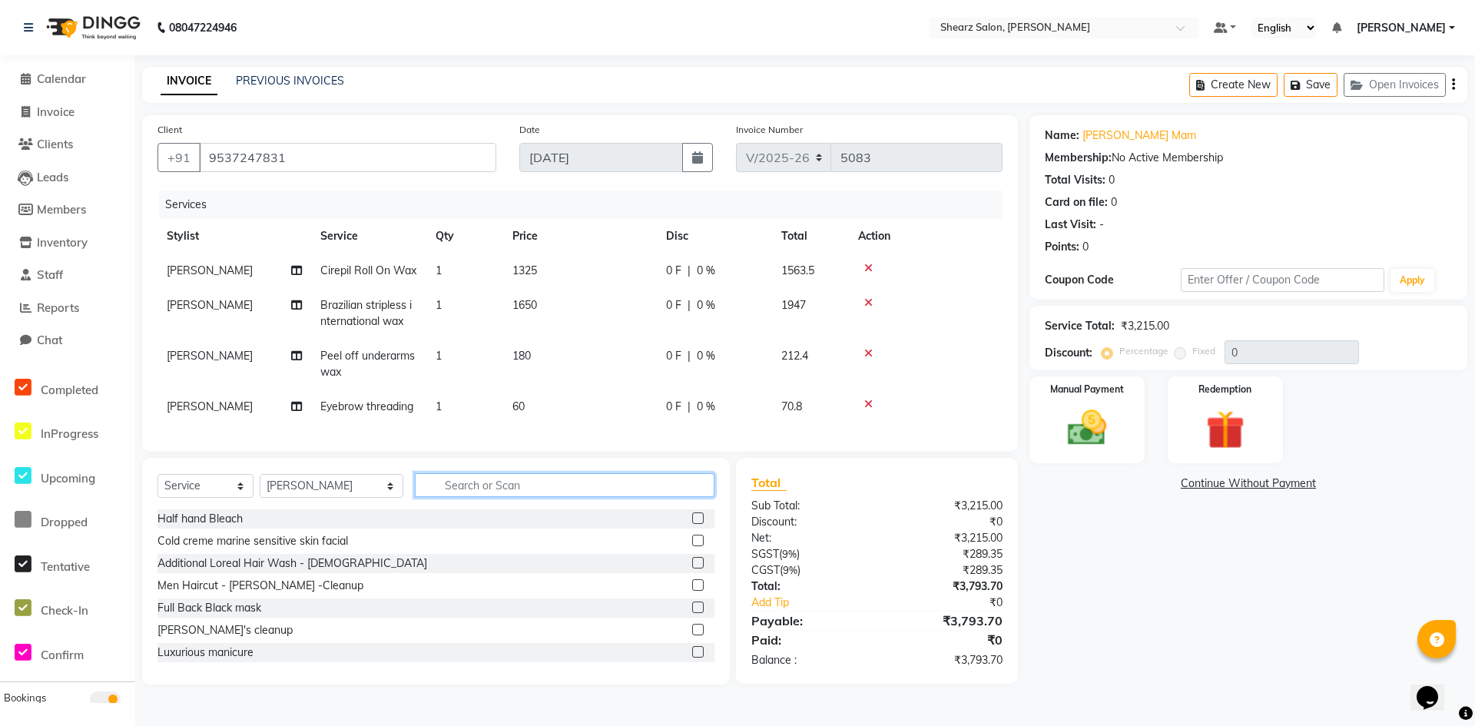
click at [541, 497] on input "text" at bounding box center [565, 485] width 300 height 24
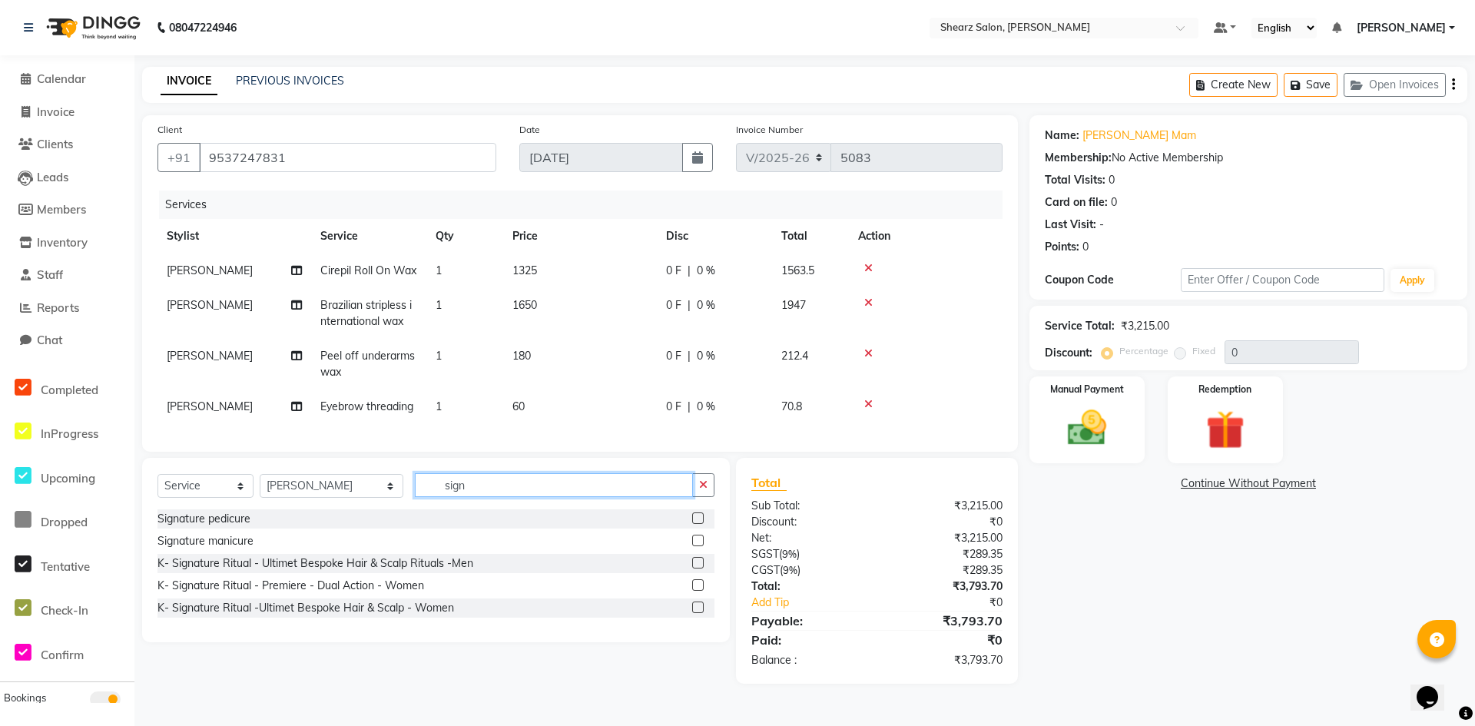
type input "sign"
click at [698, 524] on label at bounding box center [698, 519] width 12 height 12
click at [698, 524] on input "checkbox" at bounding box center [697, 519] width 10 height 10
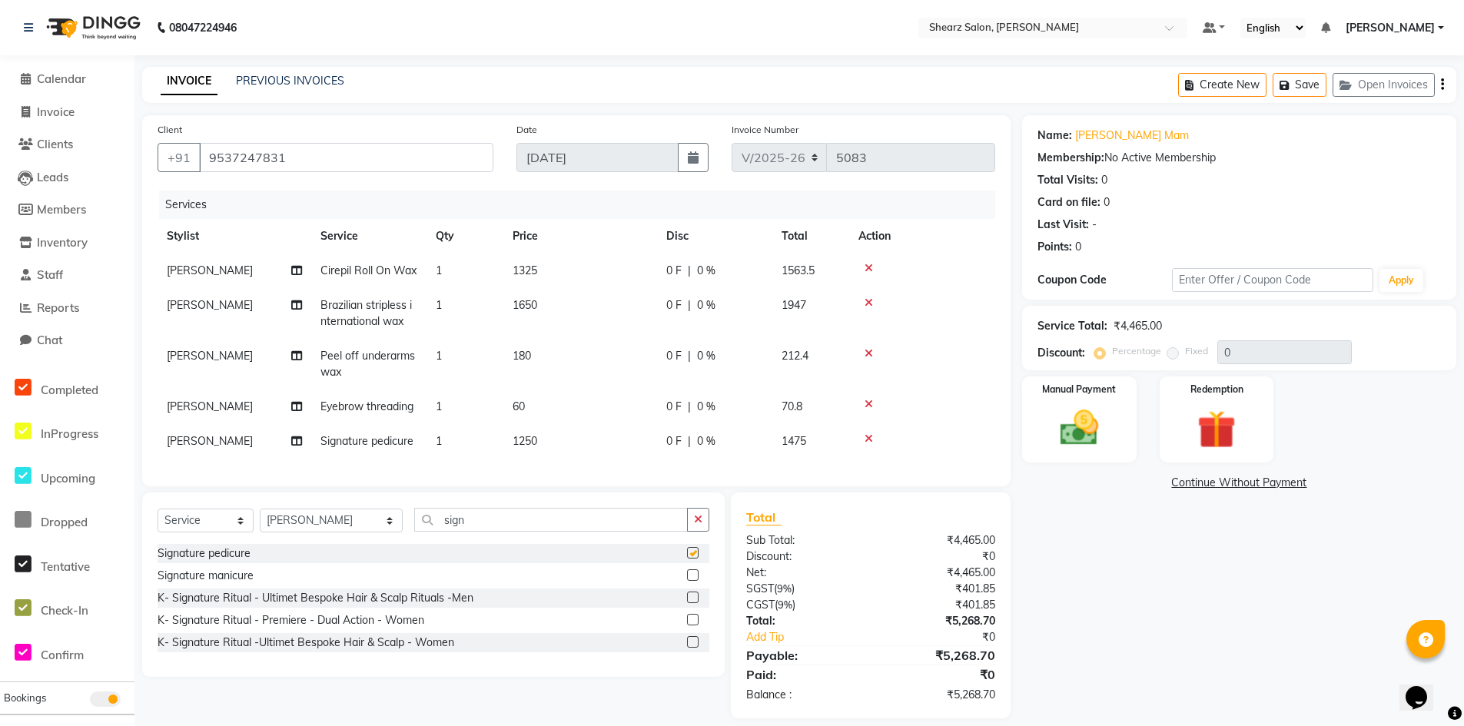
checkbox input "false"
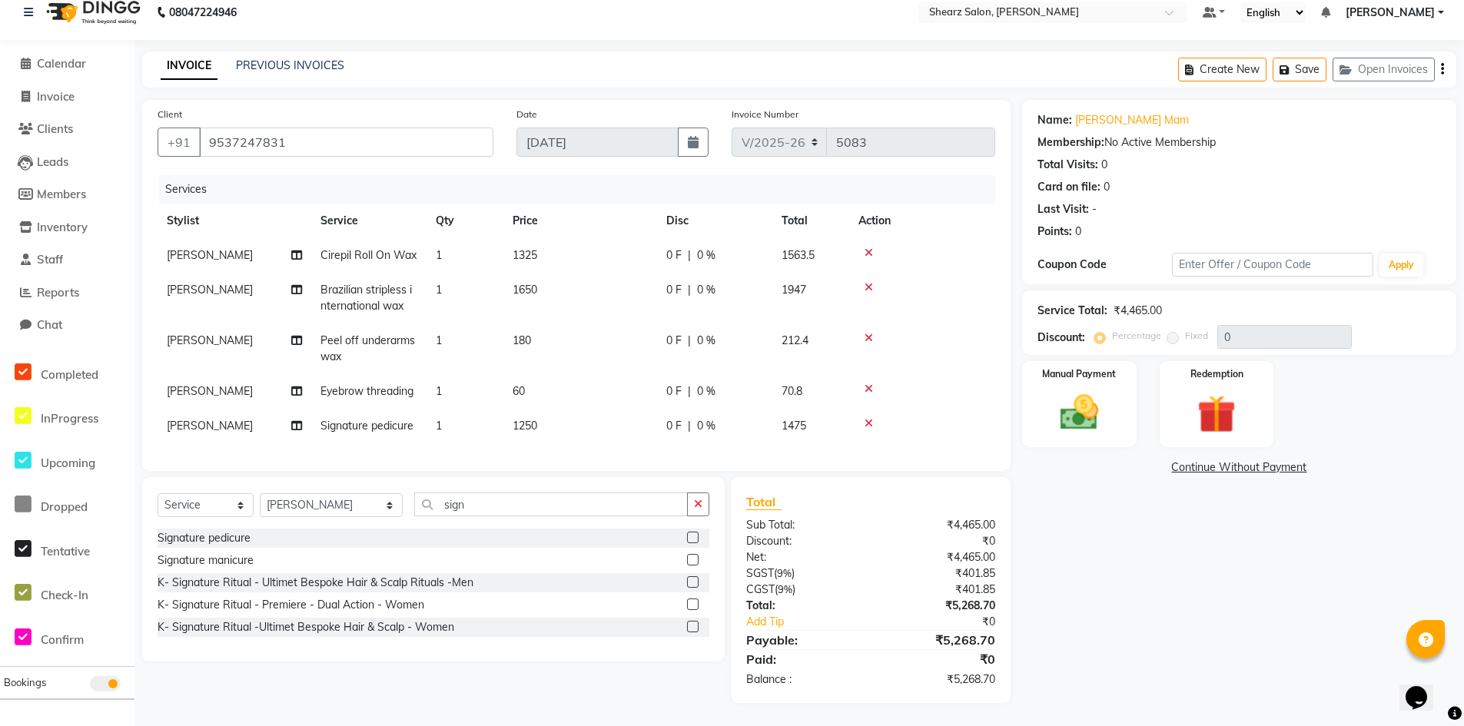
scroll to position [27, 0]
click at [325, 129] on input "9537247831" at bounding box center [346, 142] width 294 height 29
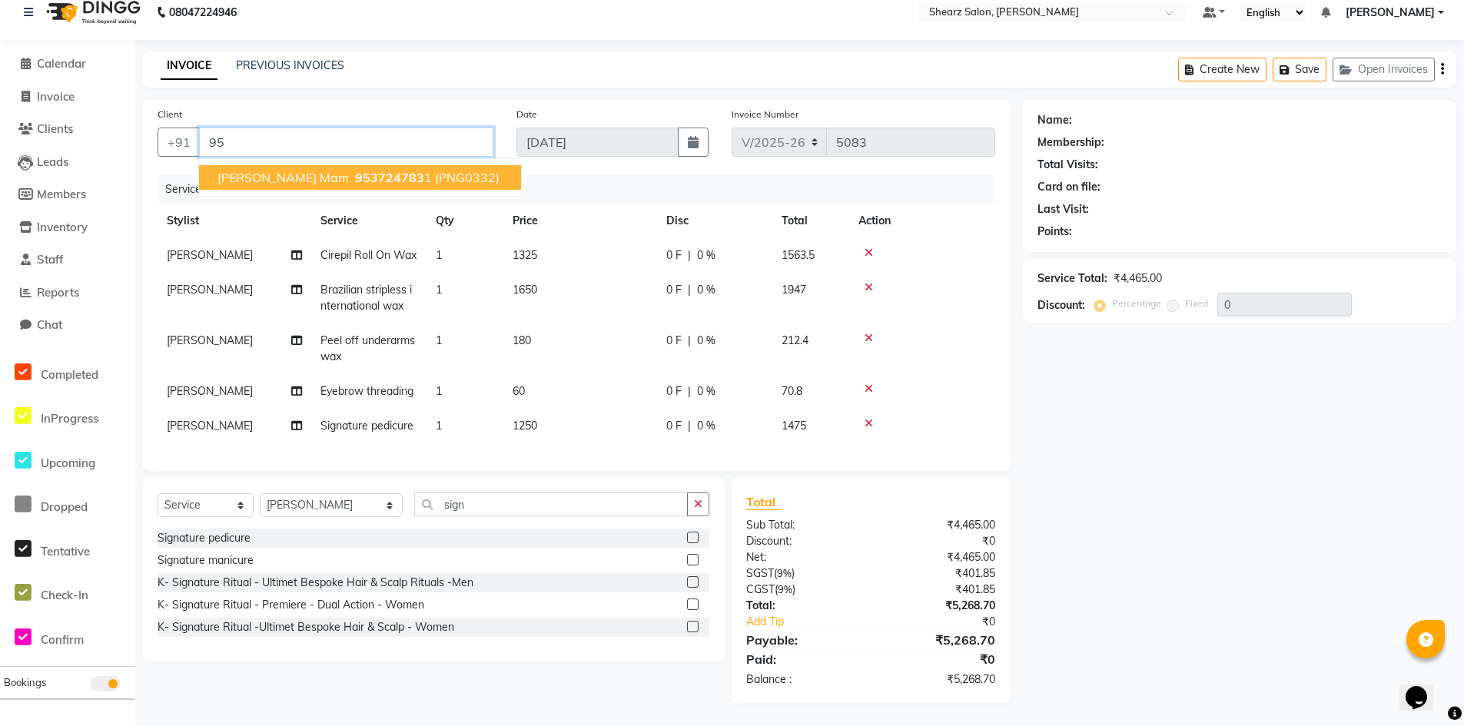
type input "9"
click at [378, 170] on ngb-highlight "799031 2226" at bounding box center [360, 177] width 80 height 15
type input "7990312226"
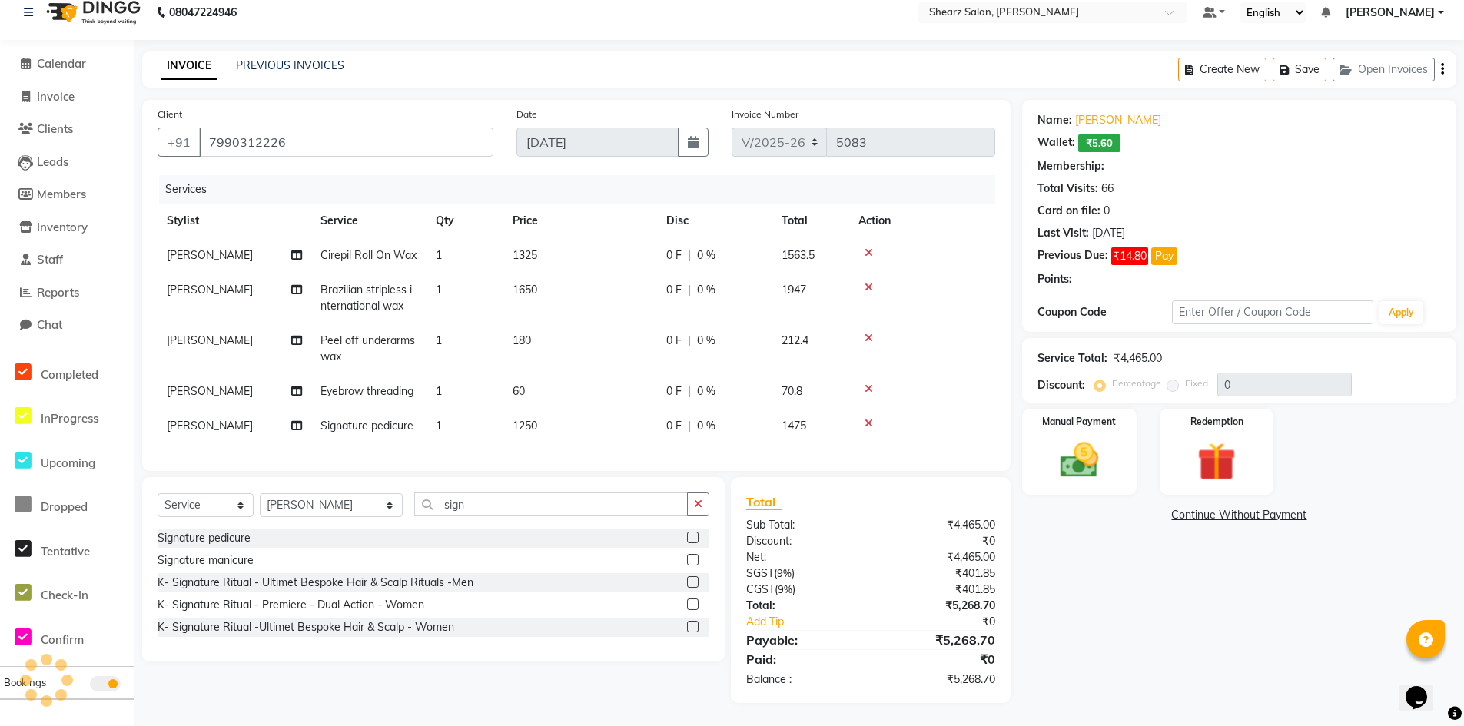
type input "20"
select select "1: Object"
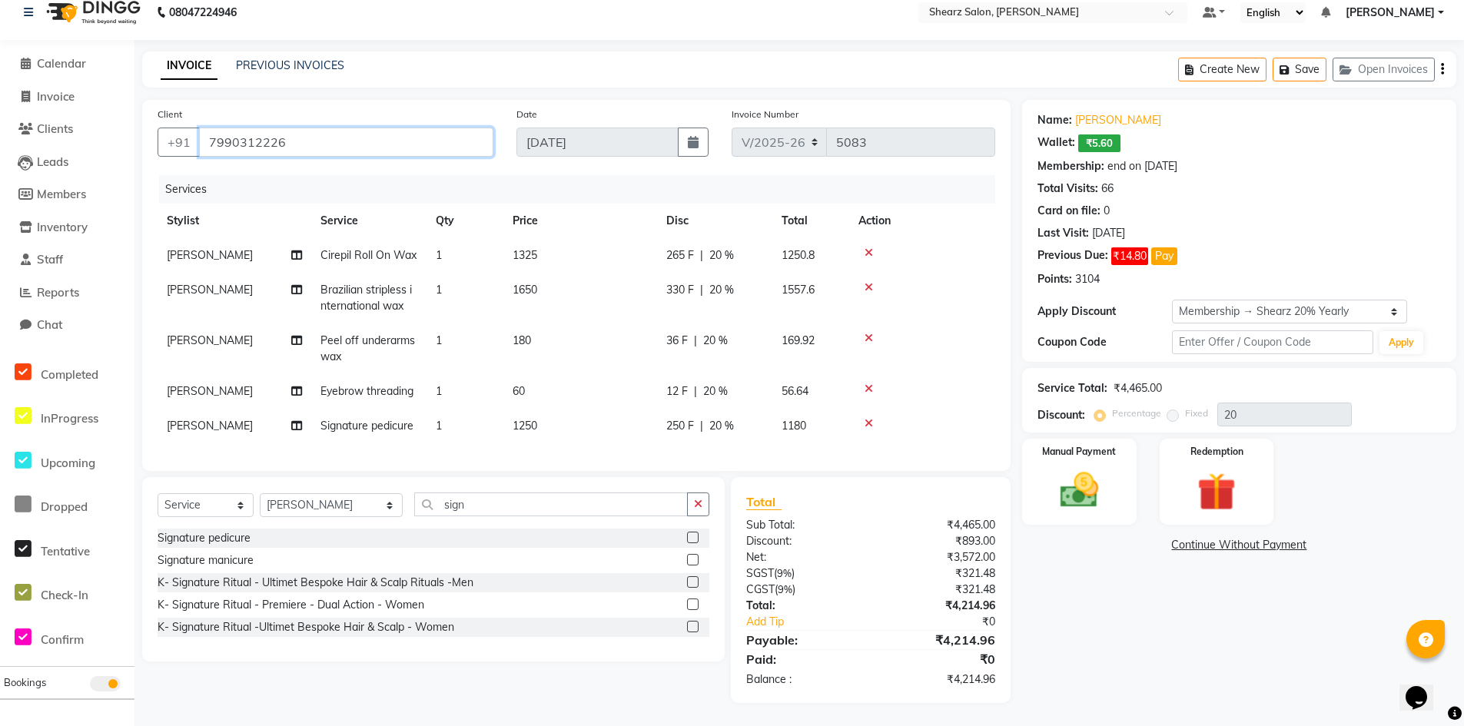
drag, startPoint x: 209, startPoint y: 126, endPoint x: 334, endPoint y: 131, distance: 125.4
click at [334, 131] on input "7990312226" at bounding box center [346, 142] width 294 height 29
click at [42, 89] on span "Invoice" at bounding box center [56, 96] width 38 height 15
select select "8159"
select select "service"
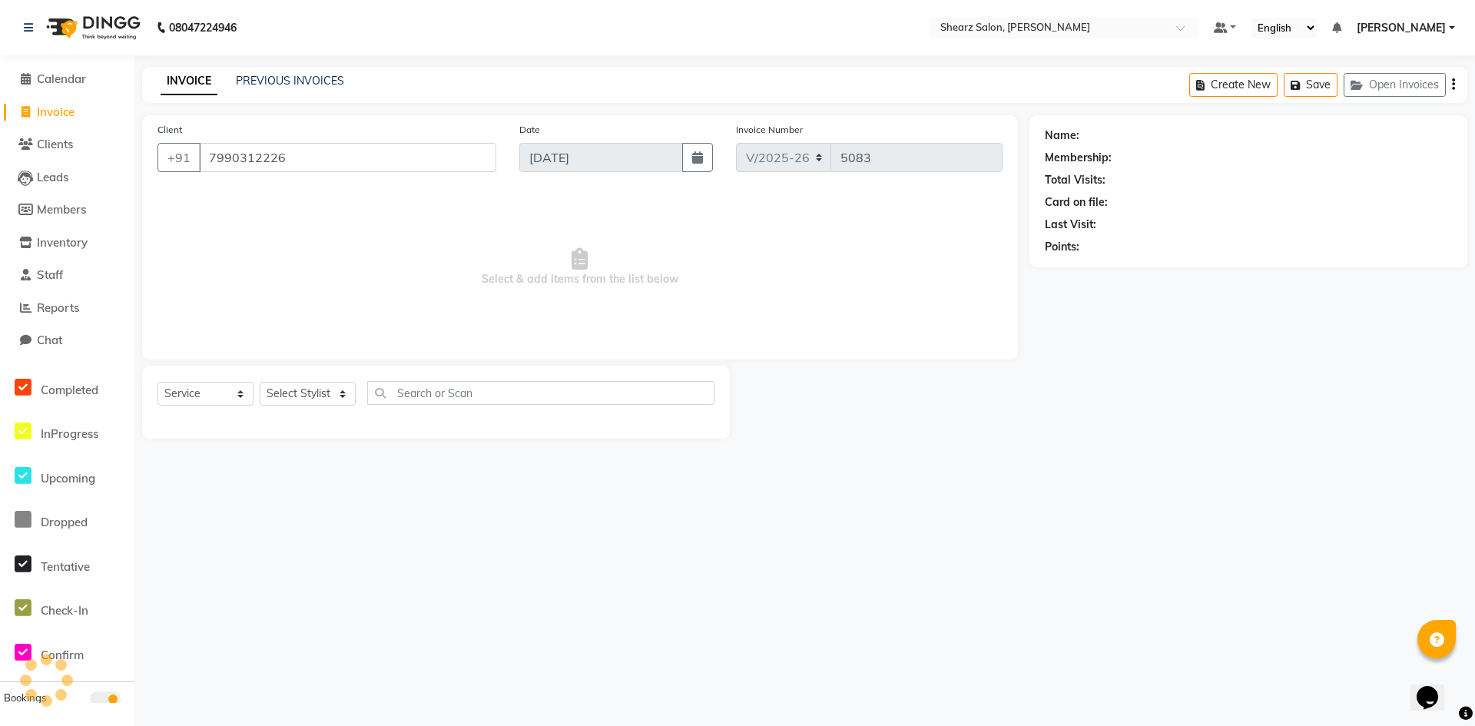
type input "7990312226"
select select "1: Object"
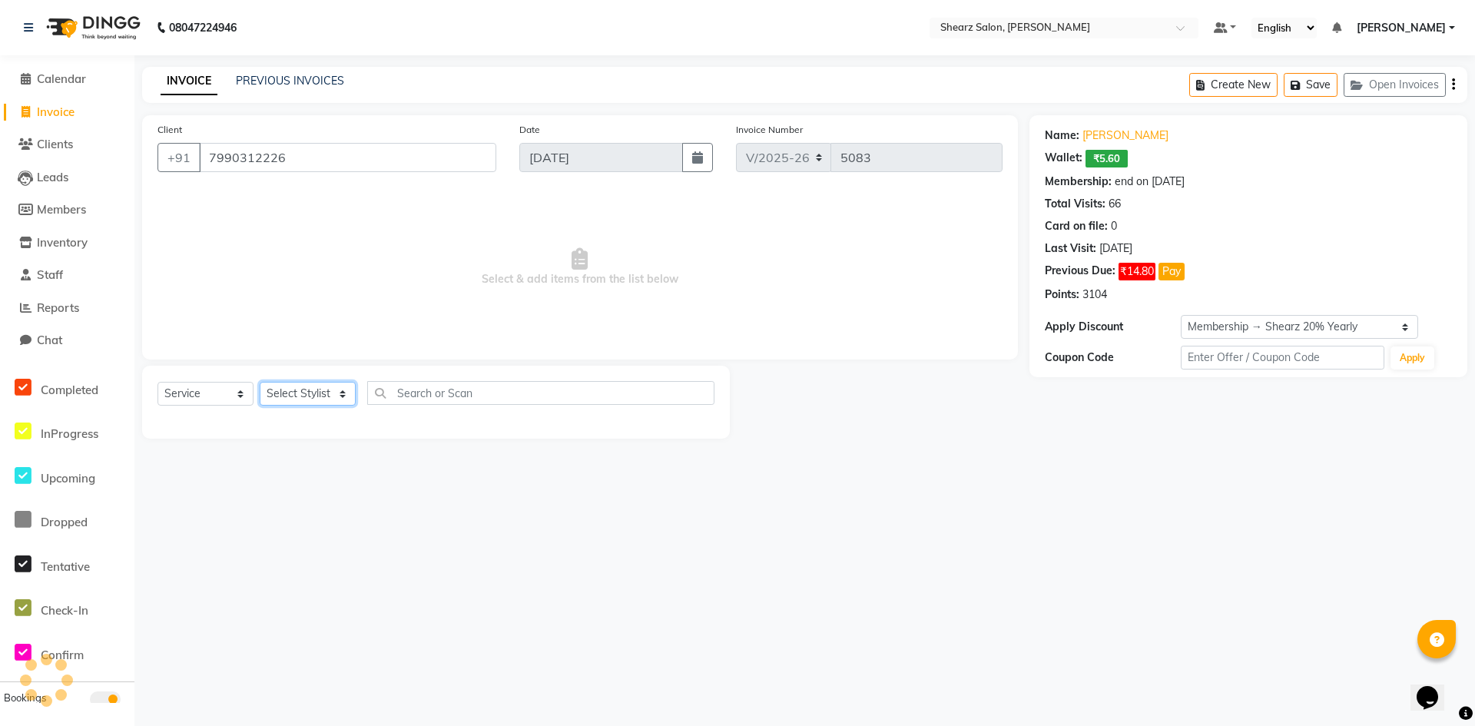
click at [290, 390] on select "Select Stylist" at bounding box center [308, 394] width 96 height 24
select select "77326"
click at [260, 382] on select "Select Stylist AakashKumar Nai Admin A General [PERSON_NAME] Asha Chavariya [PE…" at bounding box center [332, 394] width 144 height 24
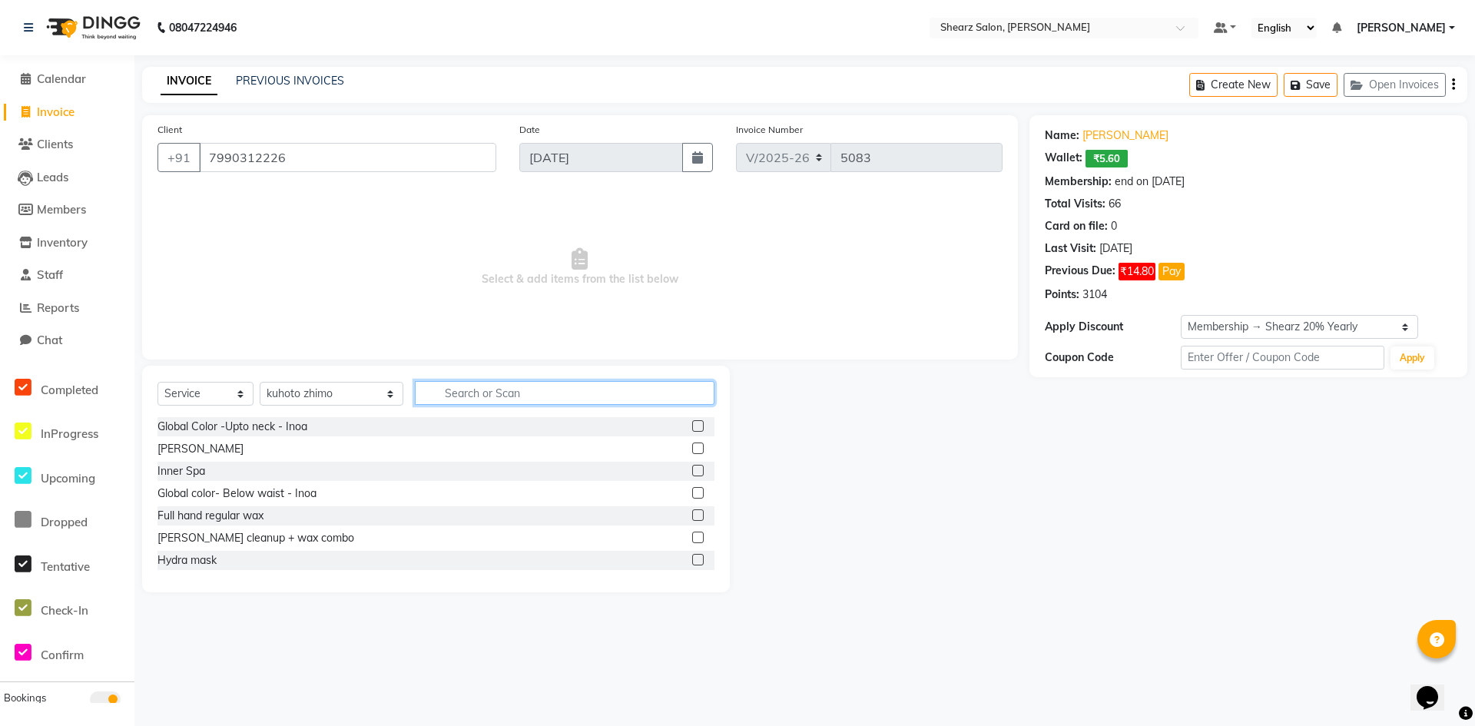
click at [483, 382] on input "text" at bounding box center [565, 393] width 300 height 24
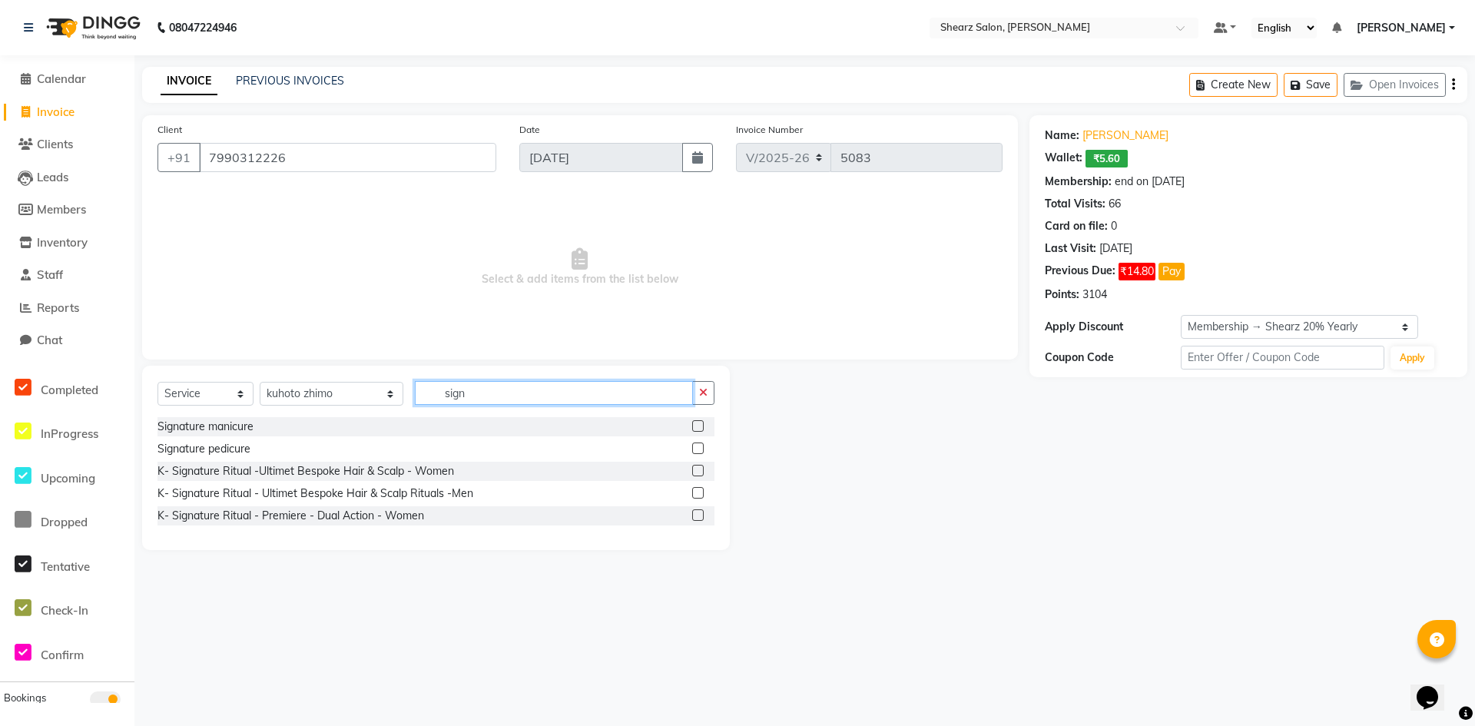
type input "sign"
click at [702, 446] on label at bounding box center [698, 449] width 12 height 12
click at [702, 446] on input "checkbox" at bounding box center [697, 449] width 10 height 10
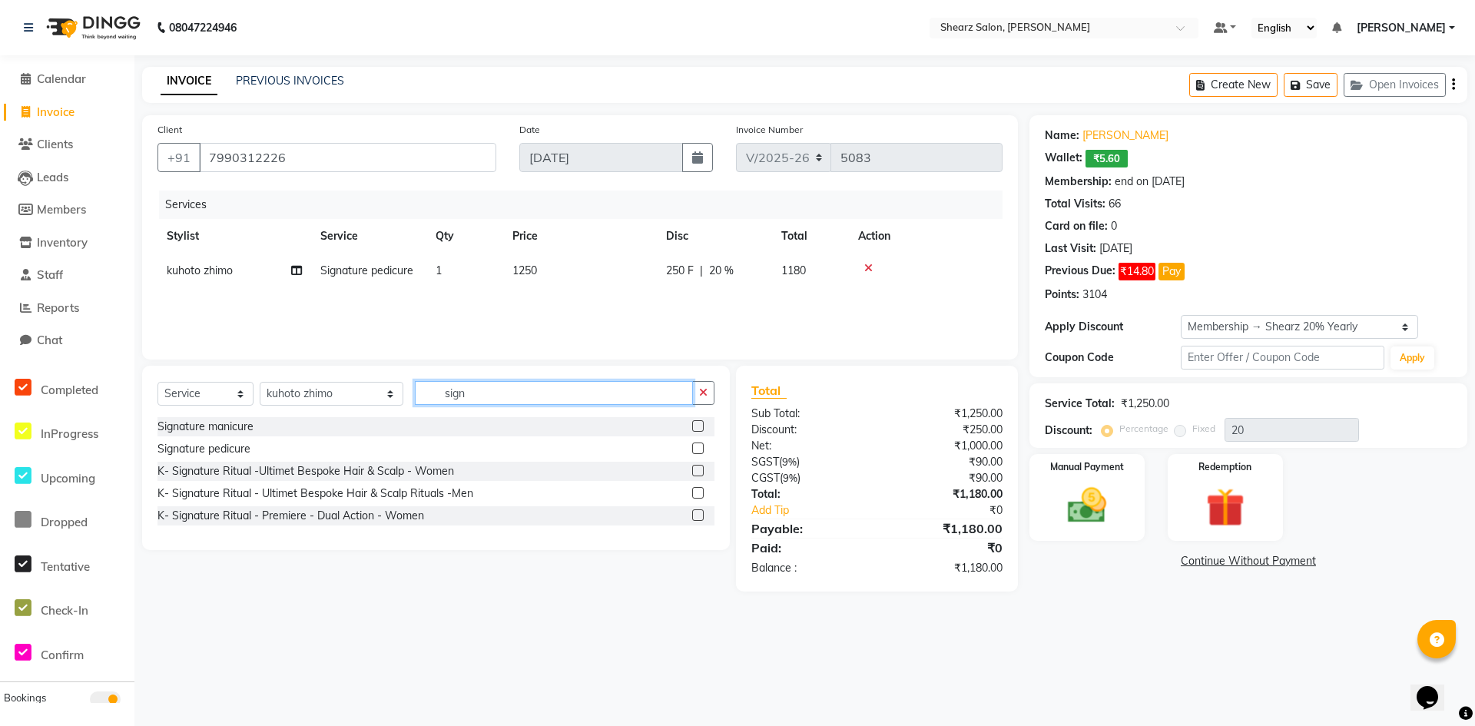
checkbox input "false"
click at [539, 398] on input "sign" at bounding box center [554, 393] width 278 height 24
type input "s"
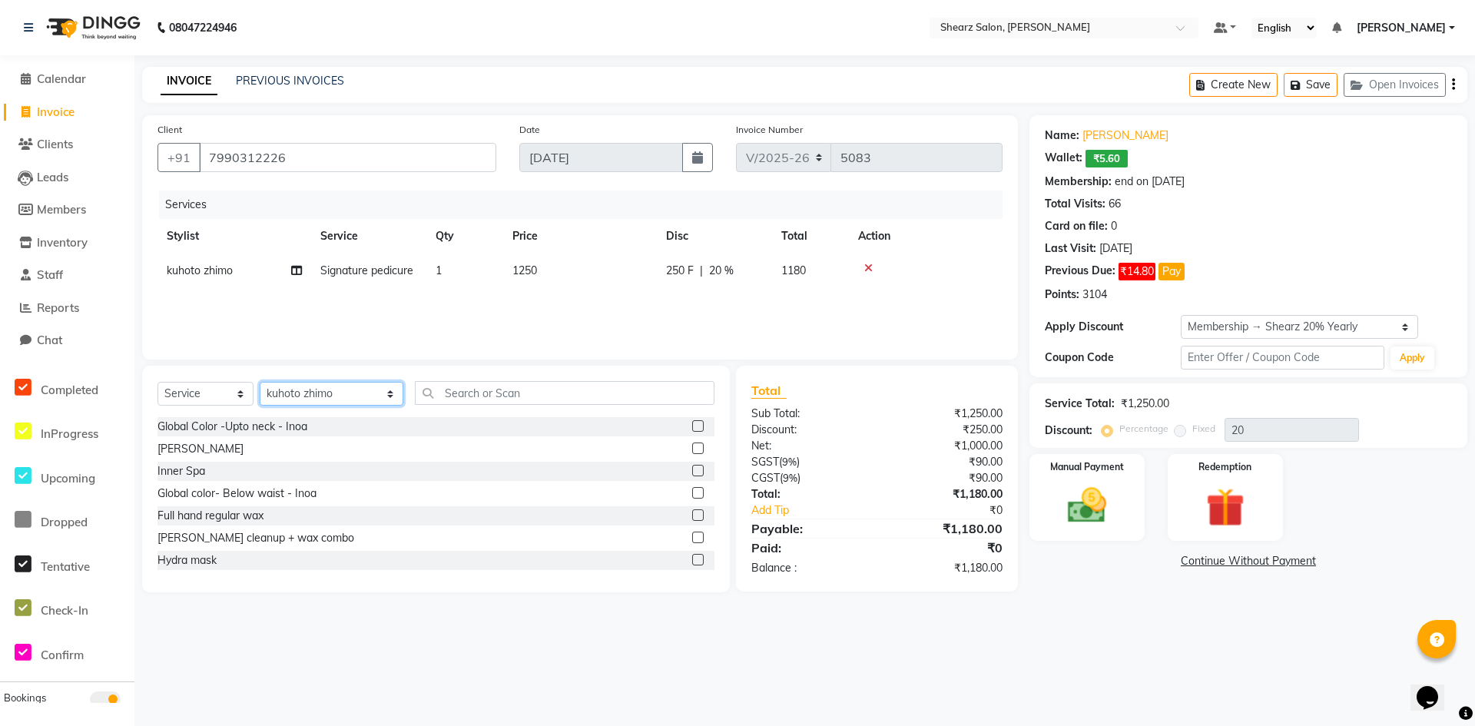
click at [284, 388] on select "Select Stylist AakashKumar Nai Admin A General [PERSON_NAME] Asha Chavariya [PE…" at bounding box center [332, 394] width 144 height 24
select select "77331"
click at [260, 382] on select "Select Stylist AakashKumar Nai Admin A General [PERSON_NAME] Asha Chavariya [PE…" at bounding box center [332, 394] width 144 height 24
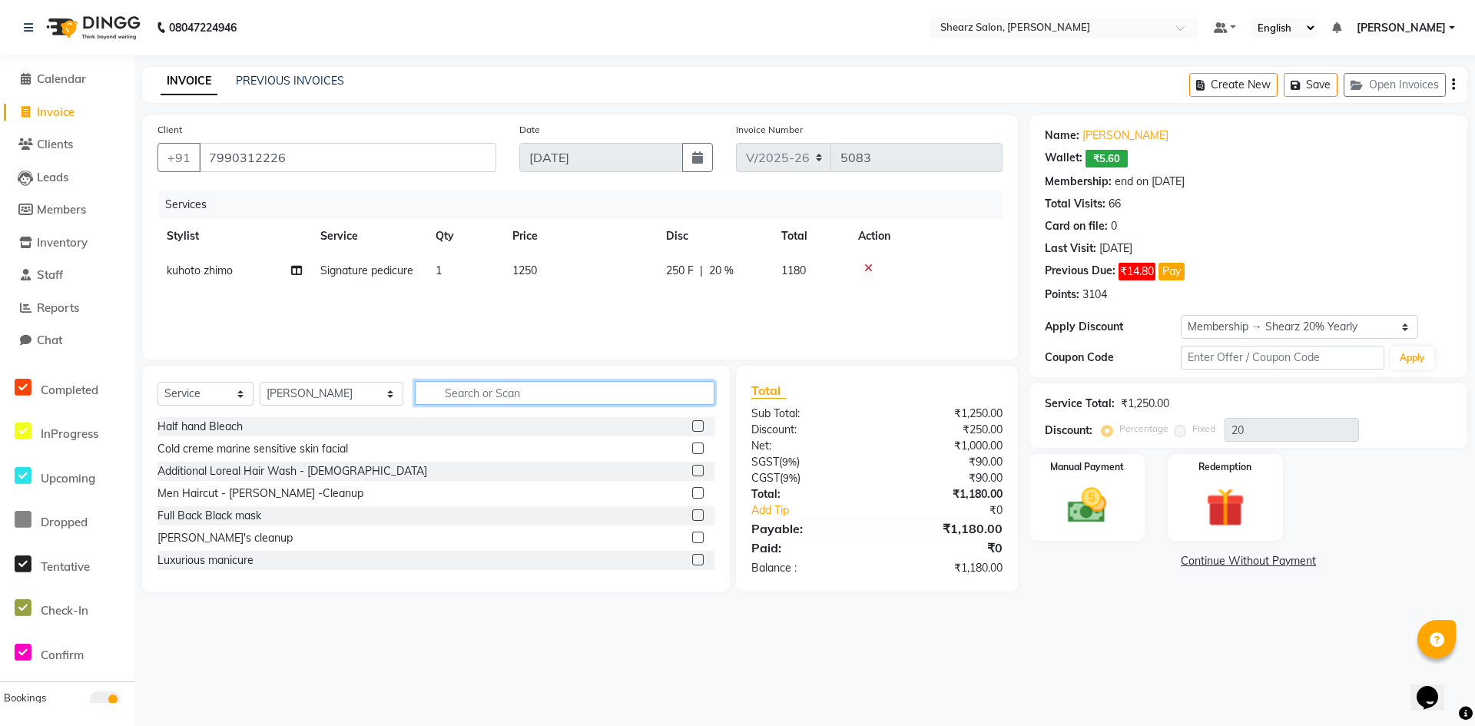
click at [499, 390] on input "text" at bounding box center [565, 393] width 300 height 24
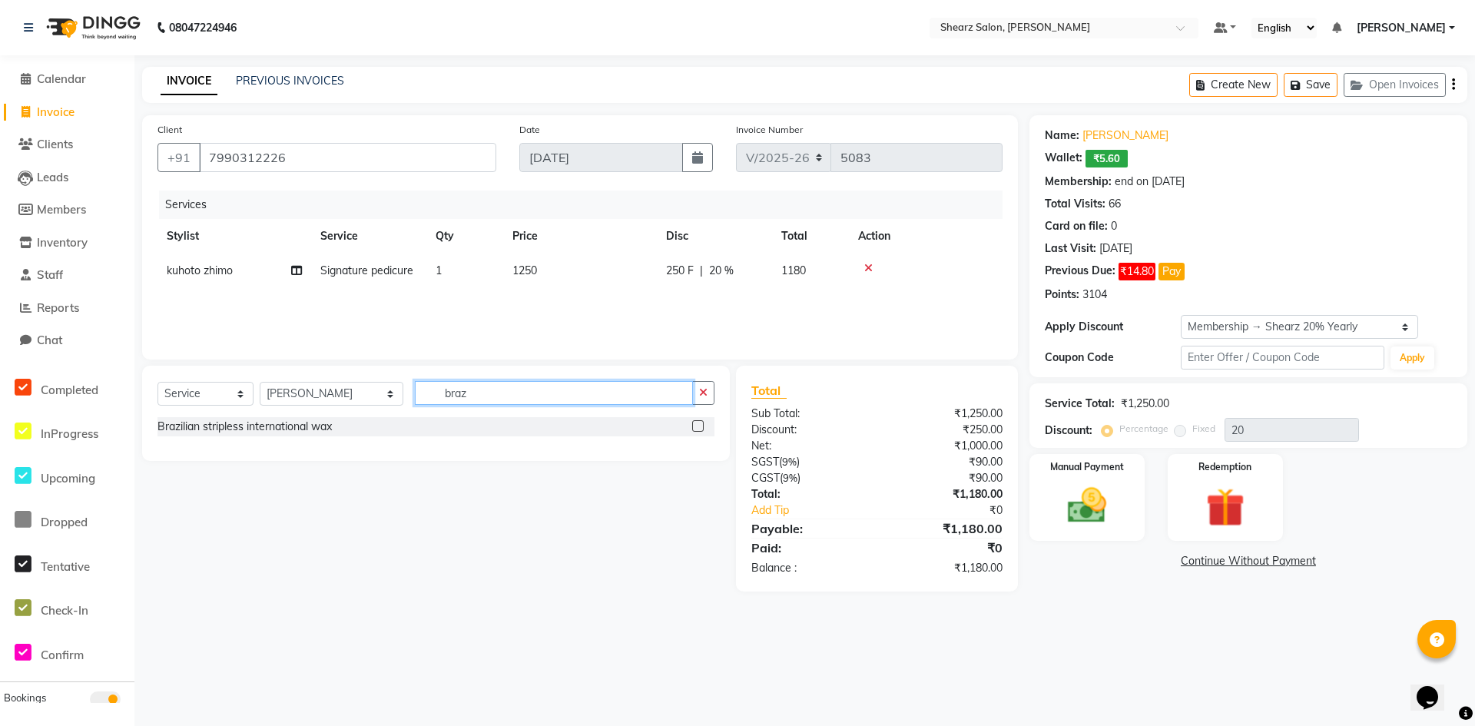
type input "braz"
click at [699, 423] on label at bounding box center [698, 426] width 12 height 12
click at [699, 423] on input "checkbox" at bounding box center [697, 427] width 10 height 10
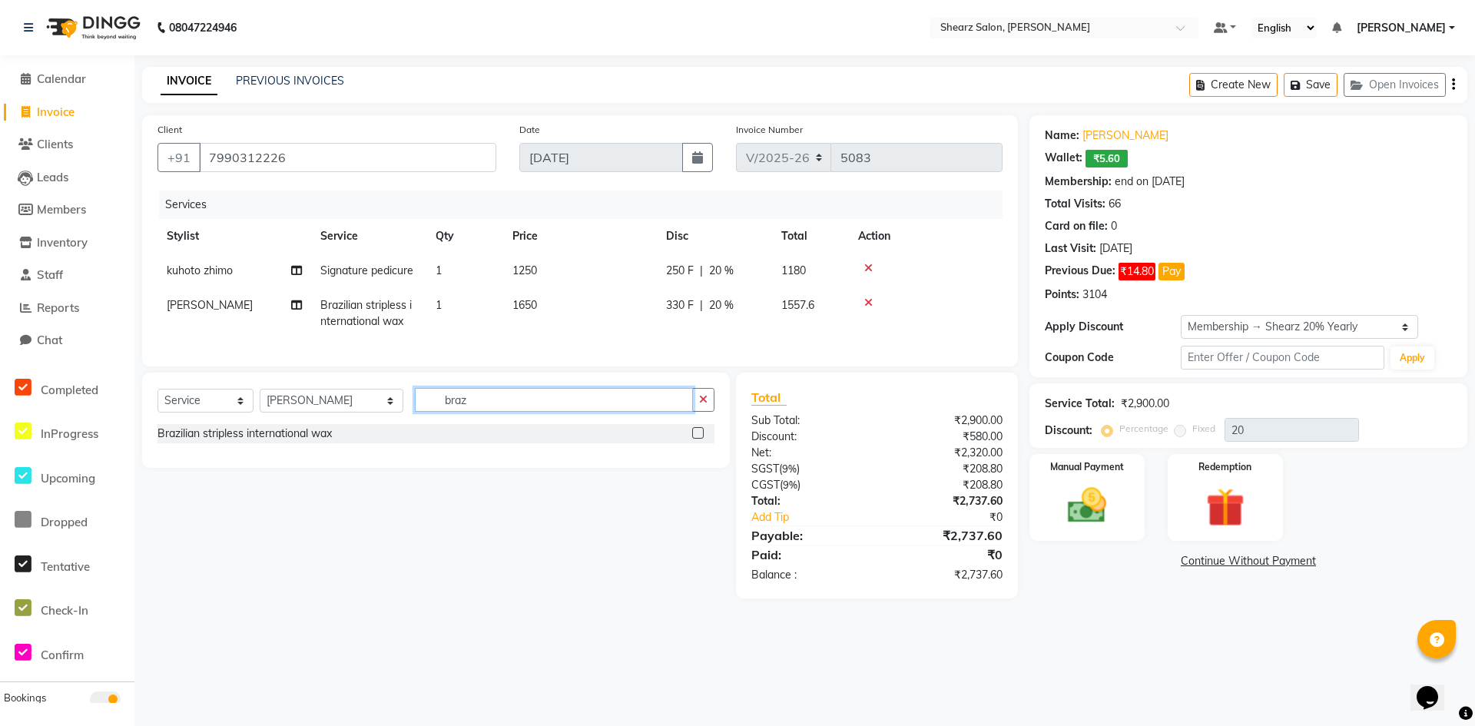
checkbox input "false"
click at [541, 407] on input "braz" at bounding box center [554, 400] width 278 height 24
type input "b"
type input "pee"
click at [697, 439] on label at bounding box center [698, 433] width 12 height 12
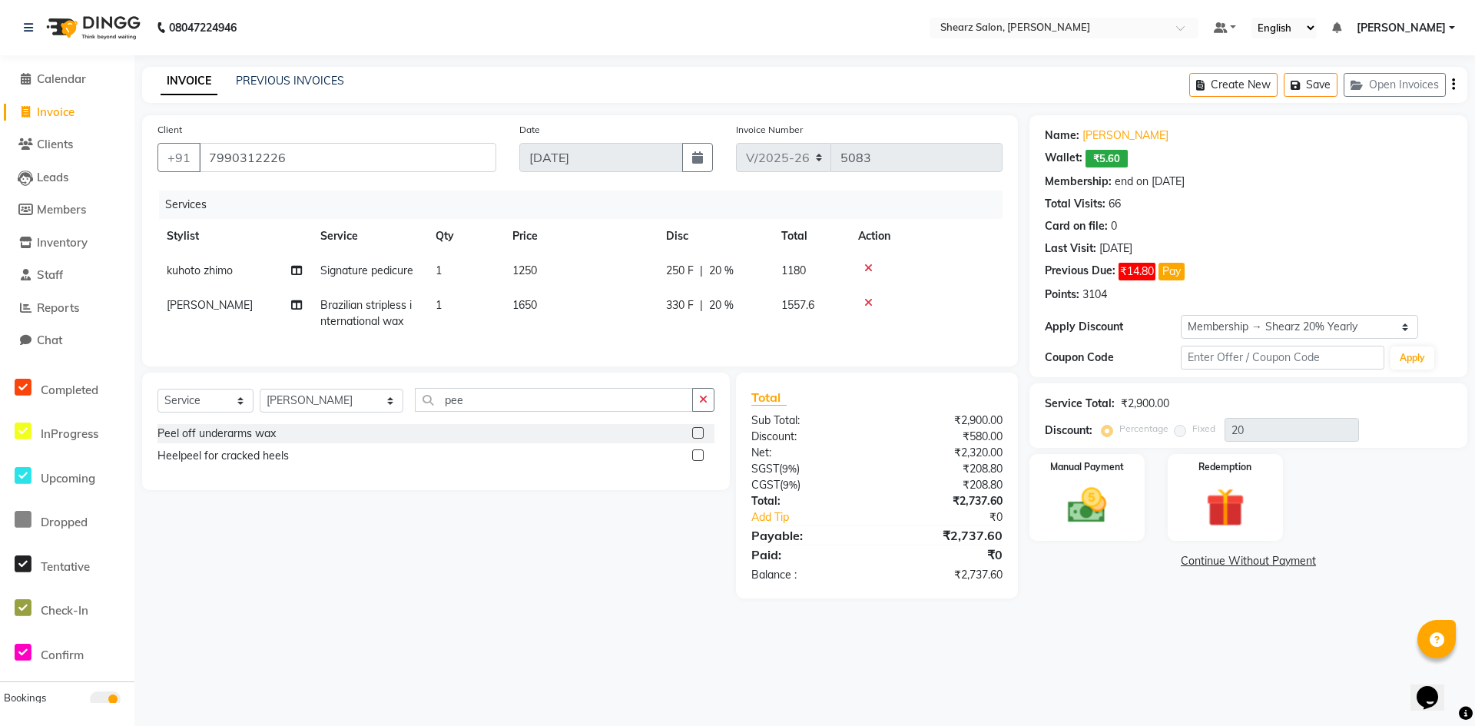
click at [697, 439] on input "checkbox" at bounding box center [697, 434] width 10 height 10
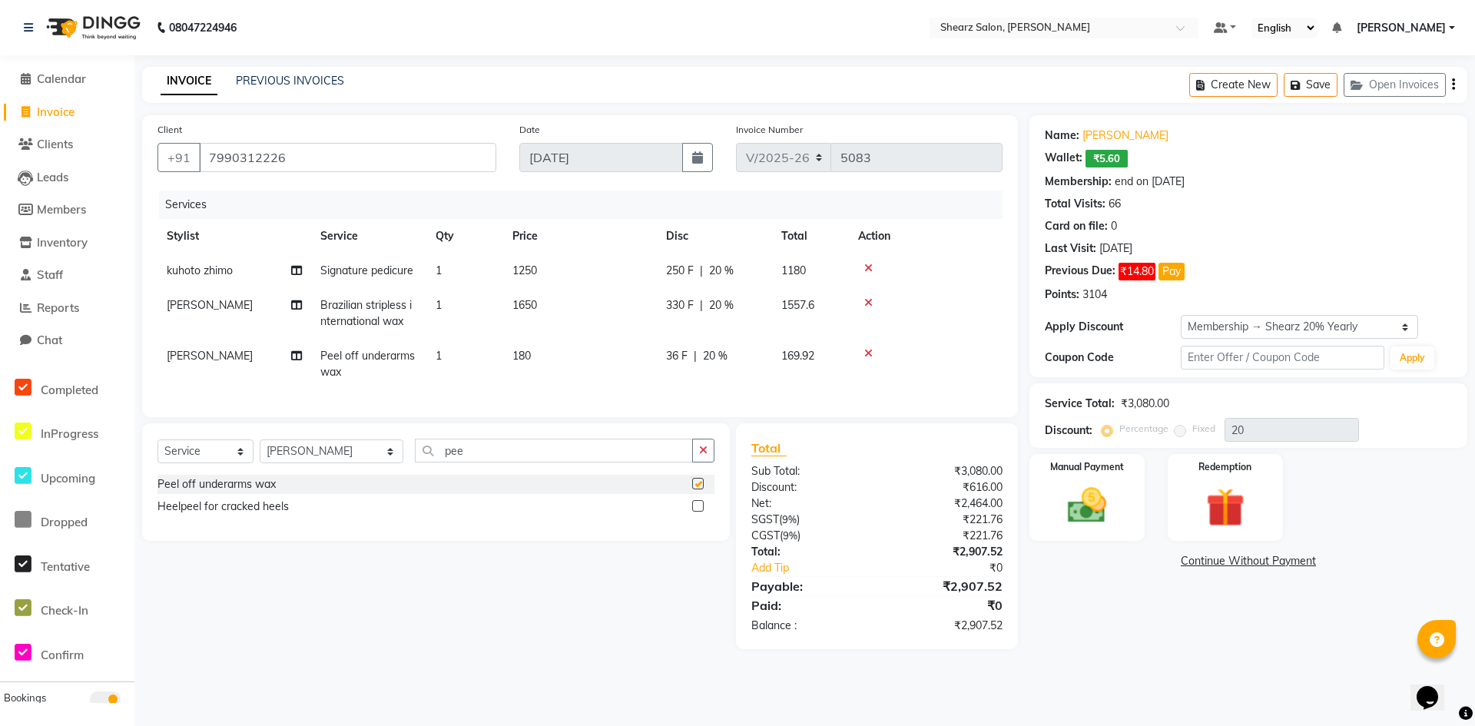
checkbox input "false"
click at [496, 463] on input "pee" at bounding box center [554, 451] width 278 height 24
type input "p"
type input "eye"
click at [701, 490] on label at bounding box center [698, 484] width 12 height 12
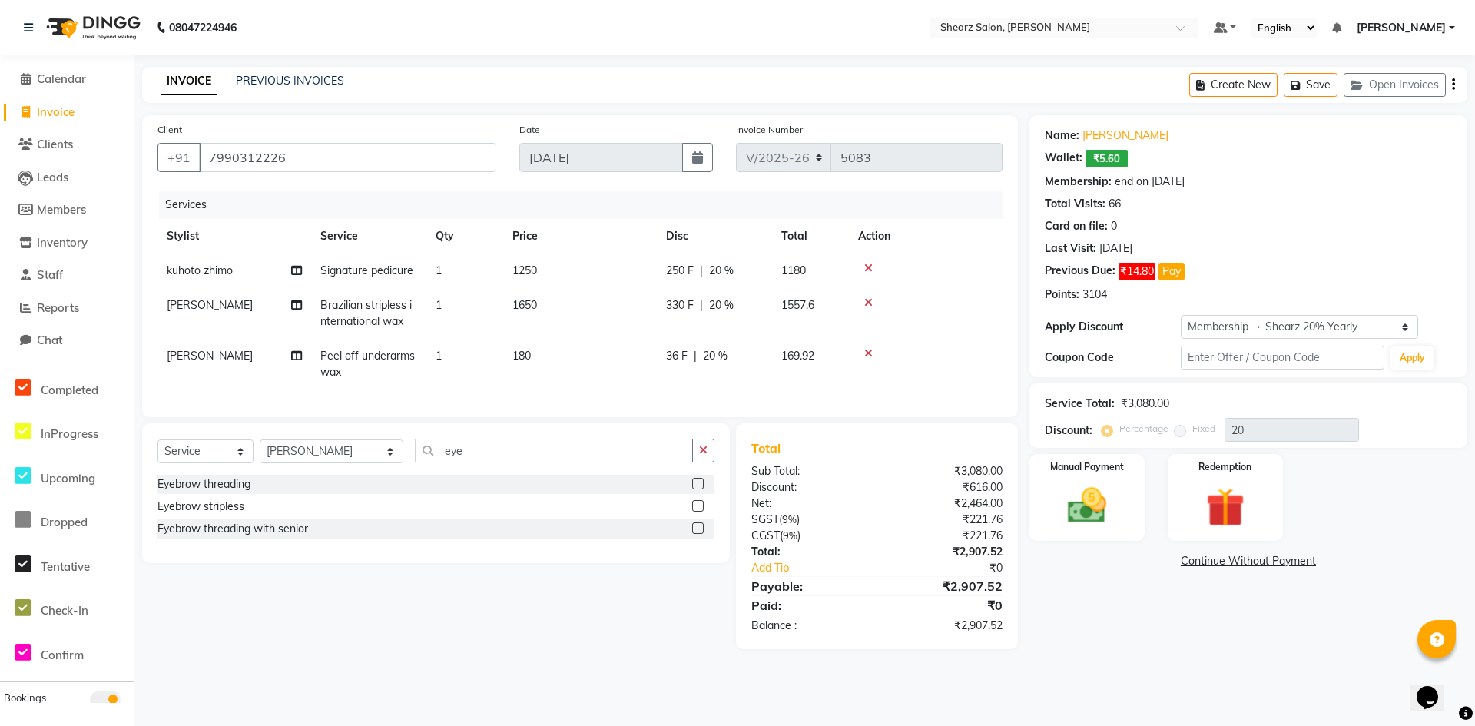
click at [701, 490] on input "checkbox" at bounding box center [697, 485] width 10 height 10
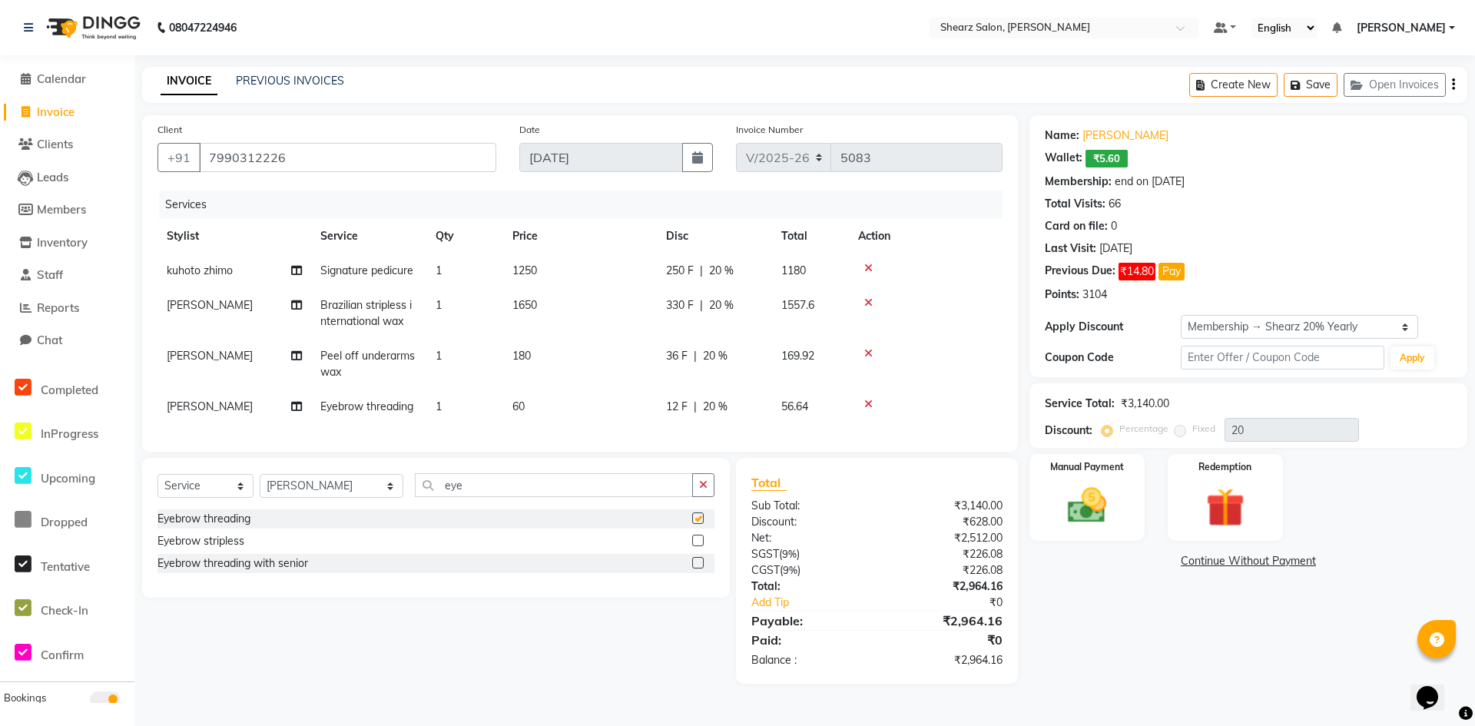
checkbox input "false"
click at [519, 497] on input "eye" at bounding box center [554, 485] width 278 height 24
type input "e"
type input "upp"
click at [702, 524] on label at bounding box center [698, 519] width 12 height 12
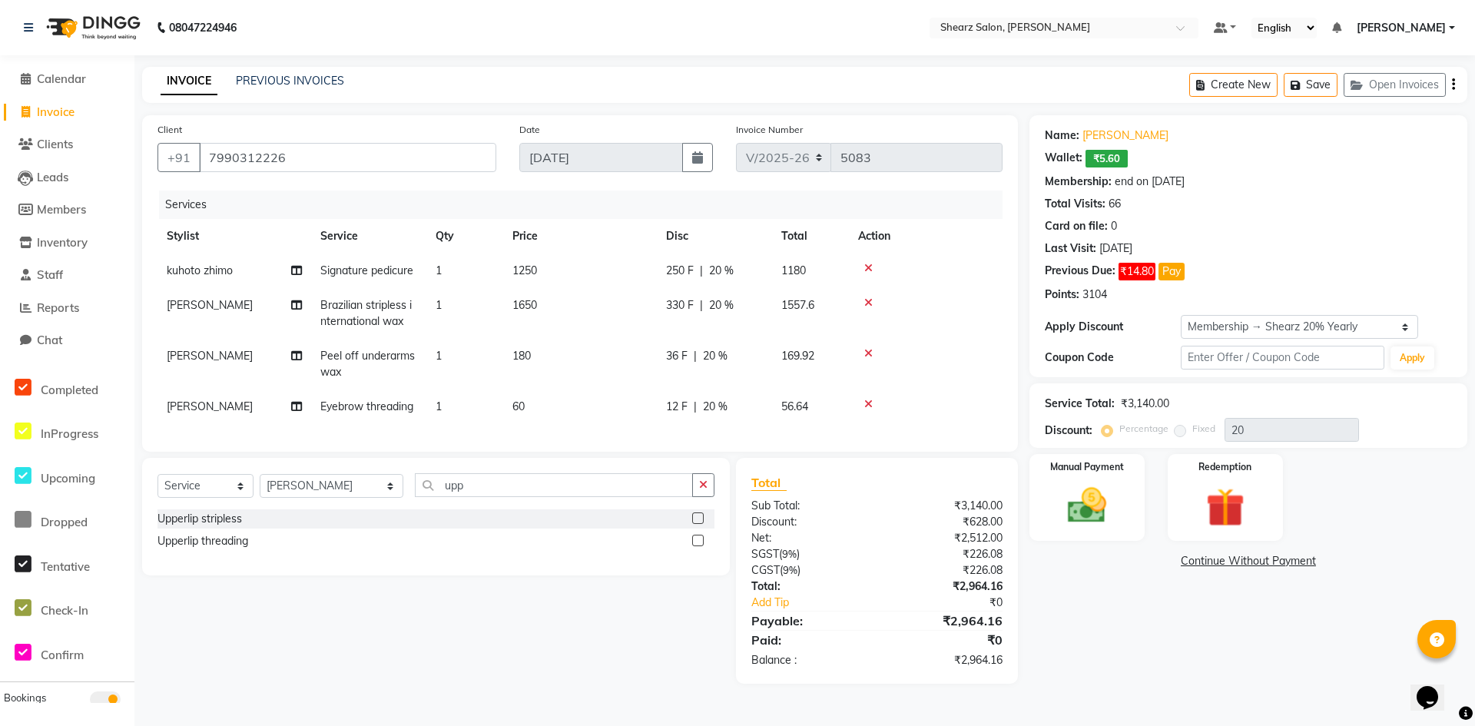
click at [702, 524] on input "checkbox" at bounding box center [697, 519] width 10 height 10
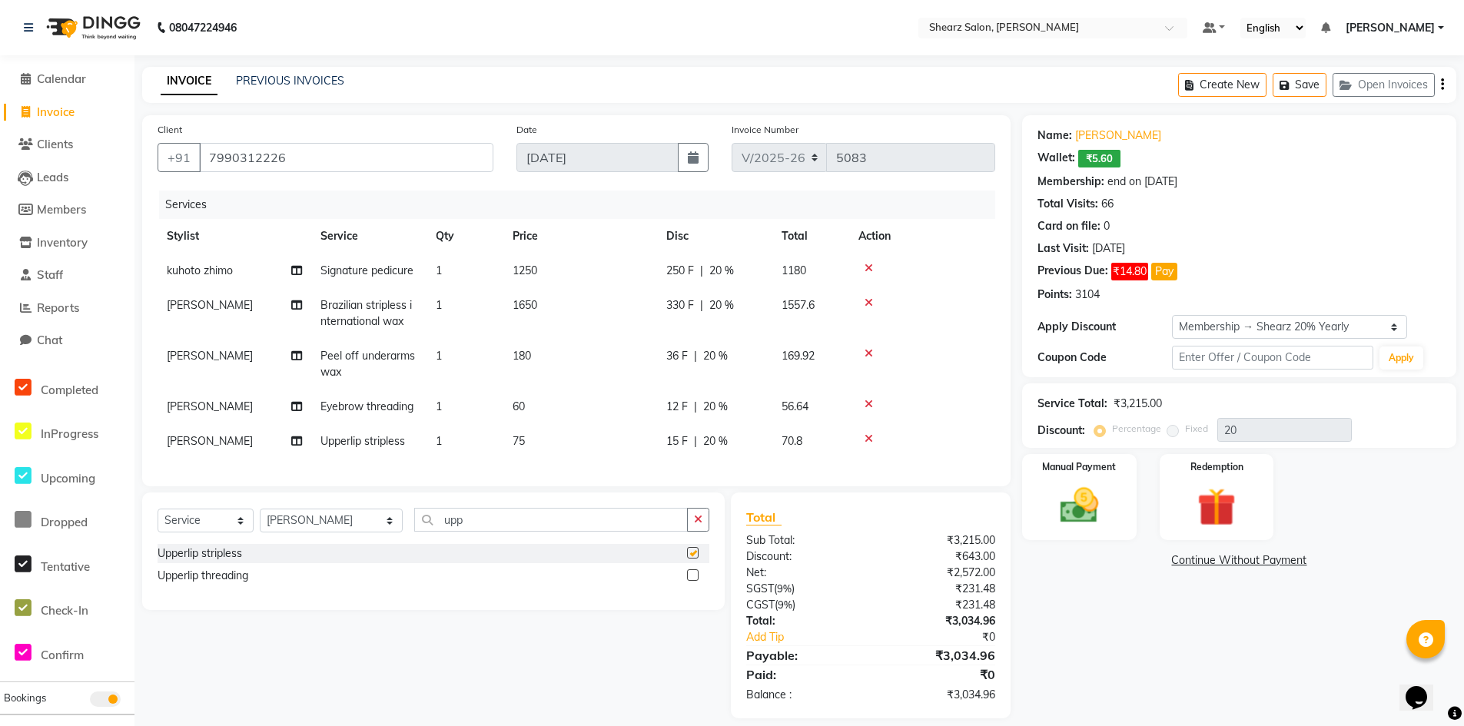
checkbox input "false"
click at [467, 530] on input "upp" at bounding box center [551, 520] width 274 height 24
type input "u"
type input "cir"
click at [693, 559] on label at bounding box center [693, 553] width 12 height 12
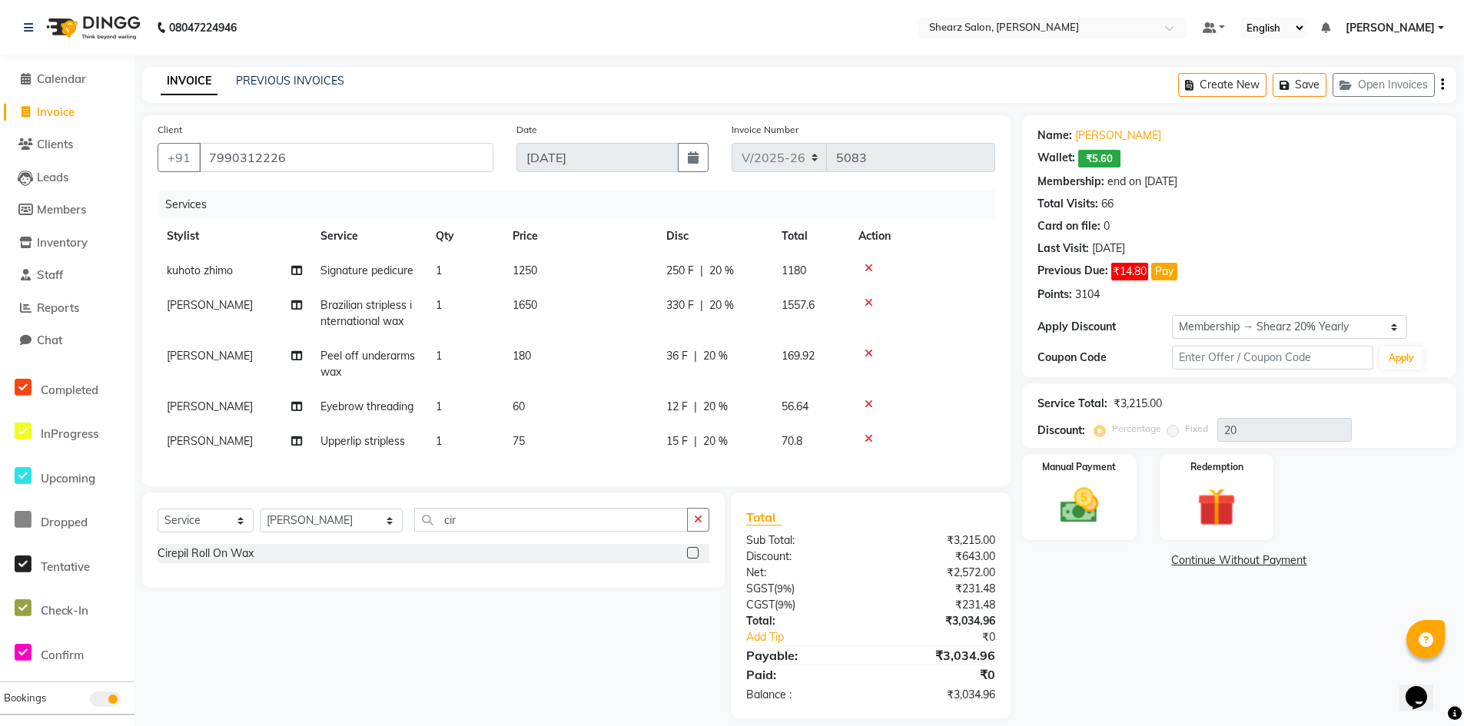
click at [693, 559] on input "checkbox" at bounding box center [692, 554] width 10 height 10
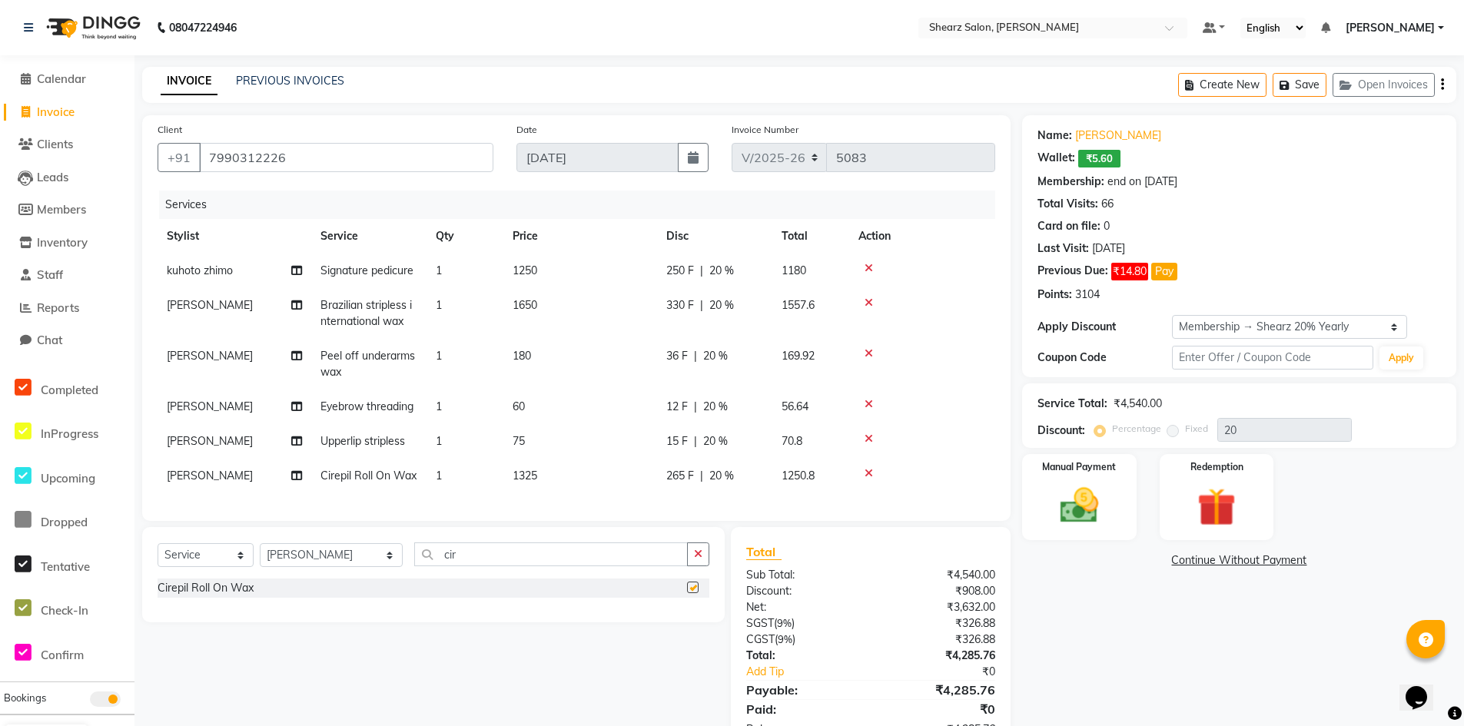
checkbox input "false"
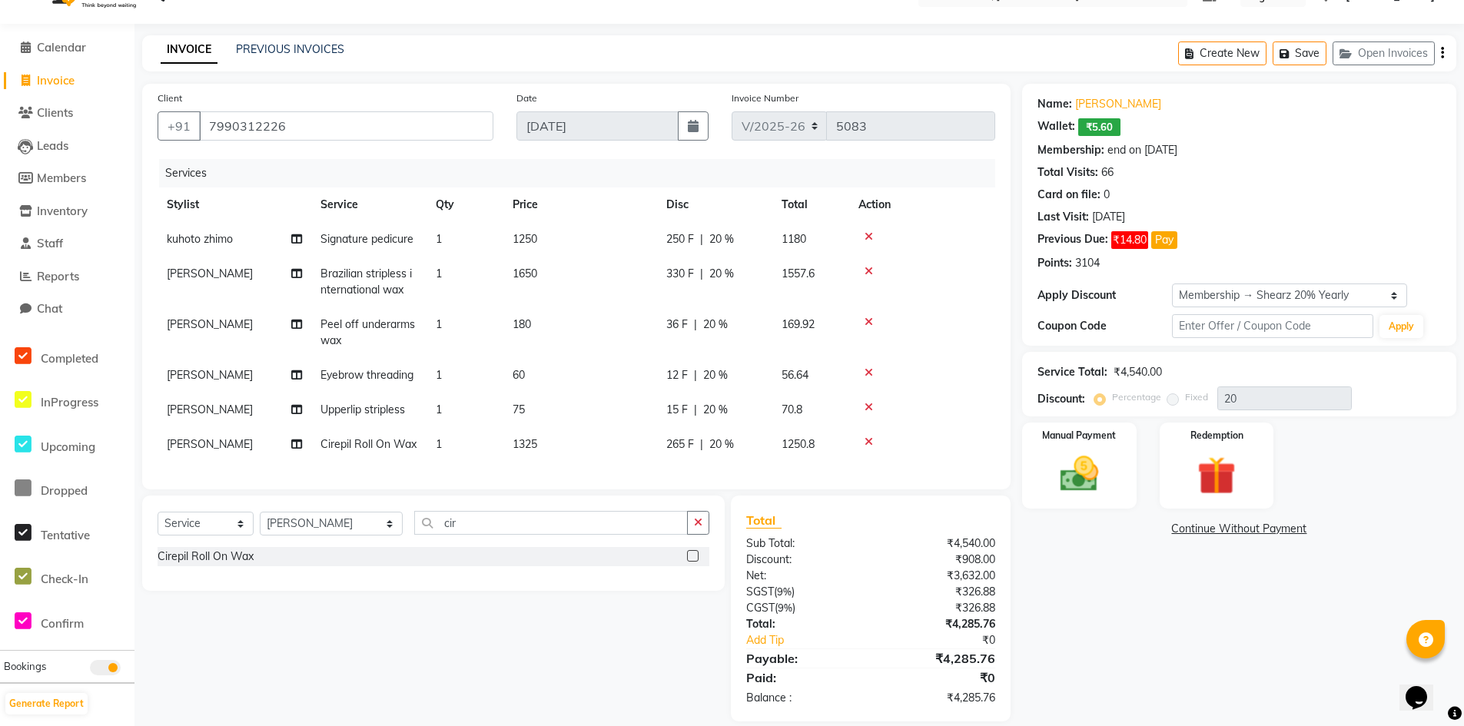
scroll to position [61, 0]
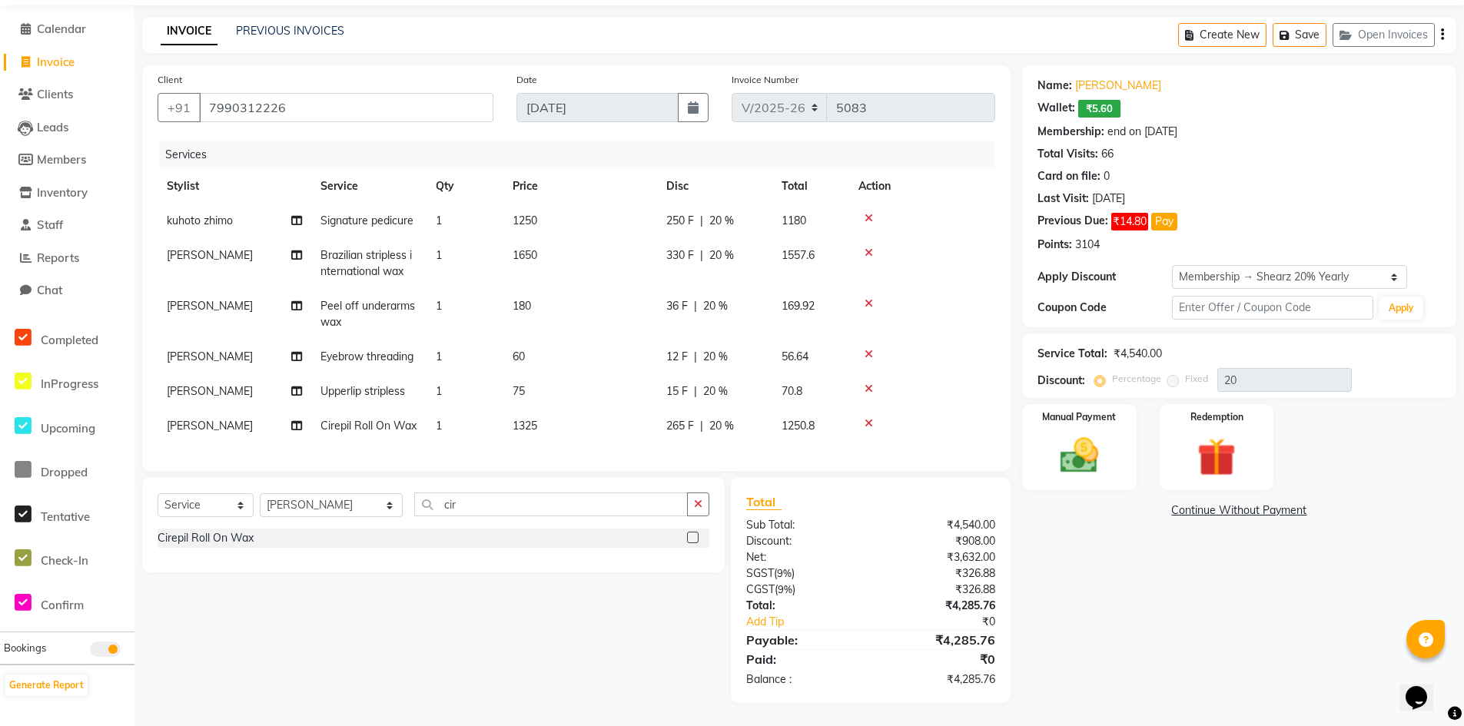
click at [871, 383] on icon at bounding box center [869, 388] width 8 height 11
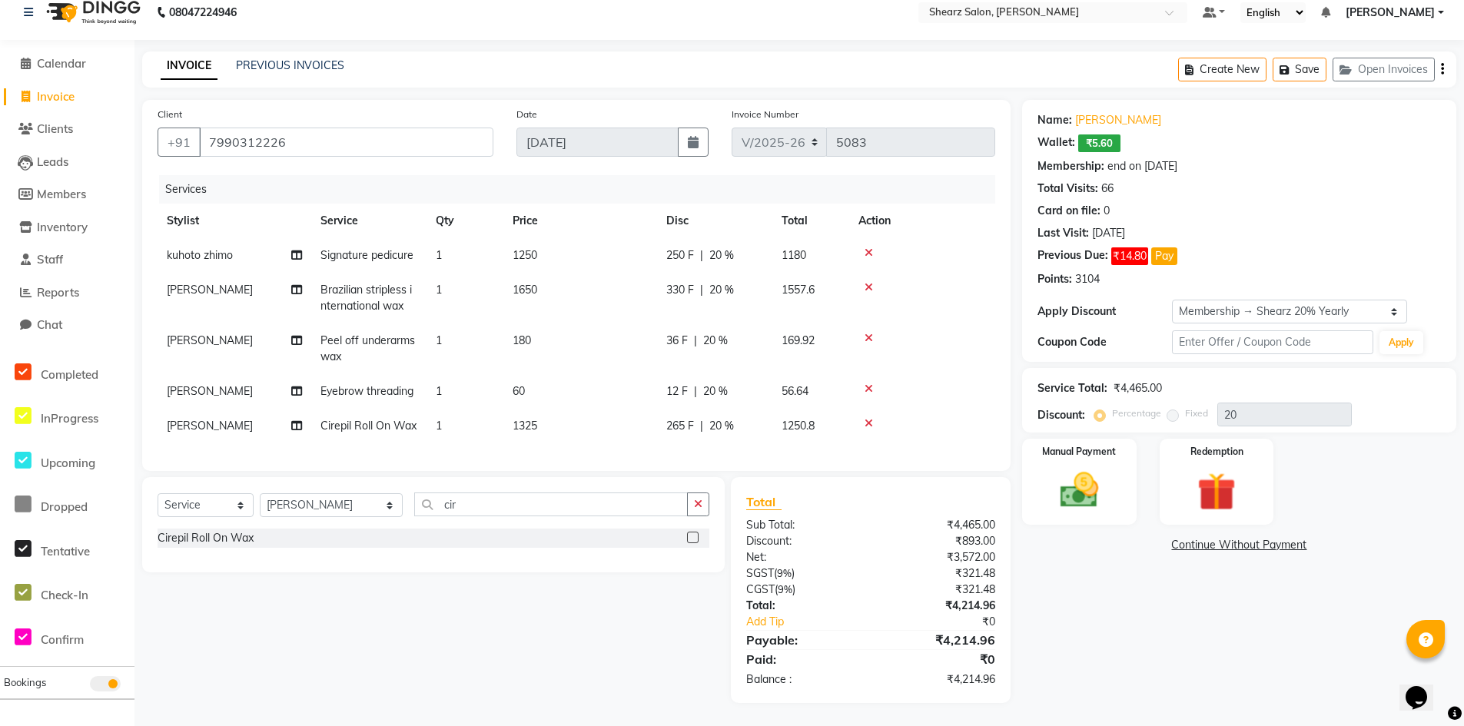
scroll to position [27, 0]
click at [1078, 496] on img at bounding box center [1079, 490] width 65 height 46
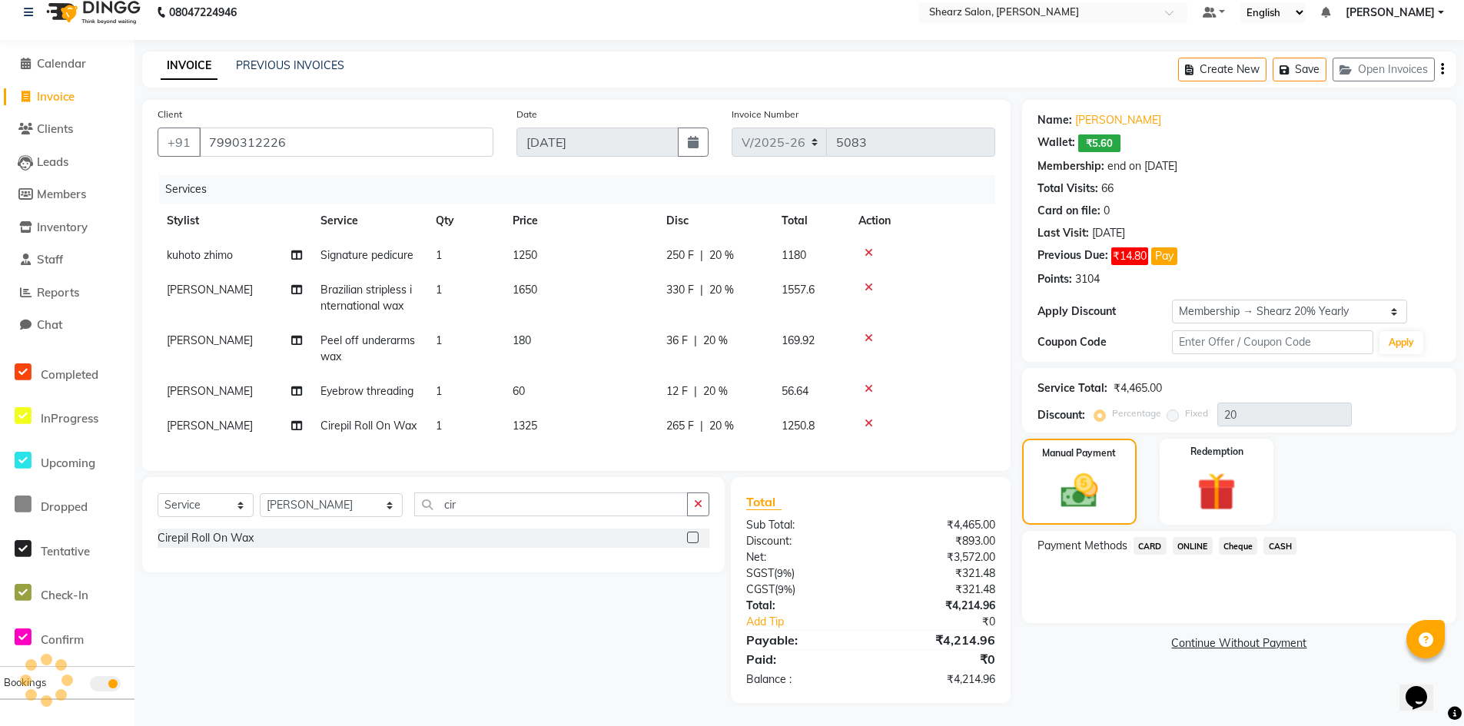
drag, startPoint x: 1277, startPoint y: 534, endPoint x: 1281, endPoint y: 548, distance: 14.4
click at [1280, 537] on span "CASH" at bounding box center [1279, 546] width 33 height 18
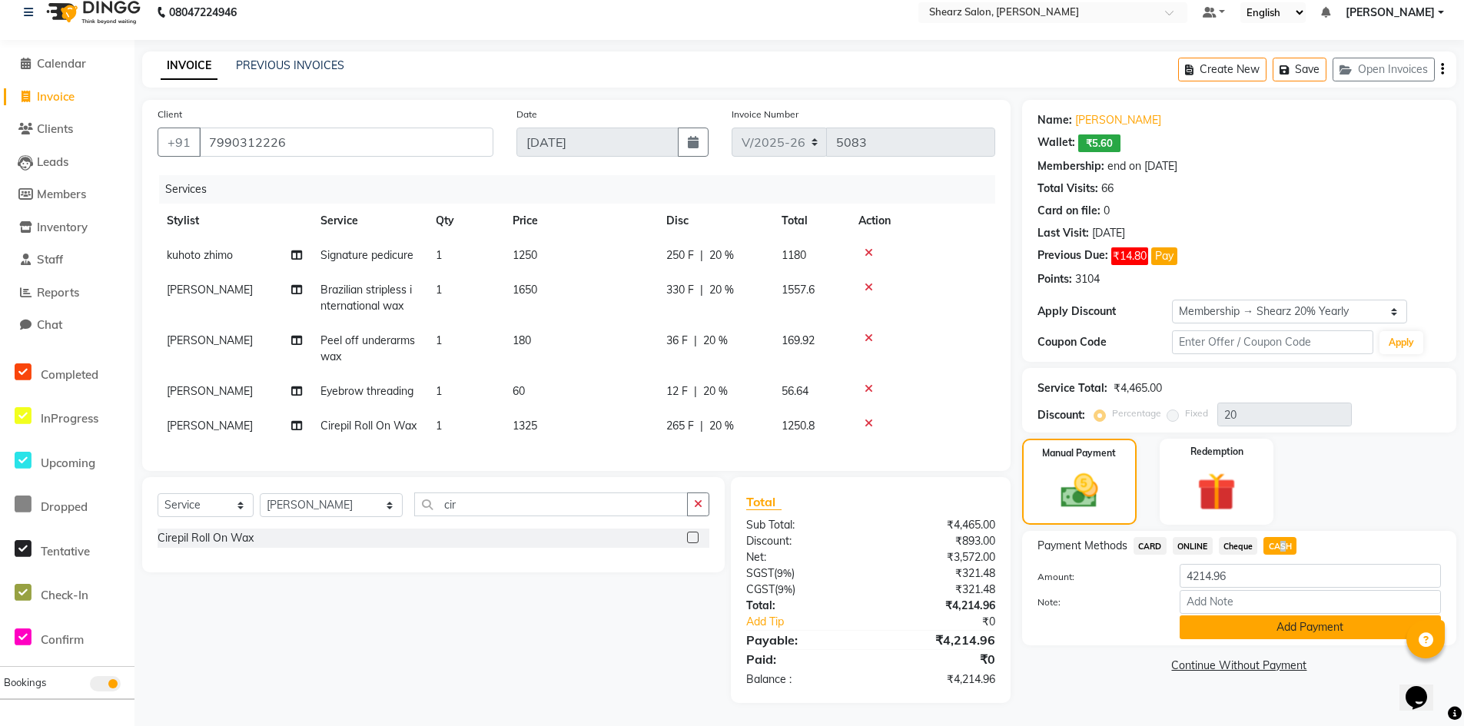
click at [1247, 619] on button "Add Payment" at bounding box center [1310, 628] width 261 height 24
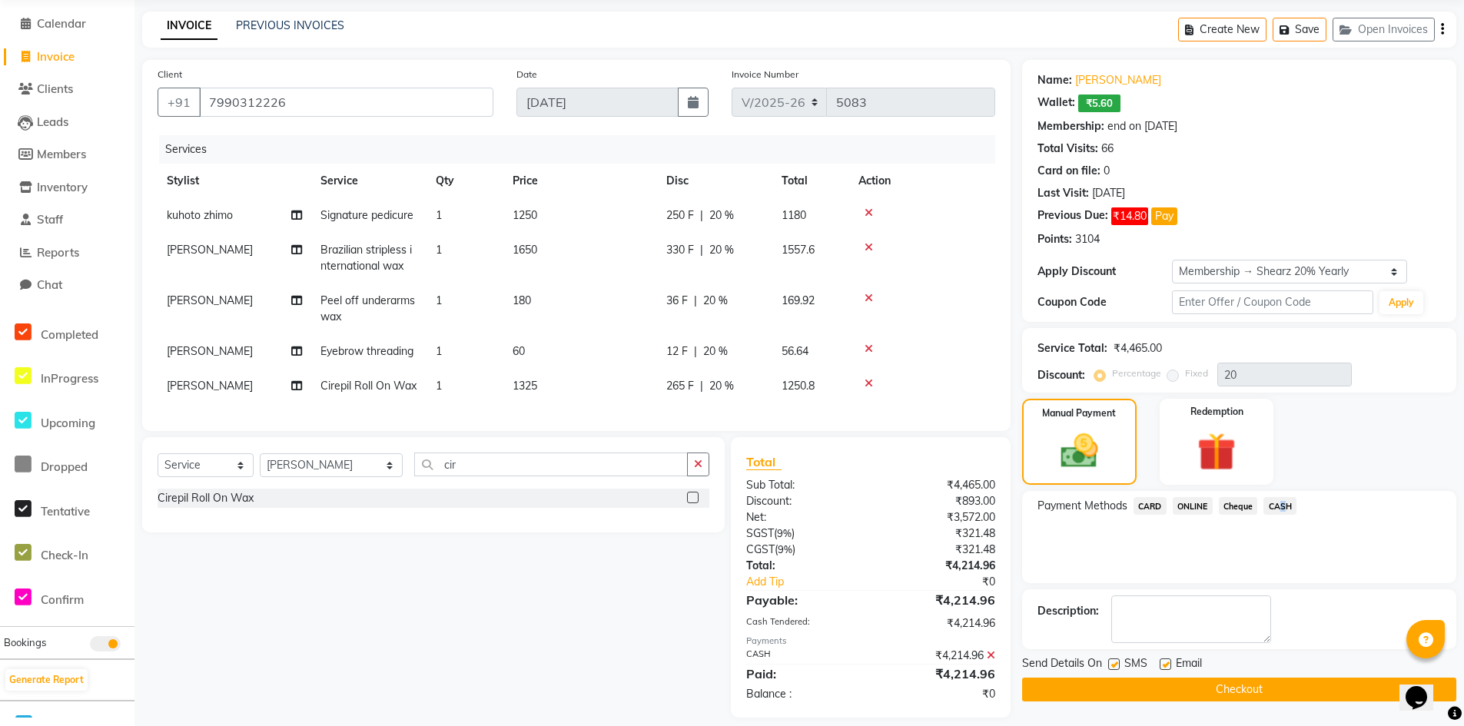
scroll to position [81, 0]
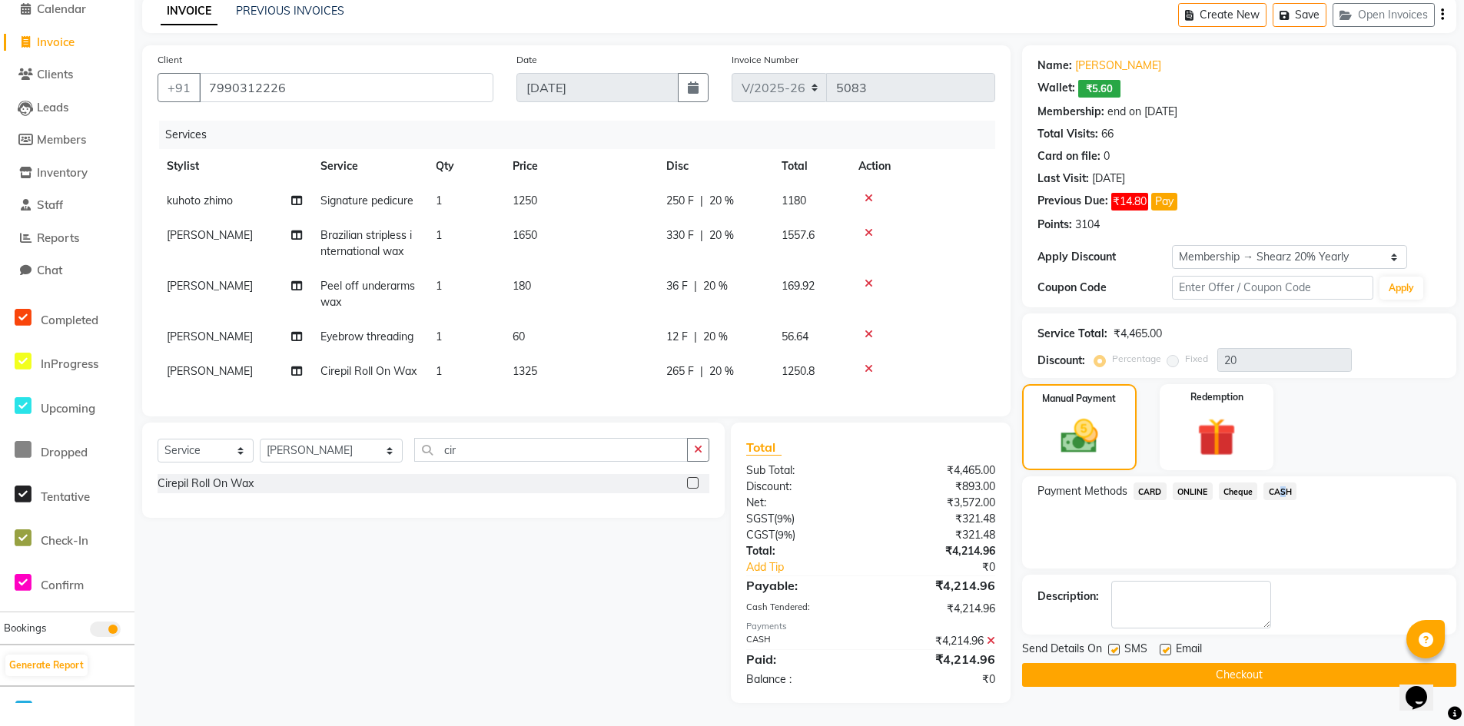
click at [1210, 669] on button "Checkout" at bounding box center [1239, 675] width 434 height 24
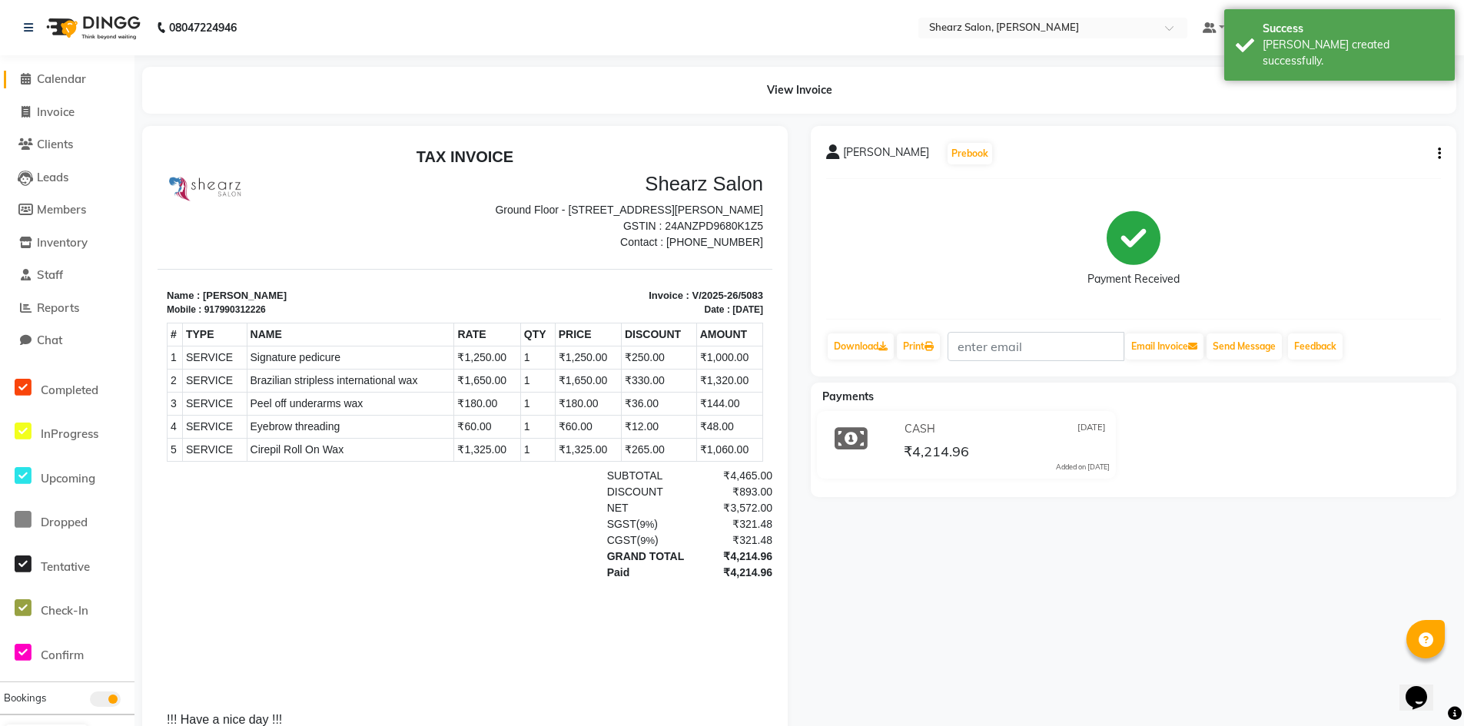
click at [73, 85] on span "Calendar" at bounding box center [61, 78] width 49 height 15
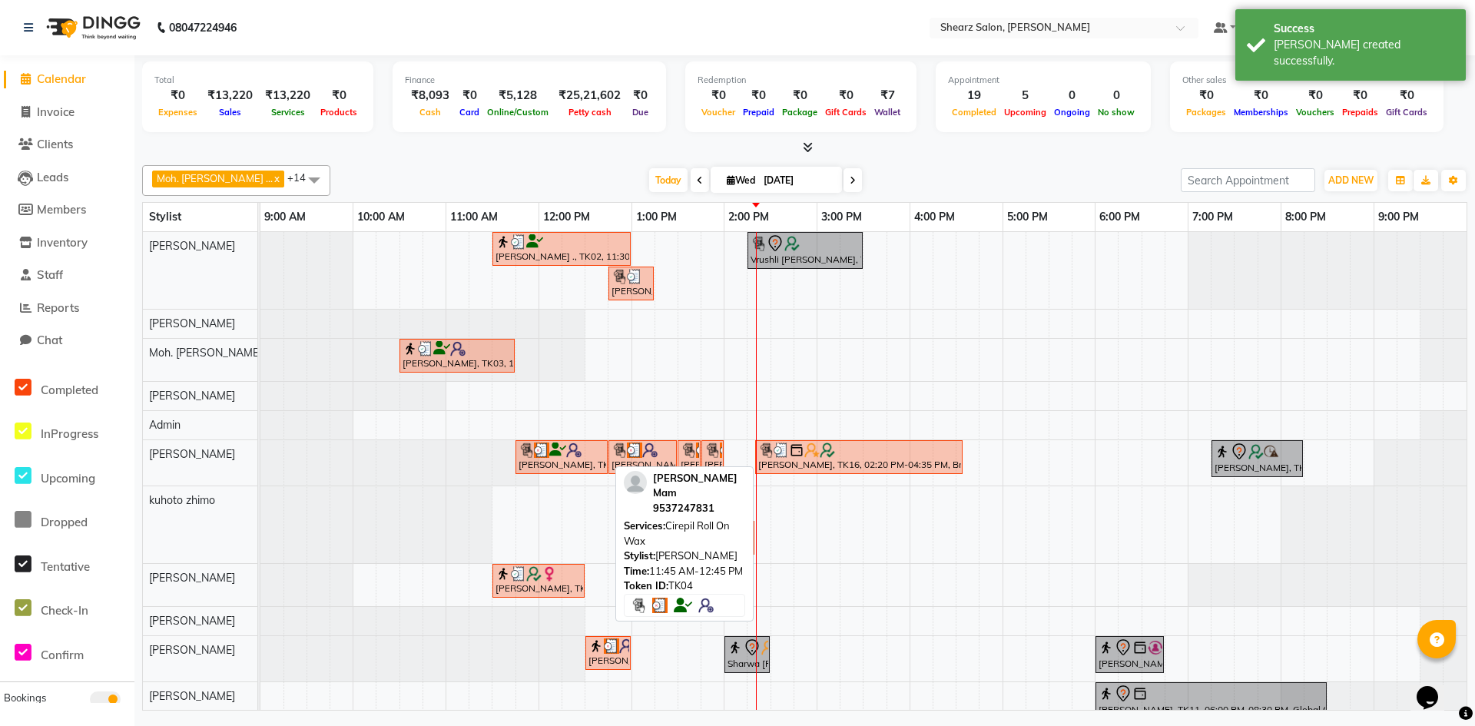
click at [560, 450] on icon at bounding box center [557, 450] width 17 height 1
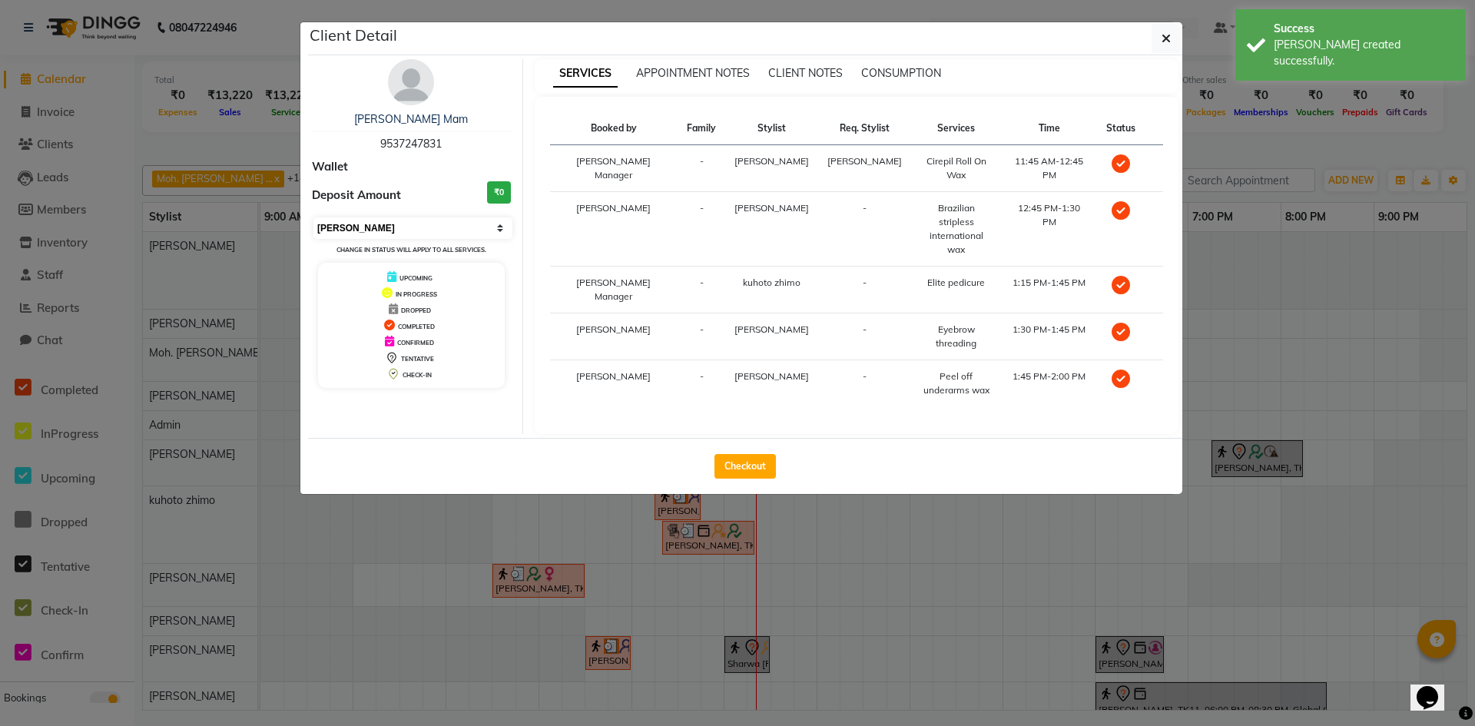
click at [469, 226] on select "Select MARK DONE UPCOMING" at bounding box center [413, 228] width 199 height 22
select select "5"
click at [314, 217] on select "Select MARK DONE UPCOMING" at bounding box center [413, 228] width 199 height 22
click at [422, 533] on ngb-modal-window "Client Detail [PERSON_NAME] Mam 9537247831 Wallet Deposit Amount ₹0 Select MARK…" at bounding box center [737, 363] width 1475 height 726
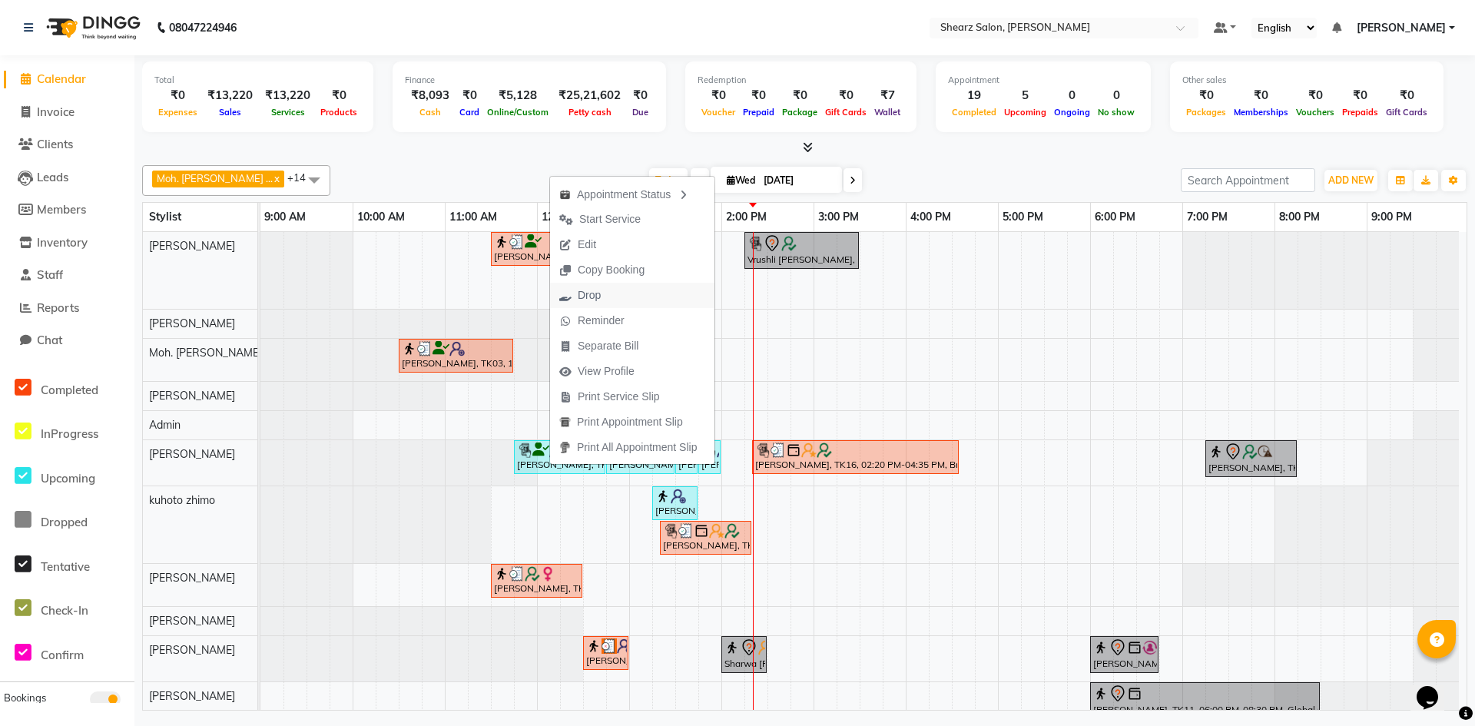
click at [634, 289] on button "Drop" at bounding box center [632, 295] width 164 height 25
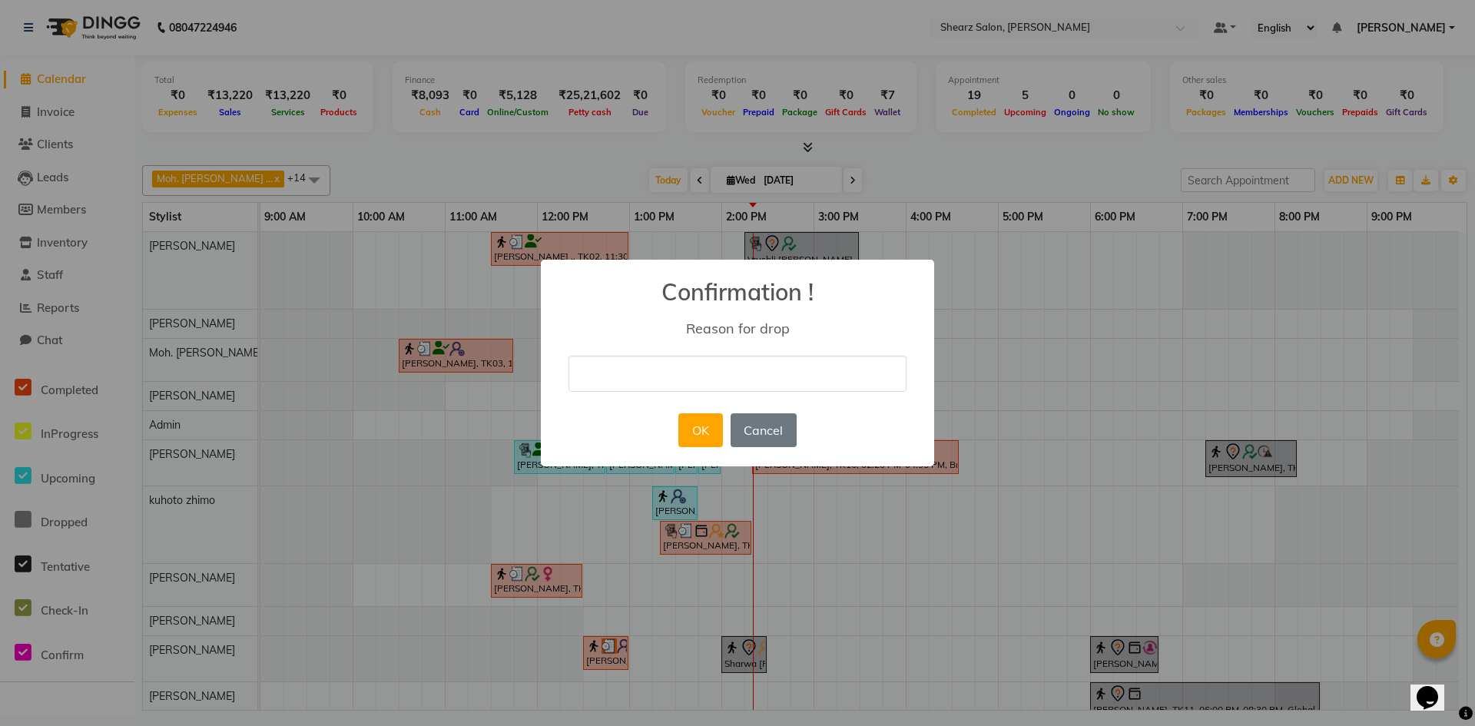
click at [739, 379] on input "text" at bounding box center [738, 374] width 338 height 36
type input "not coming"
click at [670, 432] on div "× Confirmation ! Reason for drop not coming OK No Cancel" at bounding box center [737, 363] width 393 height 207
click at [698, 430] on button "OK" at bounding box center [701, 430] width 44 height 34
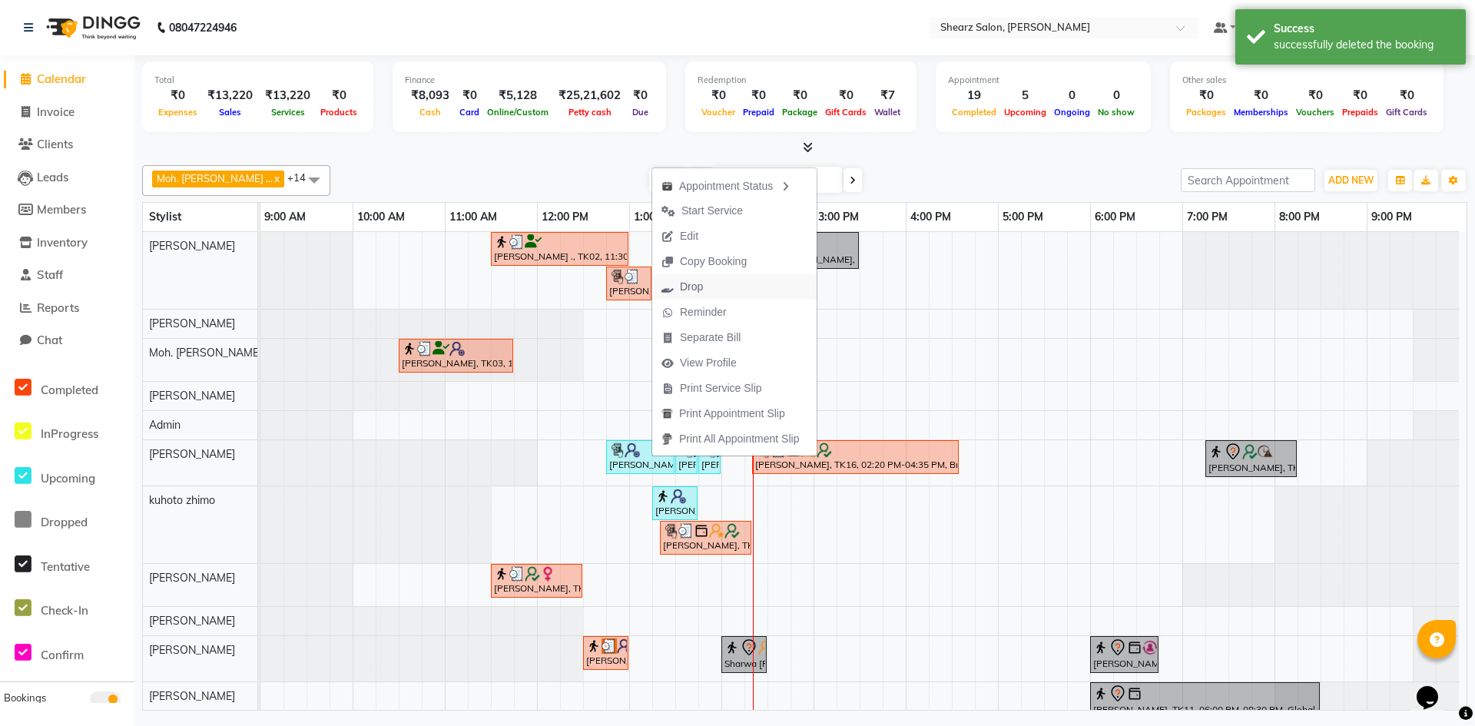
click at [736, 284] on button "Drop" at bounding box center [734, 286] width 164 height 25
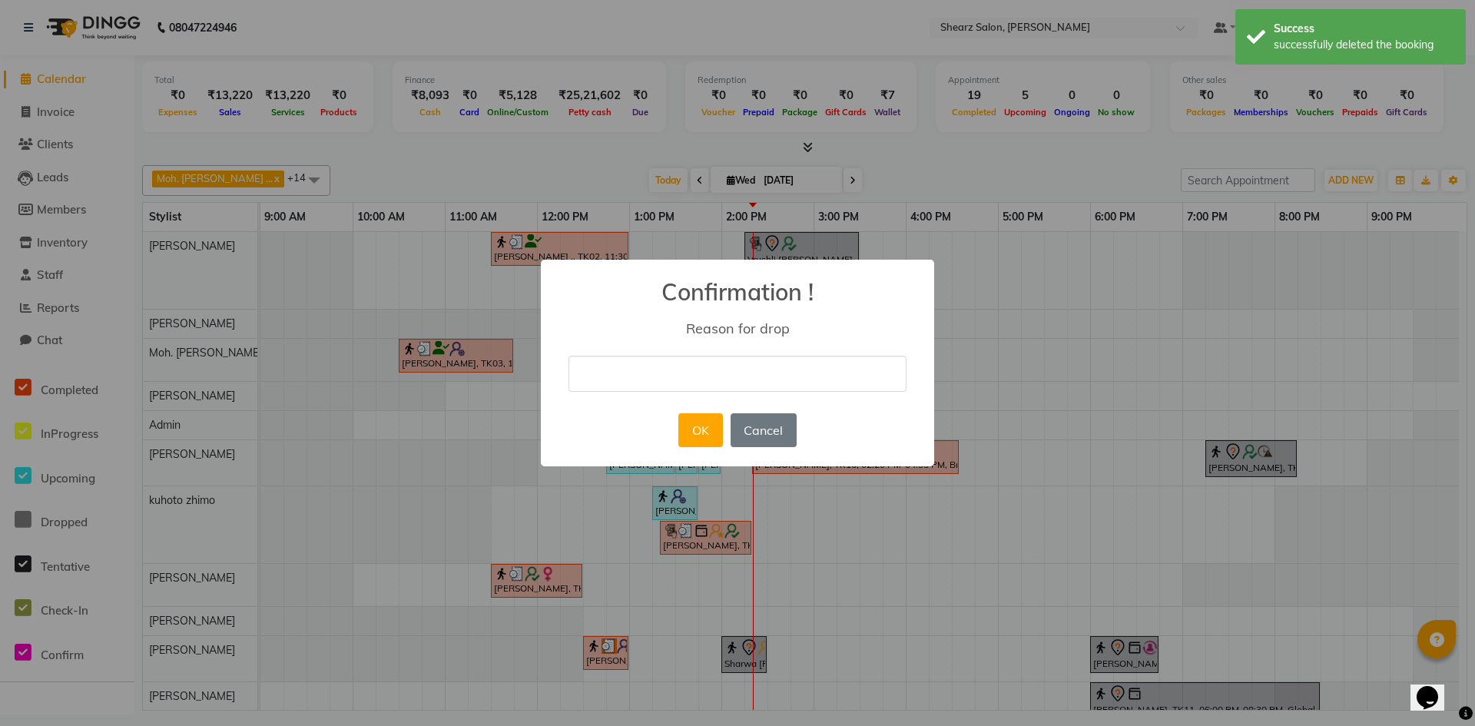
click at [738, 370] on input "text" at bounding box center [738, 374] width 338 height 36
type input "not coming"
click at [713, 433] on button "OK" at bounding box center [701, 430] width 44 height 34
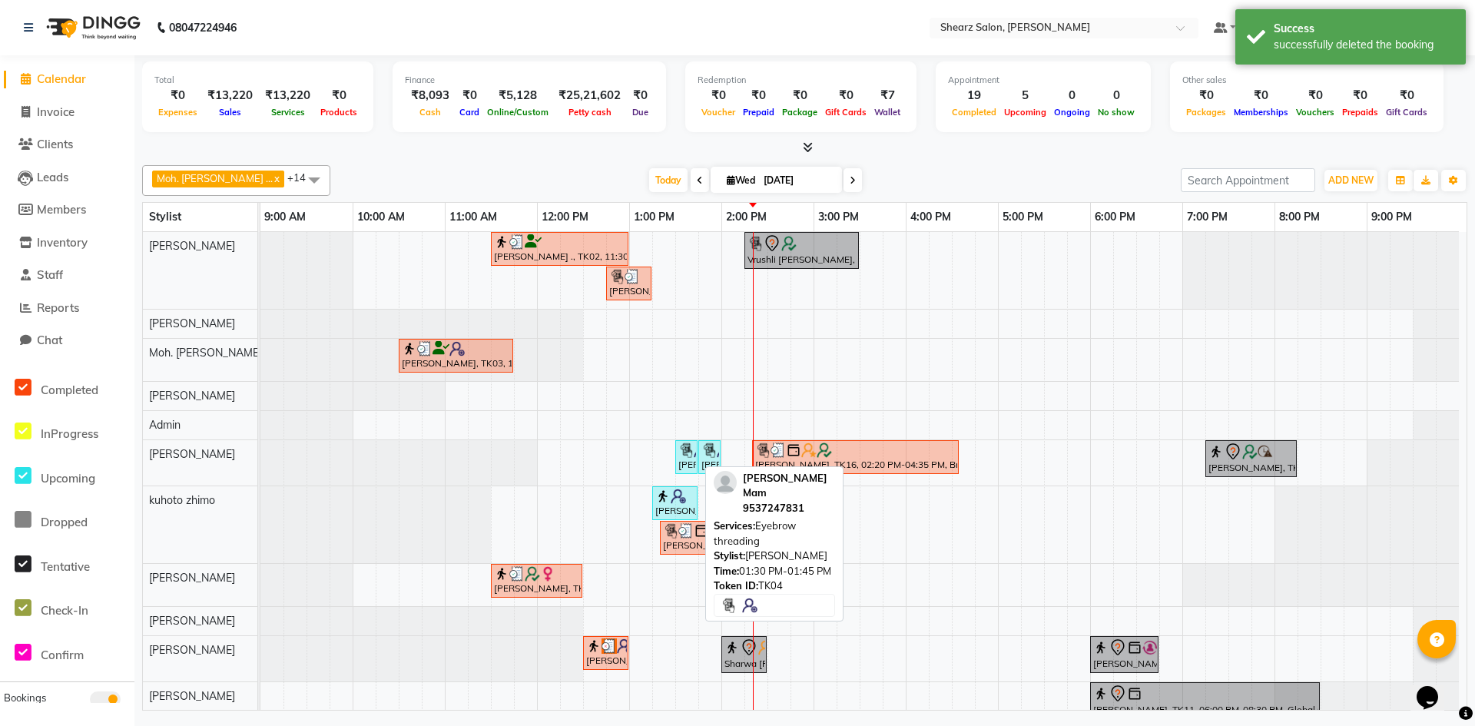
click at [691, 449] on img at bounding box center [686, 450] width 15 height 15
select select "5"
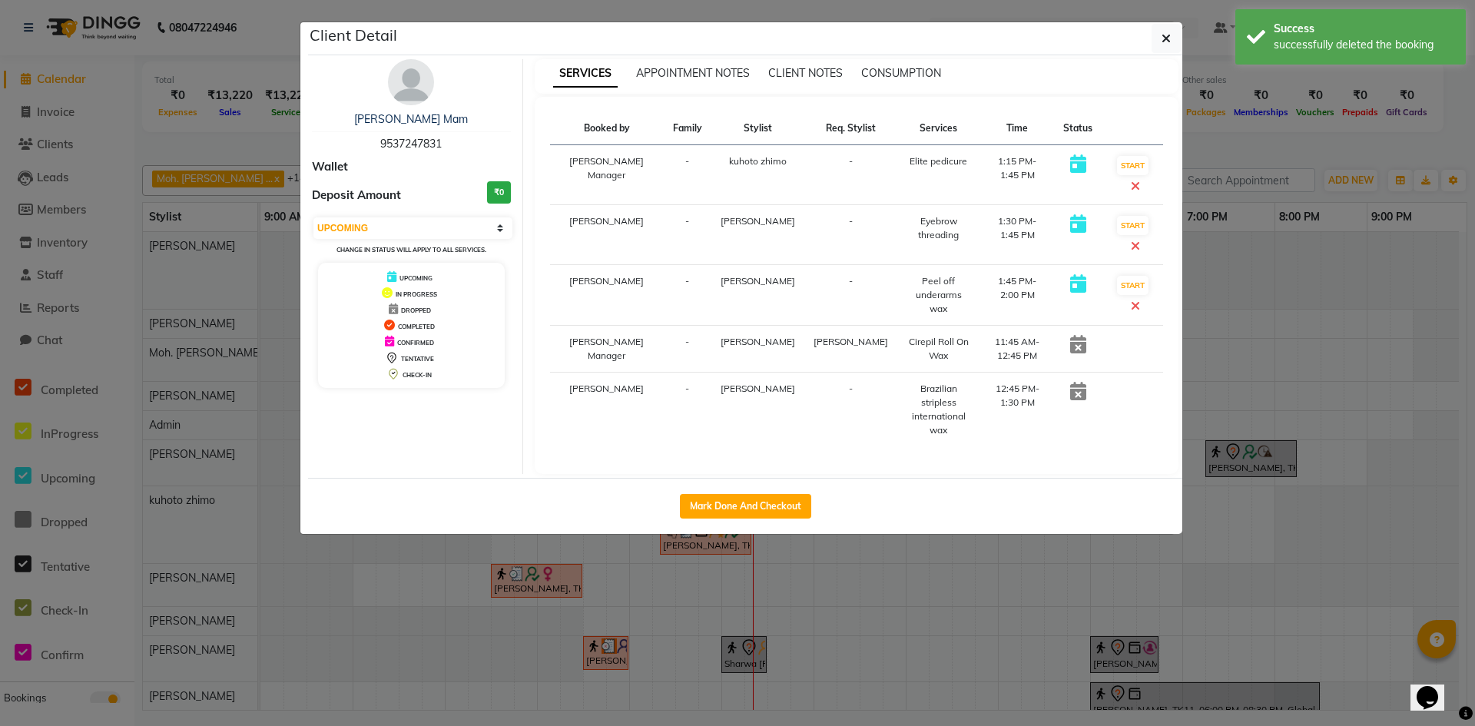
click at [596, 576] on ngb-modal-window "Client Detail [PERSON_NAME] Mam 9537247831 Wallet Deposit Amount ₹0 Select IN S…" at bounding box center [737, 363] width 1475 height 726
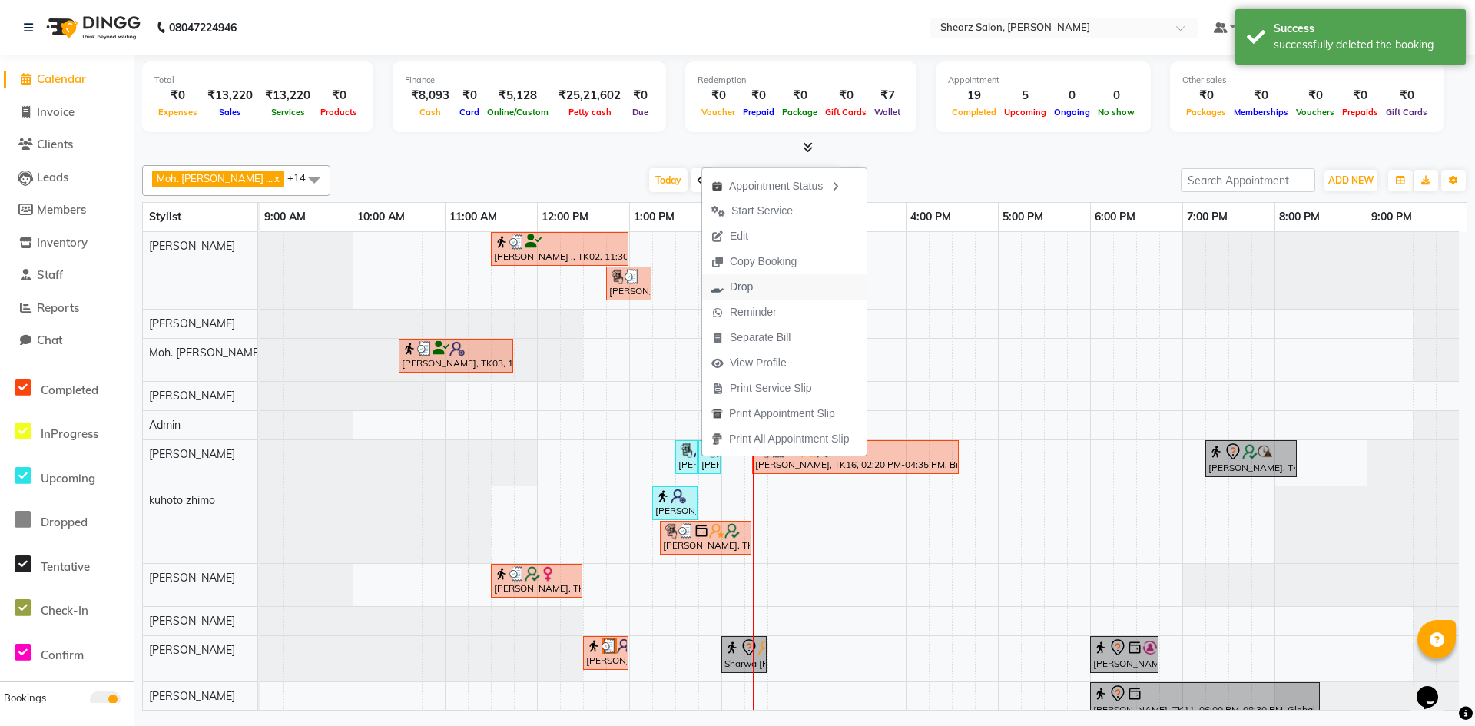
click at [790, 289] on button "Drop" at bounding box center [784, 286] width 164 height 25
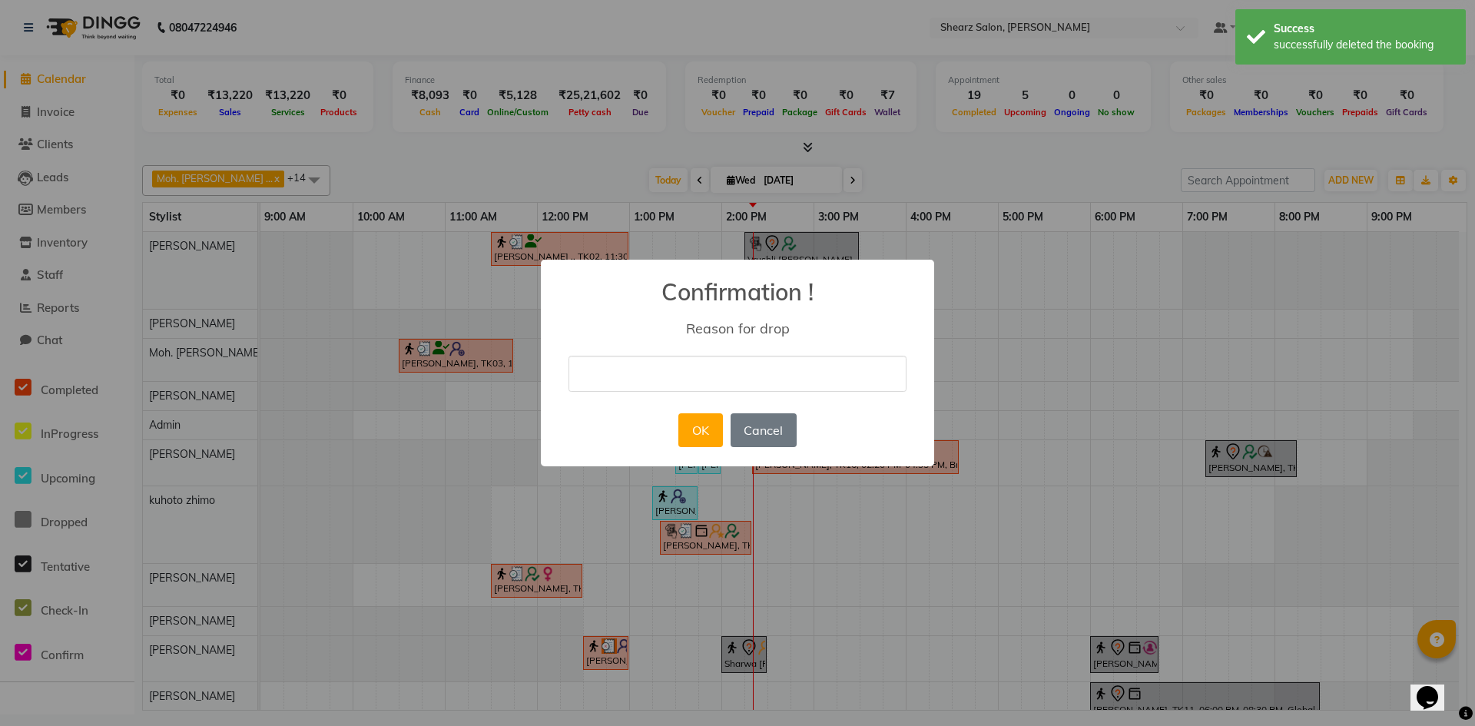
drag, startPoint x: 708, startPoint y: 344, endPoint x: 705, endPoint y: 360, distance: 15.5
click at [707, 351] on div "× Confirmation ! Reason for drop OK No Cancel" at bounding box center [737, 363] width 393 height 207
click at [705, 360] on input "text" at bounding box center [738, 374] width 338 height 36
type input "not coming"
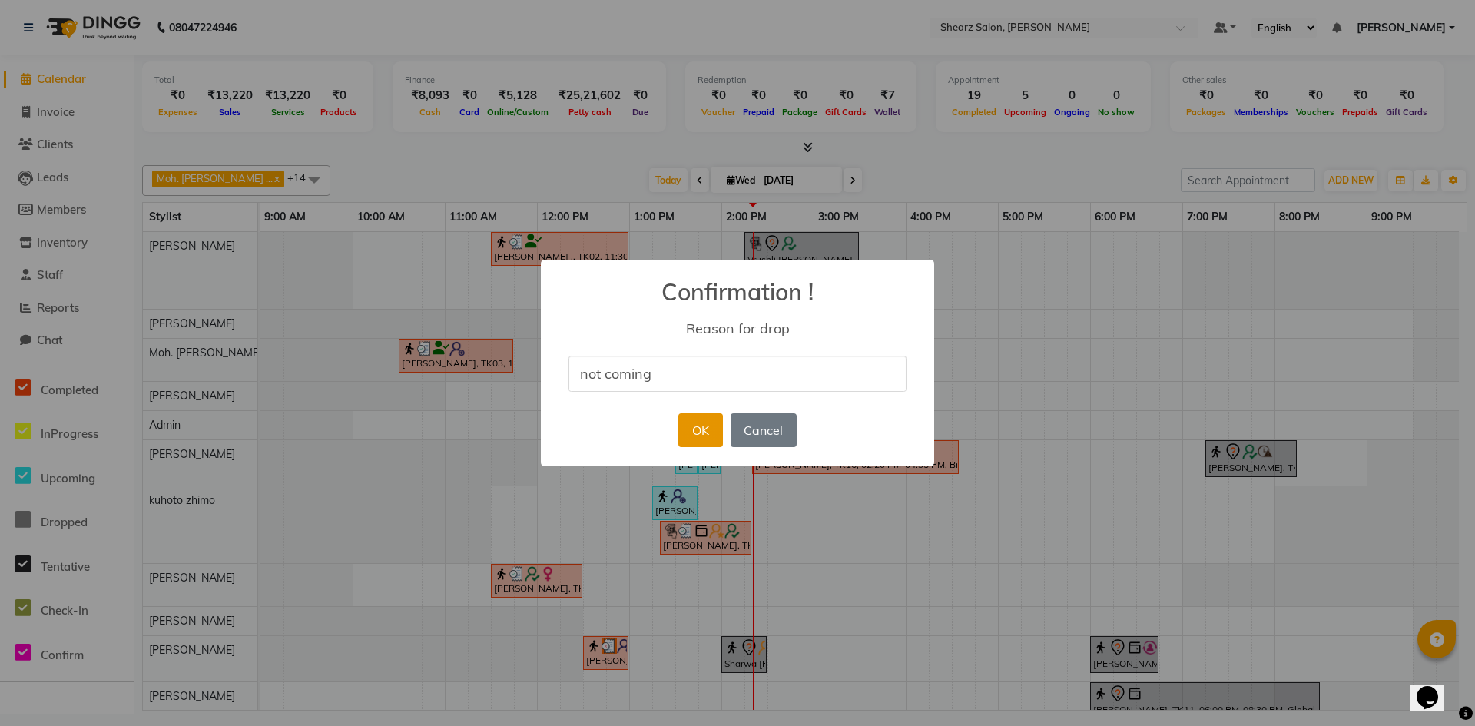
click at [701, 422] on button "OK" at bounding box center [701, 430] width 44 height 34
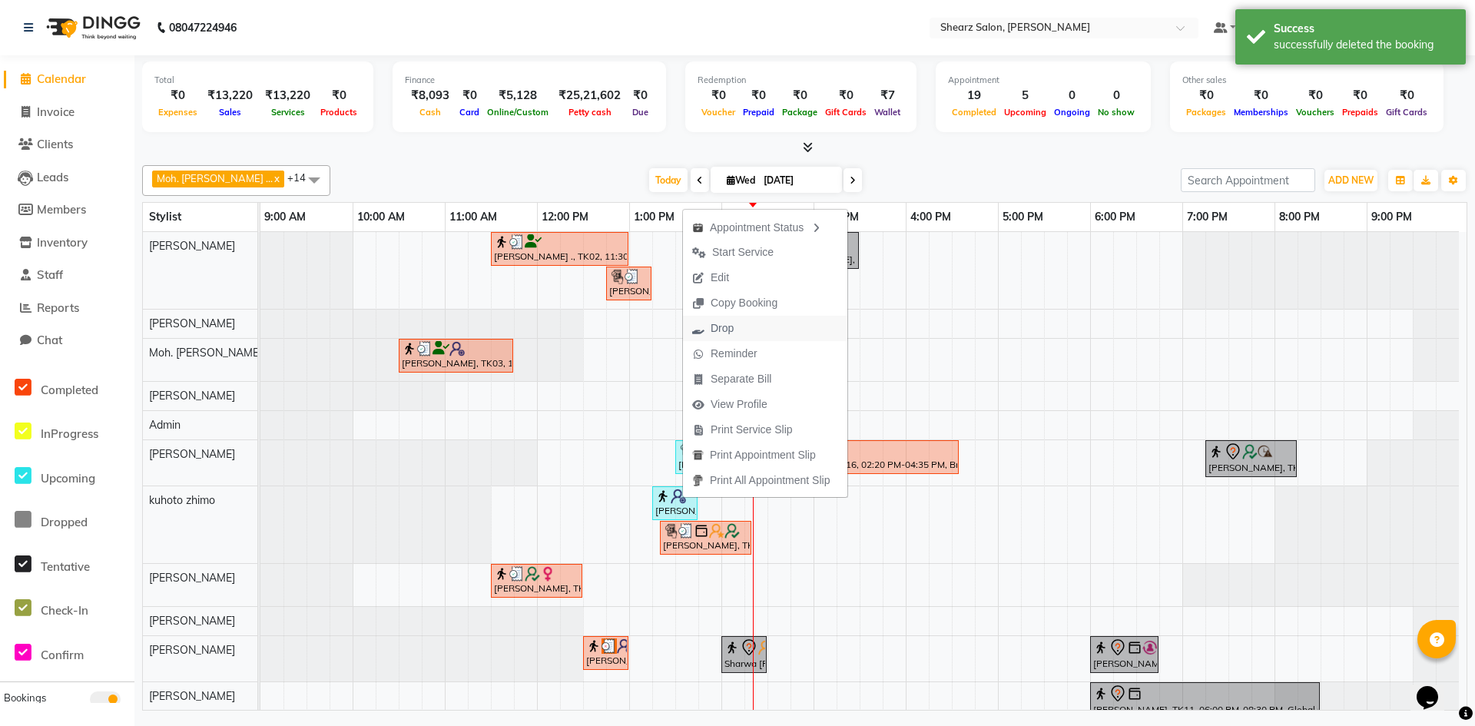
click at [784, 325] on button "Drop" at bounding box center [765, 328] width 164 height 25
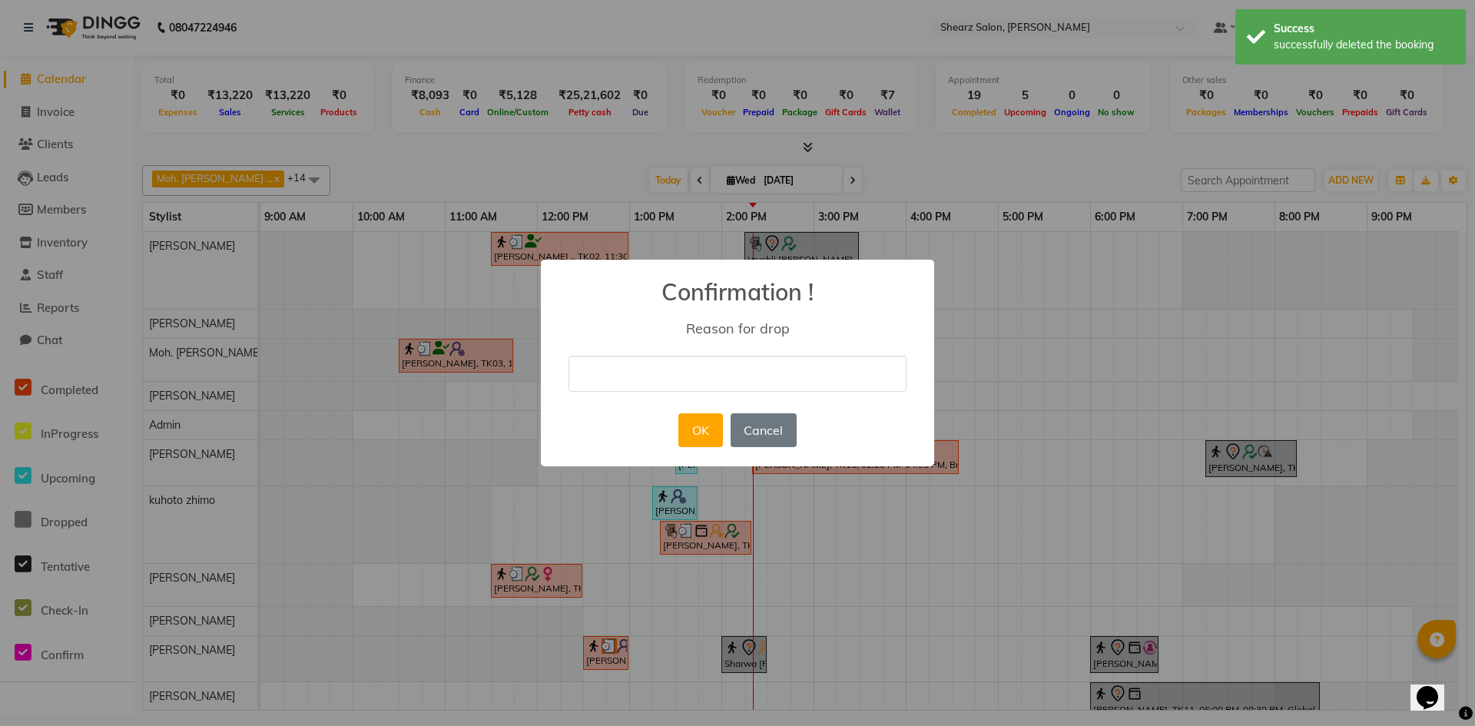
drag, startPoint x: 701, startPoint y: 369, endPoint x: 696, endPoint y: 391, distance: 22.8
click at [701, 373] on input "text" at bounding box center [738, 374] width 338 height 36
type input "not coming"
click at [693, 429] on button "OK" at bounding box center [701, 430] width 44 height 34
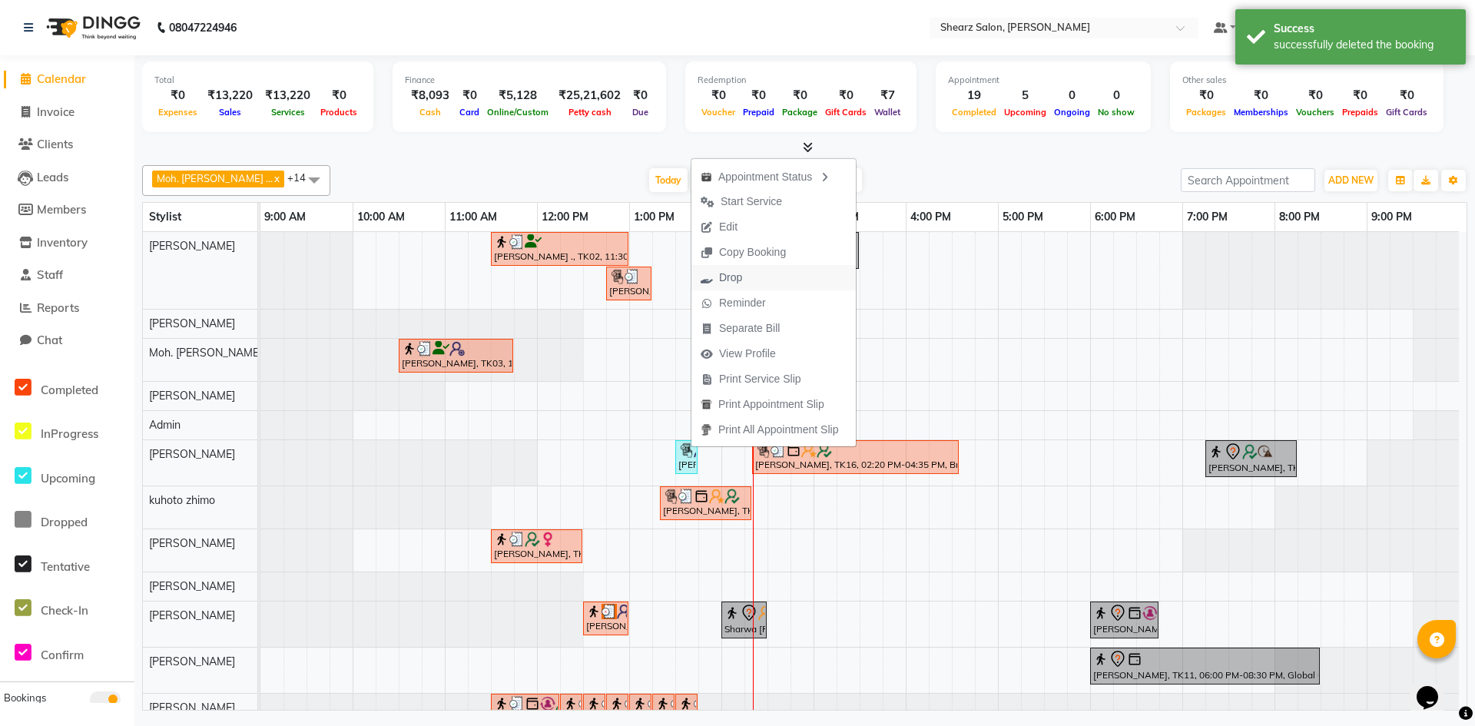
click at [765, 273] on button "Drop" at bounding box center [774, 277] width 164 height 25
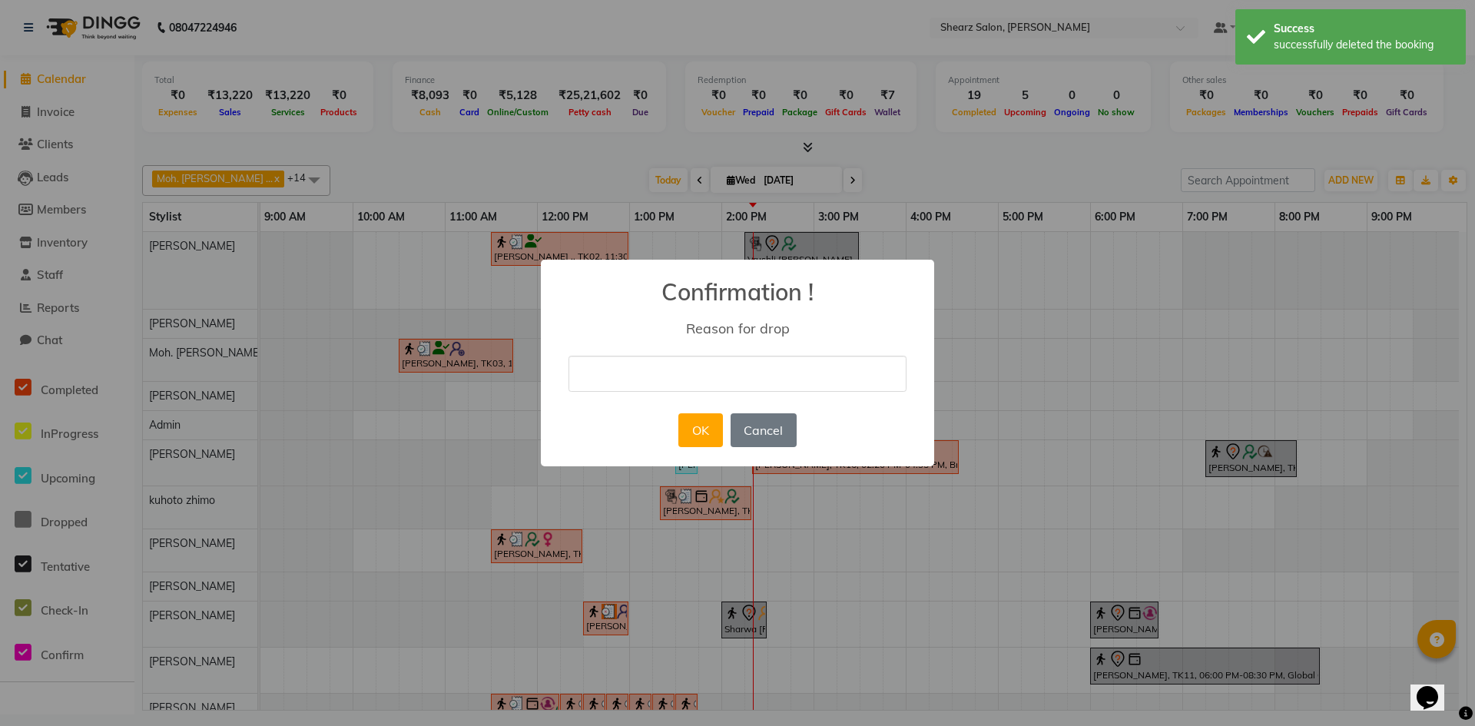
click at [668, 371] on input "text" at bounding box center [738, 374] width 338 height 36
type input "not coming"
click at [704, 425] on button "OK" at bounding box center [701, 430] width 44 height 34
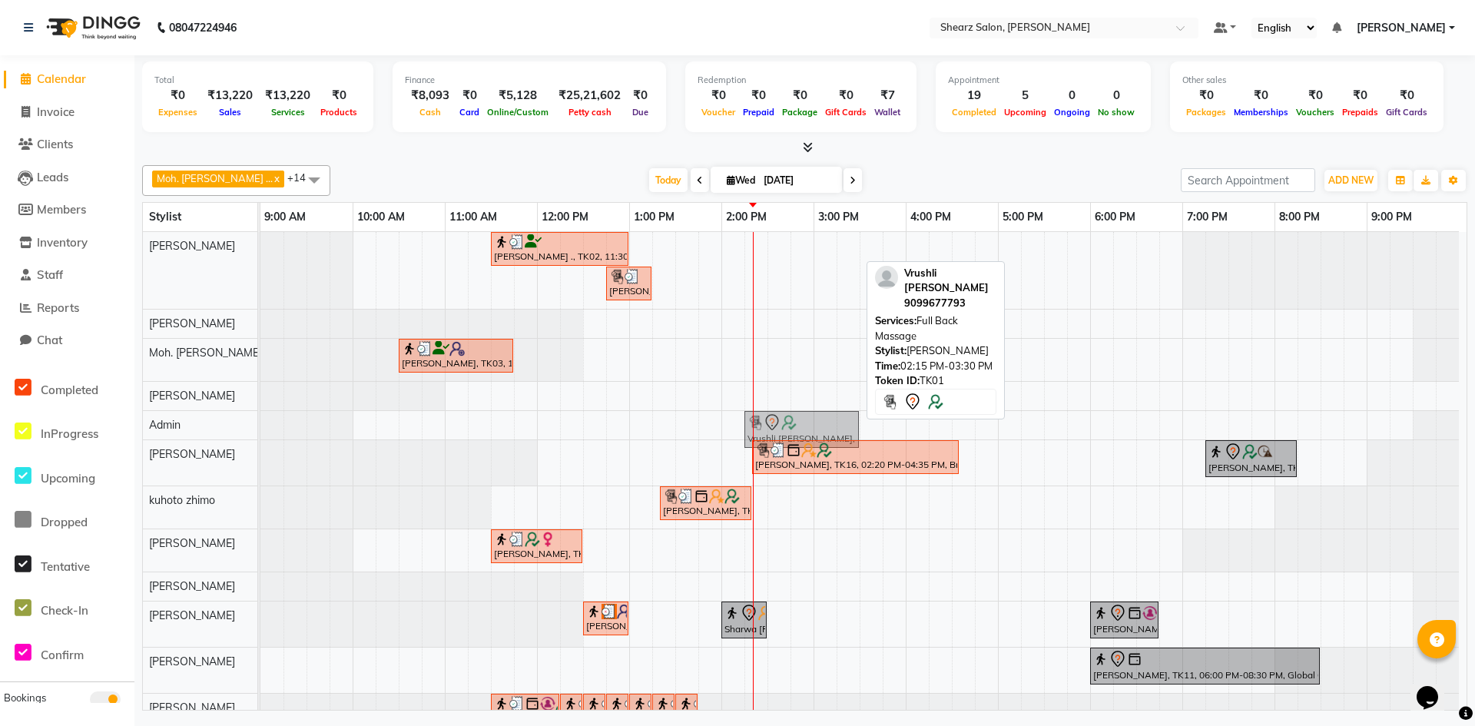
drag, startPoint x: 816, startPoint y: 238, endPoint x: 817, endPoint y: 401, distance: 162.9
click at [817, 401] on div "[PERSON_NAME] ., TK02, 11:30 AM-01:00 PM, Source marine dry & dehydrated skin f…" at bounding box center [864, 484] width 1207 height 504
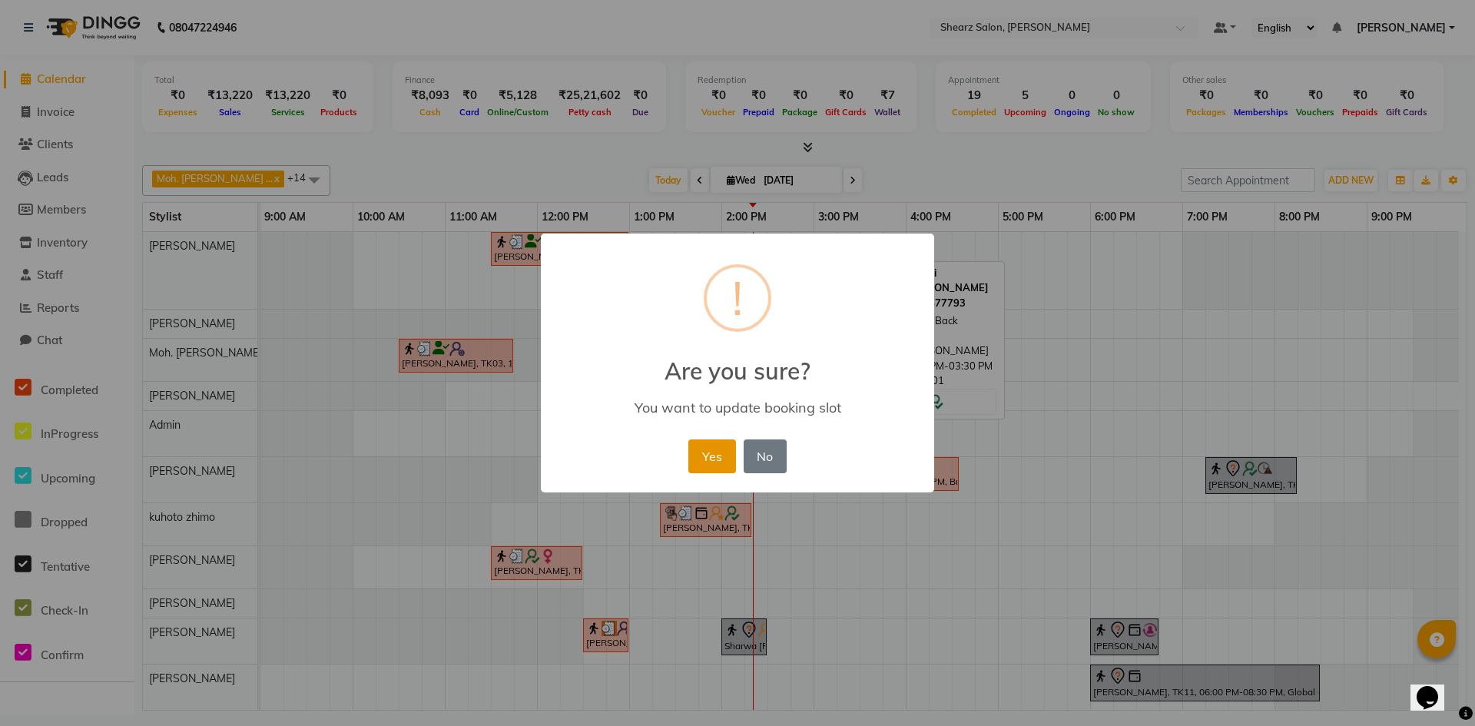
click at [715, 453] on button "Yes" at bounding box center [712, 457] width 47 height 34
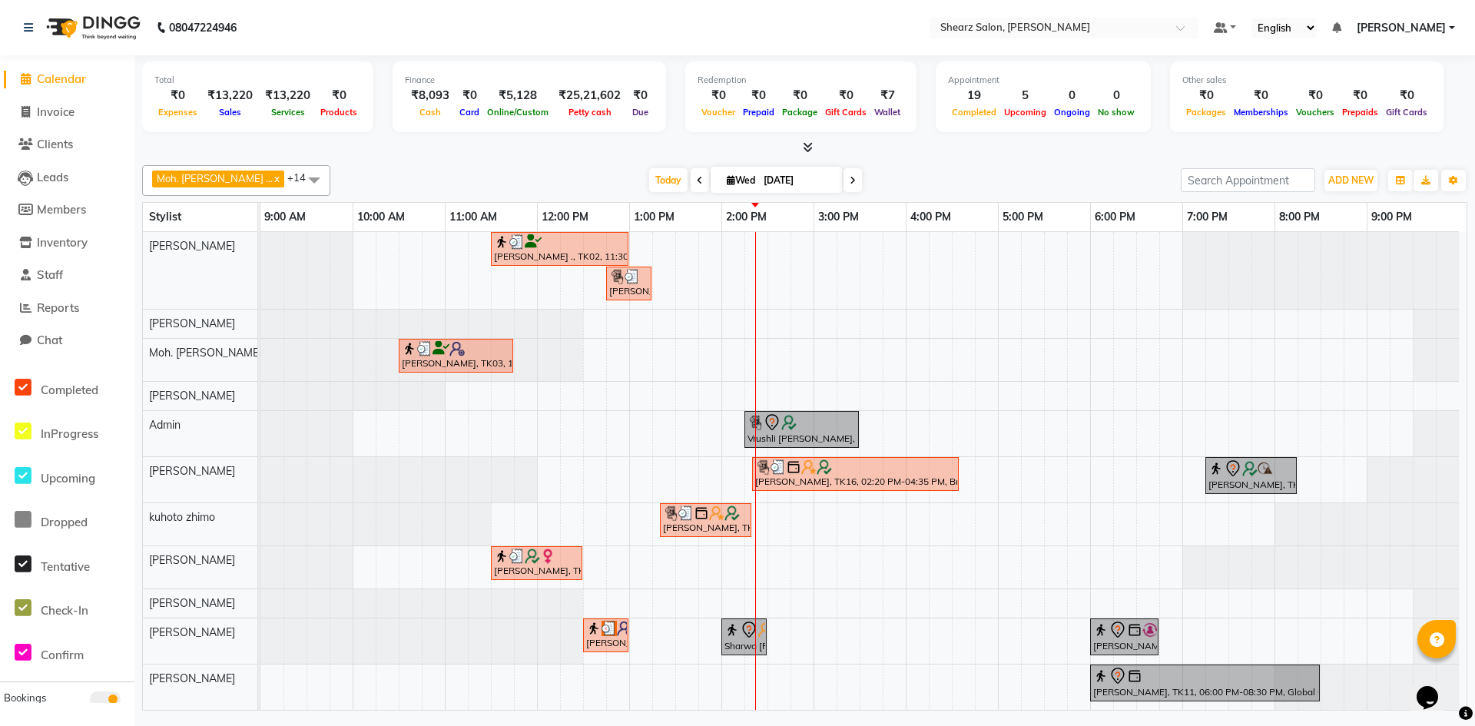
click at [758, 362] on div "[PERSON_NAME] ., TK02, 11:30 AM-01:00 PM, Source marine dry & dehydrated skin f…" at bounding box center [864, 492] width 1207 height 521
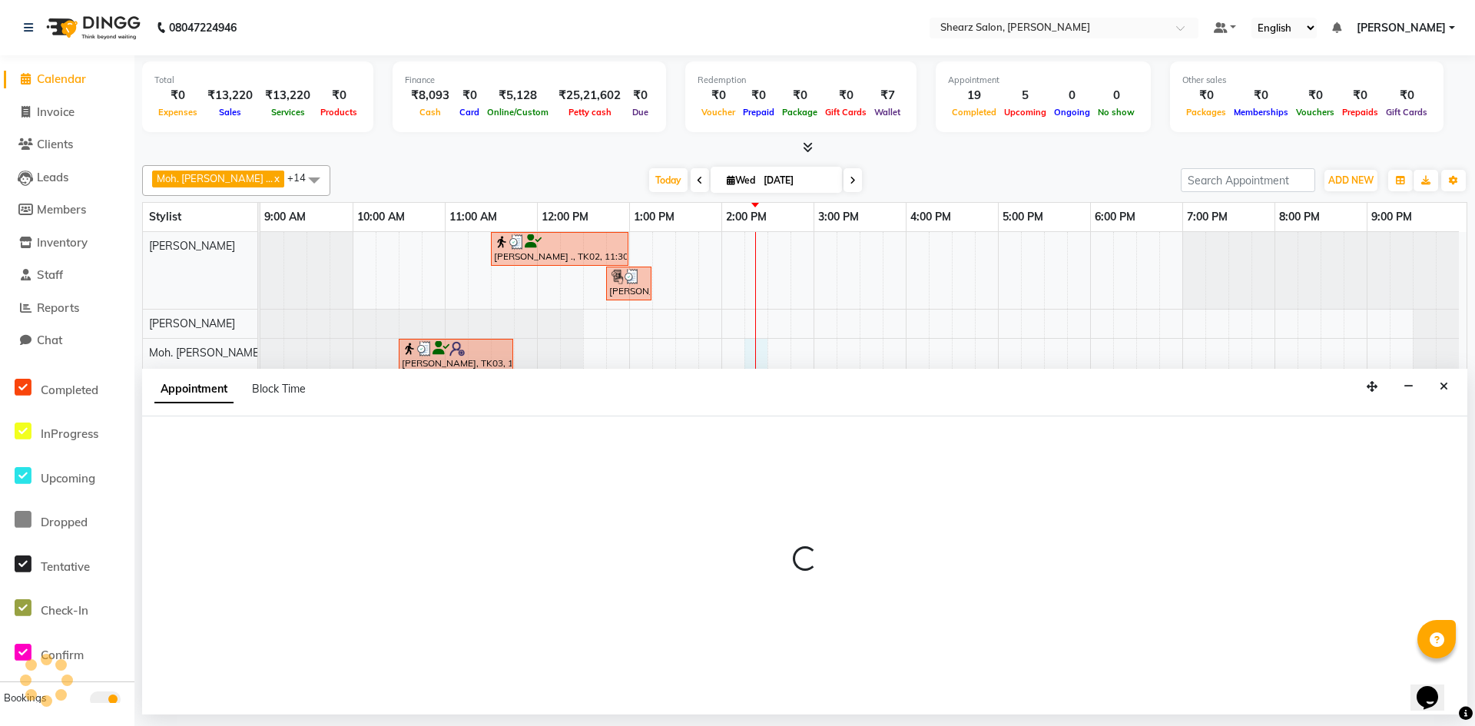
select select "77335"
select select "855"
select select "tentative"
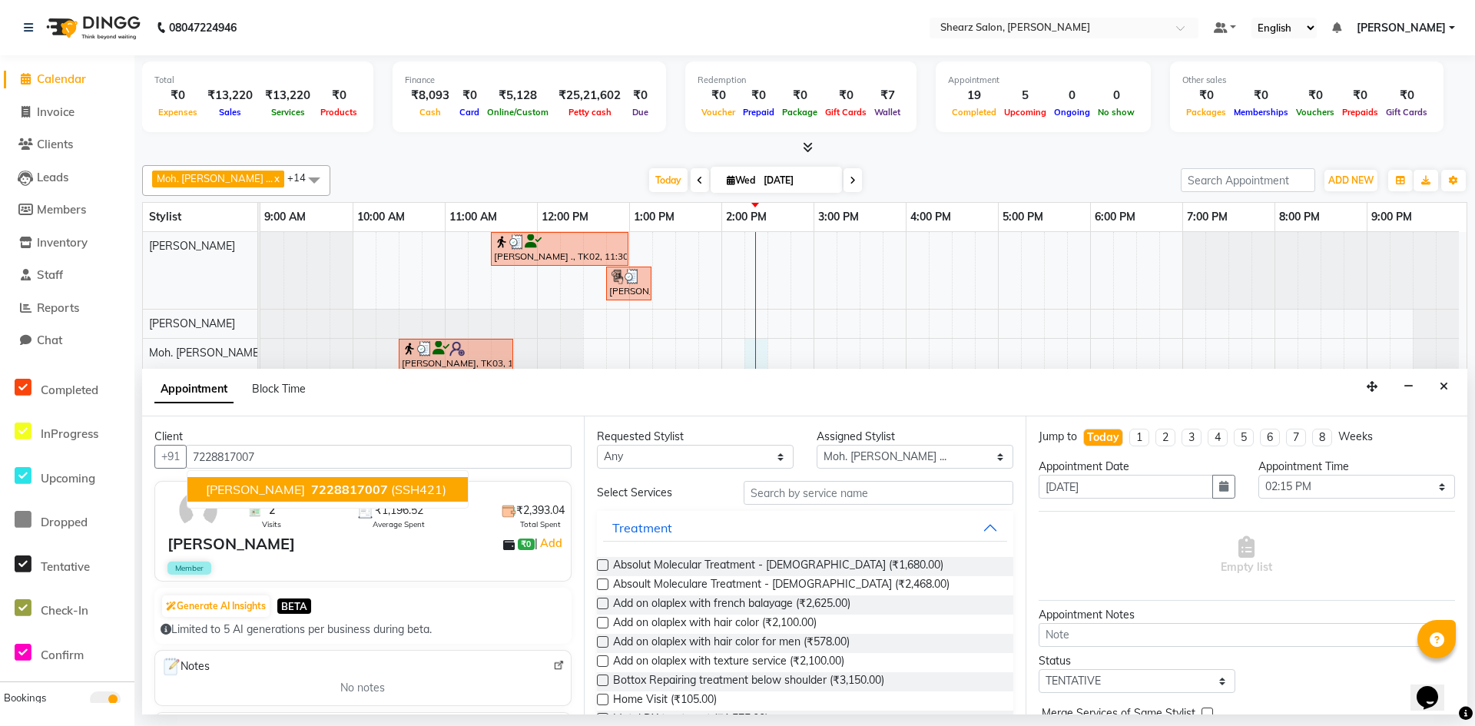
click at [311, 486] on span "7228817007" at bounding box center [349, 489] width 77 height 15
type input "7228817007"
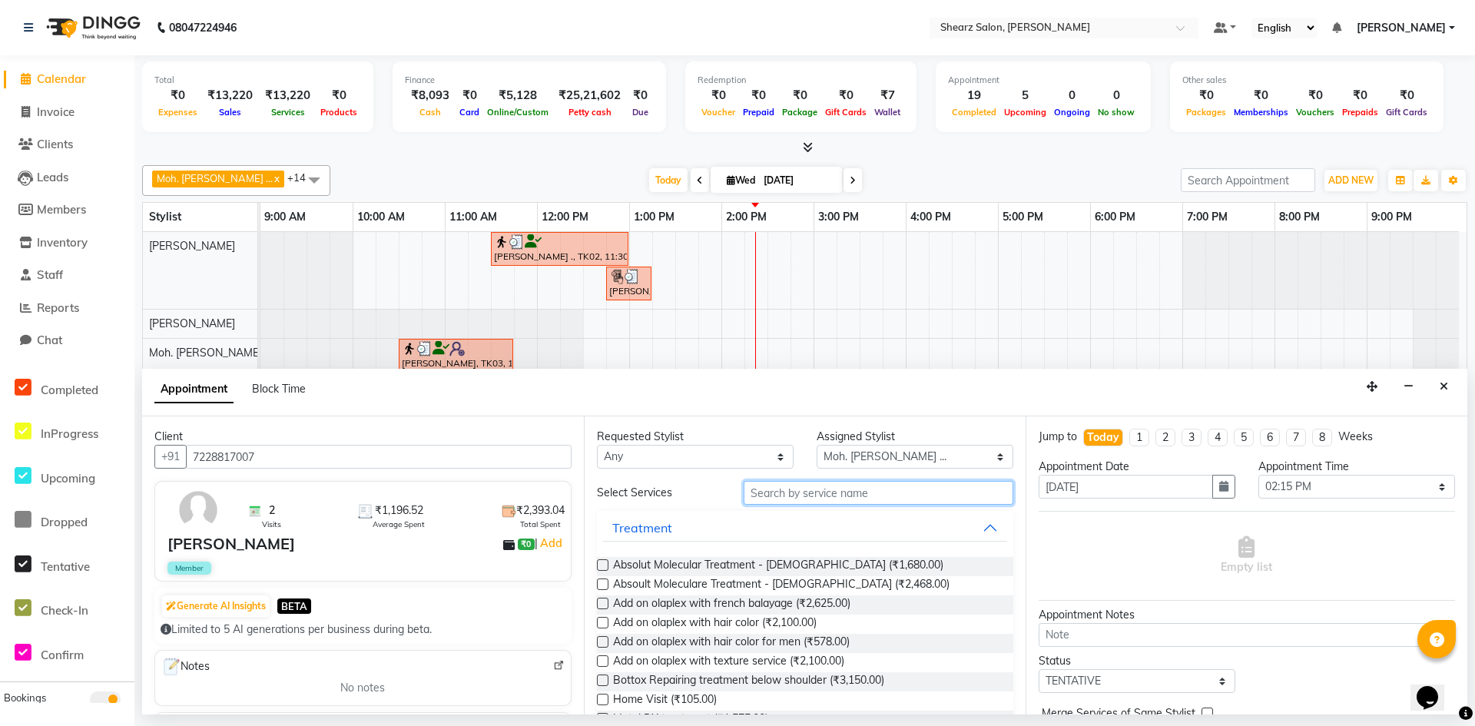
click at [875, 492] on input "text" at bounding box center [879, 493] width 270 height 24
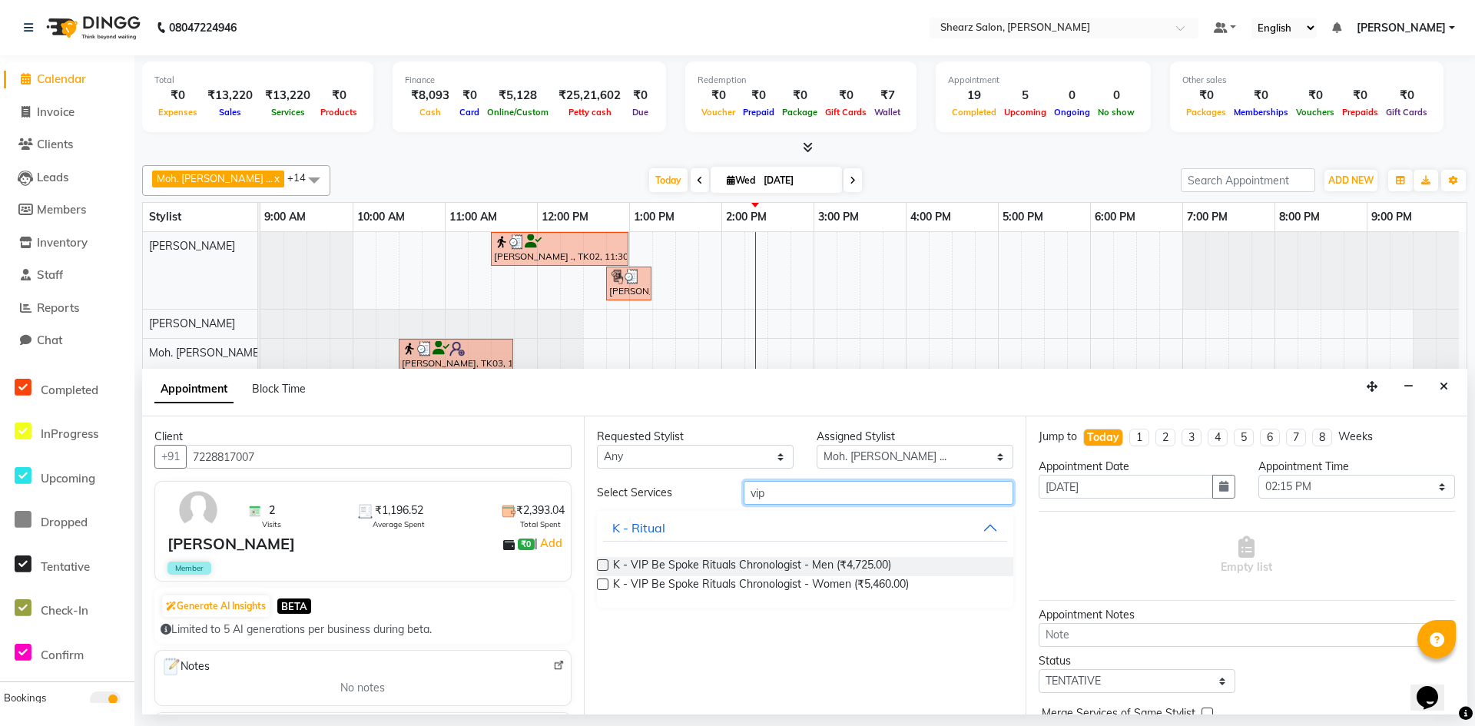
type input "vip"
click at [601, 564] on label at bounding box center [603, 565] width 12 height 12
click at [601, 564] on input "checkbox" at bounding box center [602, 567] width 10 height 10
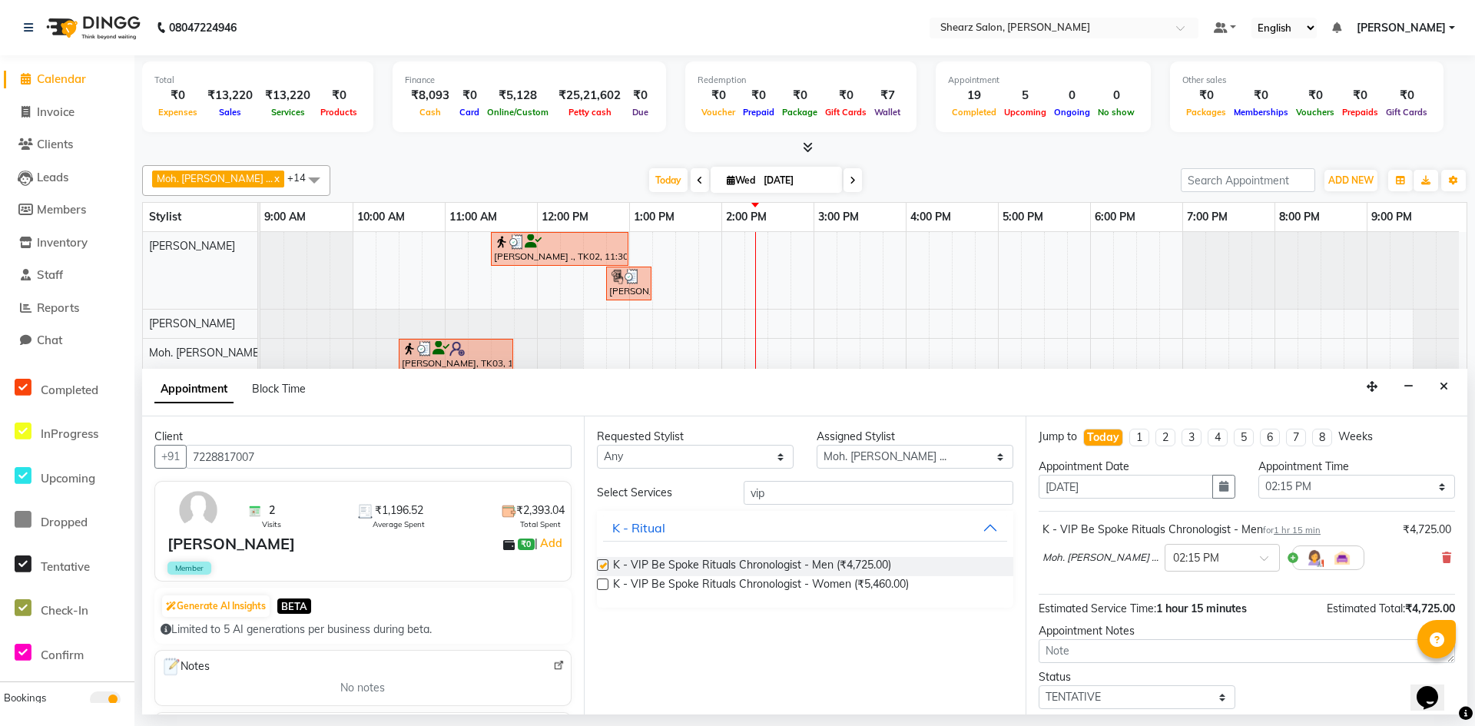
checkbox input "false"
click at [885, 500] on input "vip" at bounding box center [879, 493] width 270 height 24
type input "v"
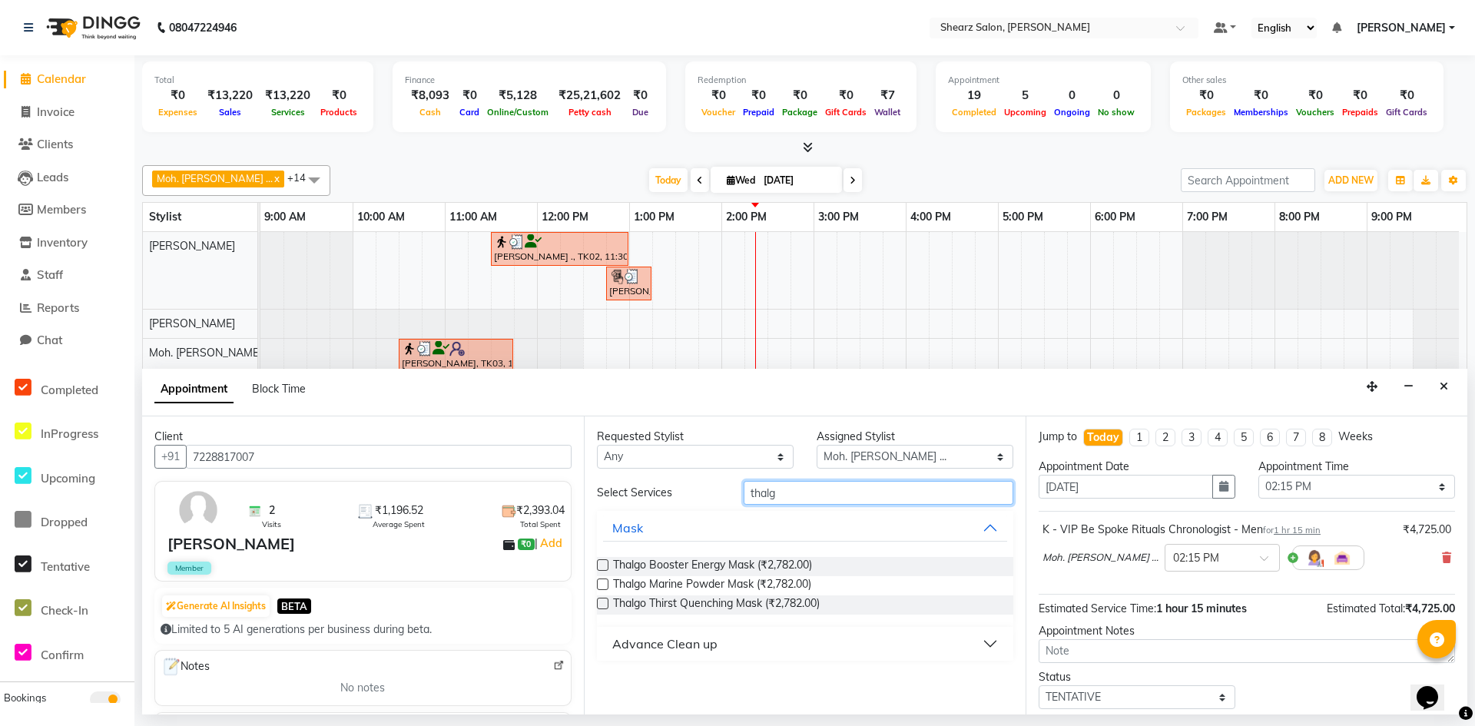
type input "thalg"
click at [721, 646] on button "Advance Clean up" at bounding box center [805, 644] width 404 height 28
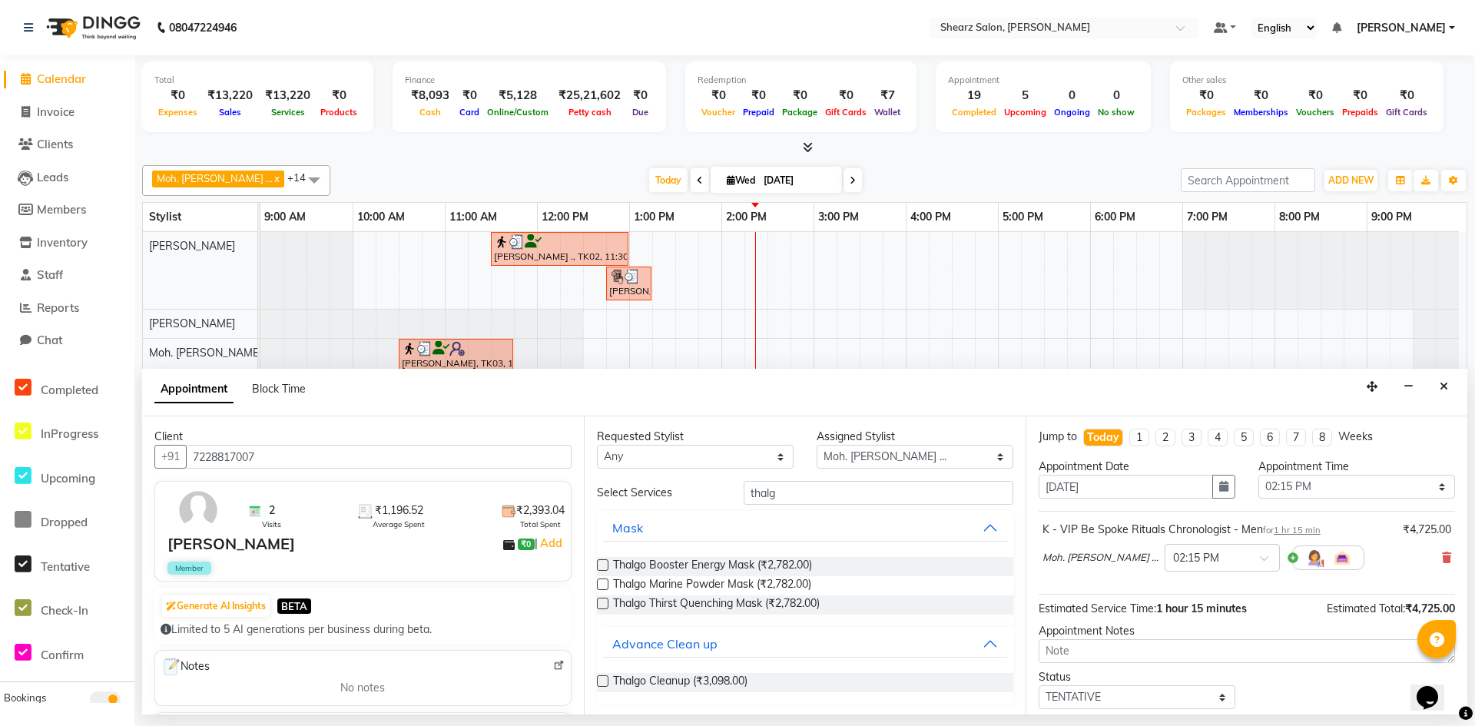
click at [601, 684] on label at bounding box center [603, 681] width 12 height 12
click at [601, 684] on input "checkbox" at bounding box center [602, 683] width 10 height 10
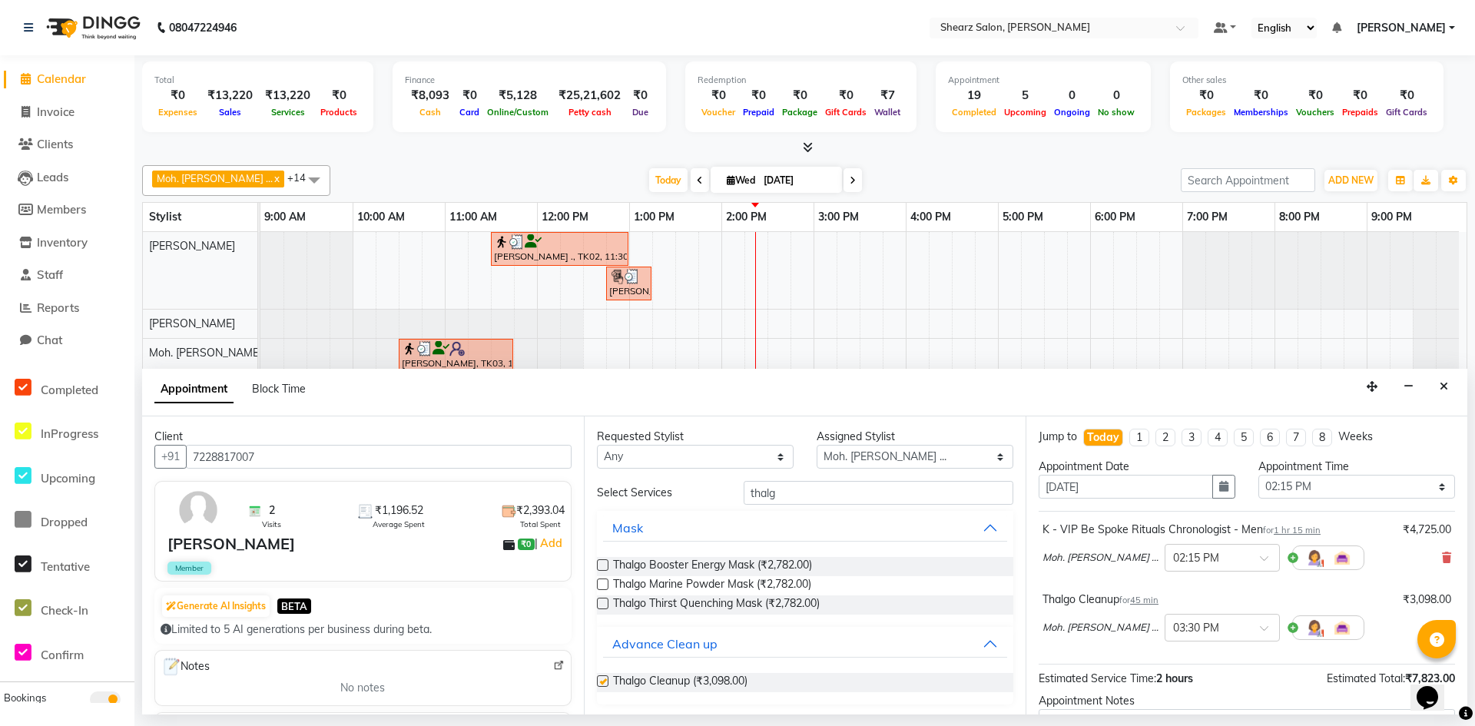
checkbox input "false"
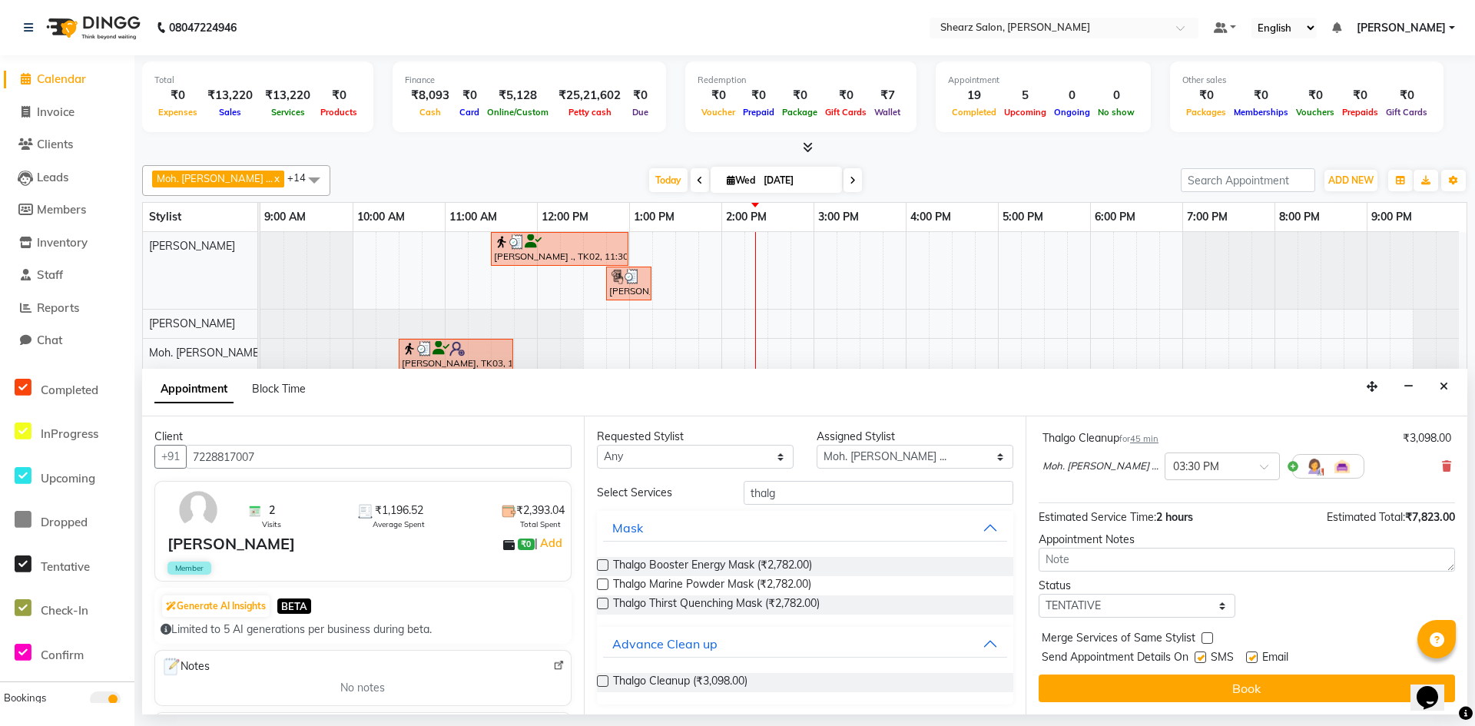
click at [1442, 466] on div "Thalgo Cleanup for 45 min ₹3,098.00 Moh. [PERSON_NAME] ... × 03:30 PM" at bounding box center [1247, 459] width 417 height 64
click at [1429, 468] on div "Moh. [PERSON_NAME] ... × 03:30 PM" at bounding box center [1247, 466] width 409 height 40
click at [1442, 461] on icon at bounding box center [1446, 466] width 9 height 11
click at [689, 455] on select "Any AakashKumar Nai [PERSON_NAME] Asha Chavariya [PERSON_NAME] kuhoto zhimo Moh…" at bounding box center [695, 457] width 197 height 24
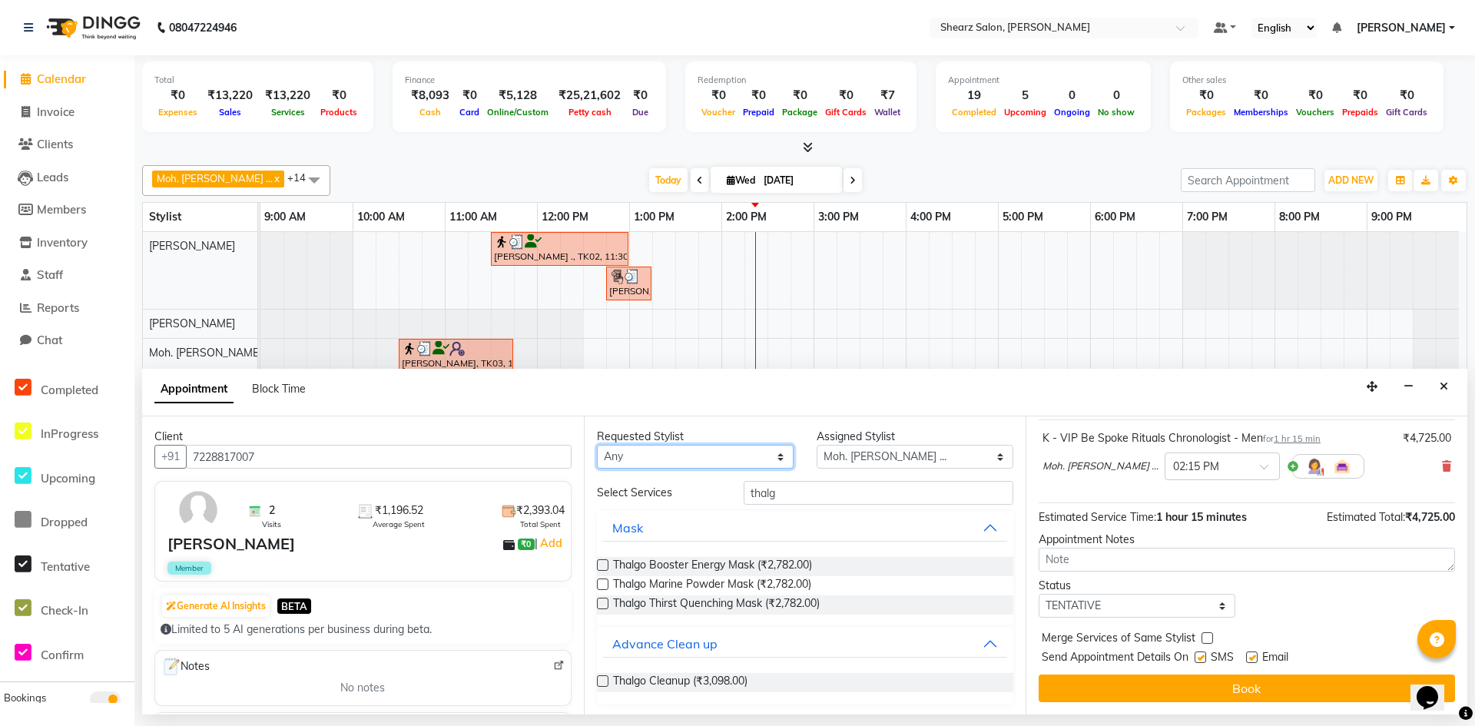
select select "77322"
click at [597, 445] on select "Any AakashKumar Nai [PERSON_NAME] Asha Chavariya [PERSON_NAME] kuhoto zhimo Moh…" at bounding box center [695, 457] width 197 height 24
select select "77322"
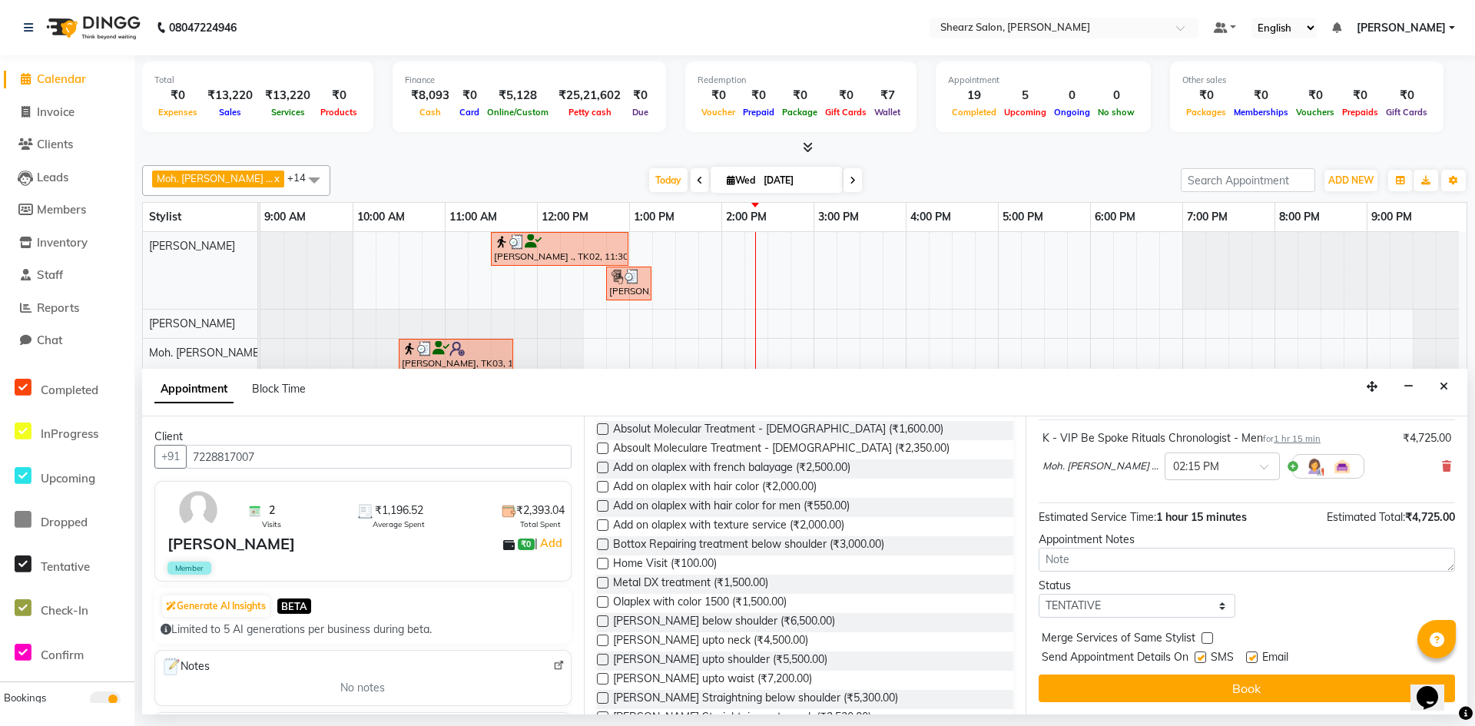
scroll to position [0, 0]
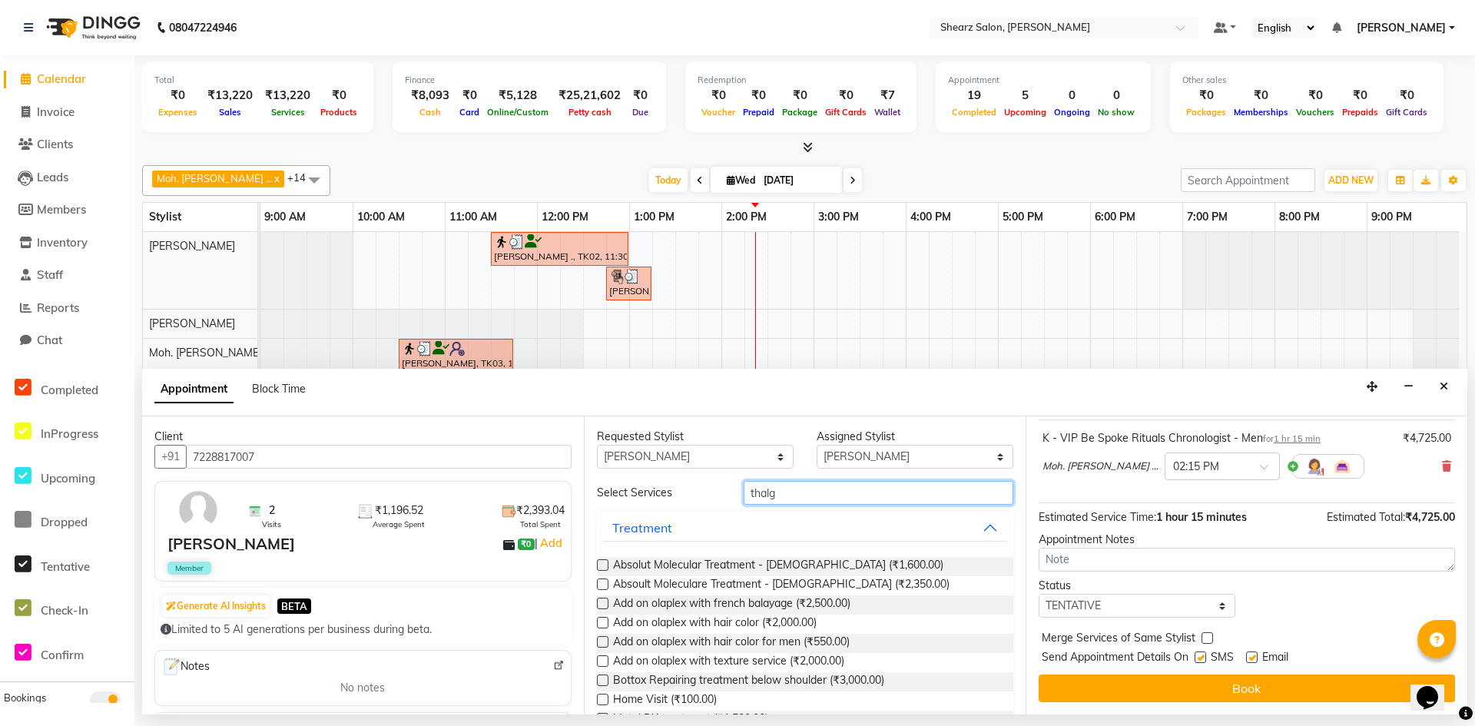
click at [832, 498] on input "thalg" at bounding box center [879, 493] width 270 height 24
type input "t"
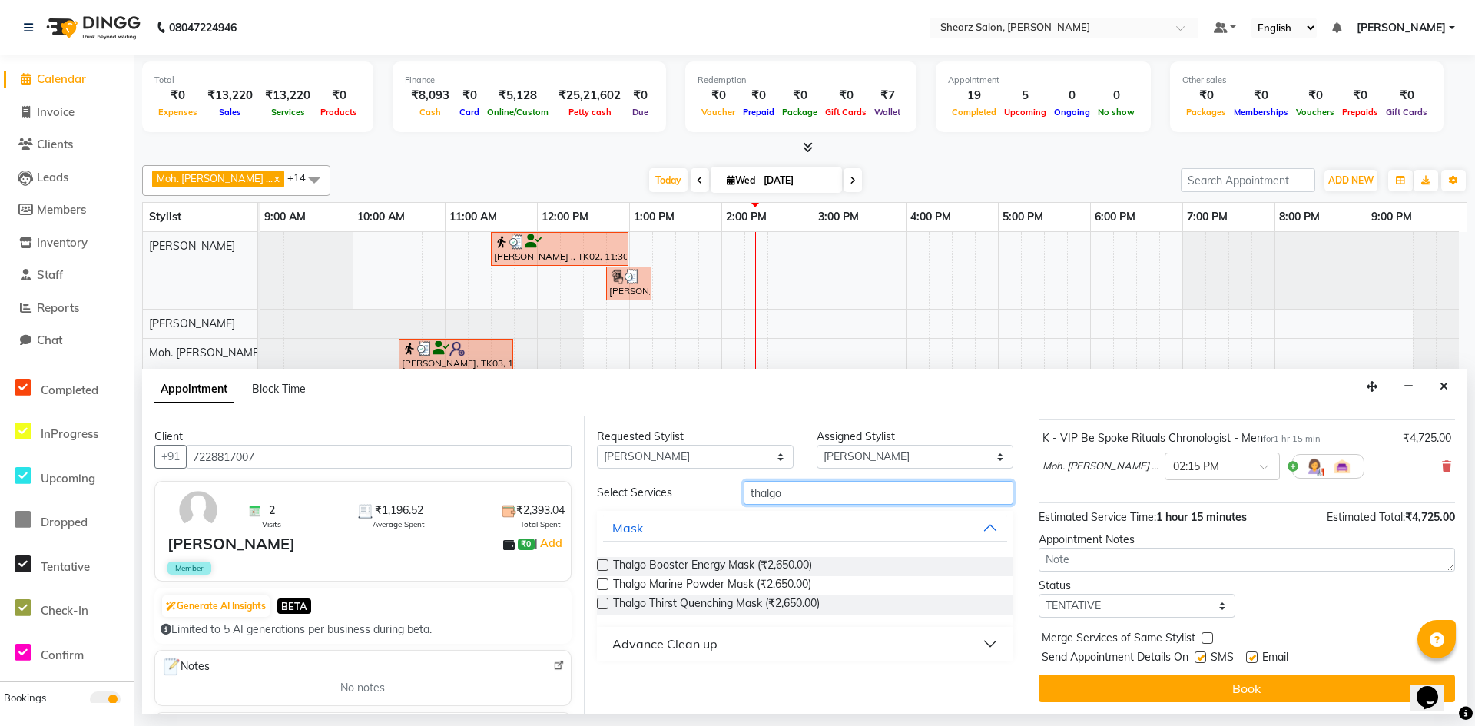
type input "thalgo"
click at [746, 652] on button "Advance Clean up" at bounding box center [805, 644] width 404 height 28
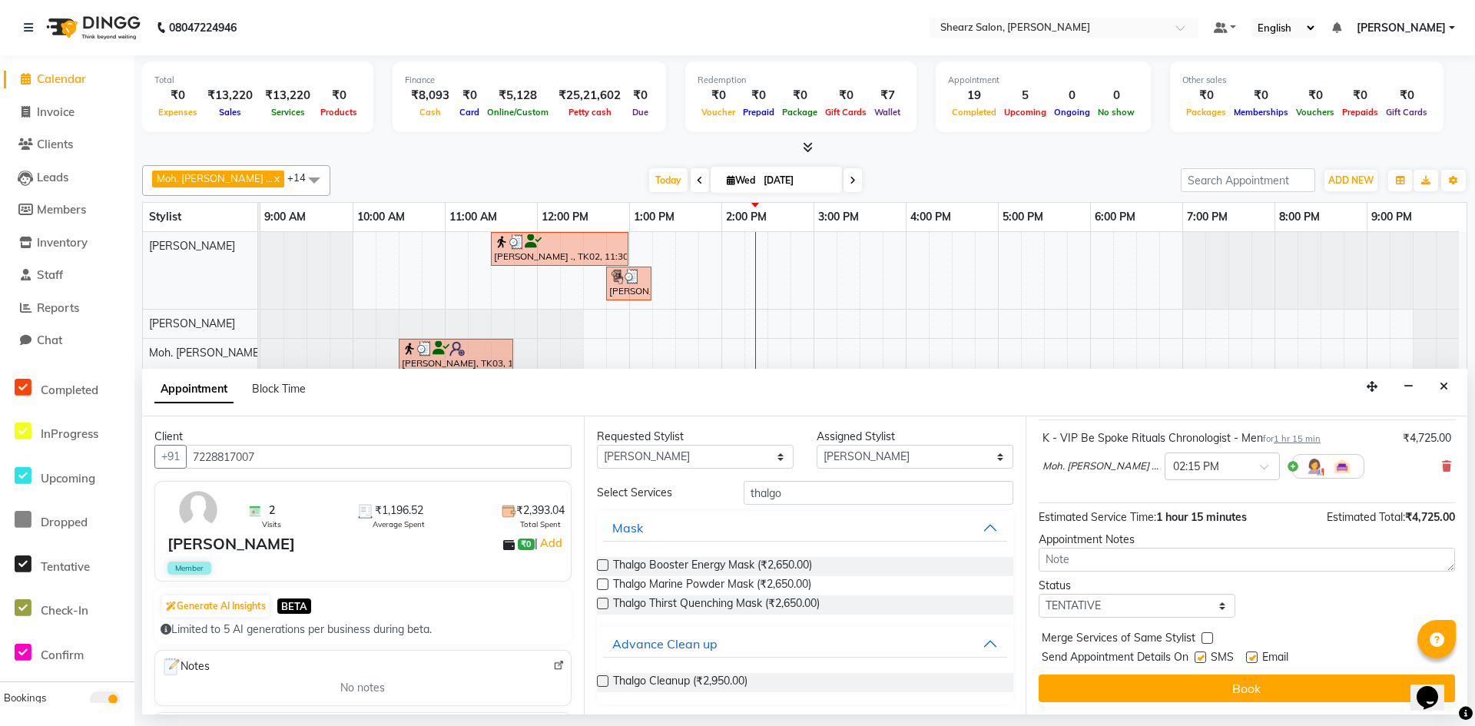
click at [602, 679] on label at bounding box center [603, 681] width 12 height 12
click at [602, 679] on input "checkbox" at bounding box center [602, 683] width 10 height 10
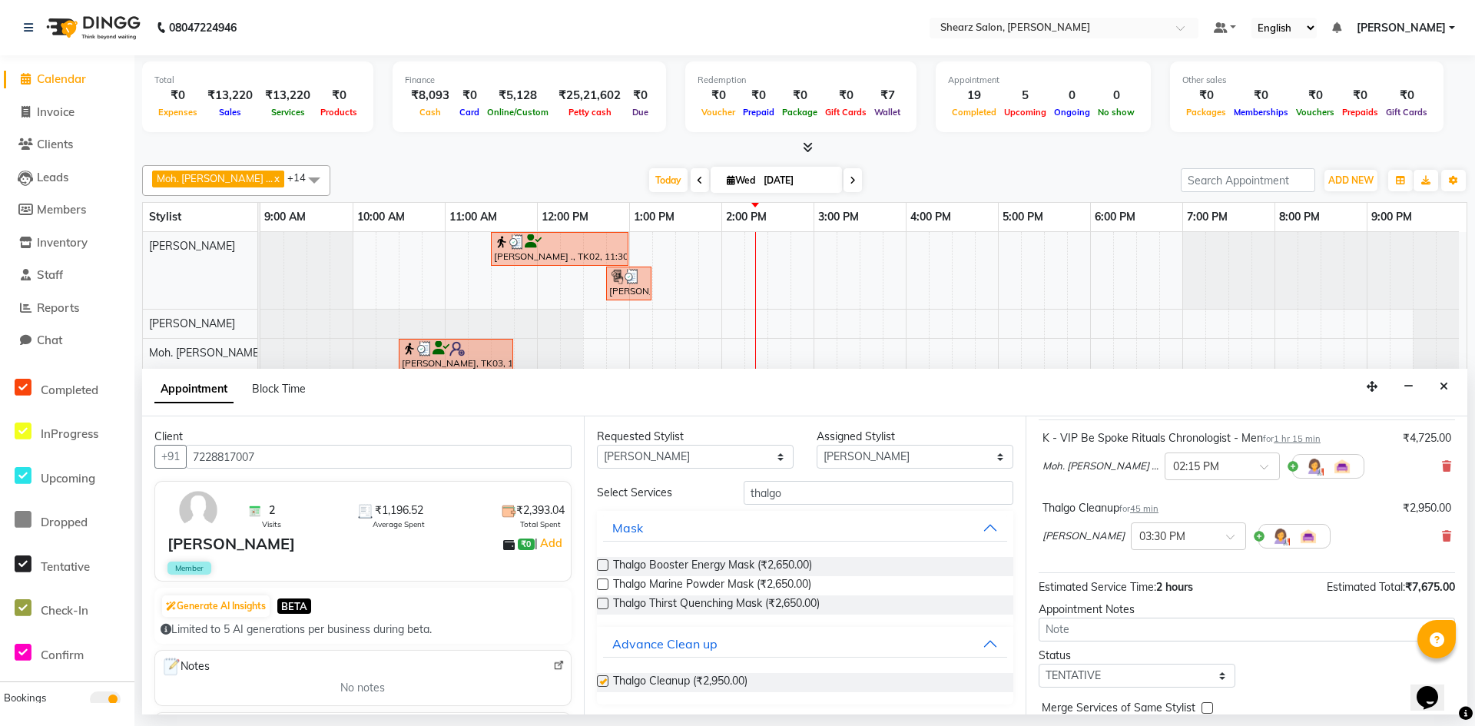
scroll to position [161, 0]
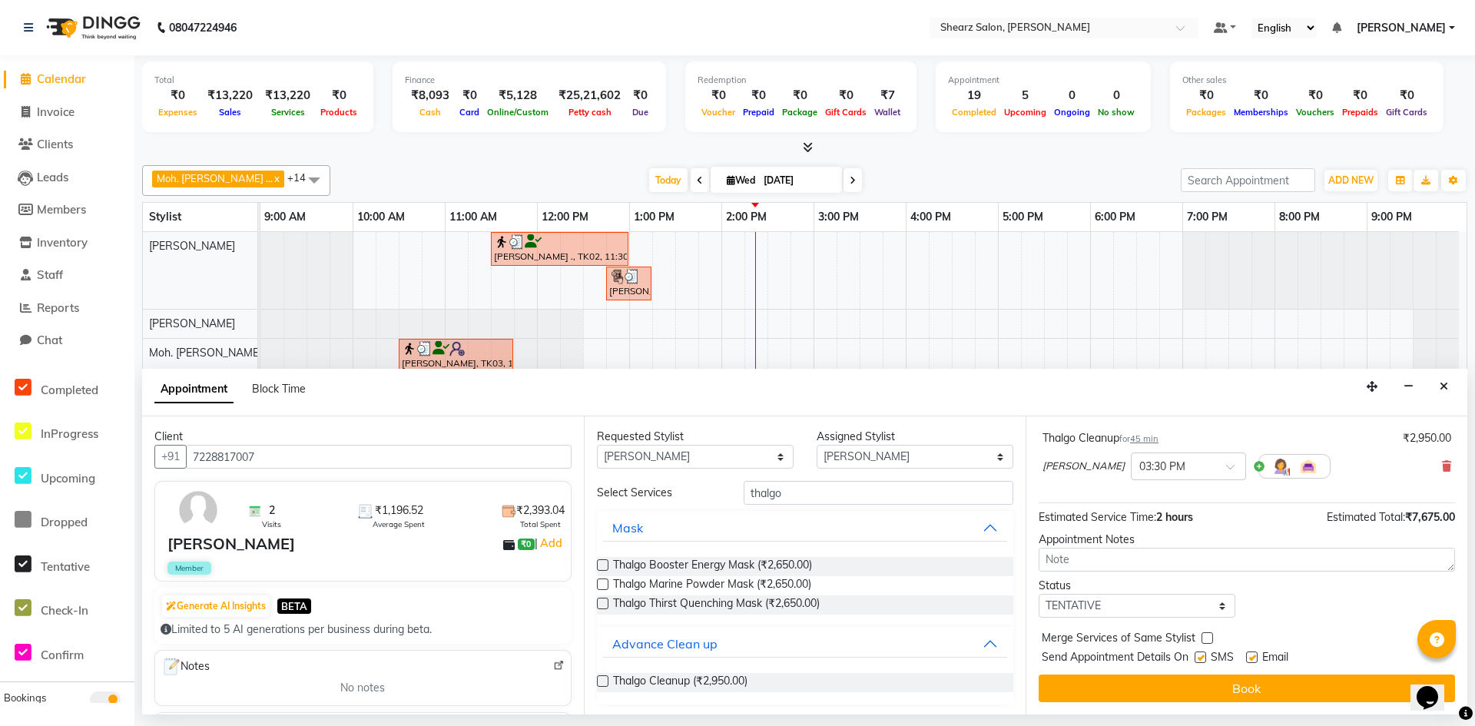
checkbox input "false"
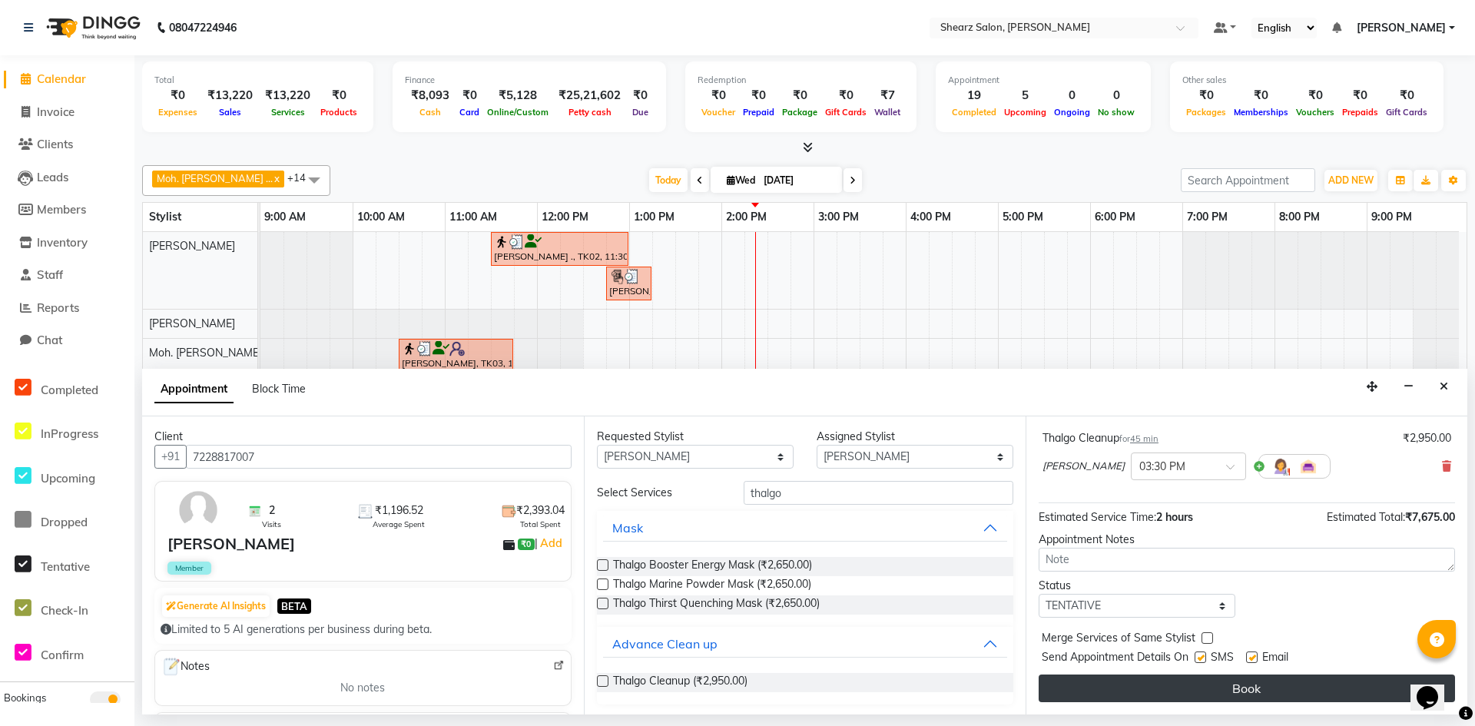
click at [1273, 693] on button "Book" at bounding box center [1247, 689] width 417 height 28
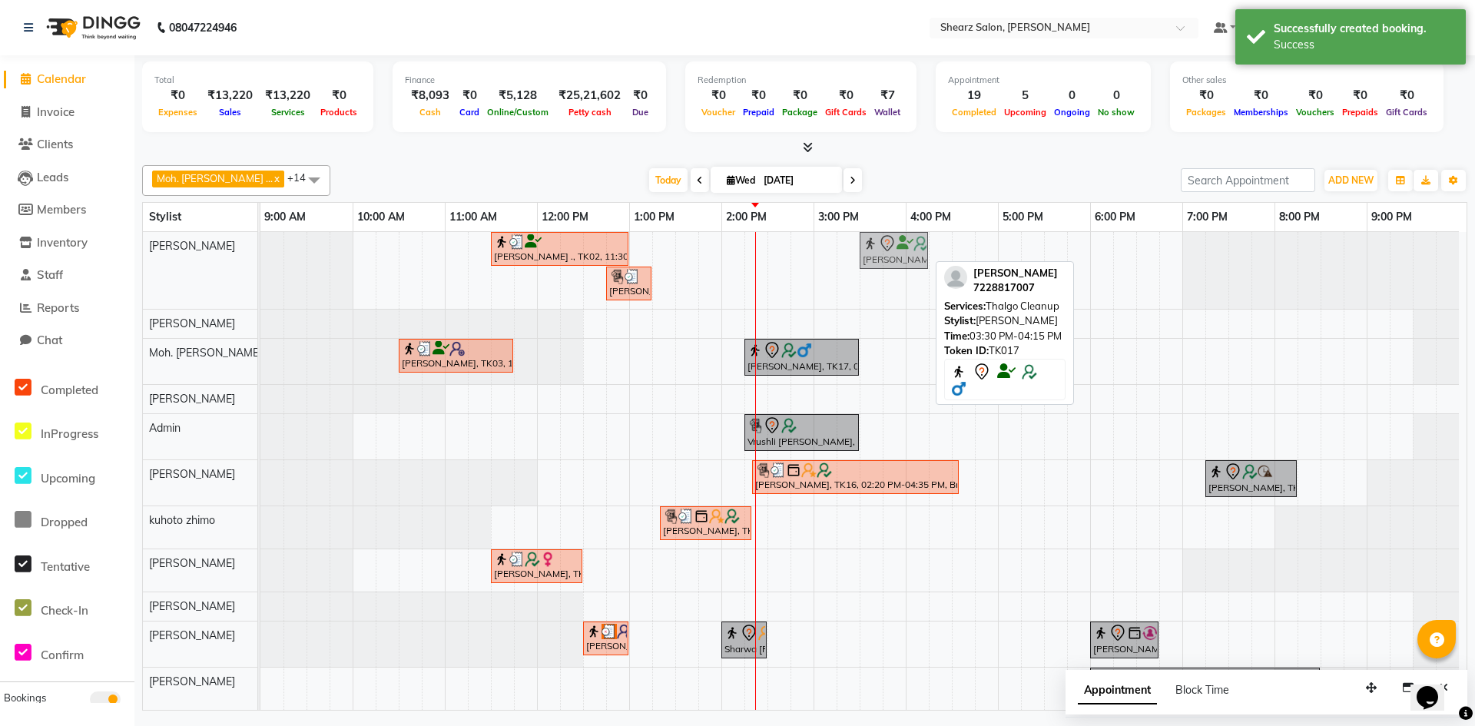
click at [261, 241] on div "[PERSON_NAME] ., TK02, 11:30 AM-01:00 PM, Source marine dry & dehydrated skin f…" at bounding box center [261, 270] width 0 height 77
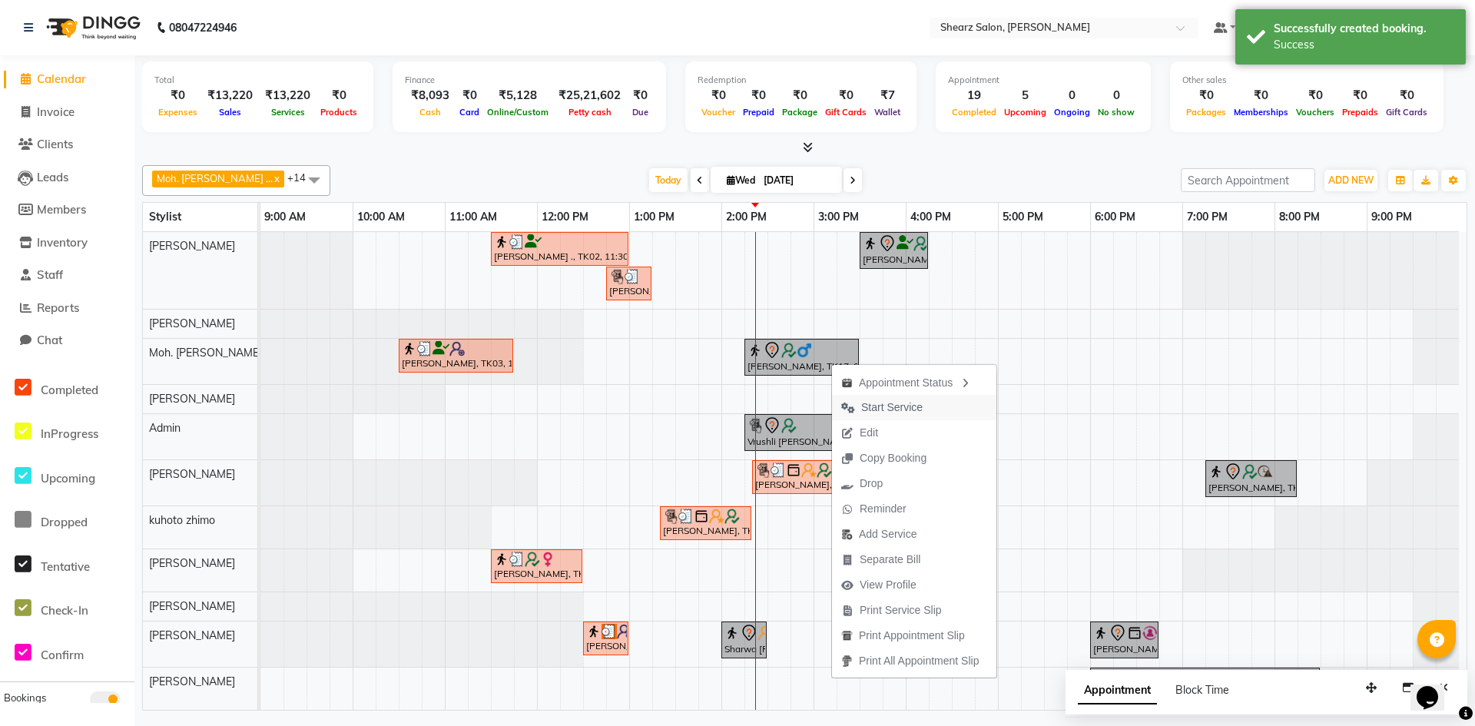
click at [889, 407] on span "Start Service" at bounding box center [891, 408] width 61 height 16
